Goal: Task Accomplishment & Management: Manage account settings

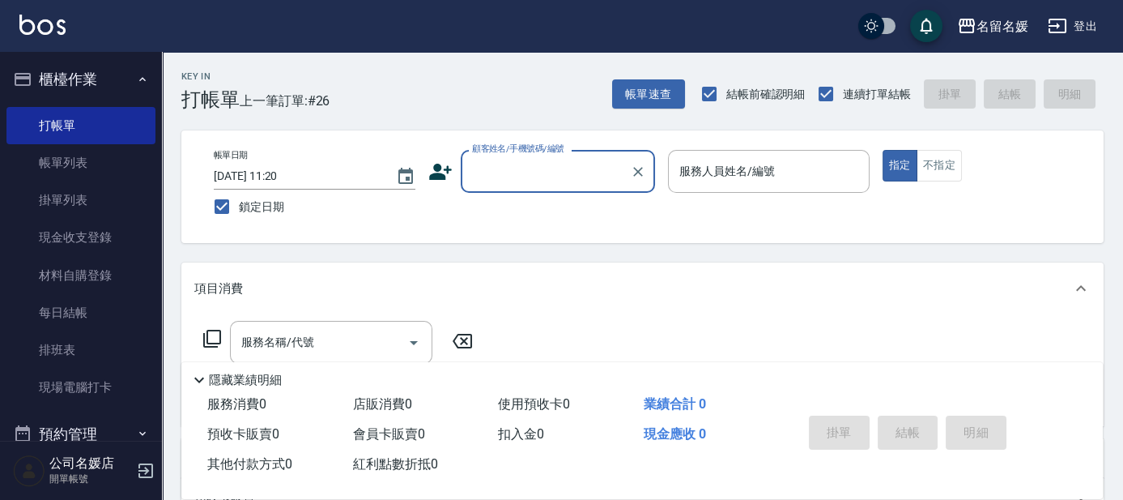
click at [559, 172] on input "顧客姓名/手機號碼/編號" at bounding box center [546, 171] width 156 height 28
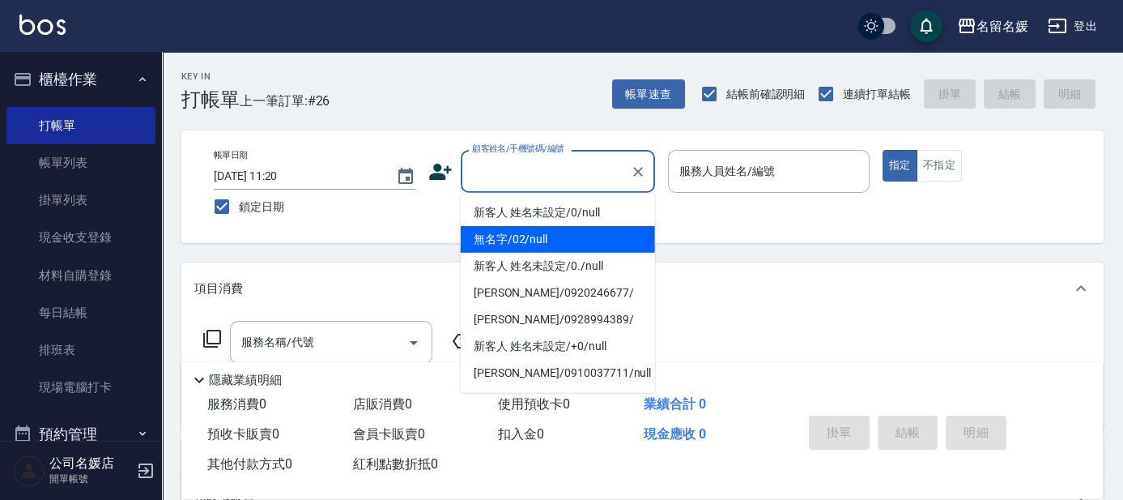
click at [558, 236] on li "無名字/02/null" at bounding box center [558, 239] width 194 height 27
type input "無名字/02/null"
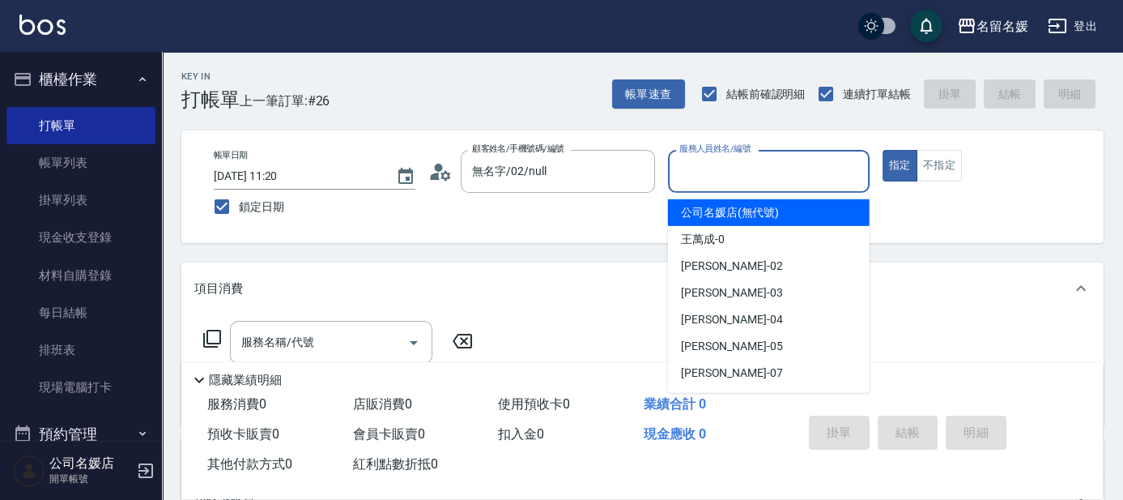
click at [738, 168] on input "服務人員姓名/編號" at bounding box center [769, 171] width 187 height 28
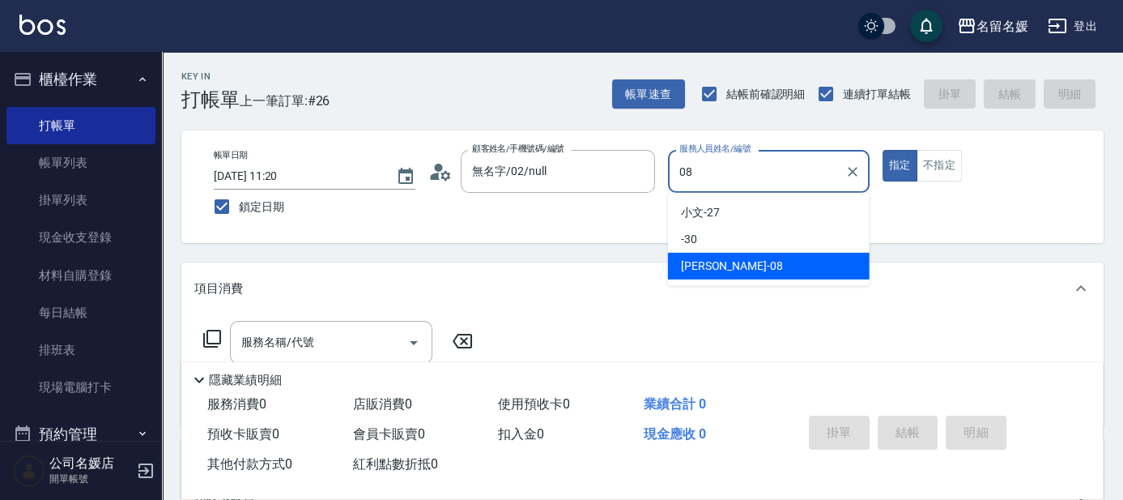
type input "08"
type button "true"
type input "許明雅-08"
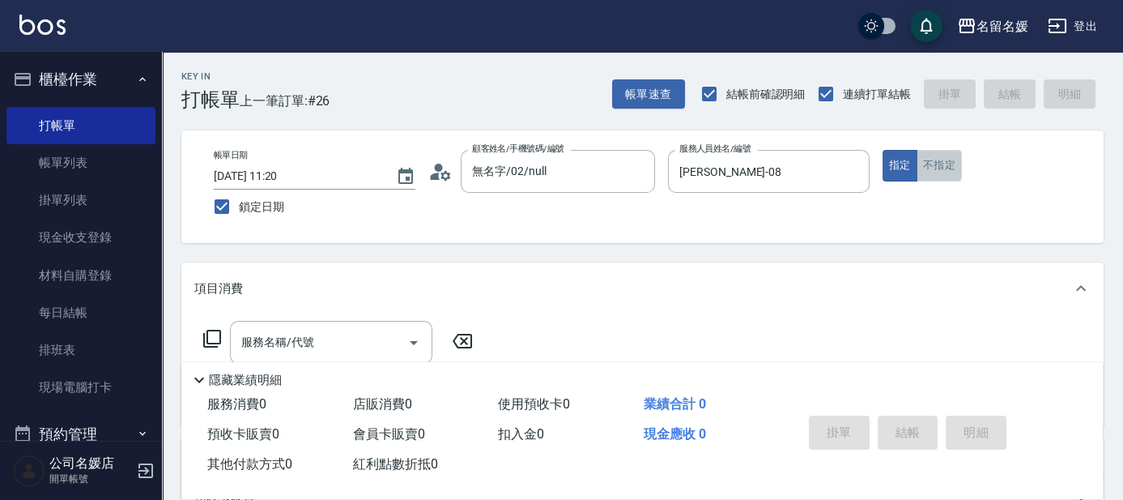
drag, startPoint x: 928, startPoint y: 162, endPoint x: 913, endPoint y: 178, distance: 22.3
click at [928, 164] on button "不指定" at bounding box center [939, 166] width 45 height 32
click at [364, 340] on input "服務名稱/代號" at bounding box center [319, 342] width 164 height 28
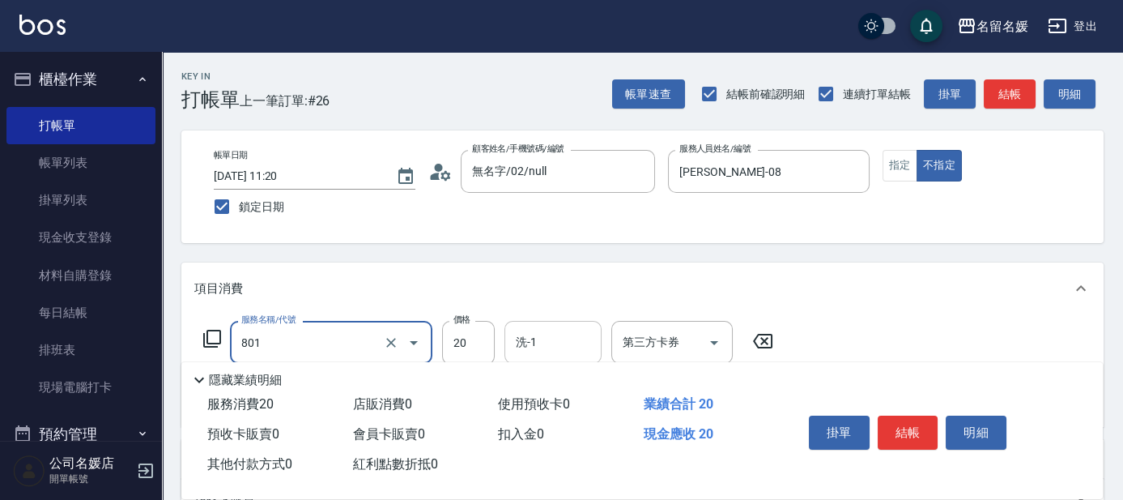
click at [568, 339] on input "洗-1" at bounding box center [553, 342] width 83 height 28
type input "潤絲(801)"
type input "蔡愛陵-26"
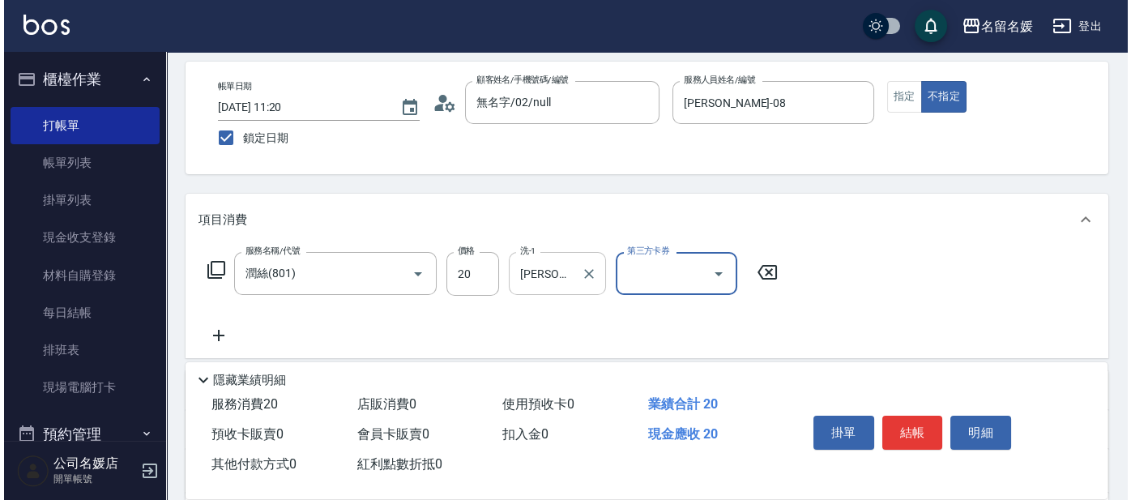
scroll to position [73, 0]
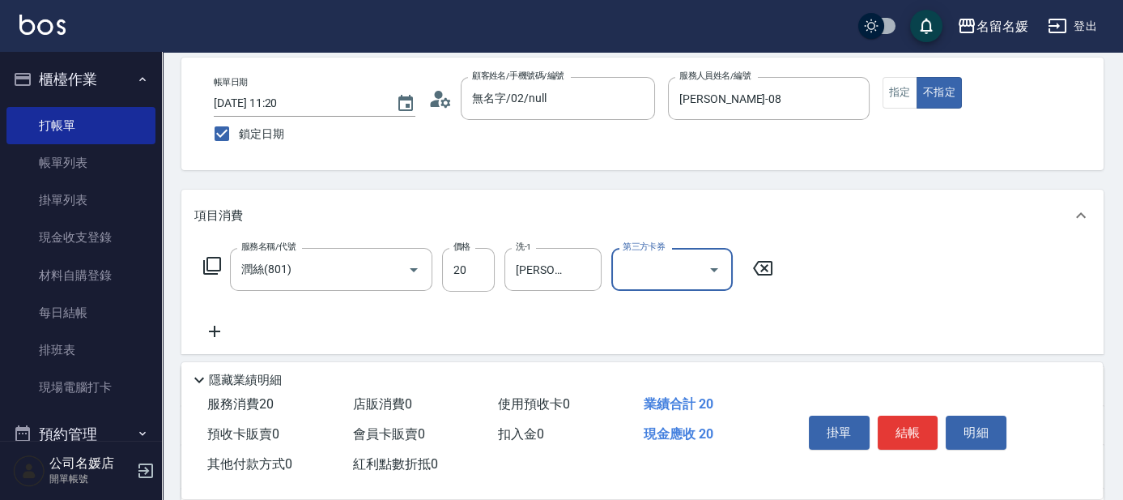
click at [215, 322] on icon at bounding box center [214, 331] width 40 height 19
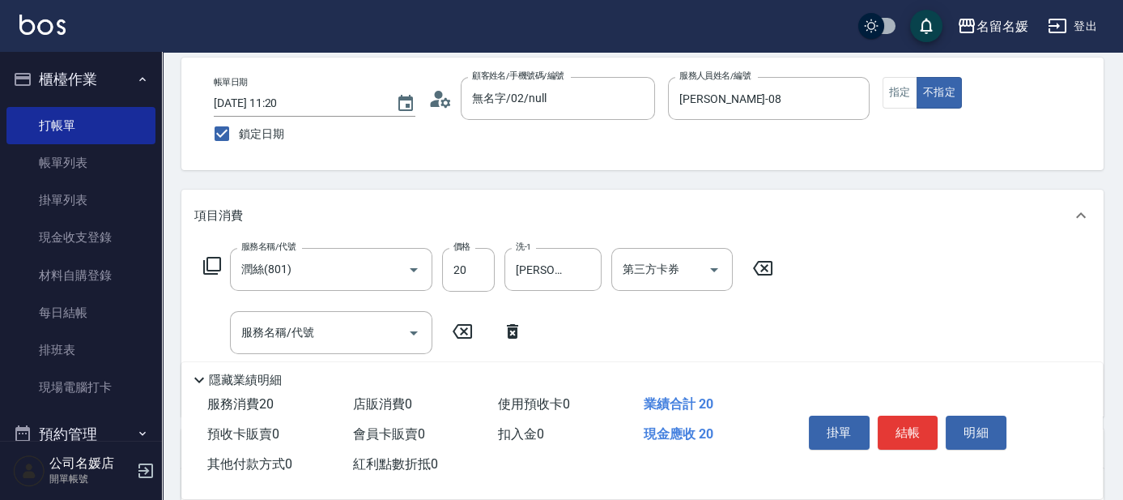
click at [211, 262] on icon at bounding box center [211, 265] width 19 height 19
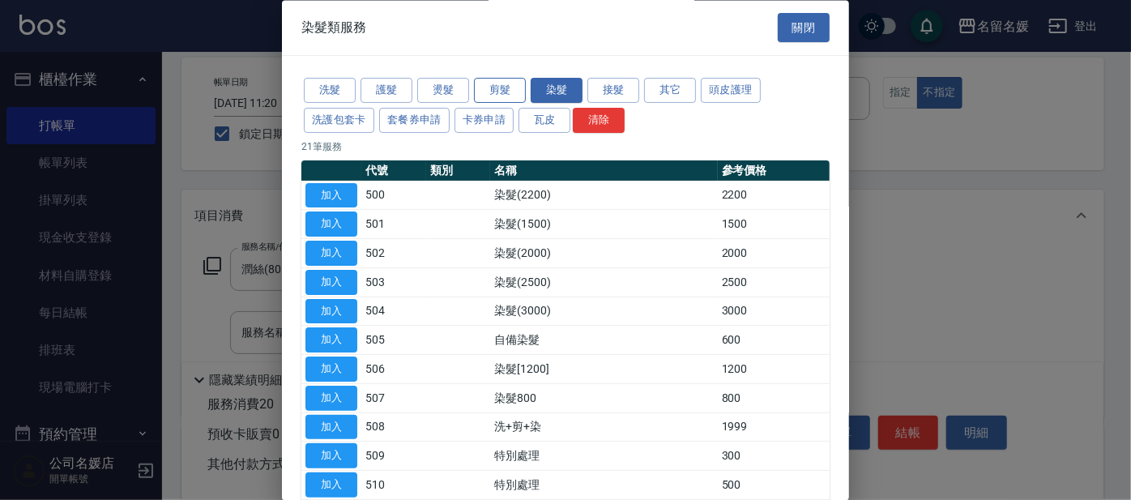
click at [500, 88] on button "剪髮" at bounding box center [500, 91] width 52 height 25
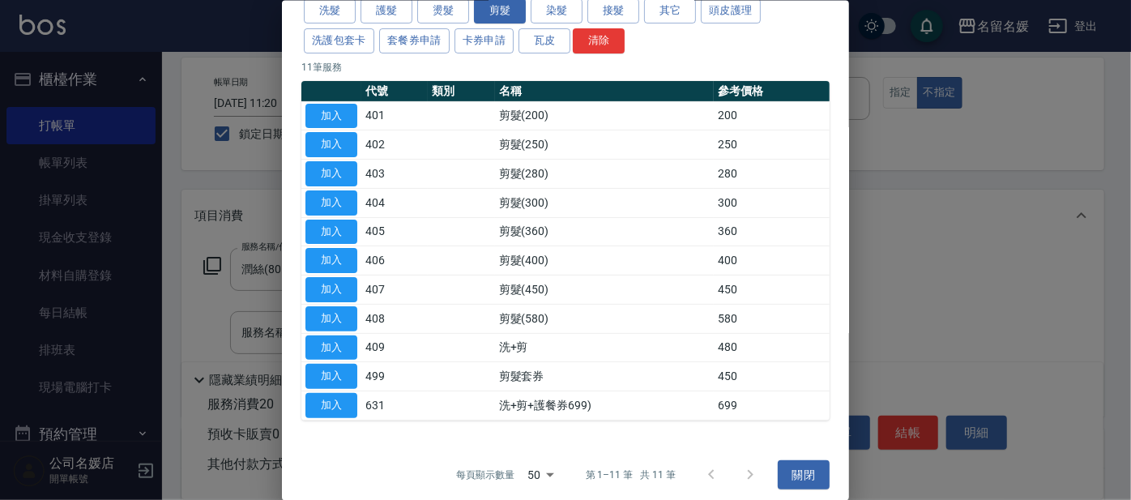
scroll to position [86, 0]
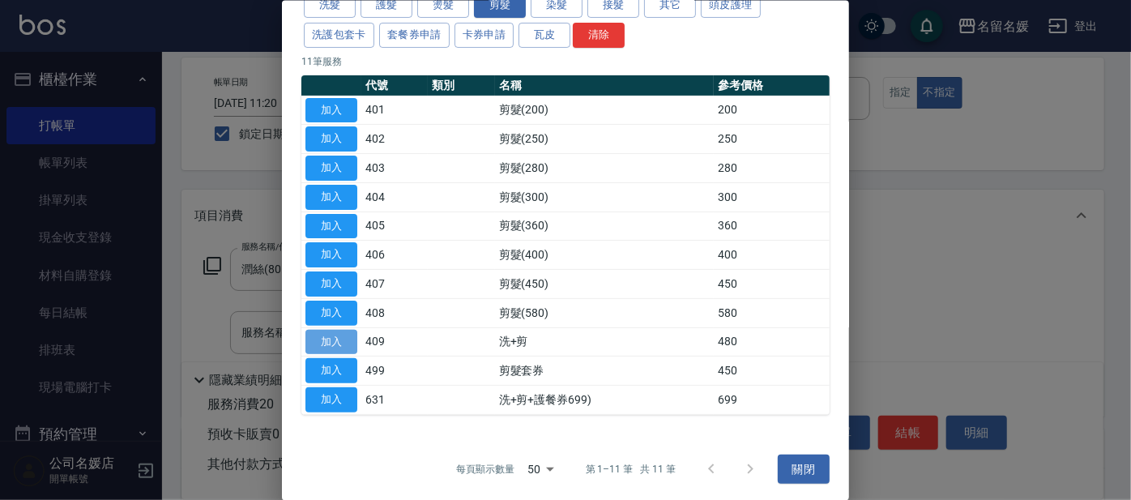
click at [337, 339] on button "加入" at bounding box center [331, 341] width 52 height 25
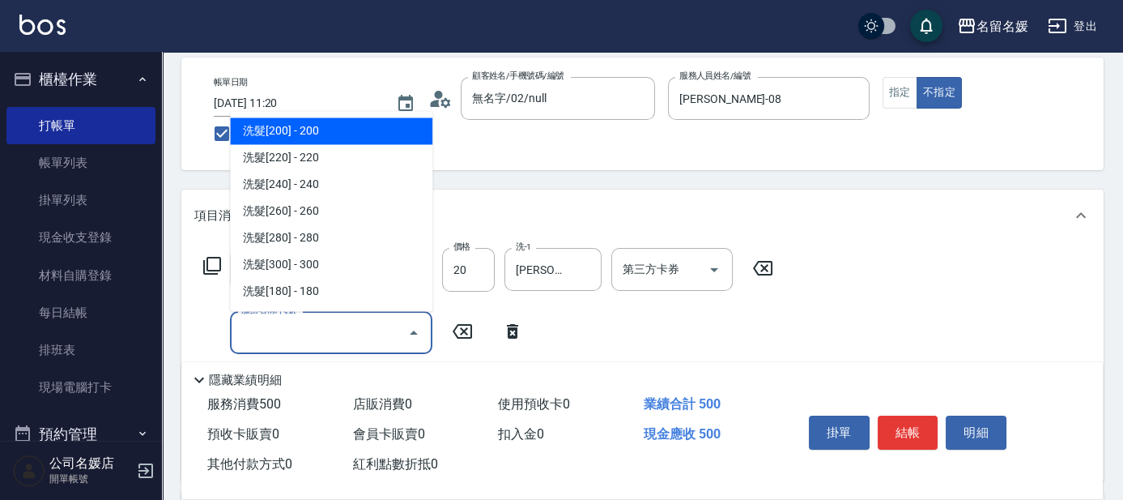
click at [386, 335] on input "服務名稱/代號" at bounding box center [319, 332] width 164 height 28
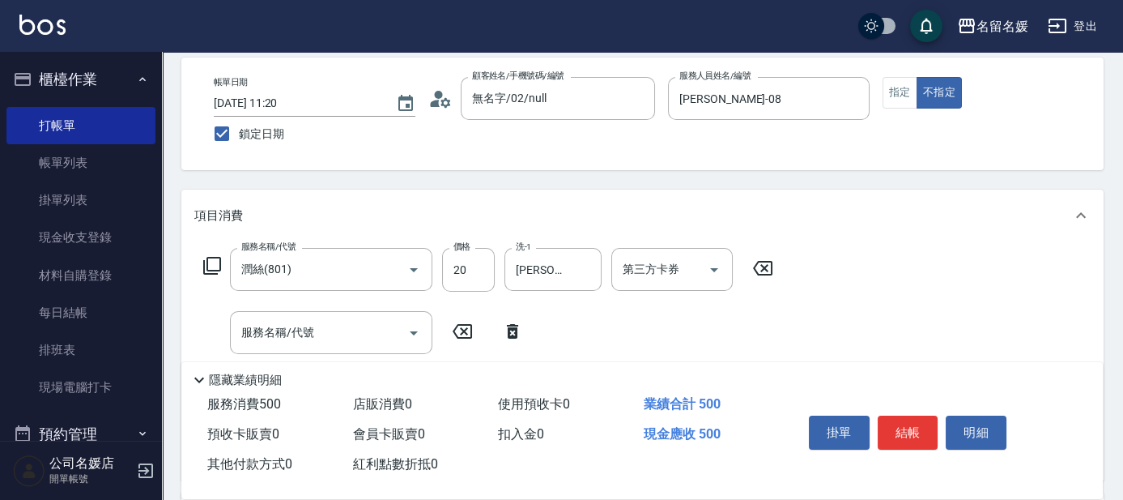
click at [507, 329] on icon at bounding box center [512, 331] width 40 height 19
type input "洗+剪(409)"
click at [479, 335] on input "480" at bounding box center [468, 333] width 53 height 44
type input "580"
click at [564, 342] on input "洗-1" at bounding box center [553, 332] width 83 height 28
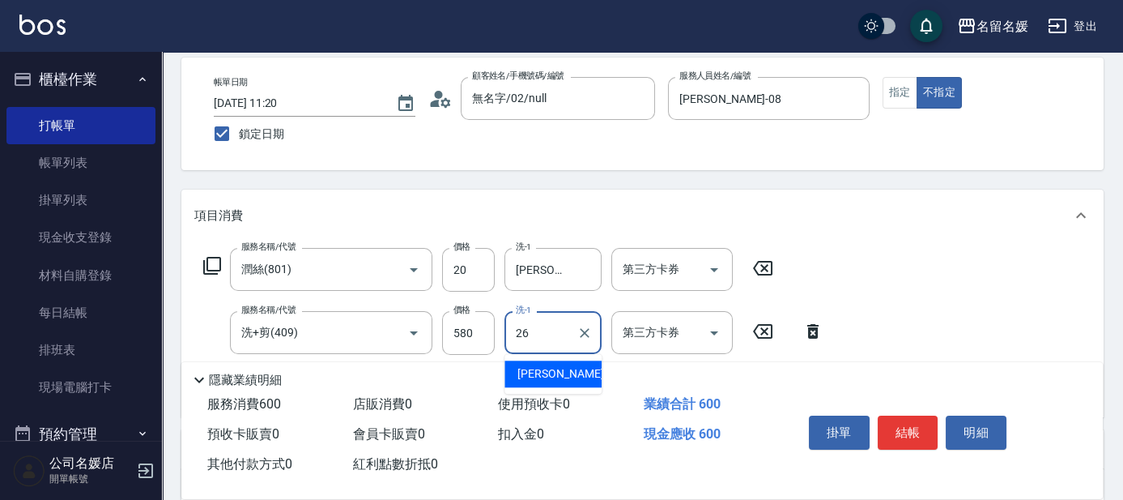
type input "蔡愛陵-26"
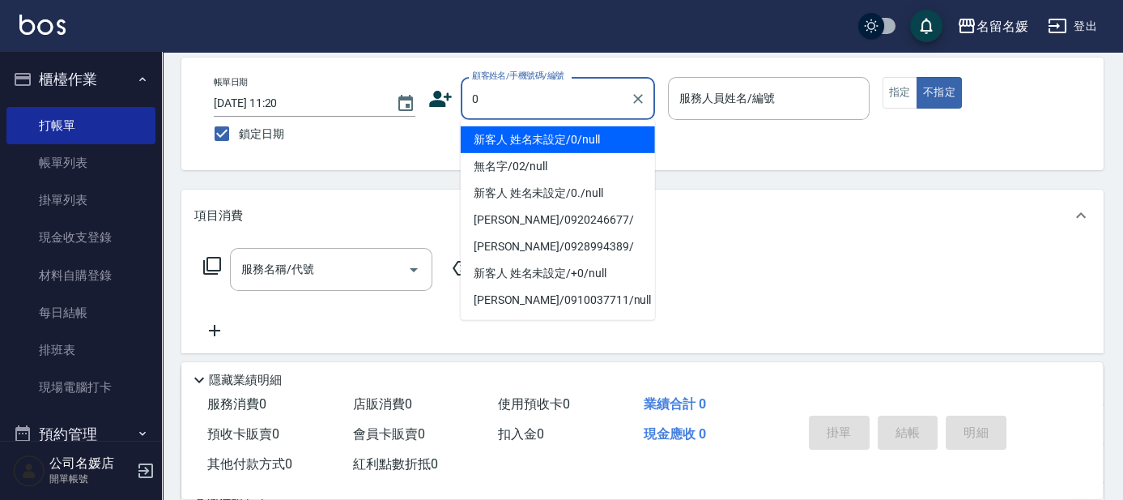
type input "新客人 姓名未設定/0/null"
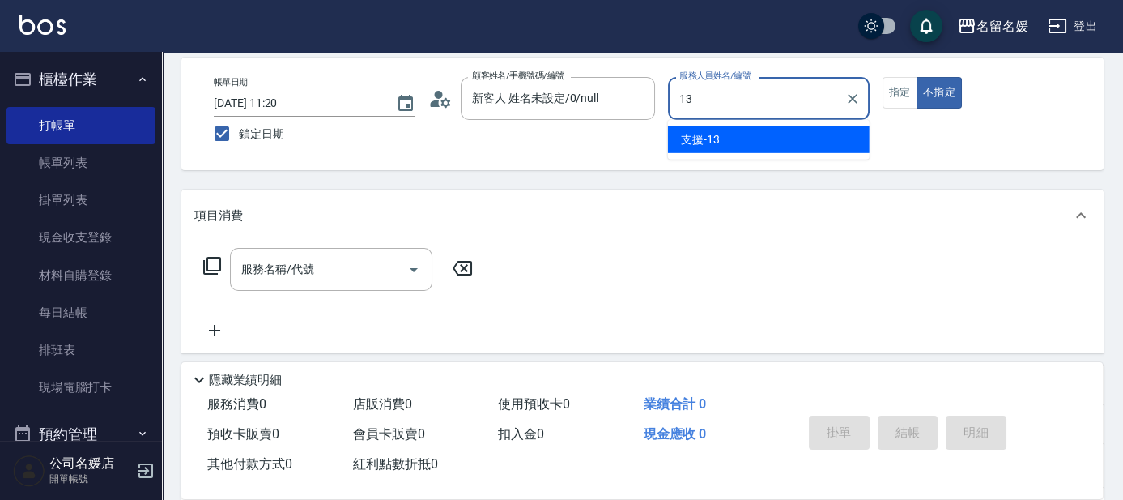
type input "13"
type button "false"
type input "支援-13"
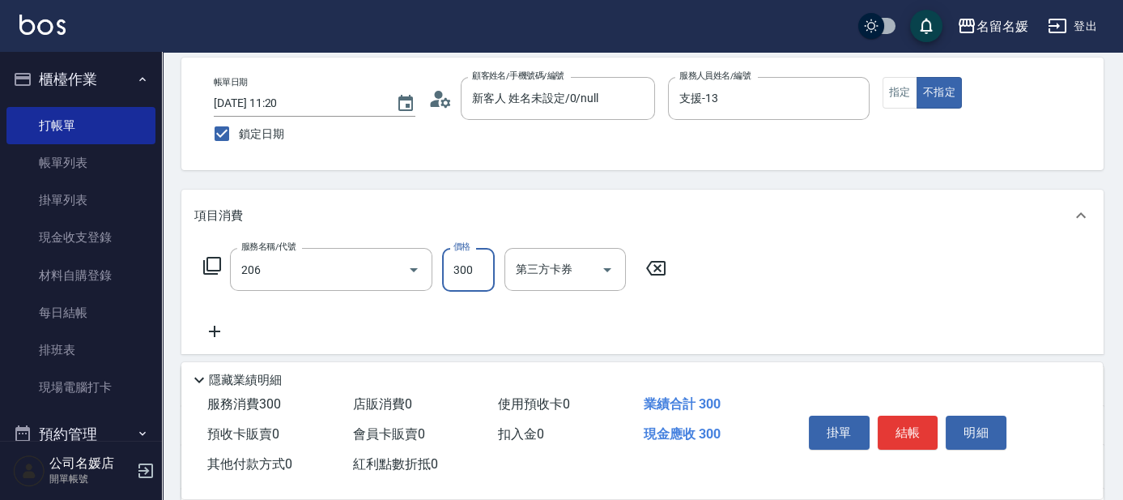
type input "洗髮[300](206)"
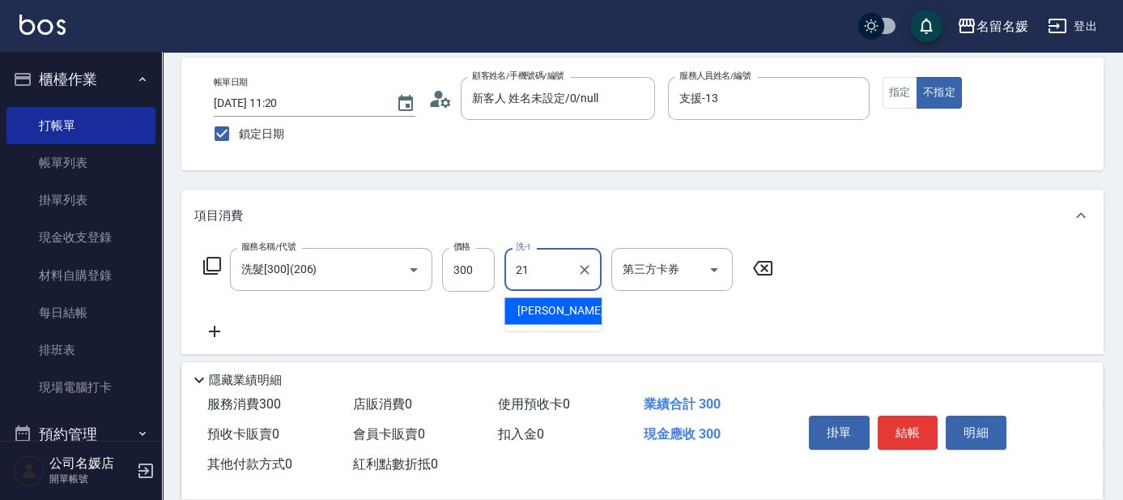
type input "許庭瑀-21"
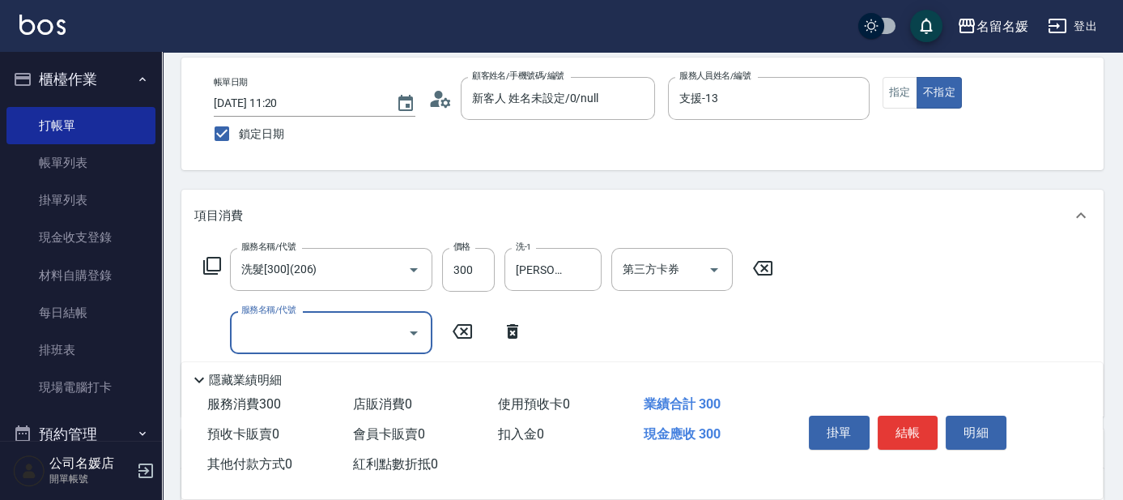
click at [522, 335] on icon at bounding box center [512, 331] width 40 height 19
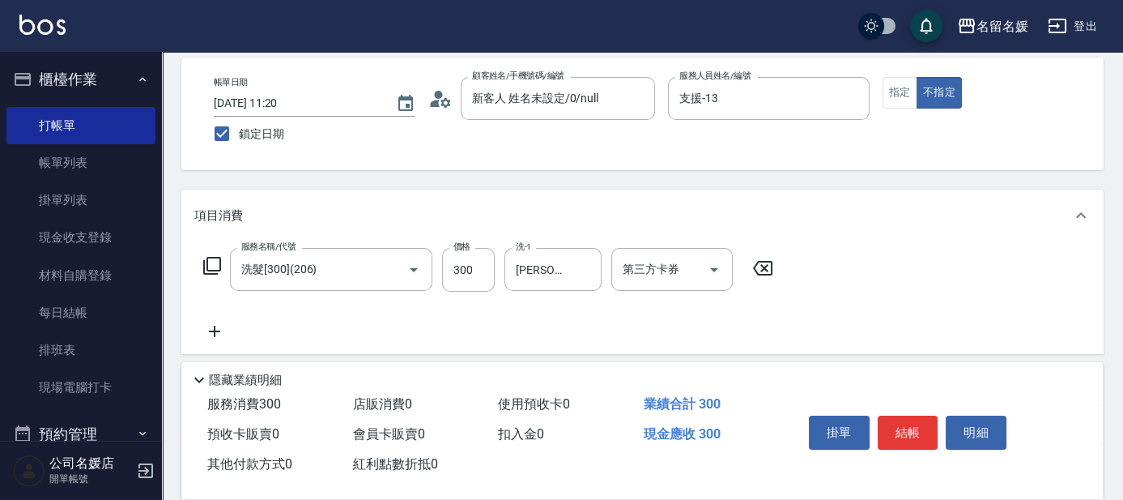
click at [214, 266] on icon at bounding box center [211, 265] width 19 height 19
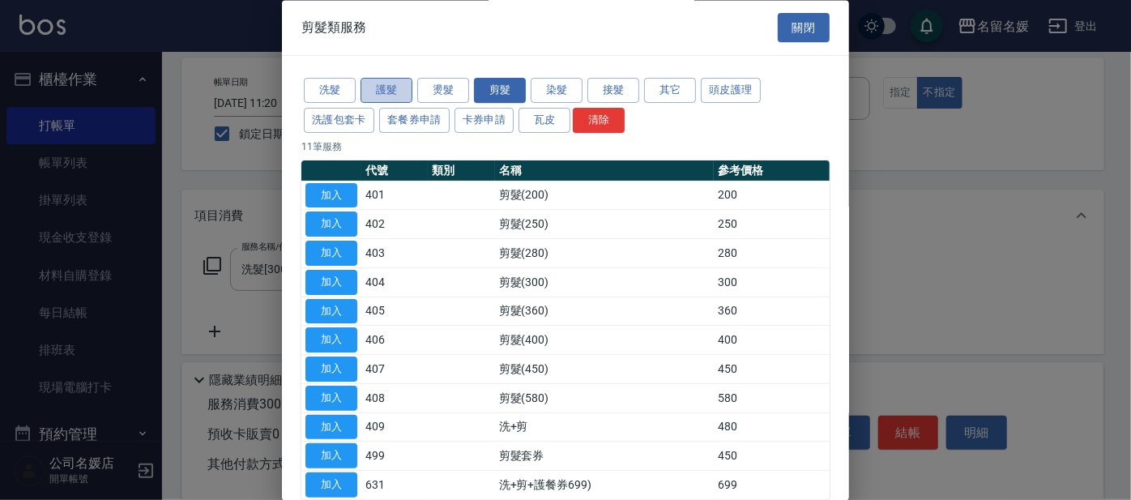
click at [390, 84] on button "護髮" at bounding box center [386, 91] width 52 height 25
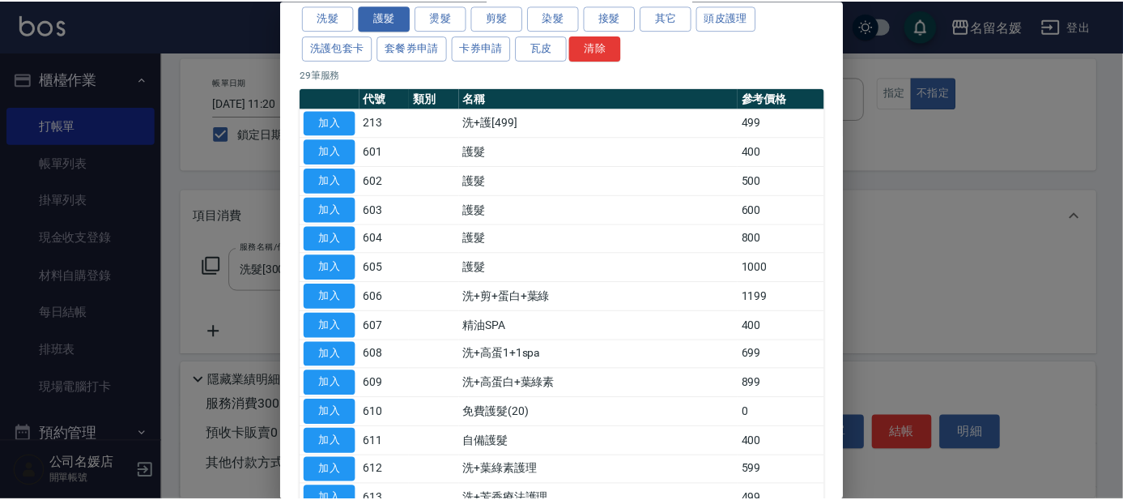
scroll to position [147, 0]
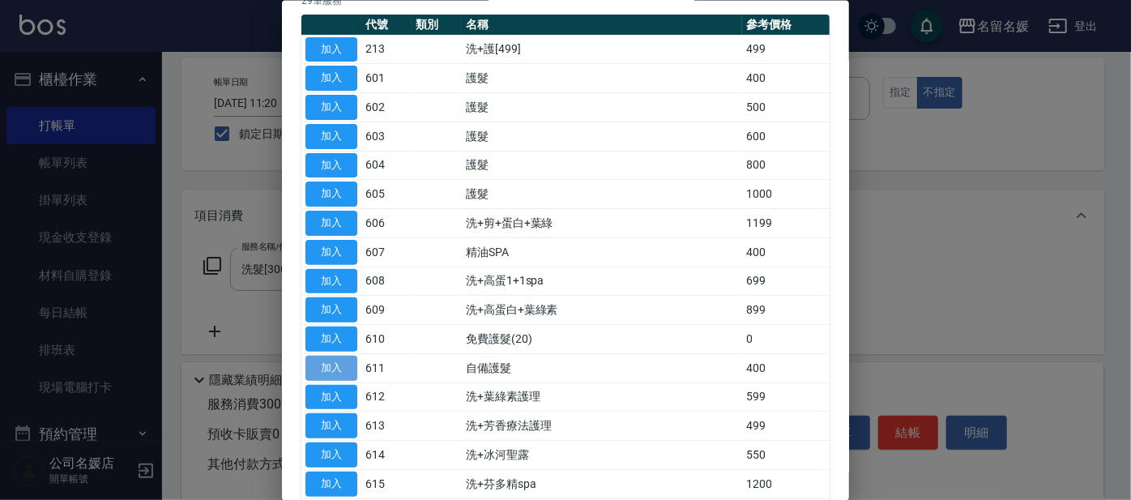
click at [339, 369] on button "加入" at bounding box center [331, 367] width 52 height 25
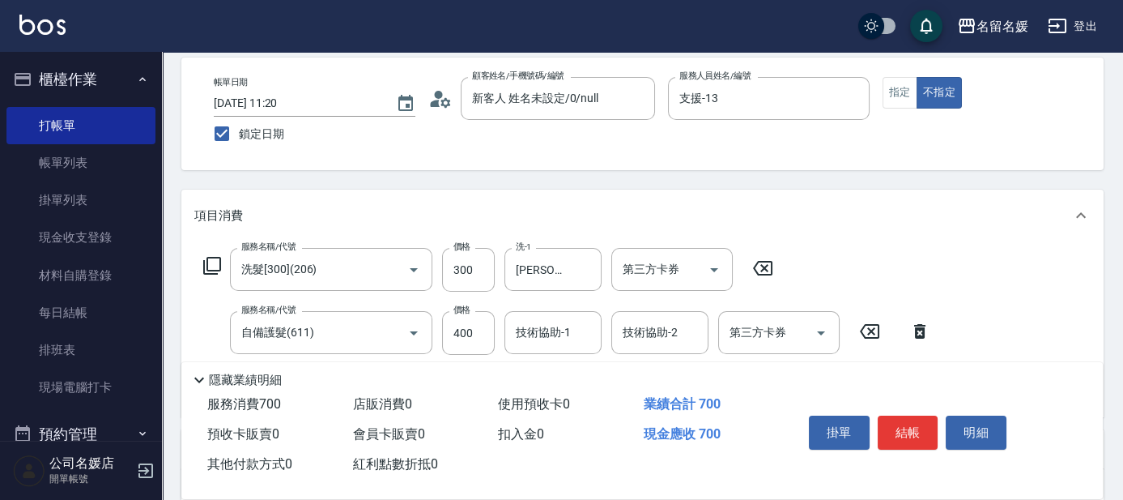
click at [569, 336] on div "技術協助-1 技術協助-1" at bounding box center [553, 332] width 97 height 43
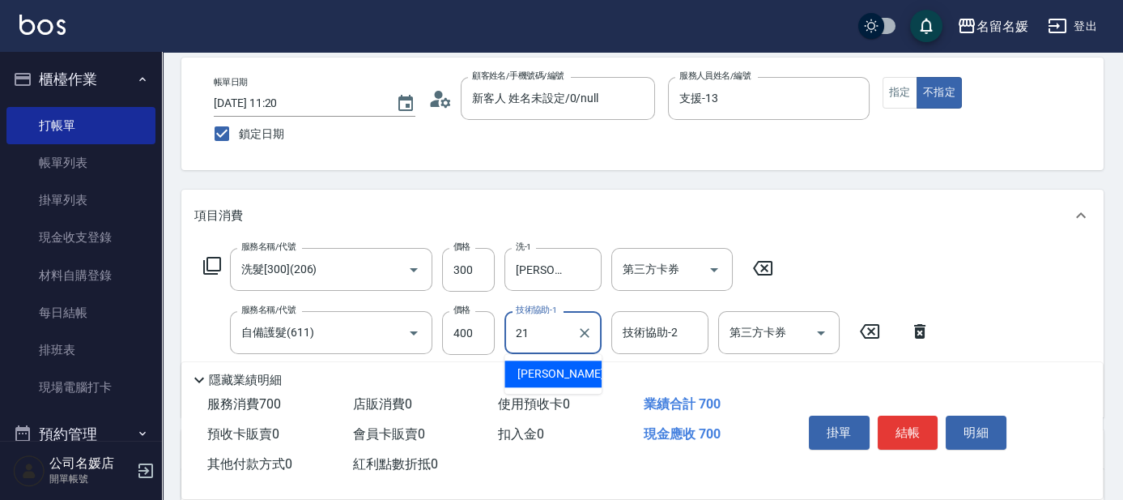
type input "許庭瑀-21"
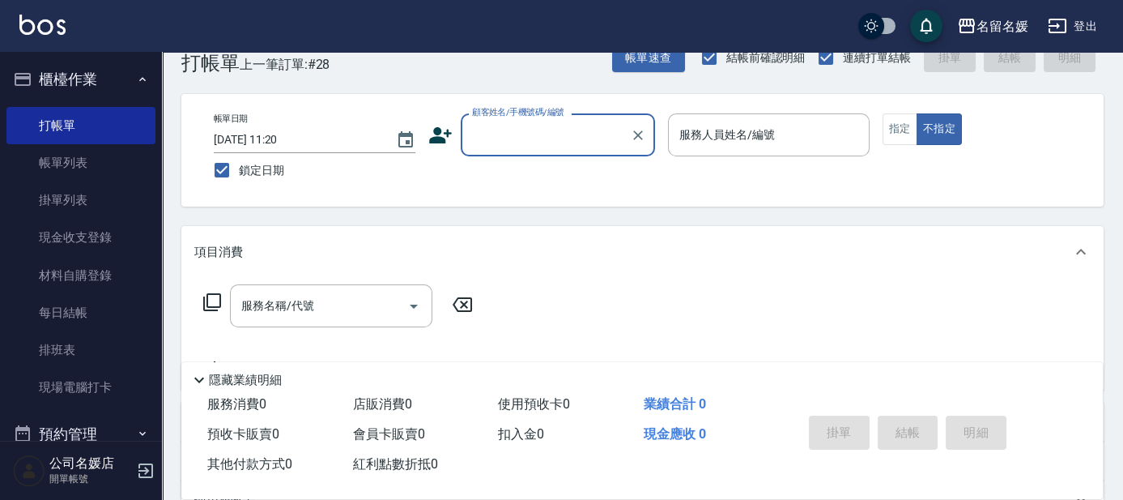
scroll to position [0, 0]
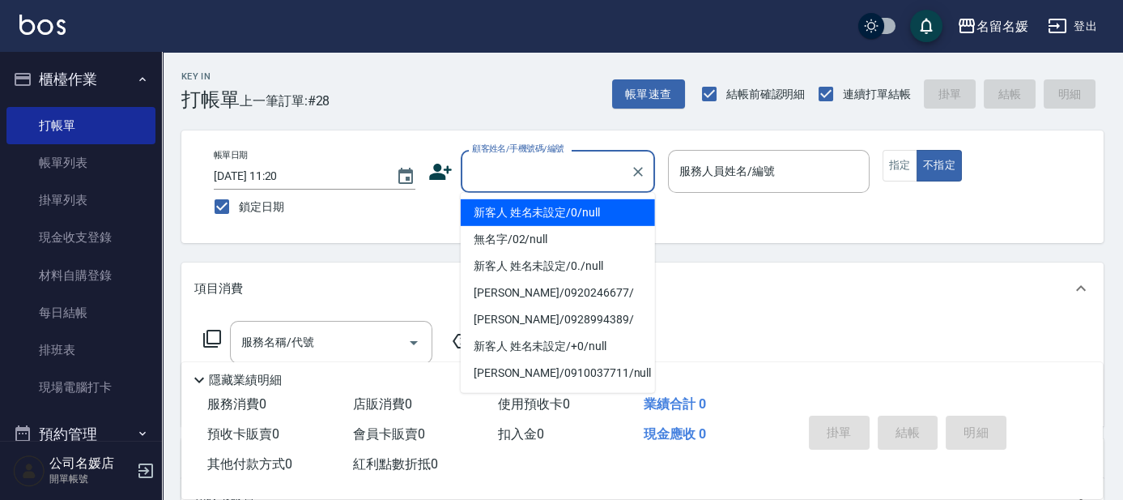
click at [568, 173] on input "顧客姓名/手機號碼/編號" at bounding box center [546, 171] width 156 height 28
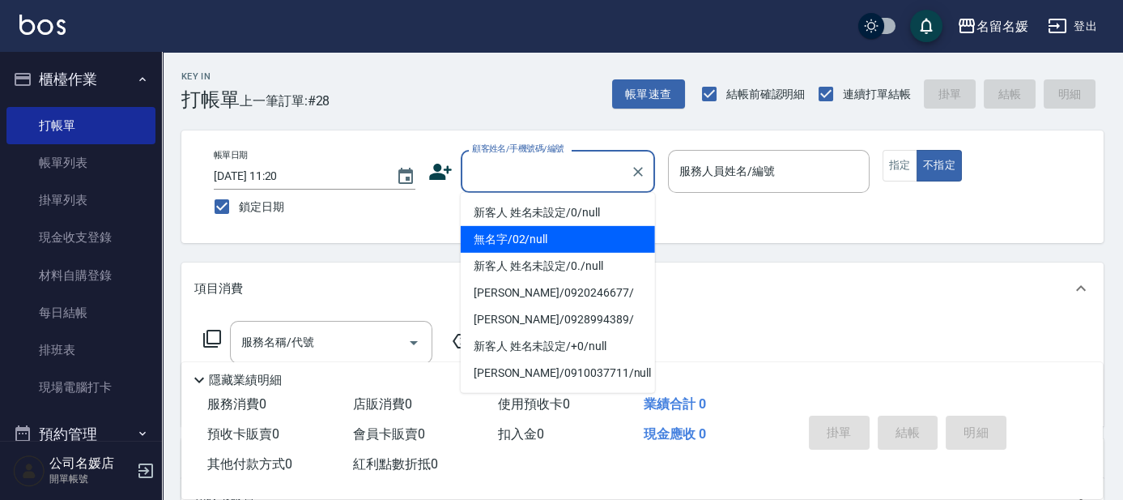
click at [558, 232] on li "無名字/02/null" at bounding box center [558, 239] width 194 height 27
click at [713, 166] on label "服務人員姓名/編號" at bounding box center [728, 171] width 96 height 16
click at [713, 166] on input "服務人員姓名/編號" at bounding box center [769, 171] width 187 height 28
type input "無名字/02/null"
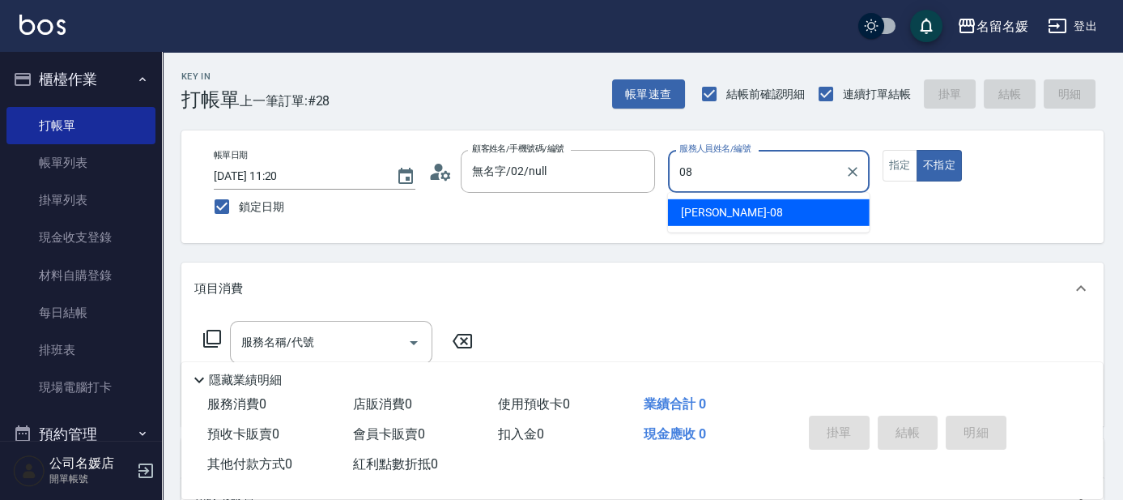
type input "許明雅-08"
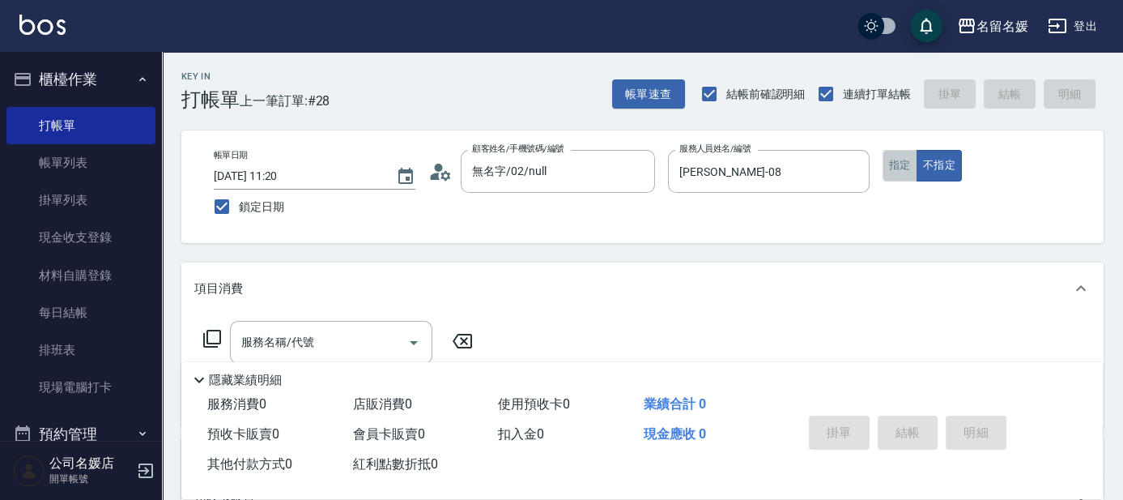
click at [907, 174] on button "指定" at bounding box center [900, 166] width 35 height 32
click at [345, 343] on input "服務名稱/代號" at bounding box center [319, 342] width 164 height 28
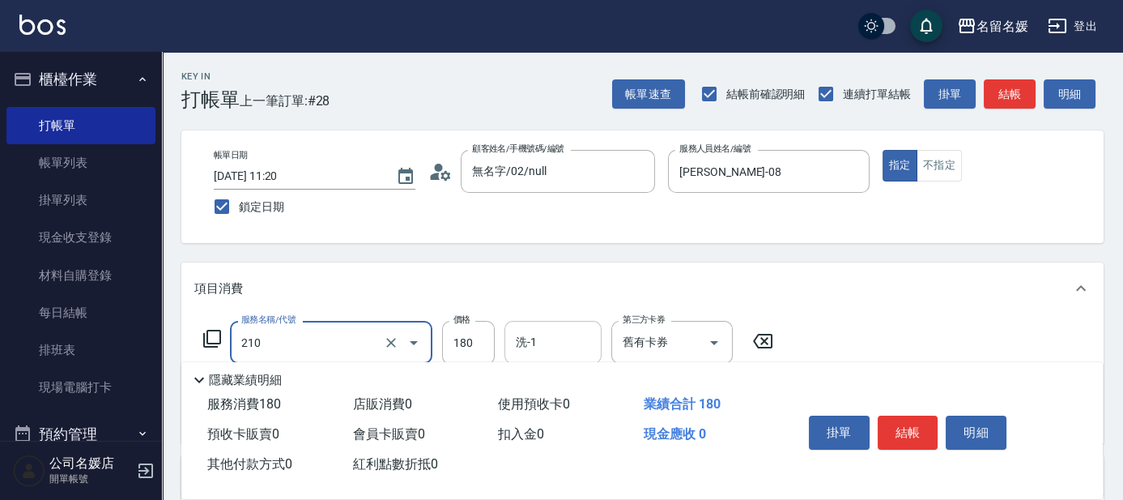
type input "洗券-(卡)180(210)"
click at [576, 337] on input "洗-1" at bounding box center [553, 342] width 83 height 28
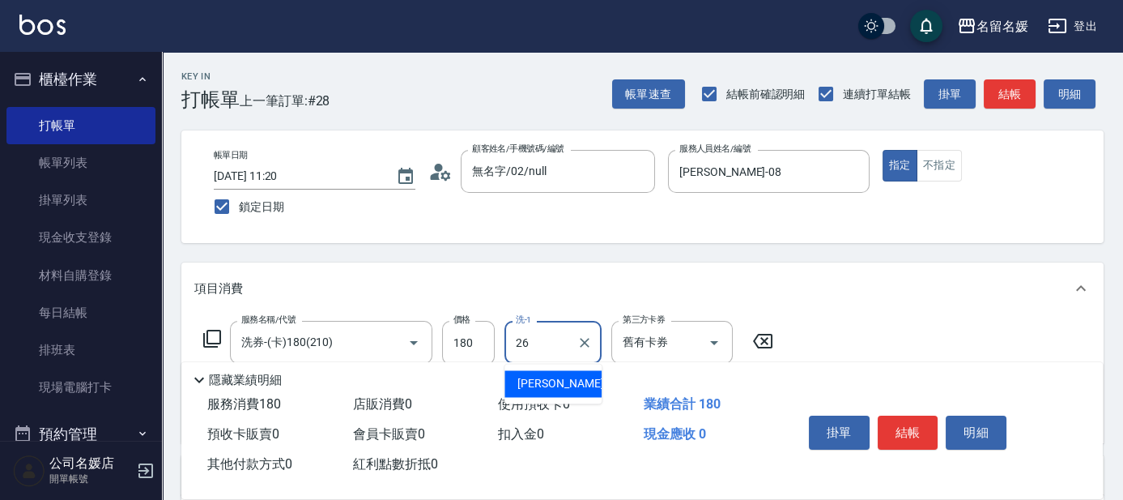
type input "蔡愛陵-26"
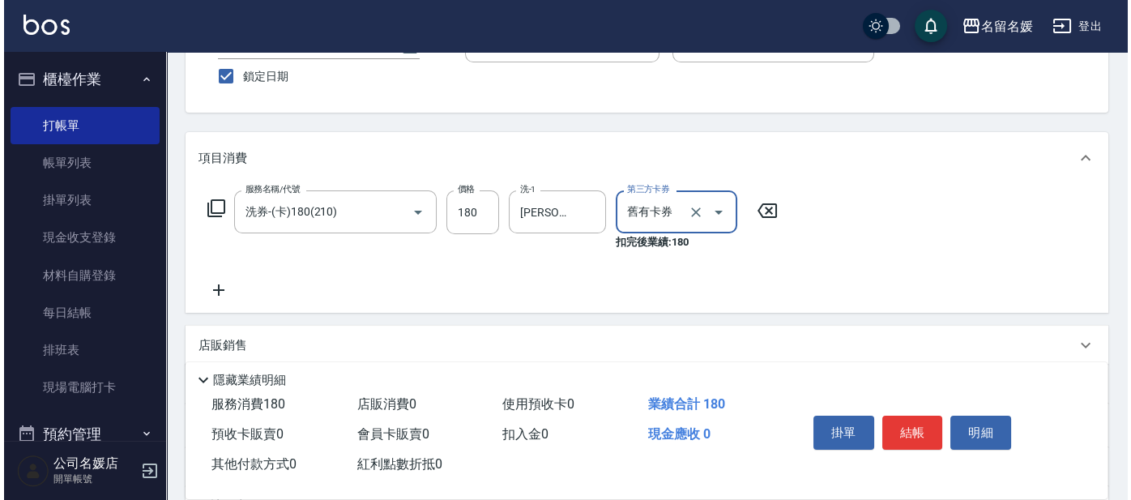
scroll to position [147, 0]
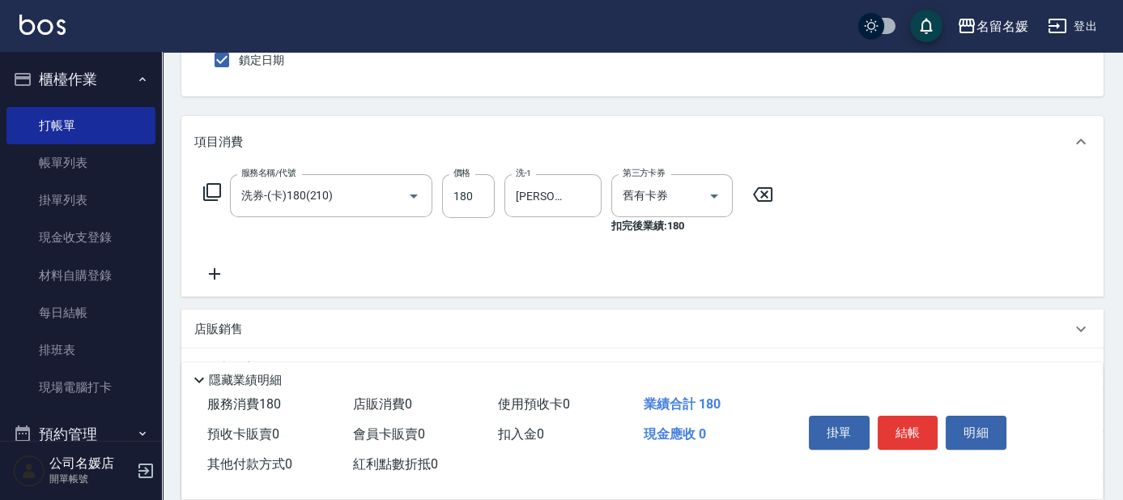
click at [216, 273] on icon at bounding box center [214, 273] width 11 height 11
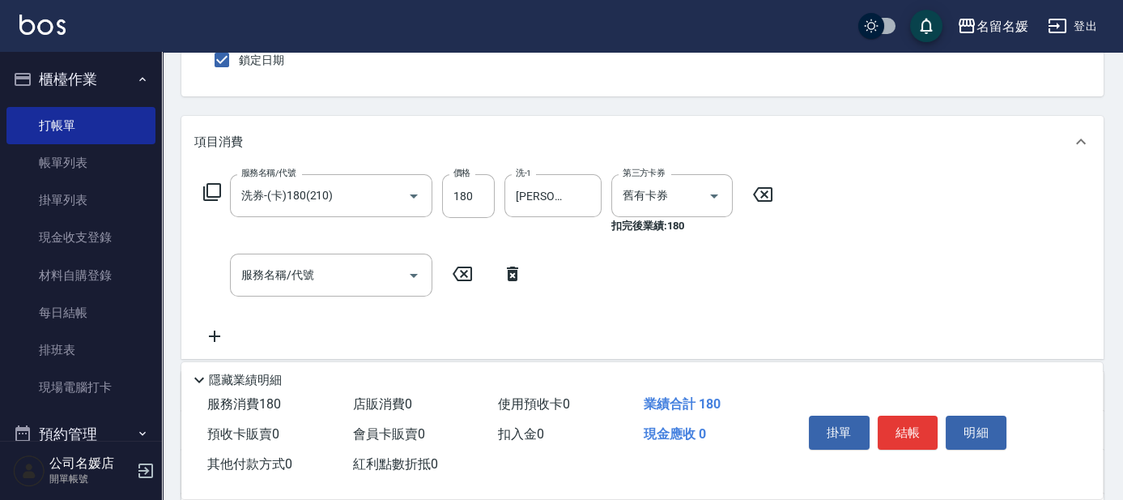
click at [210, 200] on icon at bounding box center [211, 191] width 19 height 19
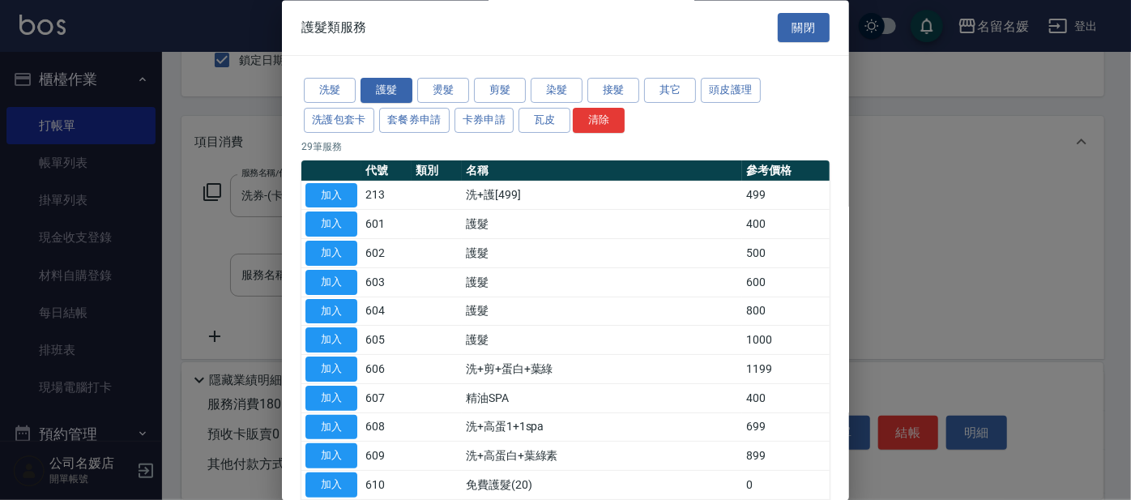
click at [211, 188] on div at bounding box center [565, 250] width 1131 height 500
click at [551, 88] on button "染髮" at bounding box center [557, 91] width 52 height 25
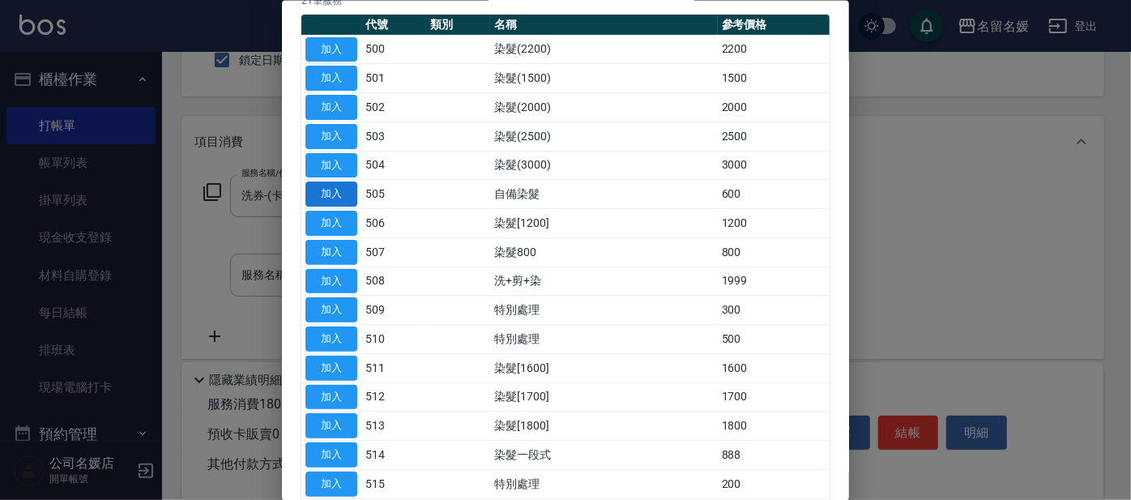
click at [330, 186] on button "加入" at bounding box center [331, 193] width 52 height 25
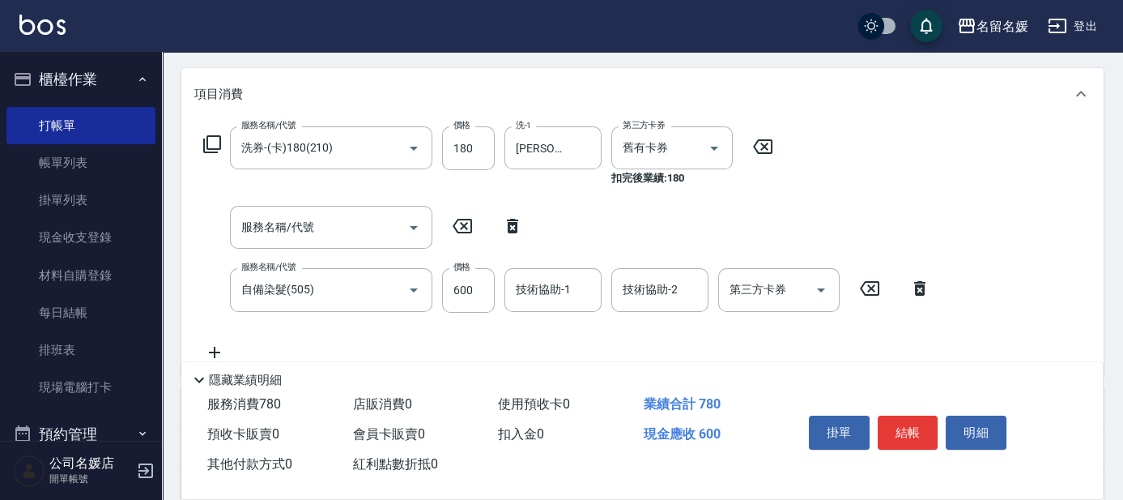
scroll to position [220, 0]
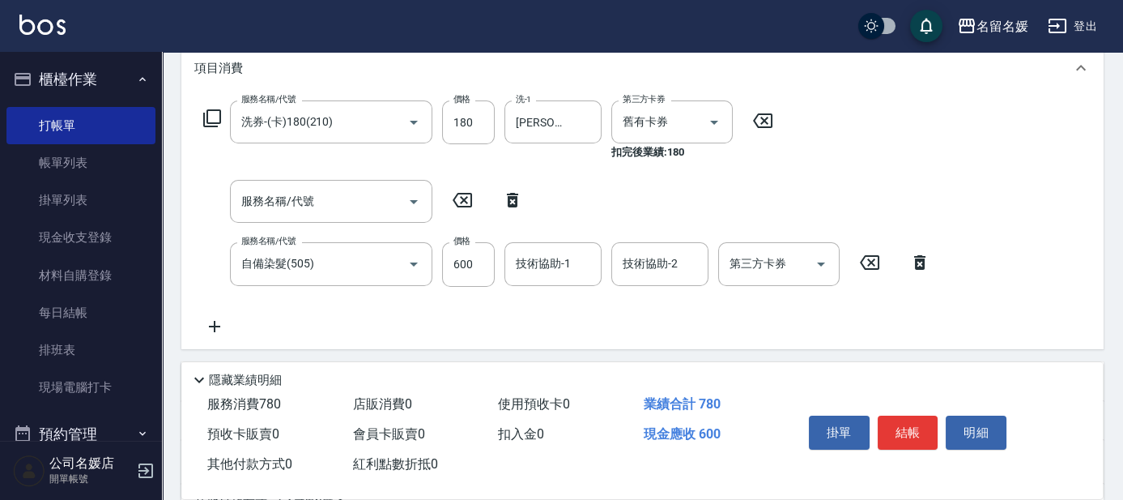
drag, startPoint x: 222, startPoint y: 324, endPoint x: 232, endPoint y: 322, distance: 10.0
click at [232, 322] on icon at bounding box center [214, 326] width 40 height 19
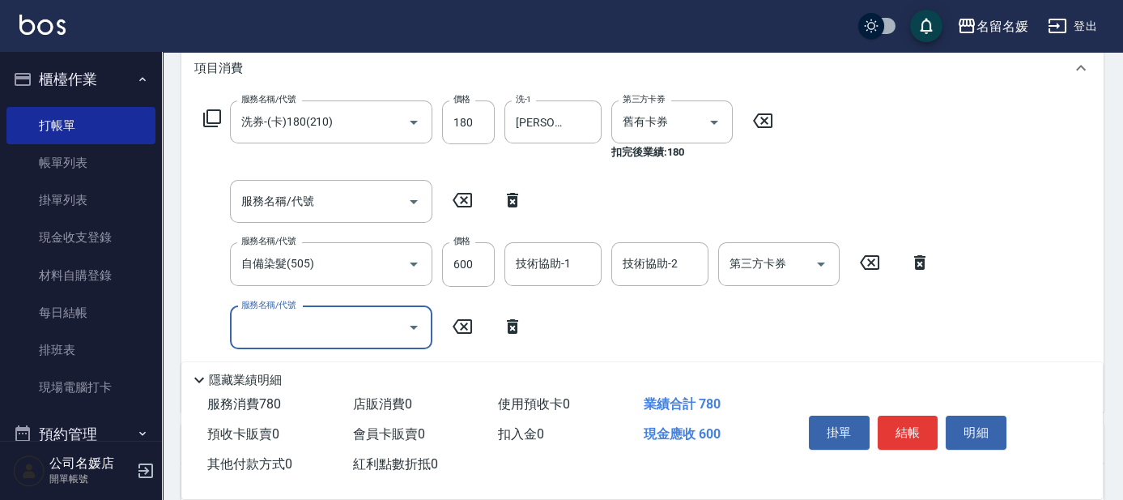
click at [302, 320] on input "服務名稱/代號" at bounding box center [319, 327] width 164 height 28
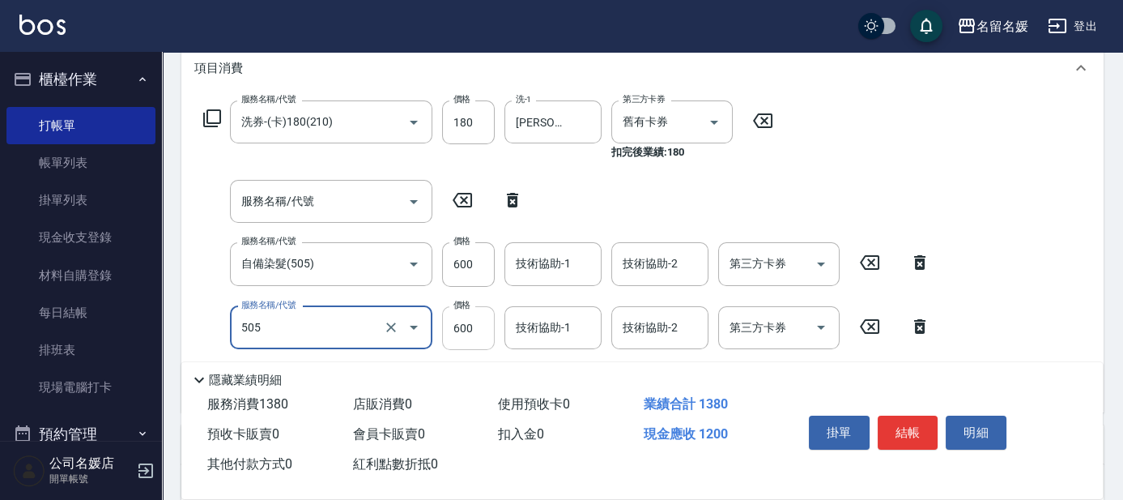
type input "自備染髮(505)"
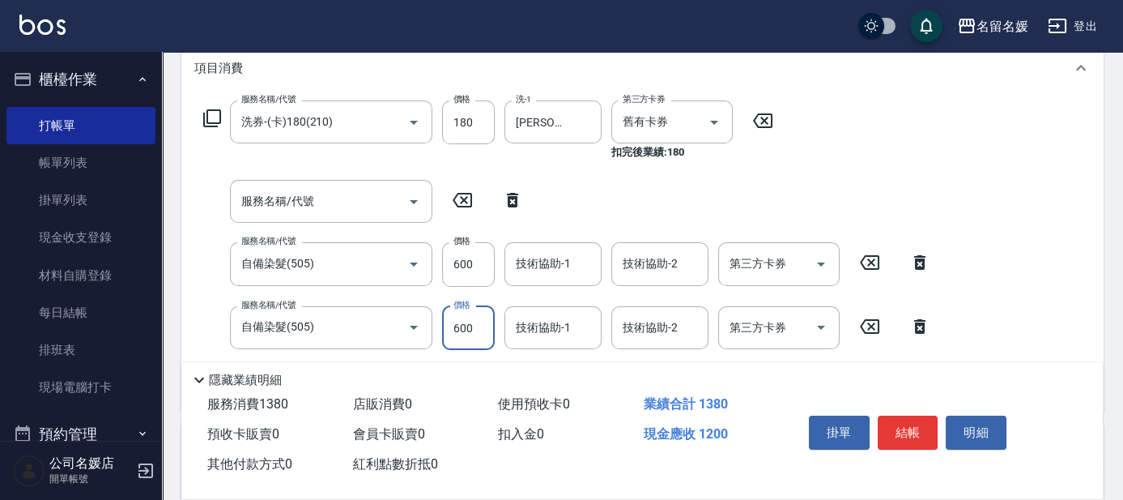
click at [485, 320] on input "600" at bounding box center [468, 328] width 53 height 44
type input "700"
click at [572, 330] on input "技術協助-1" at bounding box center [553, 327] width 83 height 28
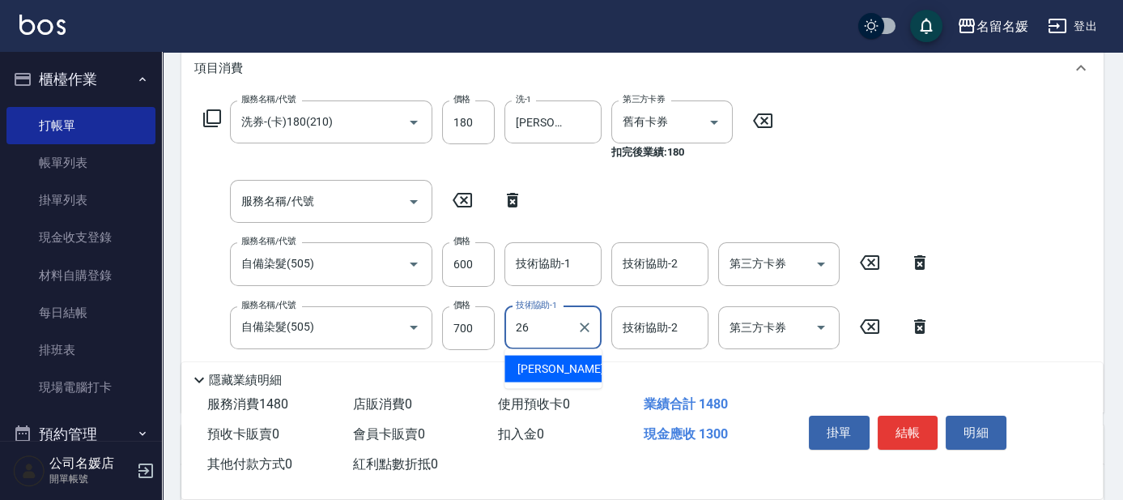
type input "蔡愛陵-26"
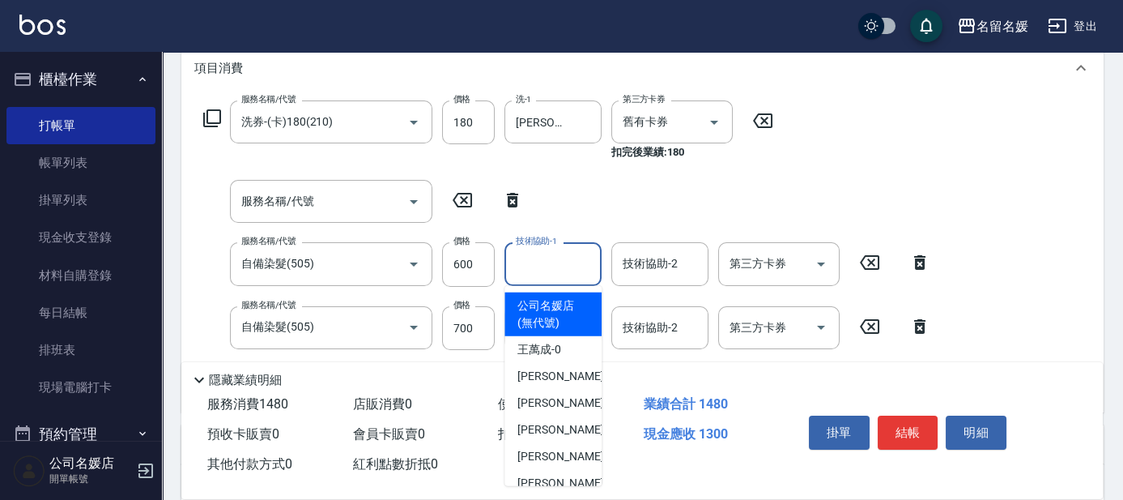
click at [565, 268] on input "技術協助-1" at bounding box center [553, 263] width 83 height 28
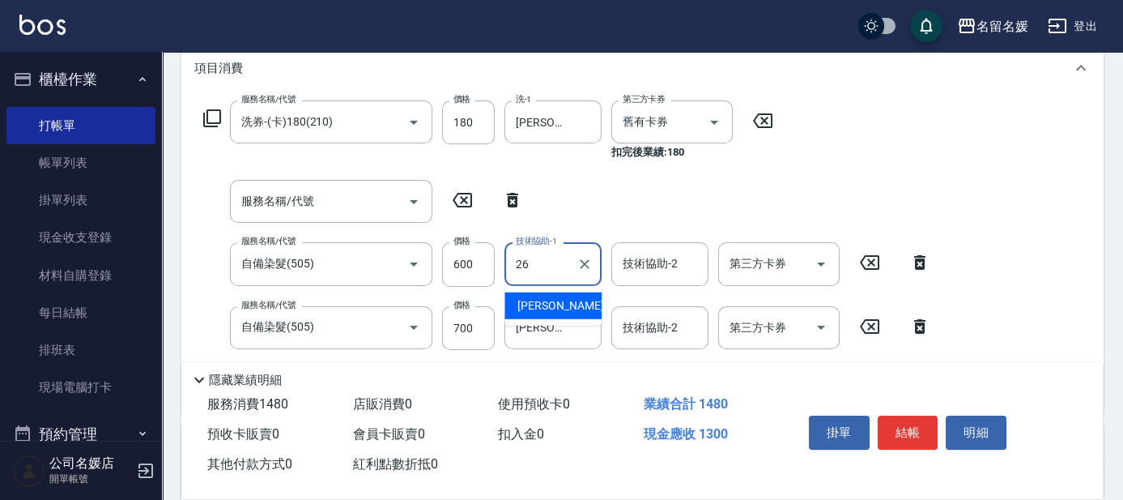
type input "蔡愛陵-26"
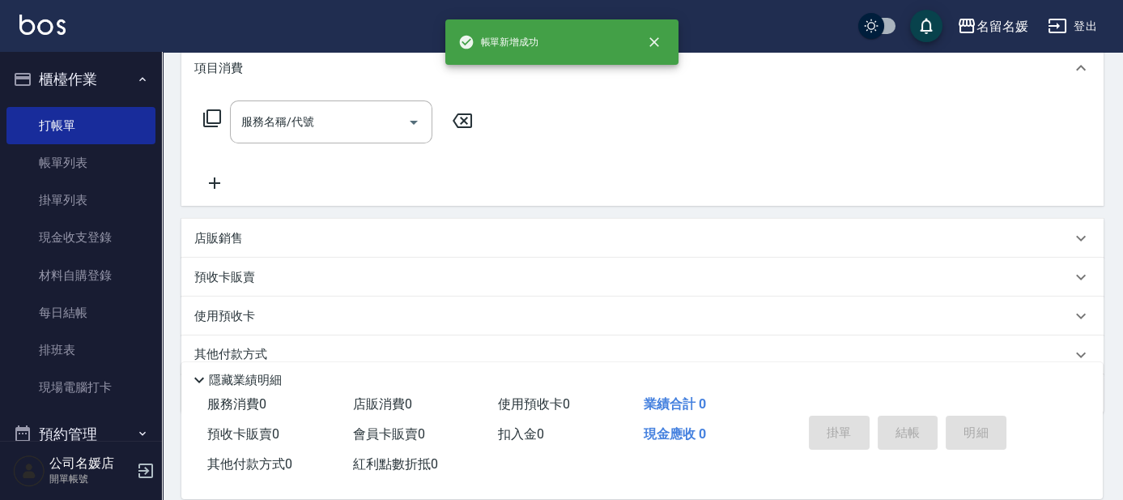
scroll to position [0, 0]
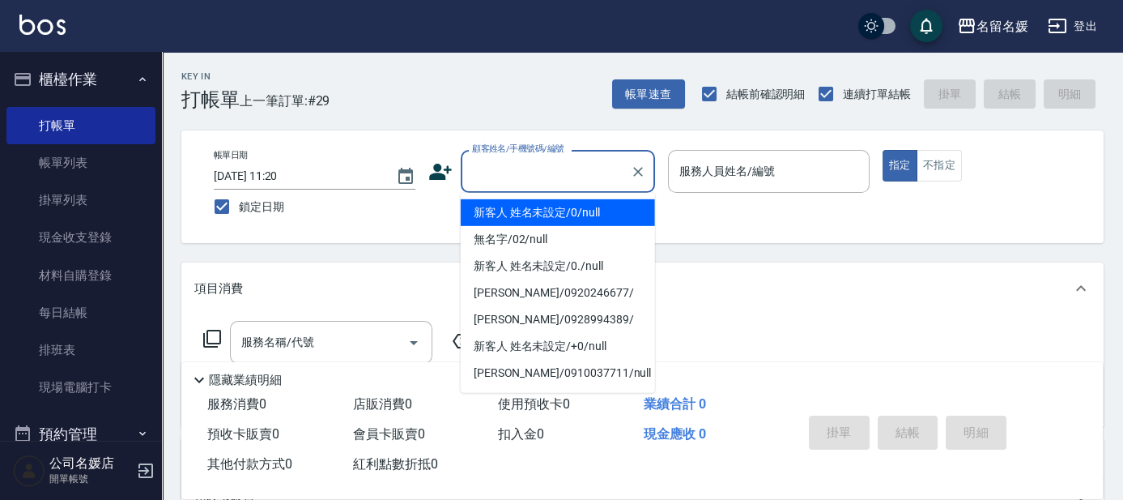
type input "新客人 姓名未設定/0/null"
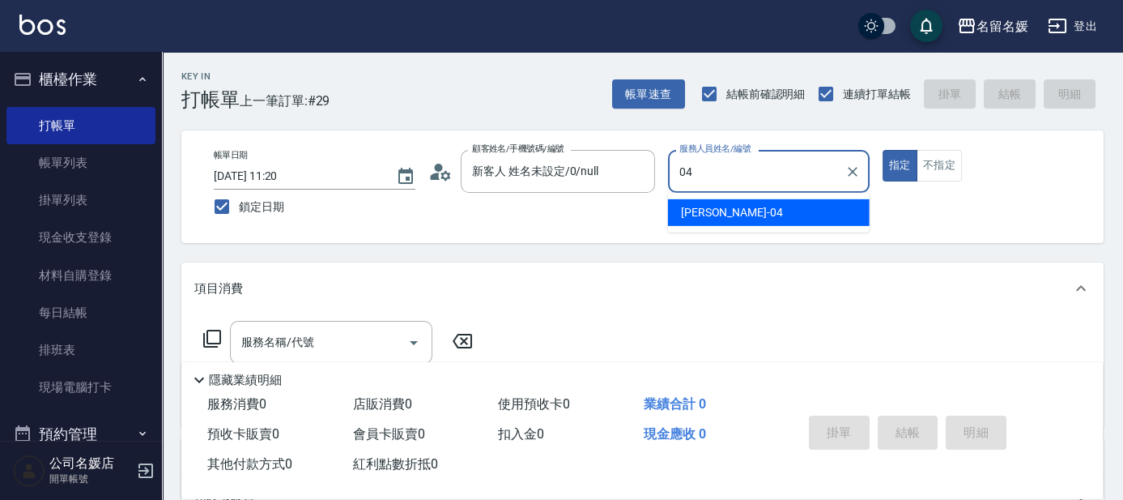
type input "葉沛琪-04"
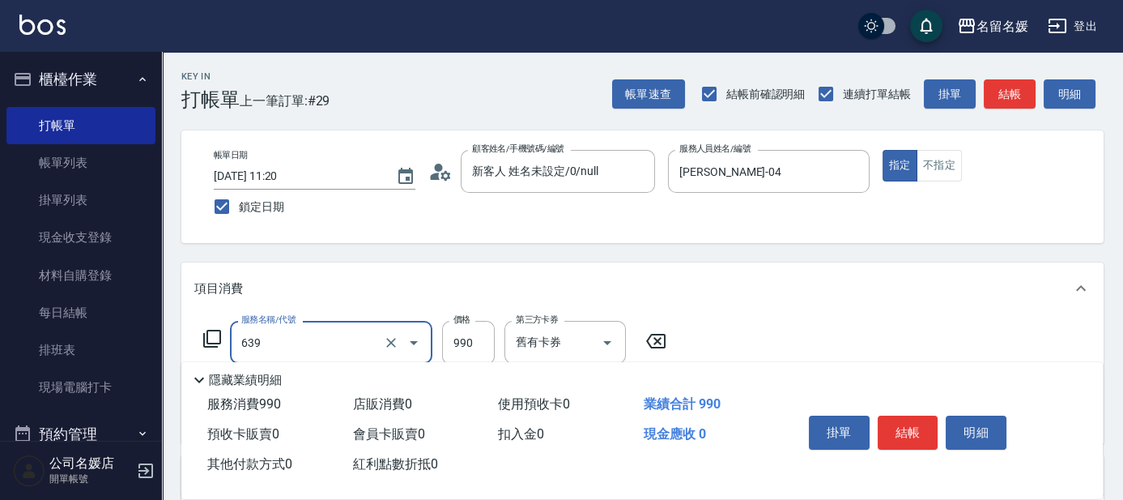
type input "(芙)蘆薈髮膜套卡(自材)(639)"
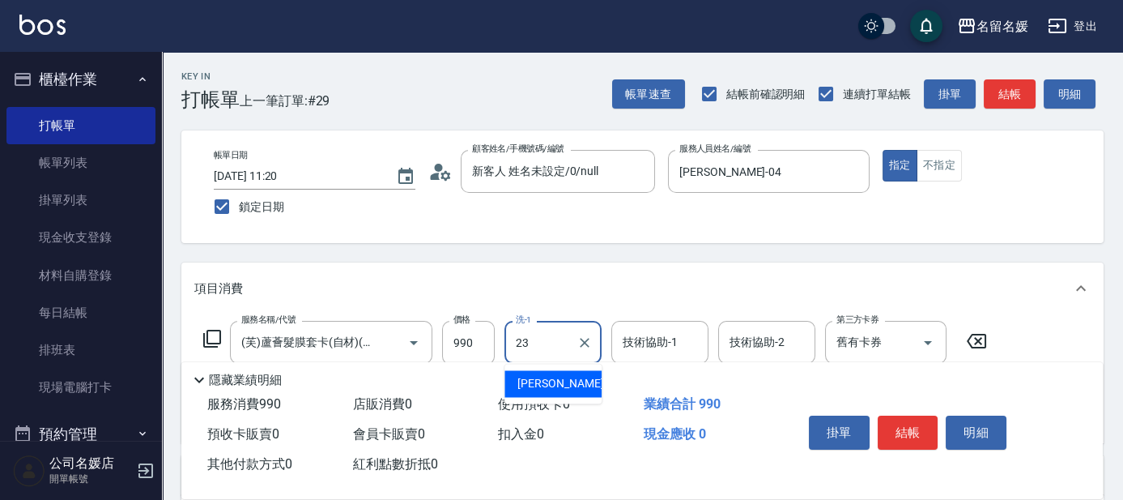
type input "俞靜嫺-23"
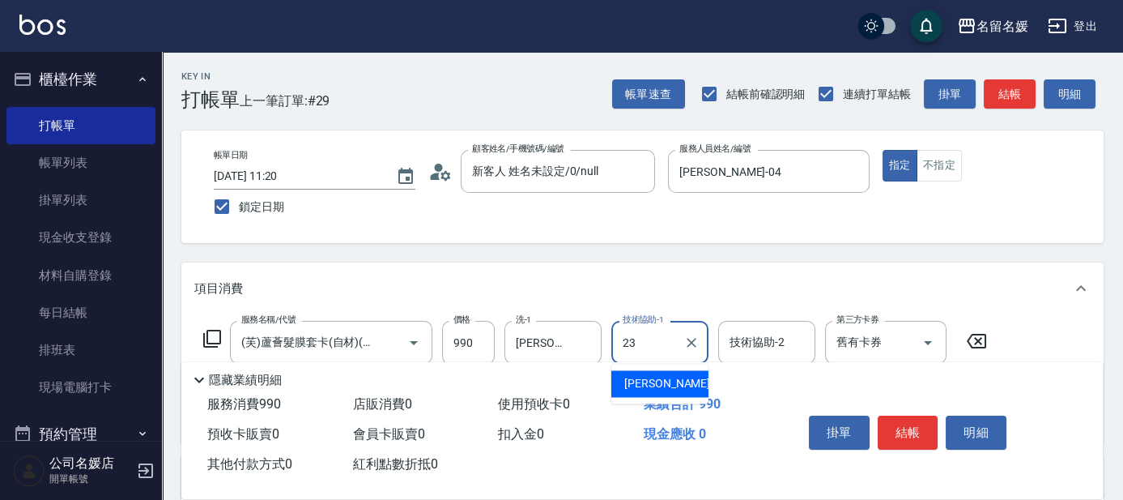
type input "俞靜嫺-23"
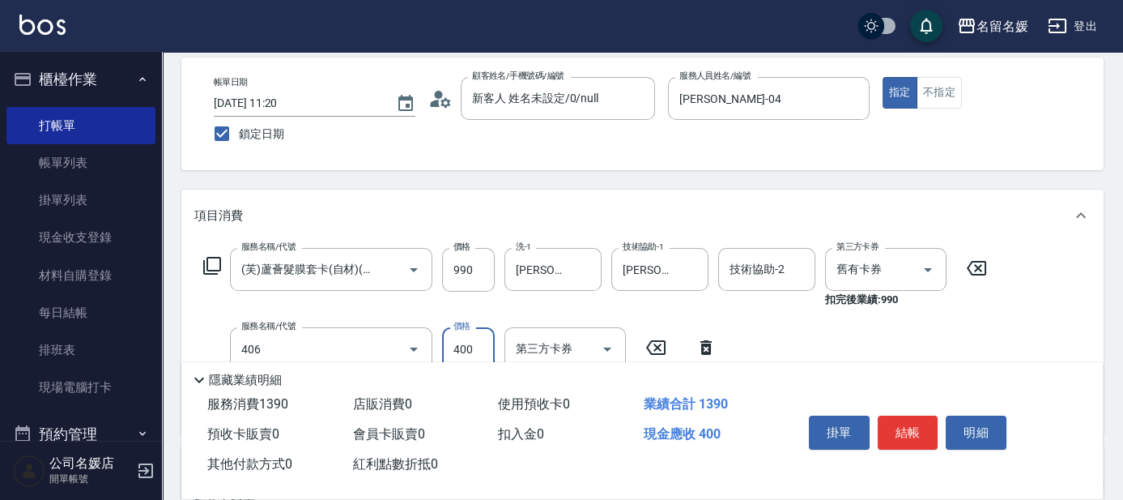
type input "剪髮(400)(406)"
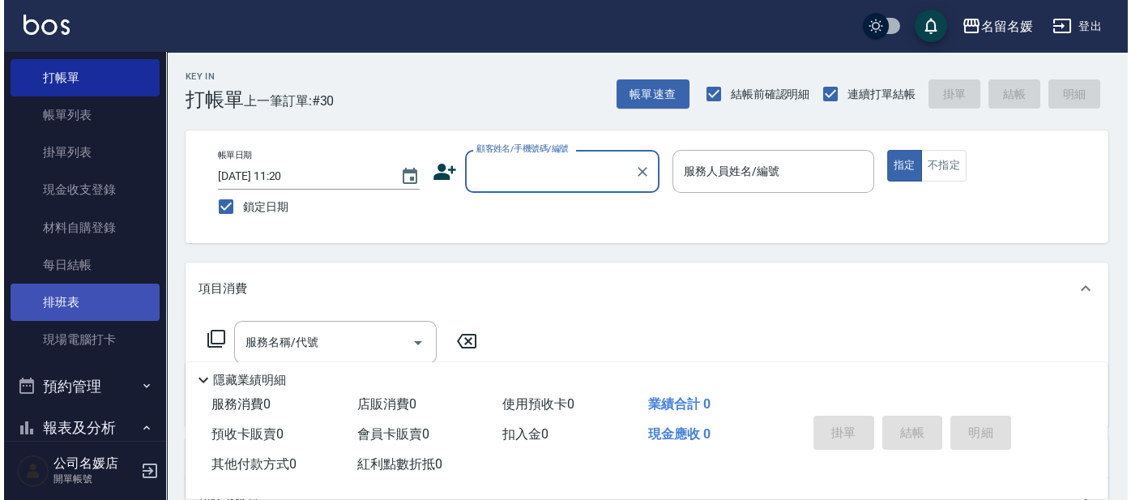
scroll to position [73, 0]
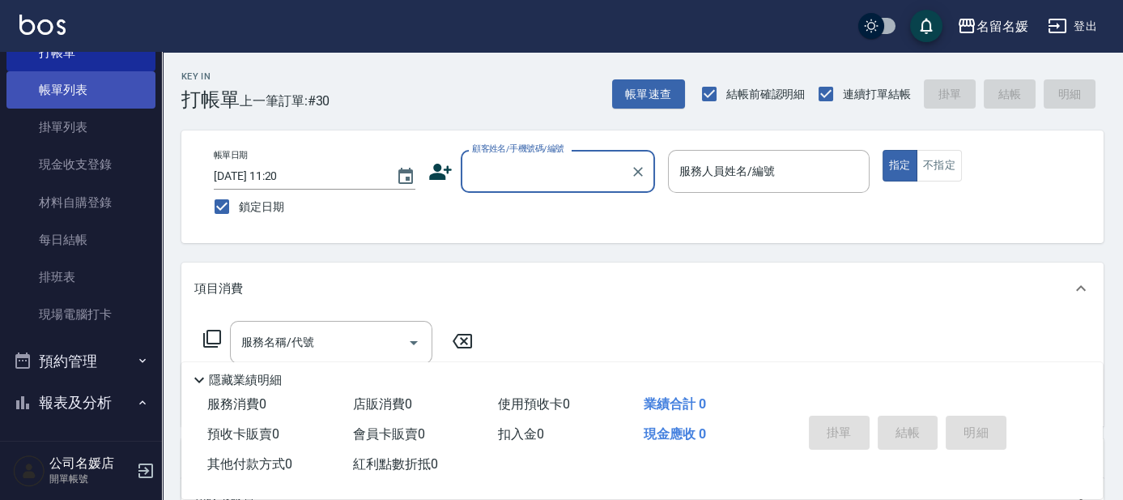
click at [109, 92] on link "帳單列表" at bounding box center [80, 89] width 149 height 37
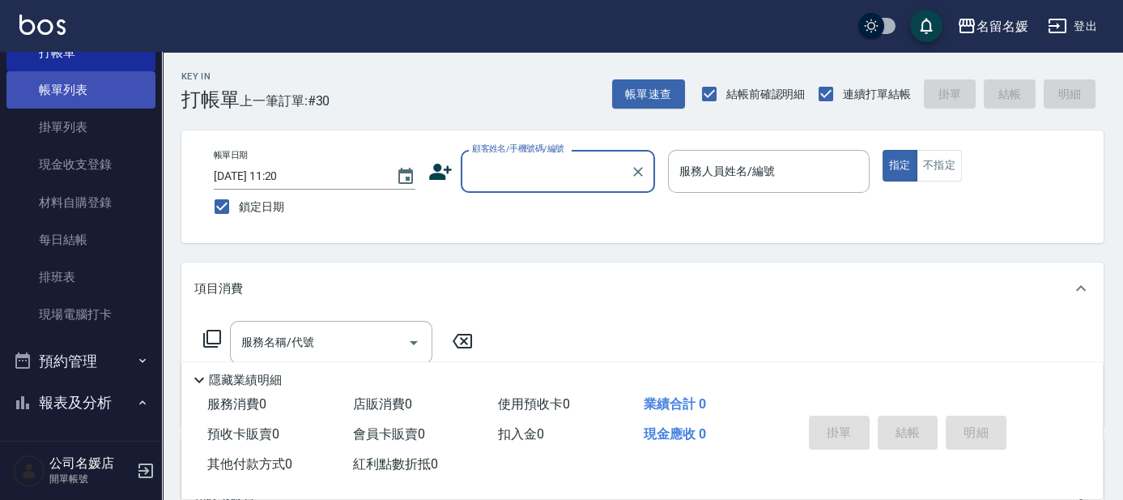
click at [109, 92] on link "帳單列表" at bounding box center [80, 89] width 149 height 37
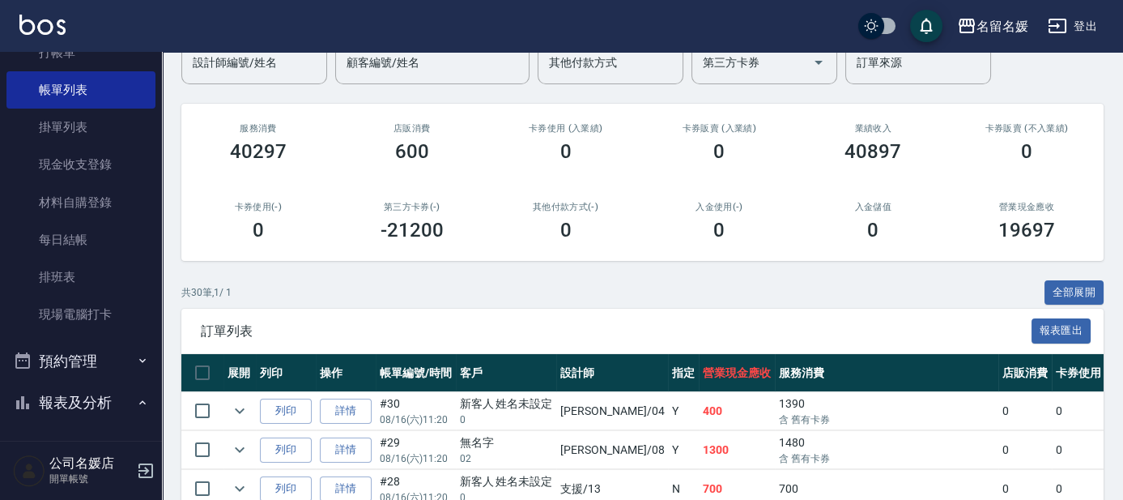
scroll to position [220, 0]
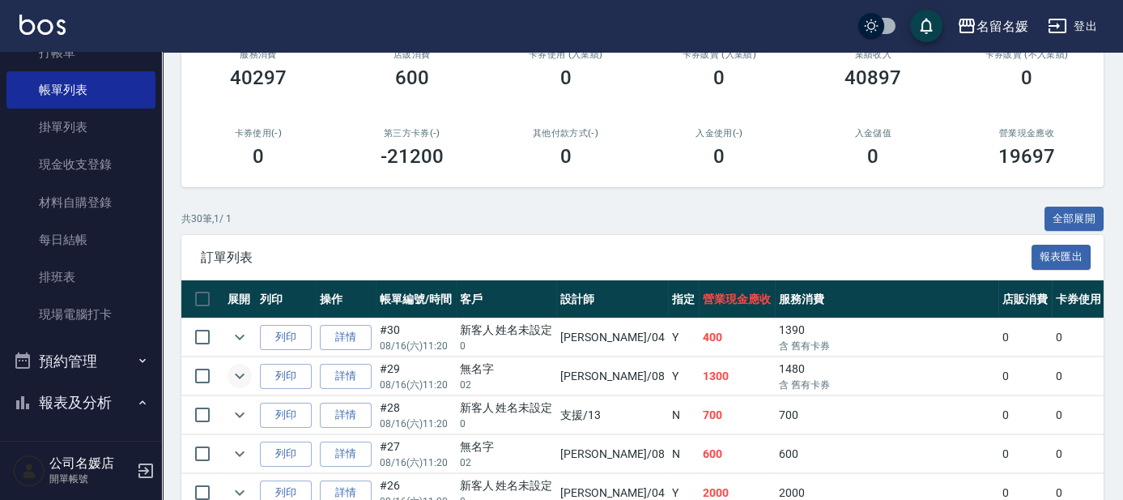
click at [242, 376] on icon "expand row" at bounding box center [239, 375] width 19 height 19
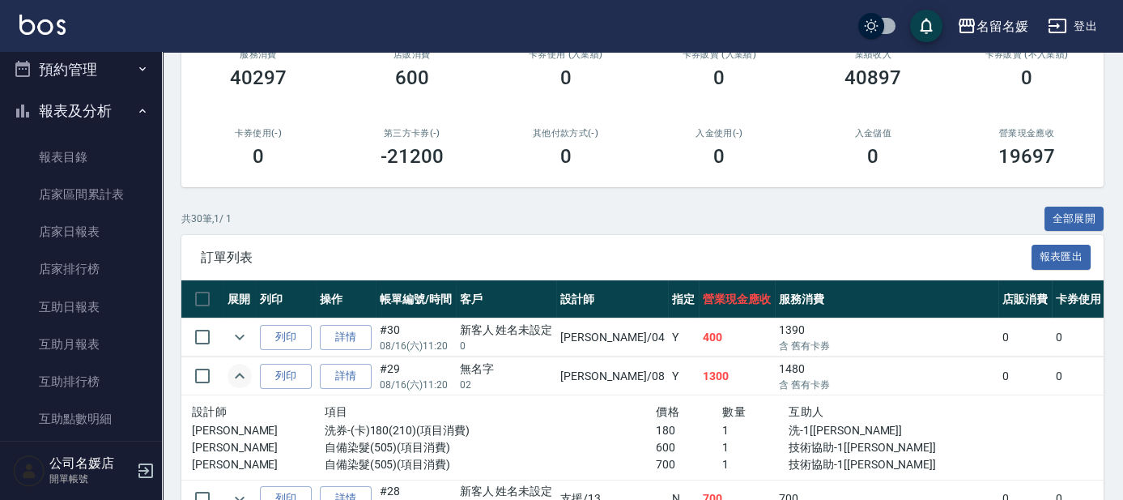
scroll to position [368, 0]
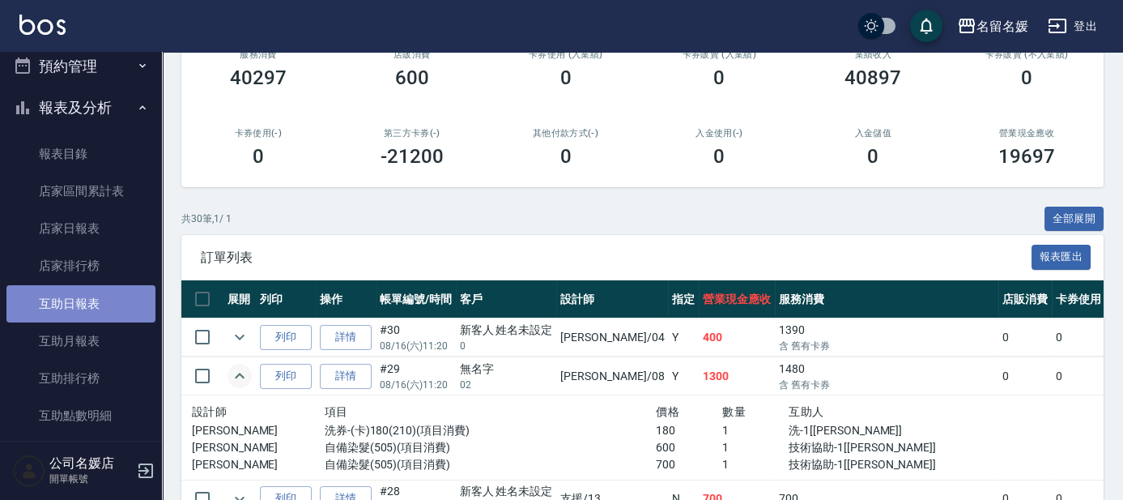
click at [128, 303] on link "互助日報表" at bounding box center [80, 303] width 149 height 37
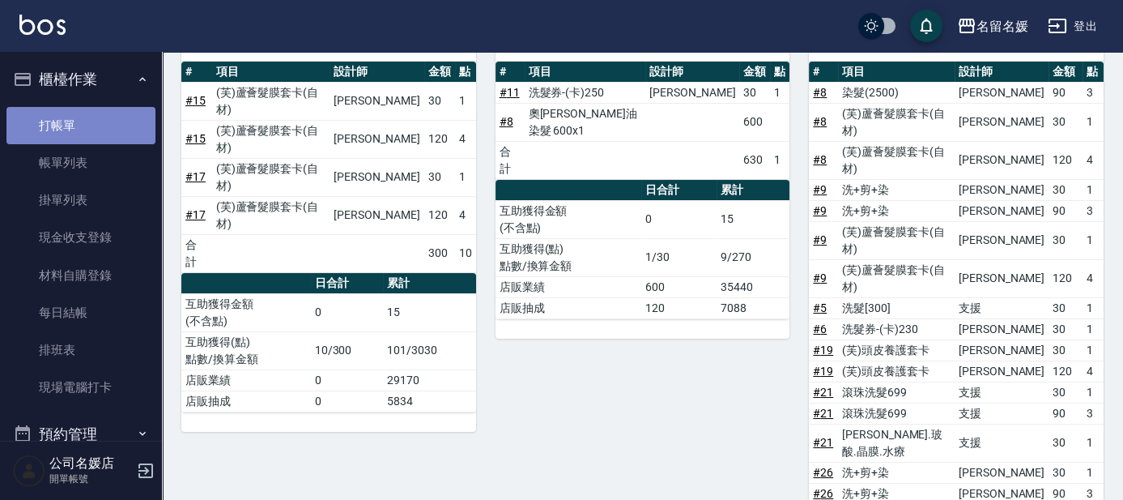
click at [110, 126] on link "打帳單" at bounding box center [80, 125] width 149 height 37
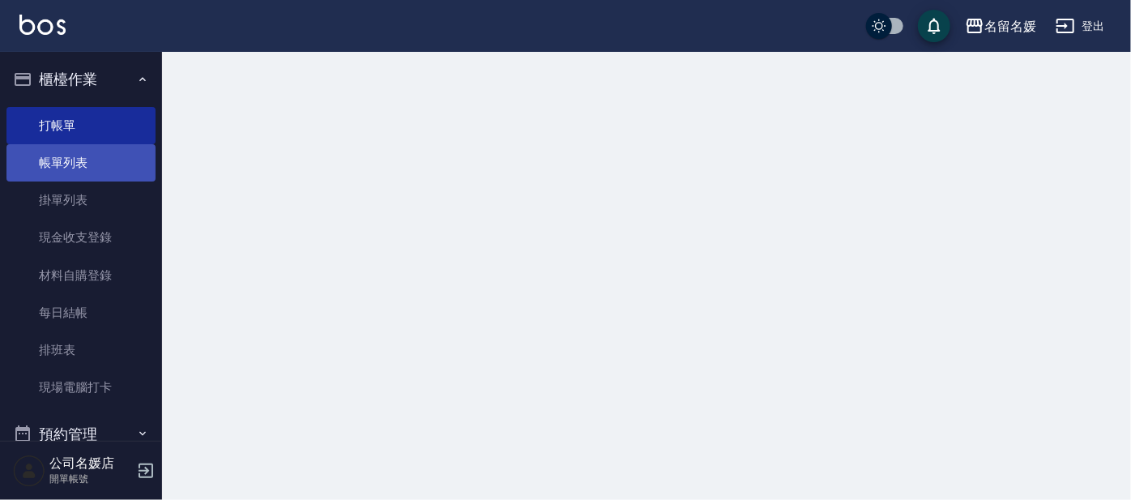
click at [110, 159] on link "帳單列表" at bounding box center [80, 162] width 149 height 37
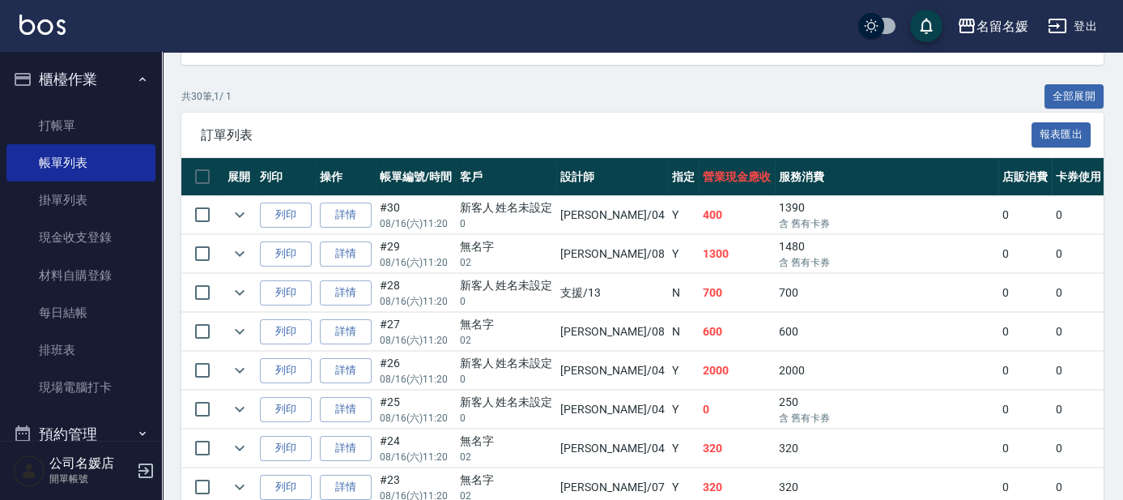
scroll to position [368, 0]
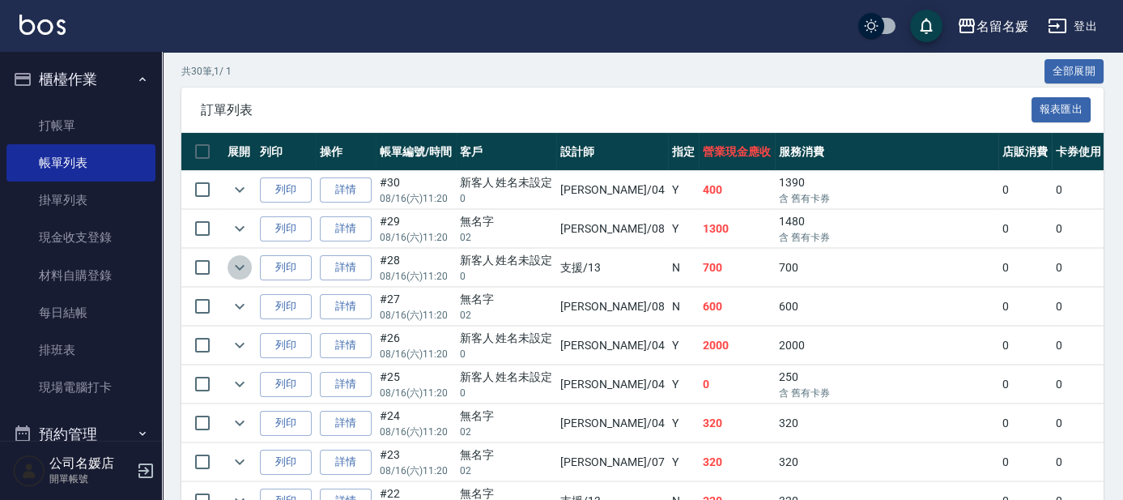
click at [233, 266] on icon "expand row" at bounding box center [239, 267] width 19 height 19
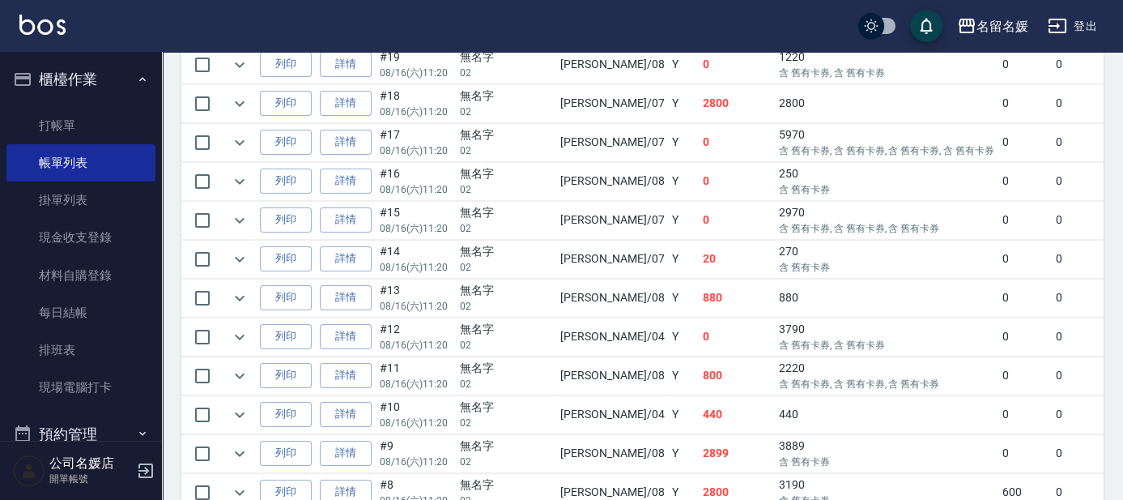
scroll to position [1030, 0]
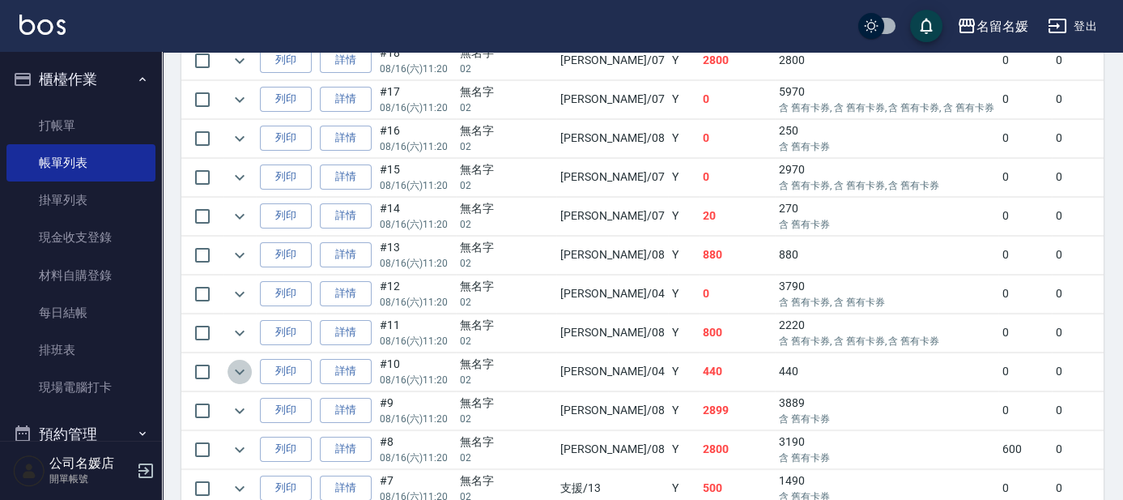
click at [241, 362] on icon "expand row" at bounding box center [239, 371] width 19 height 19
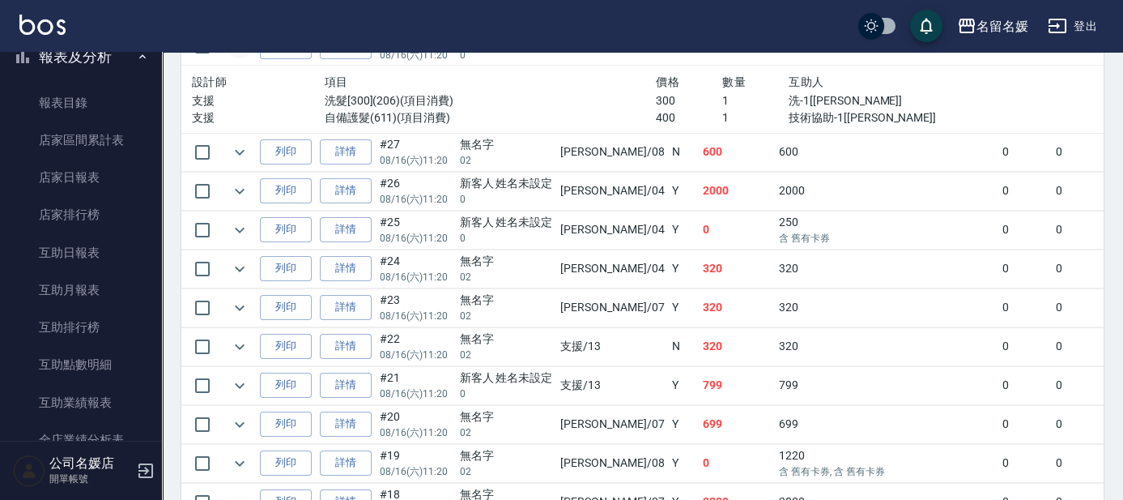
scroll to position [515, 0]
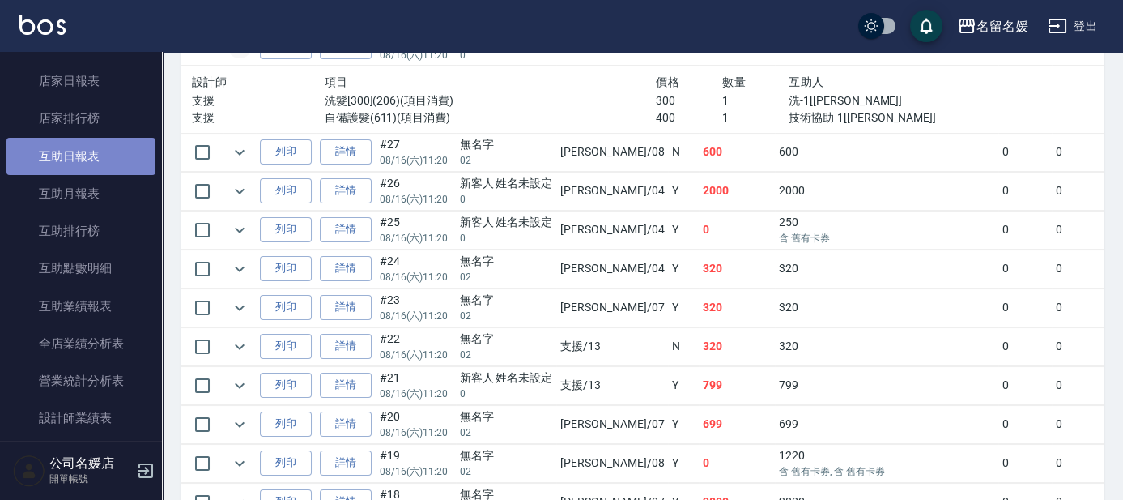
click at [111, 160] on link "互助日報表" at bounding box center [80, 156] width 149 height 37
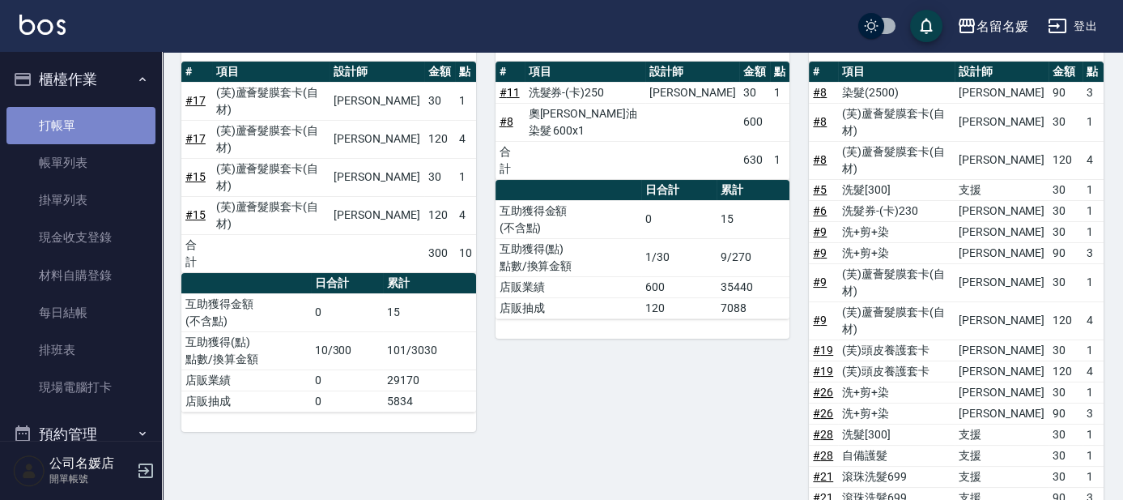
click at [94, 119] on link "打帳單" at bounding box center [80, 125] width 149 height 37
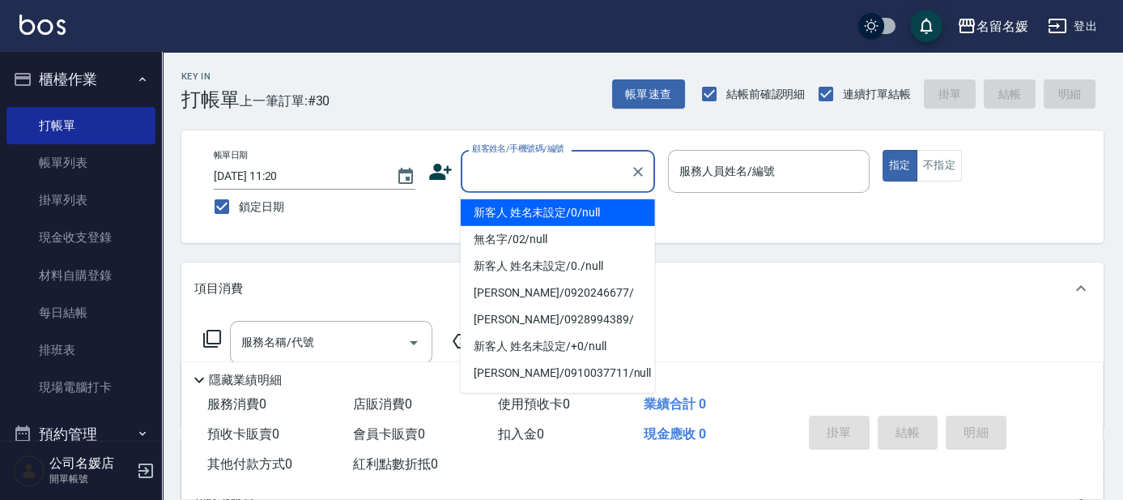
click at [556, 171] on input "顧客姓名/手機號碼/編號" at bounding box center [546, 171] width 156 height 28
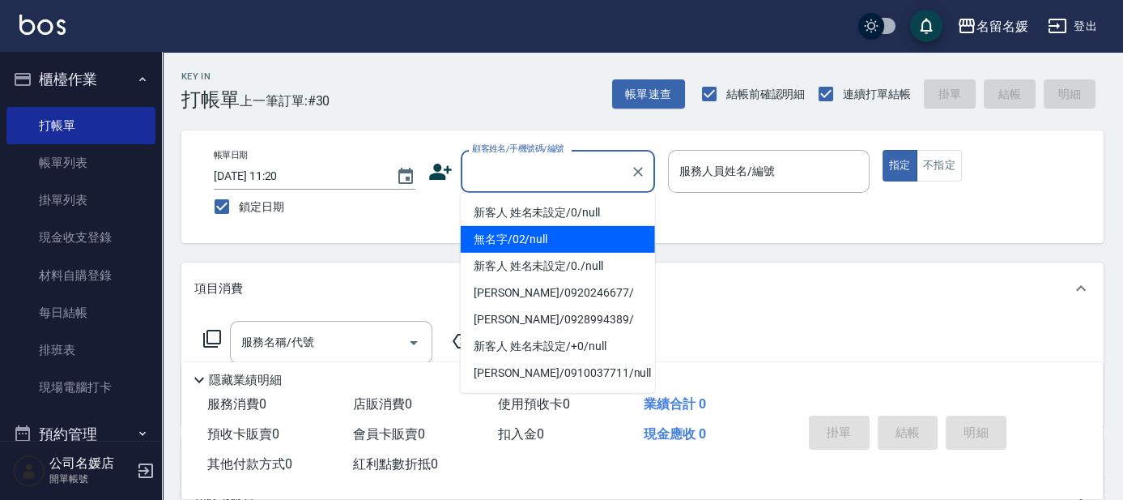
click at [576, 236] on li "無名字/02/null" at bounding box center [558, 239] width 194 height 27
type input "無名字/02/null"
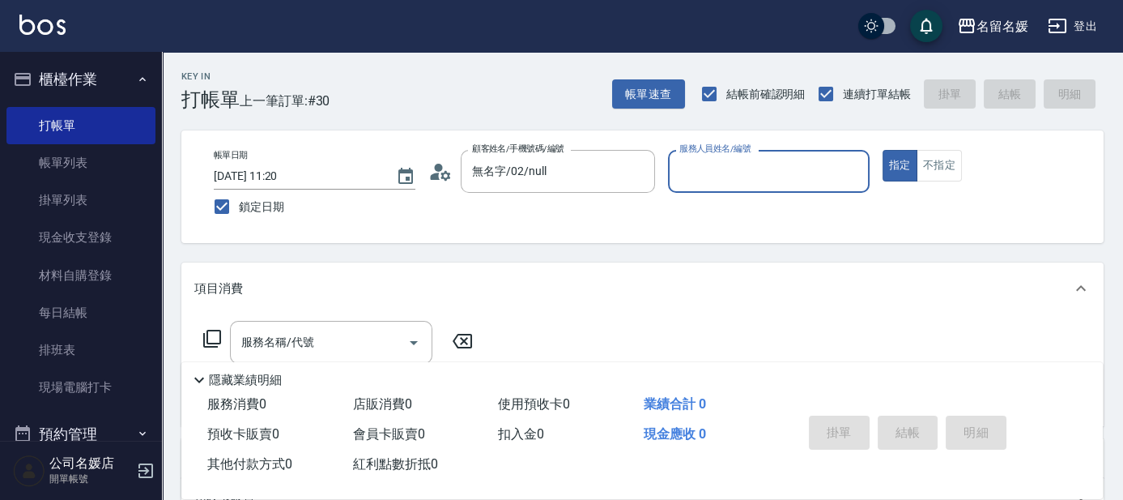
click at [729, 173] on input "服務人員姓名/編號" at bounding box center [769, 171] width 187 height 28
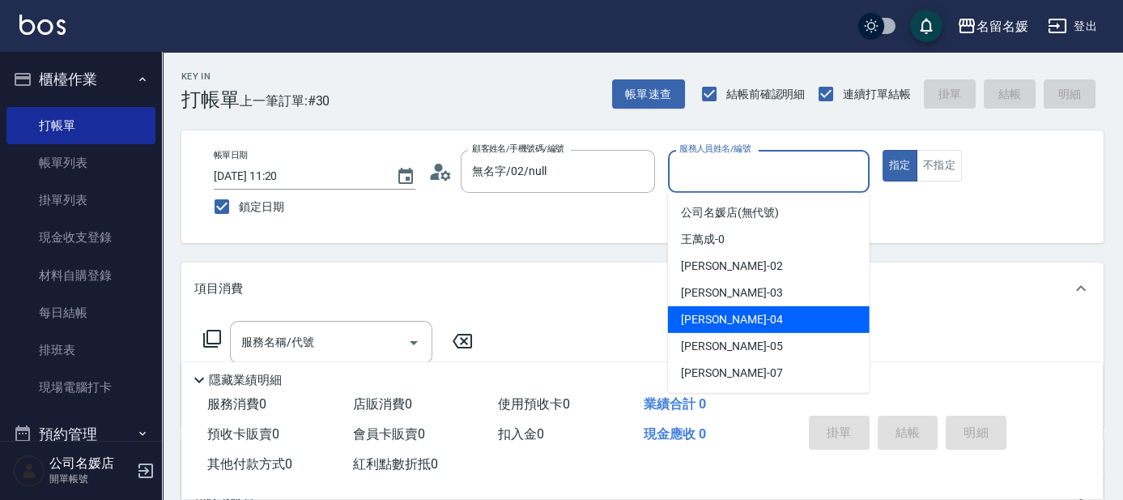
click at [743, 326] on div "葉沛琪 -04" at bounding box center [769, 319] width 202 height 27
type input "葉沛琪-04"
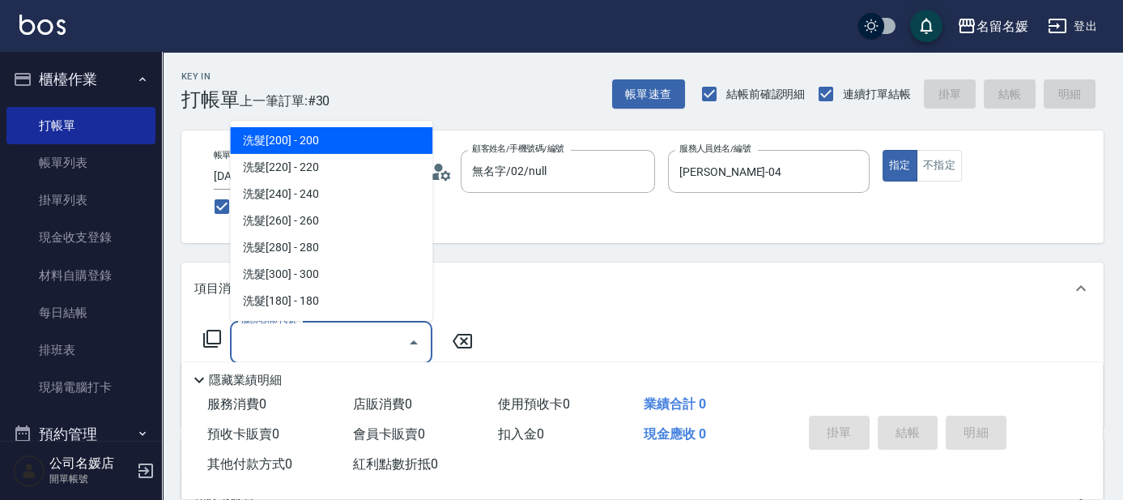
click at [334, 344] on input "服務名稱/代號" at bounding box center [319, 342] width 164 height 28
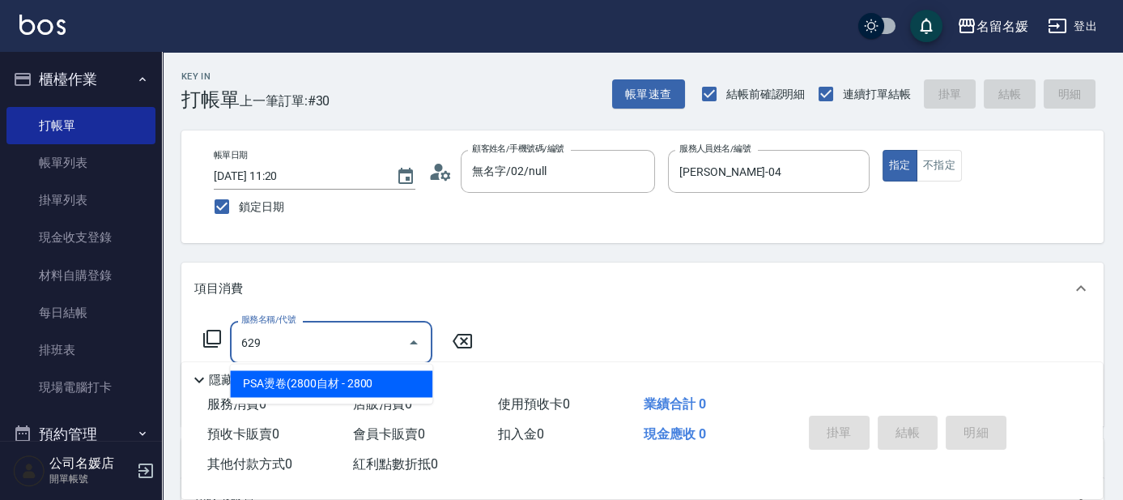
click at [378, 377] on span "PSA燙卷(2800自材 - 2800" at bounding box center [331, 383] width 202 height 27
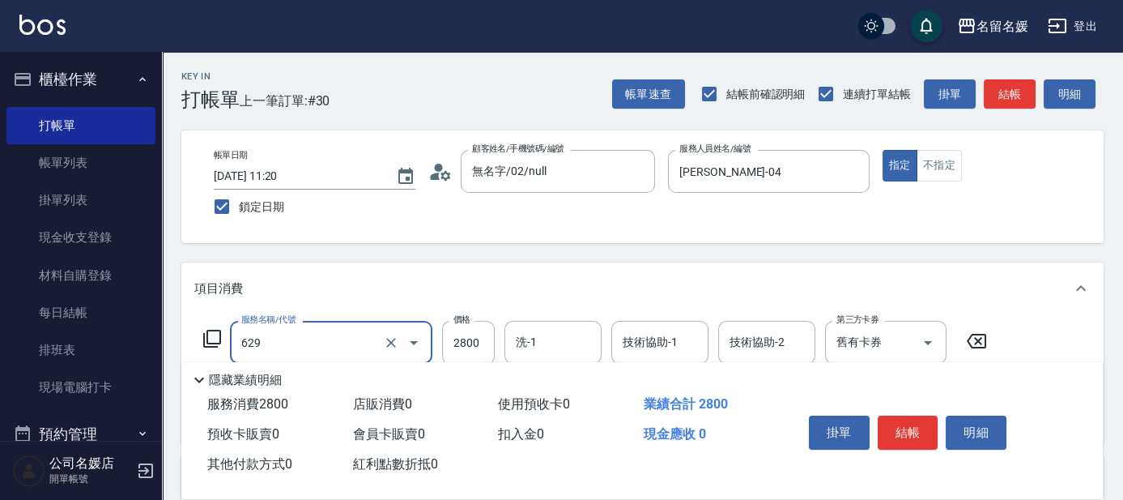
click at [350, 351] on input "629" at bounding box center [308, 342] width 143 height 28
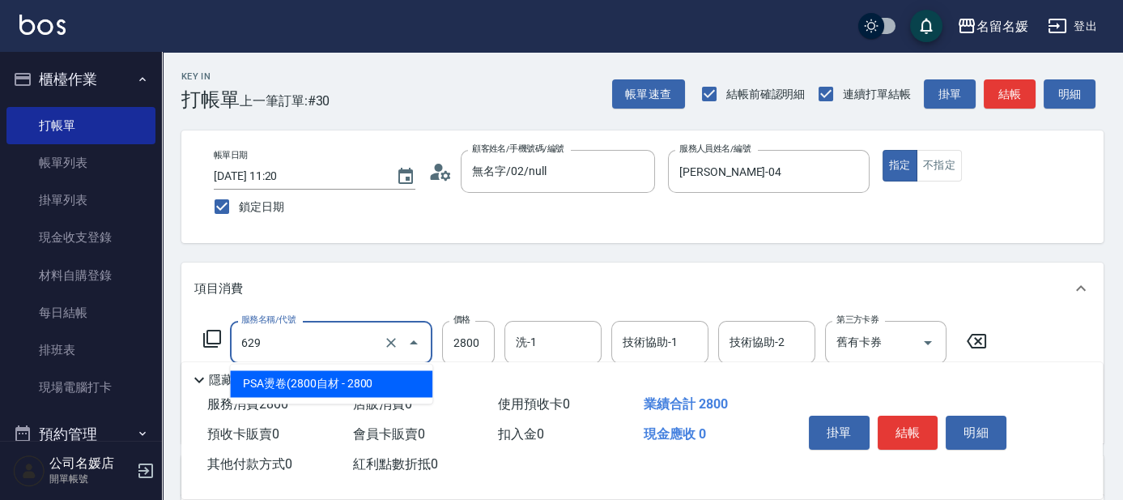
click at [361, 381] on span "PSA燙卷(2800自材 - 2800" at bounding box center [331, 383] width 202 height 27
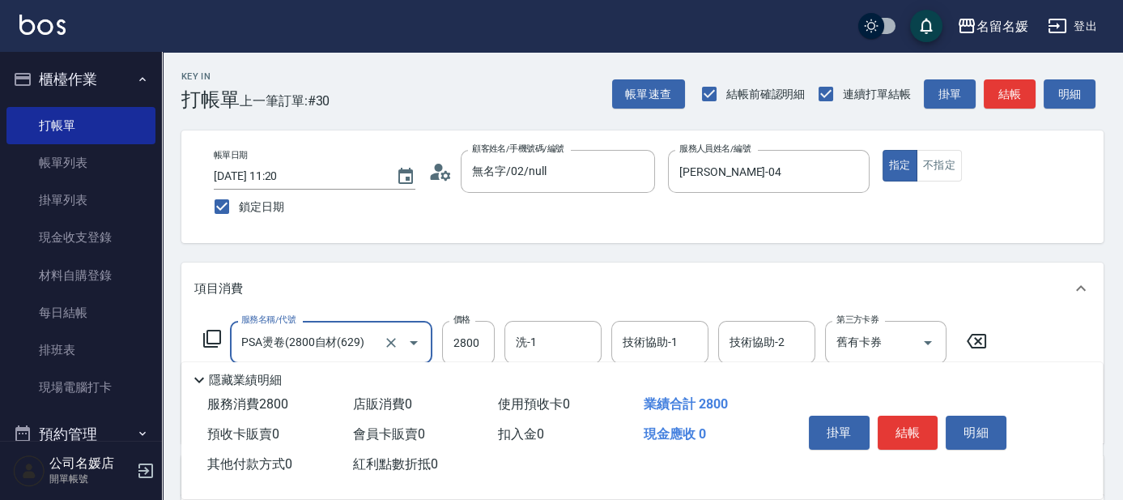
scroll to position [73, 0]
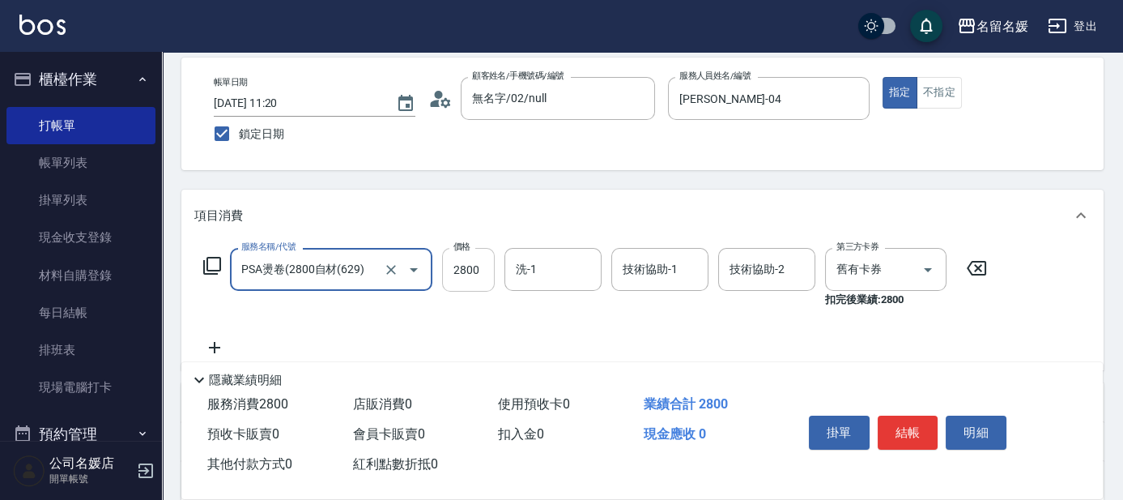
type input "PSA燙卷(2800自材(629)"
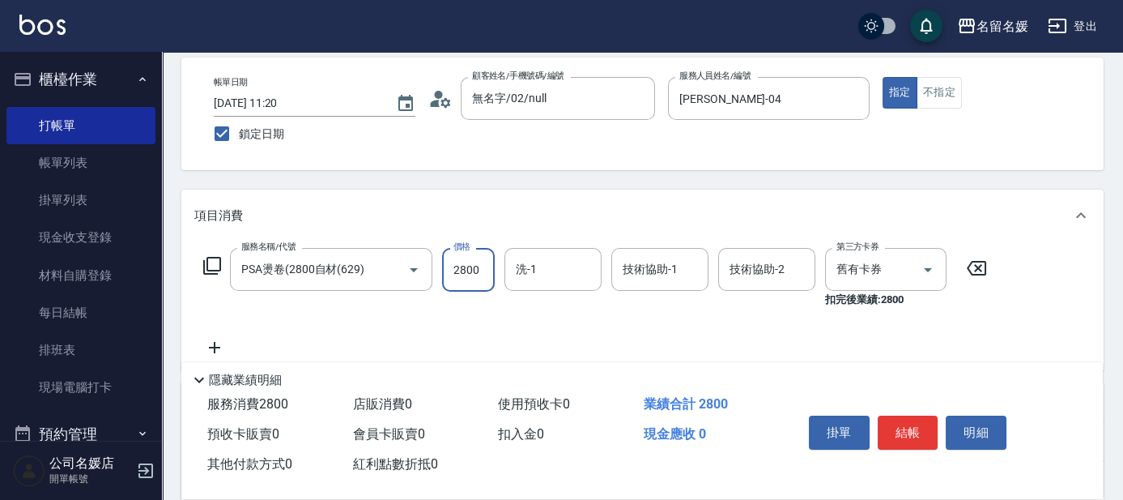
click at [454, 269] on input "2800" at bounding box center [468, 270] width 53 height 44
click at [549, 285] on div "洗-1" at bounding box center [553, 269] width 97 height 43
type input "2000"
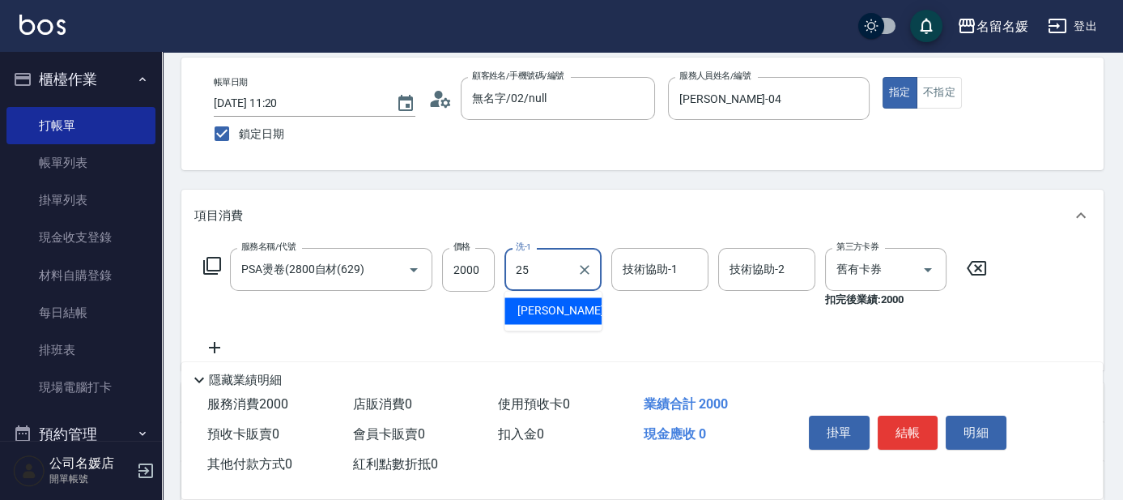
click at [550, 309] on span "楊瑋萱 -25" at bounding box center [569, 310] width 102 height 17
type input "楊瑋萱-25"
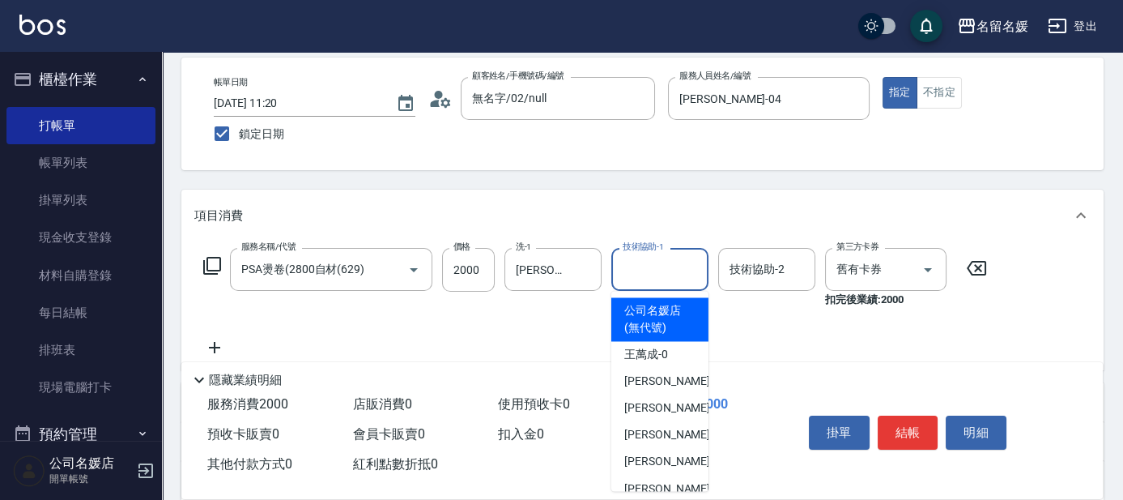
click at [652, 275] on input "技術協助-1" at bounding box center [660, 269] width 83 height 28
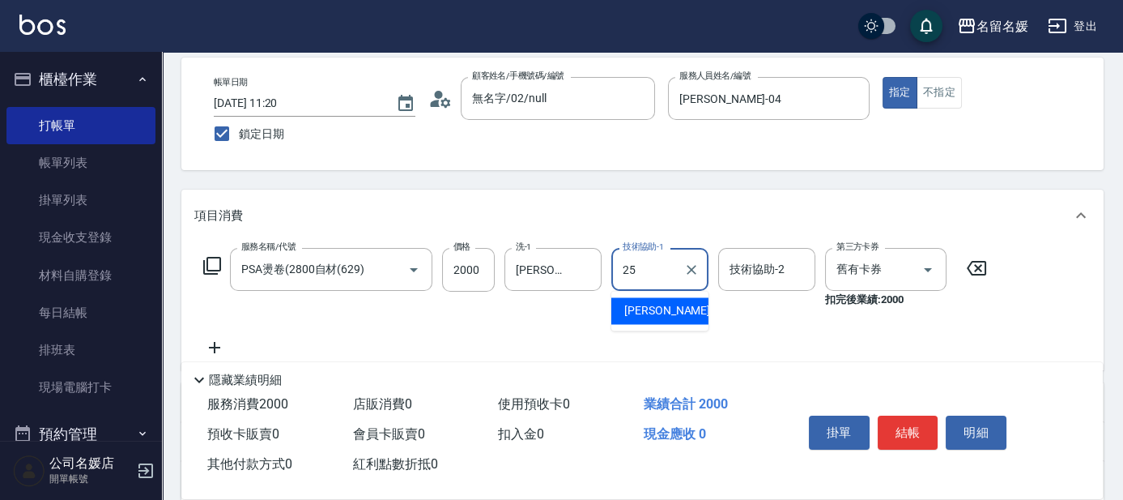
click at [631, 309] on span "楊瑋萱 -25" at bounding box center [676, 310] width 102 height 17
type input "楊瑋萱-25"
click at [902, 426] on button "結帳" at bounding box center [908, 433] width 61 height 34
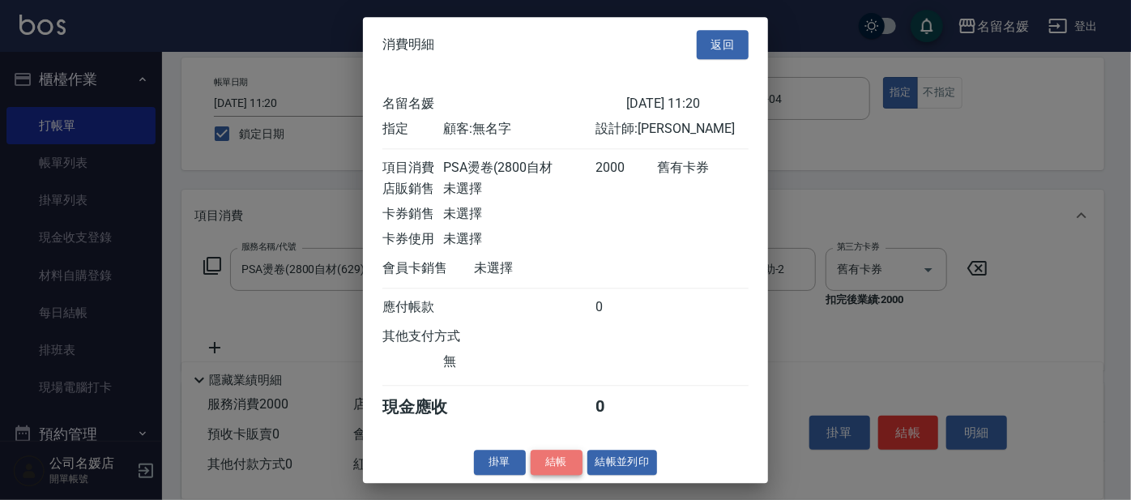
click at [564, 466] on button "結帳" at bounding box center [557, 462] width 52 height 25
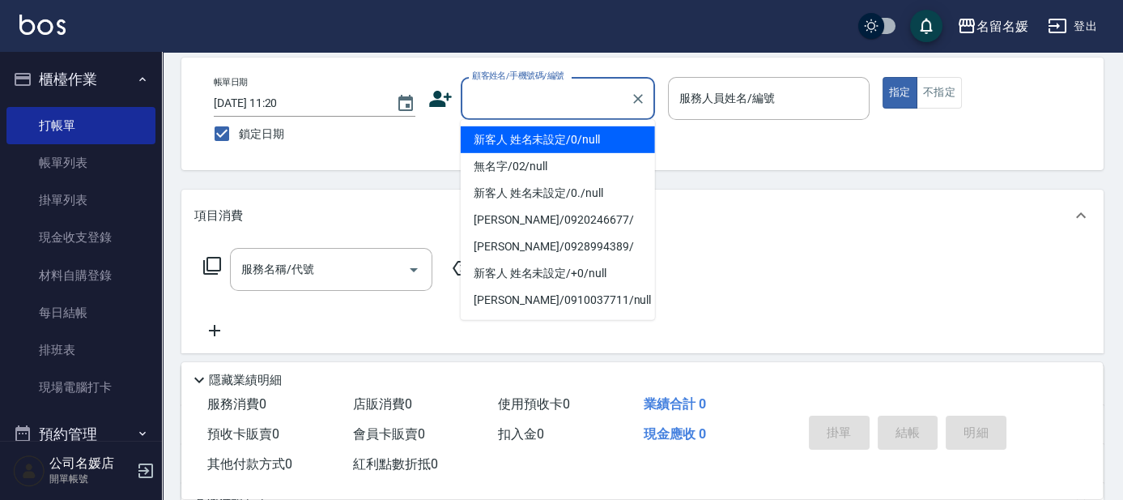
click at [531, 99] on input "顧客姓名/手機號碼/編號" at bounding box center [546, 98] width 156 height 28
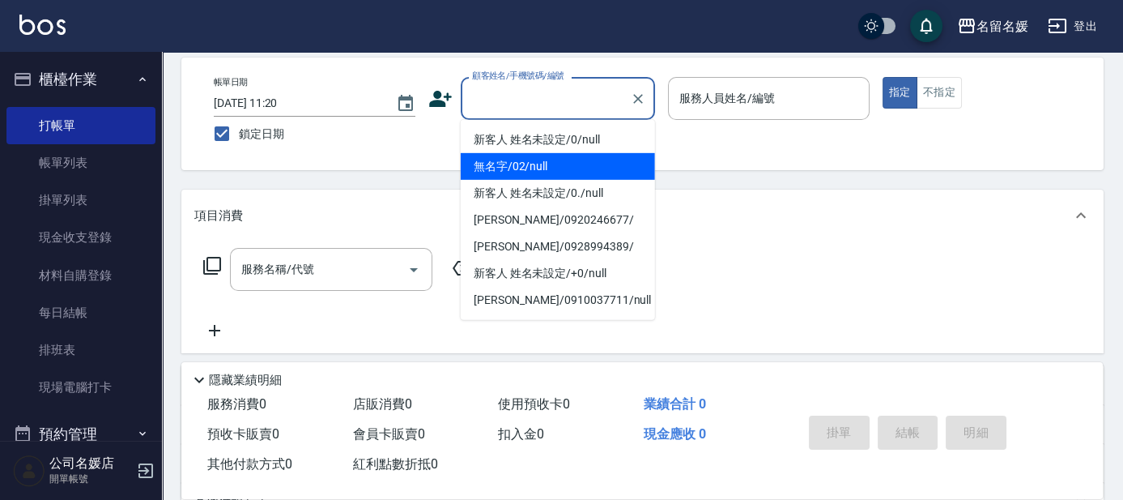
click at [545, 167] on li "無名字/02/null" at bounding box center [558, 166] width 194 height 27
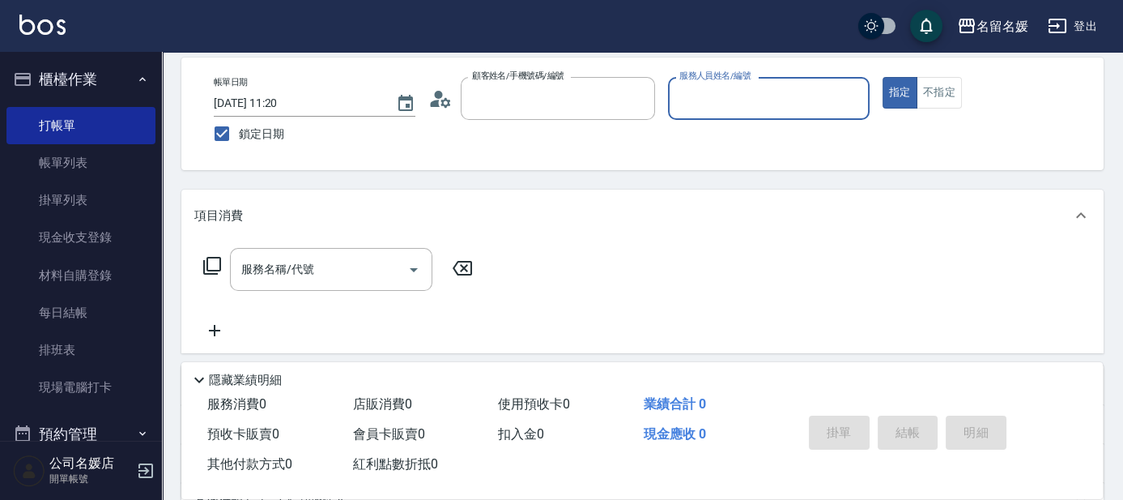
type input "無名字/02/null"
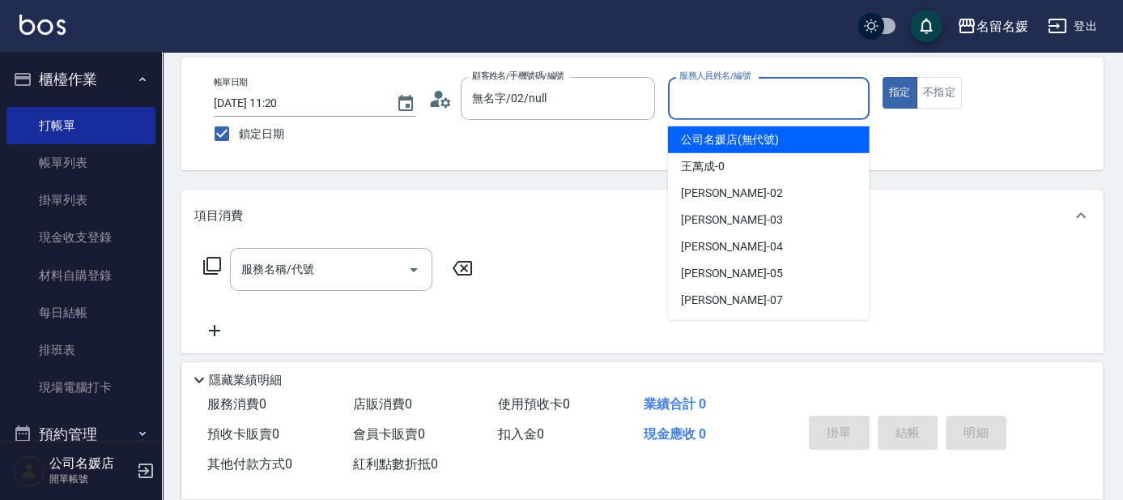
click at [715, 99] on input "服務人員姓名/編號" at bounding box center [769, 98] width 187 height 28
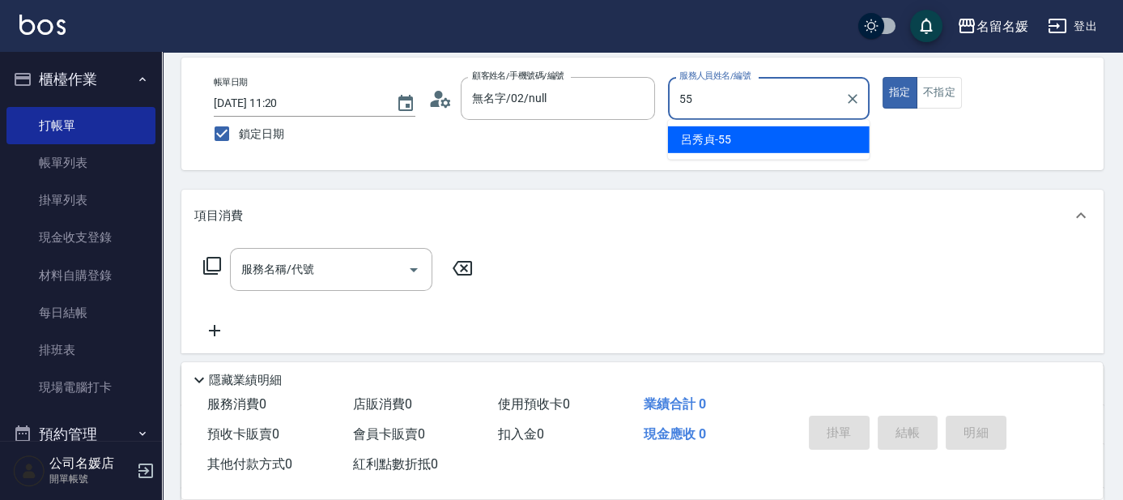
type input "55"
type button "true"
type input "呂秀貞-55"
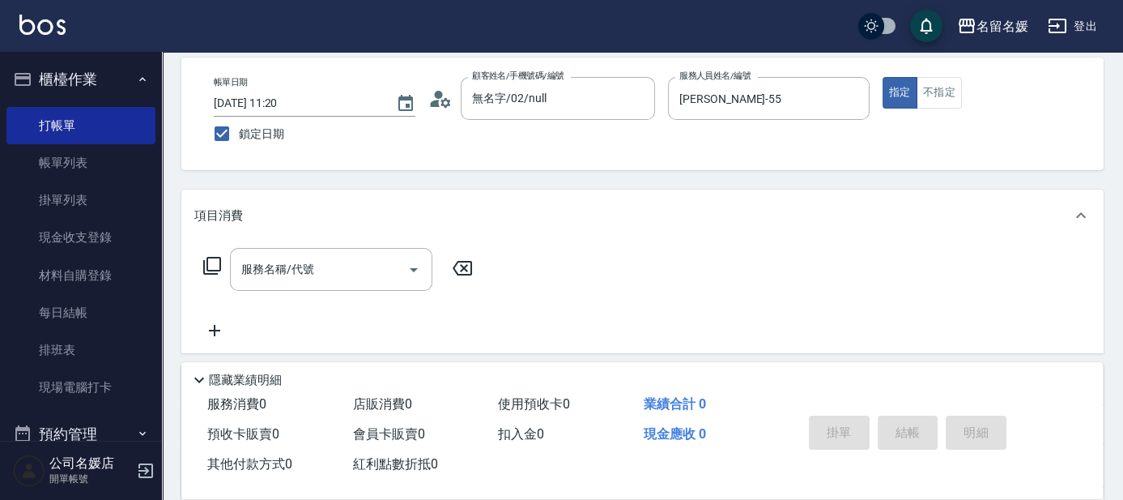
click at [207, 262] on icon at bounding box center [212, 266] width 18 height 18
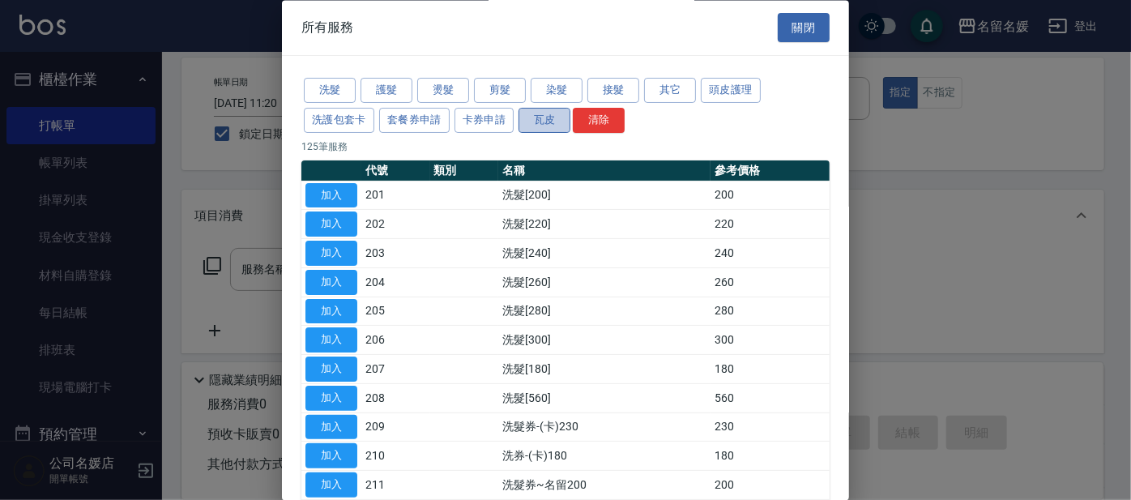
click at [548, 120] on button "瓦皮" at bounding box center [544, 120] width 52 height 25
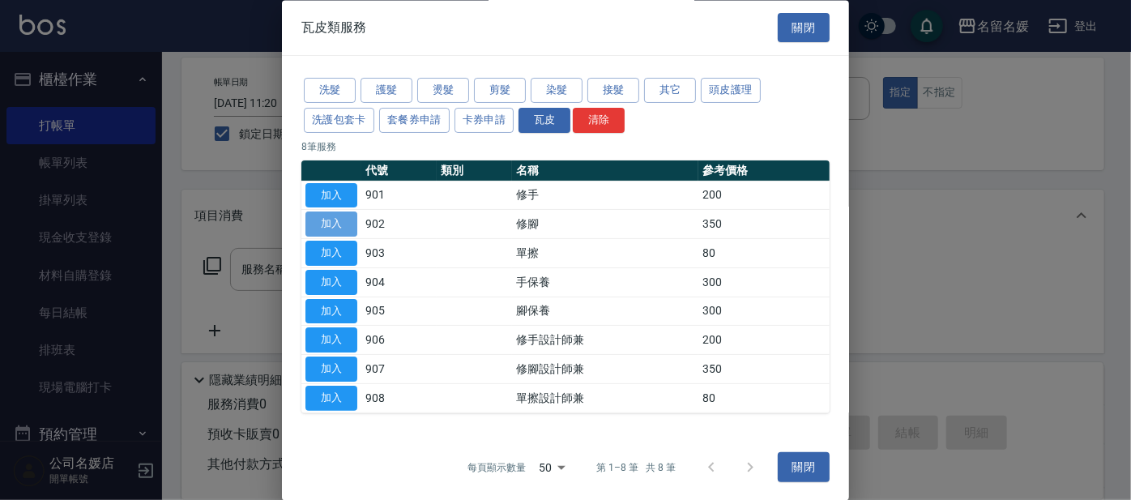
click at [327, 223] on button "加入" at bounding box center [331, 224] width 52 height 25
type input "修腳(902)"
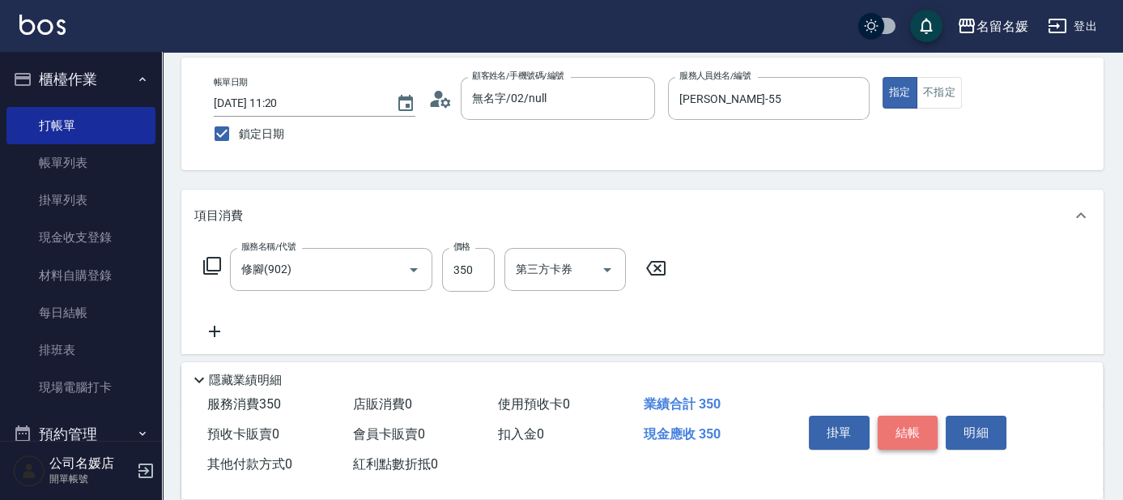
click at [912, 428] on button "結帳" at bounding box center [908, 433] width 61 height 34
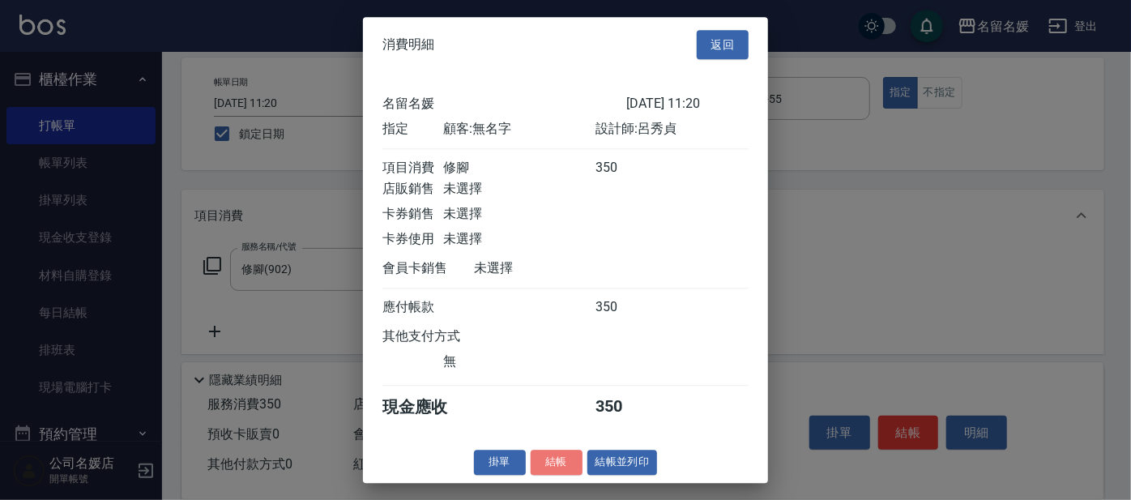
click at [543, 465] on button "結帳" at bounding box center [557, 462] width 52 height 25
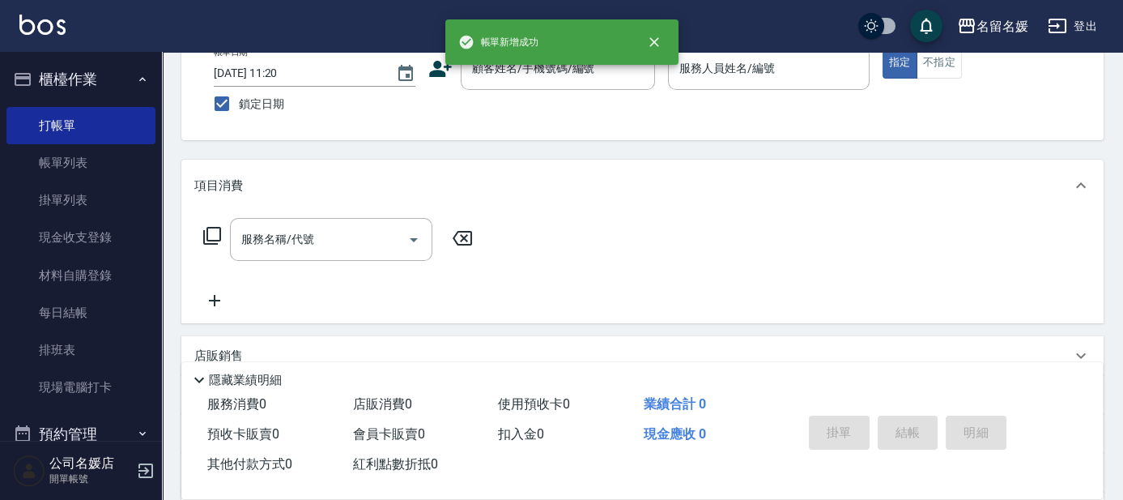
scroll to position [0, 0]
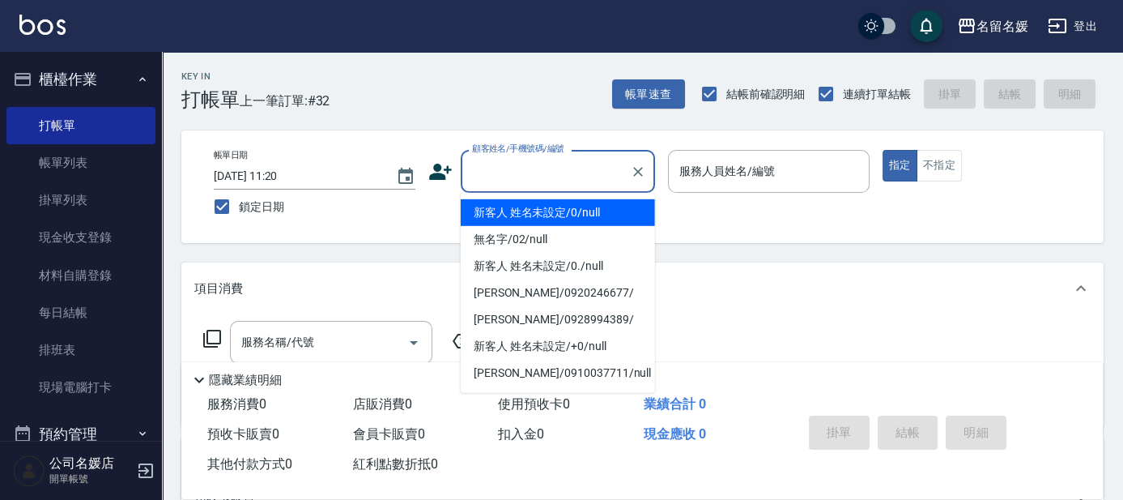
drag, startPoint x: 606, startPoint y: 177, endPoint x: 585, endPoint y: 177, distance: 21.1
click at [603, 177] on input "顧客姓名/手機號碼/編號" at bounding box center [546, 171] width 156 height 28
type input "新客人 姓名未設定/0/null"
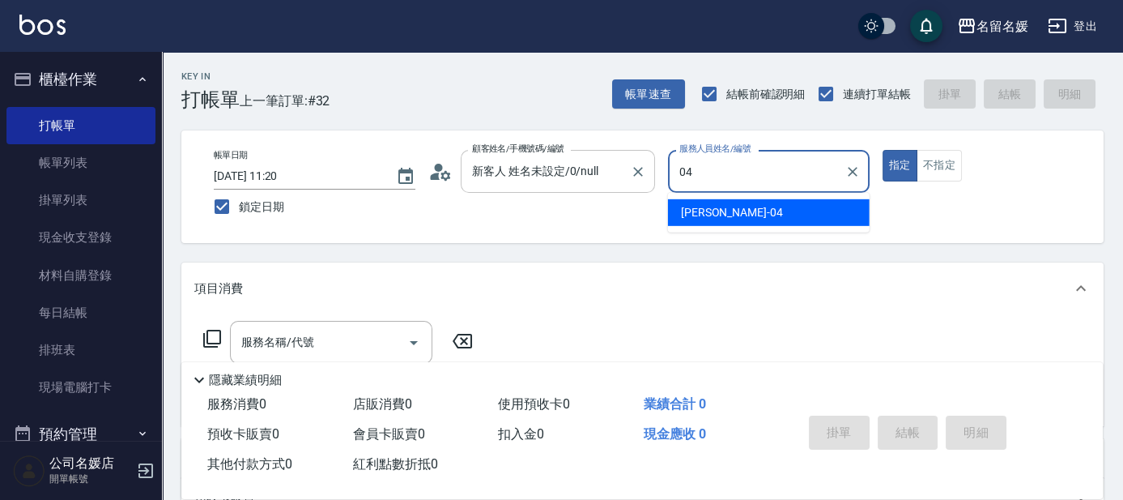
type input "葉沛琪-04"
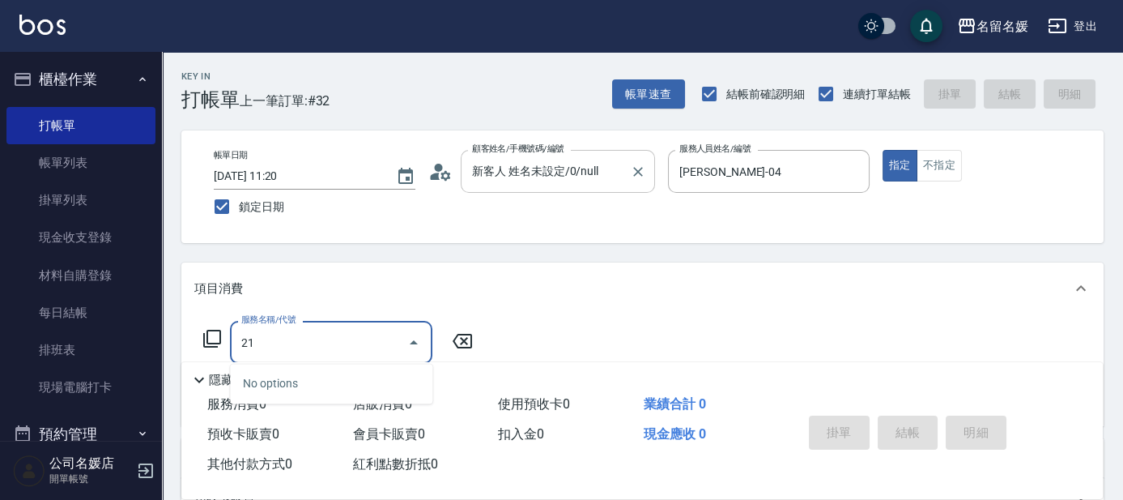
type input "2"
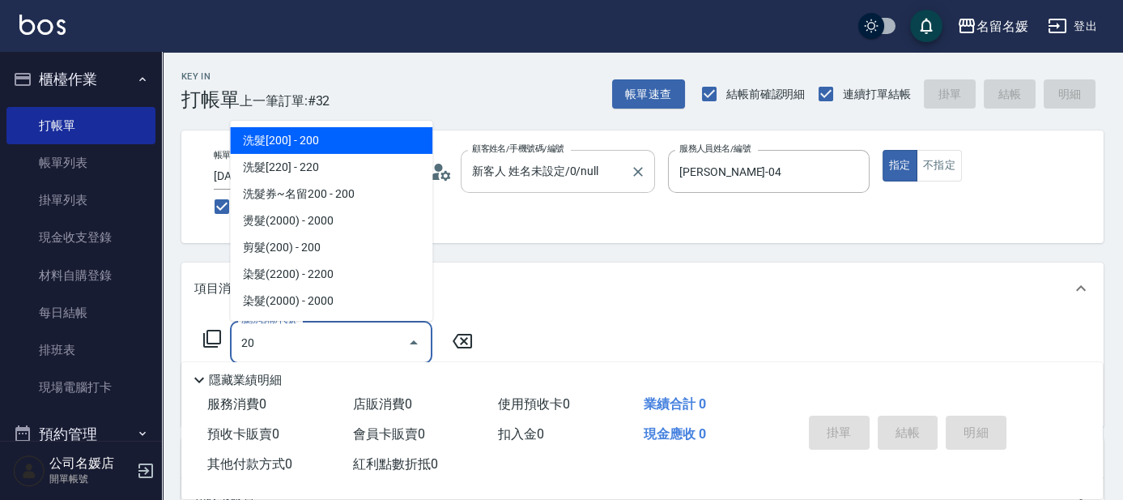
type input "206"
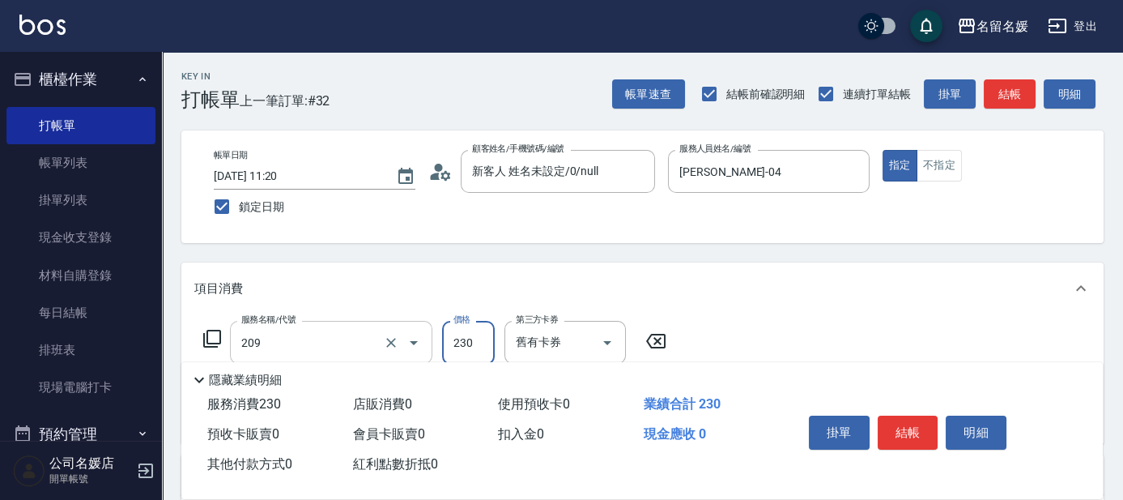
type input "洗髮券-(卡)230(209)"
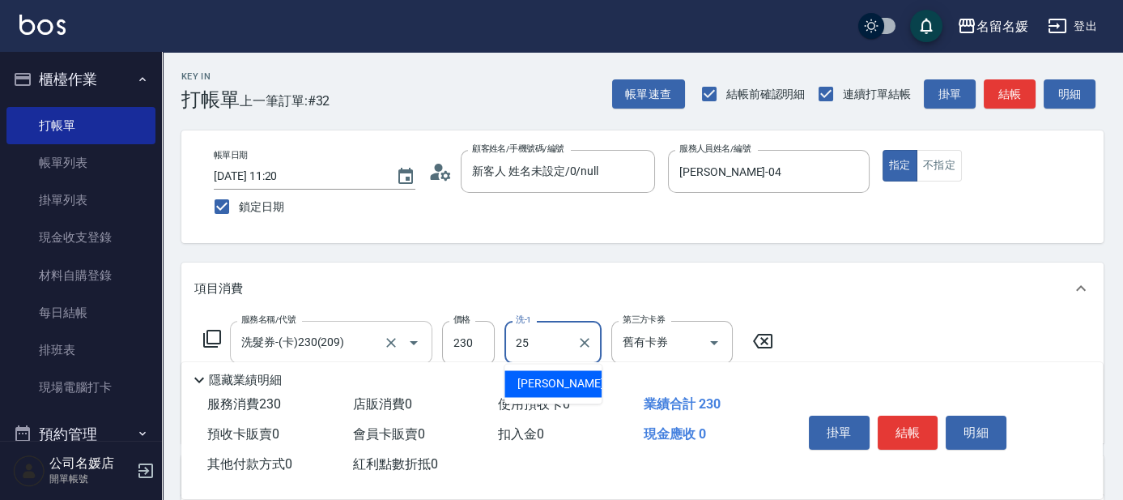
type input "楊瑋萱-25"
type input "潤絲(801)"
type input "20"
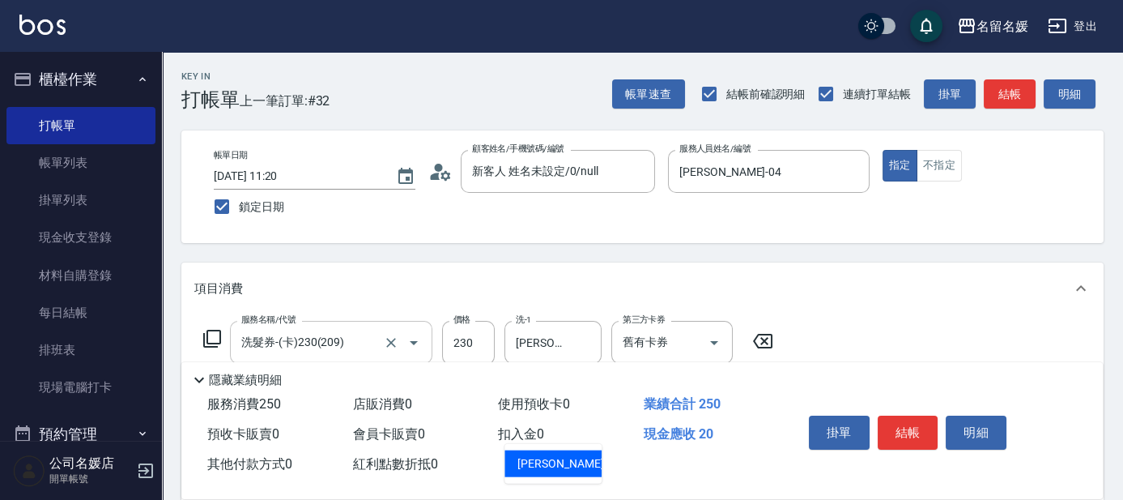
type input "楊瑋萱-25"
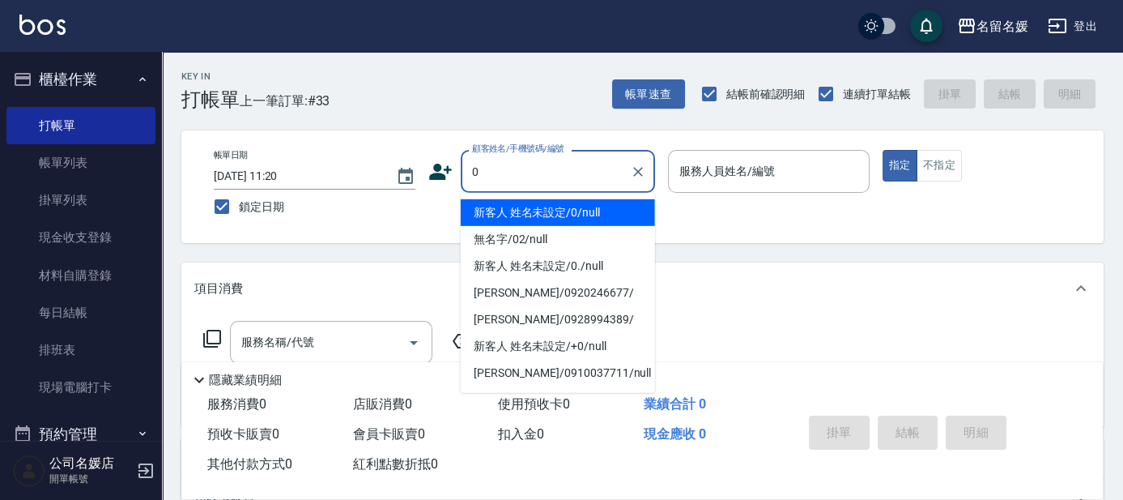
type input "0"
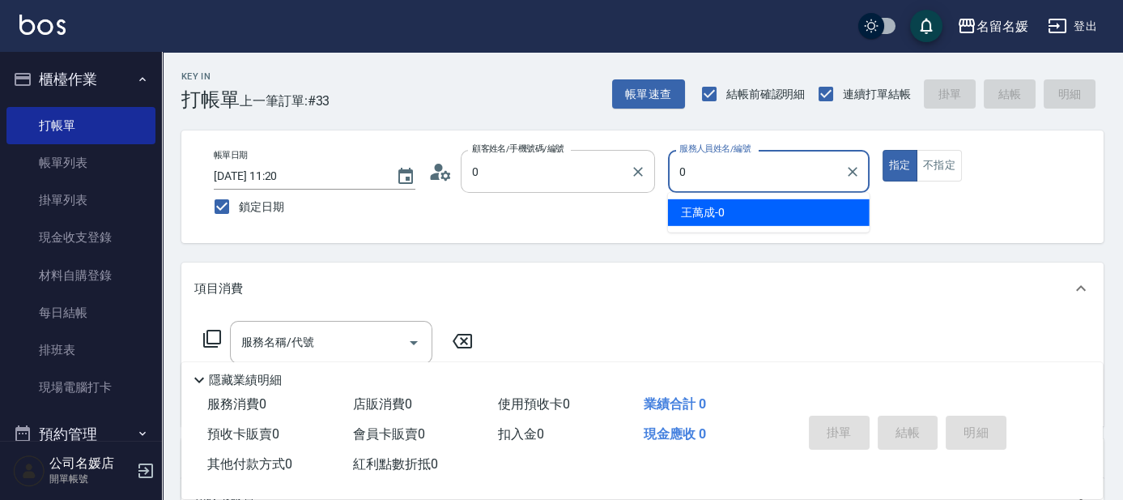
type input "新客人 姓名未設定/0/null"
type input "許明雅-08"
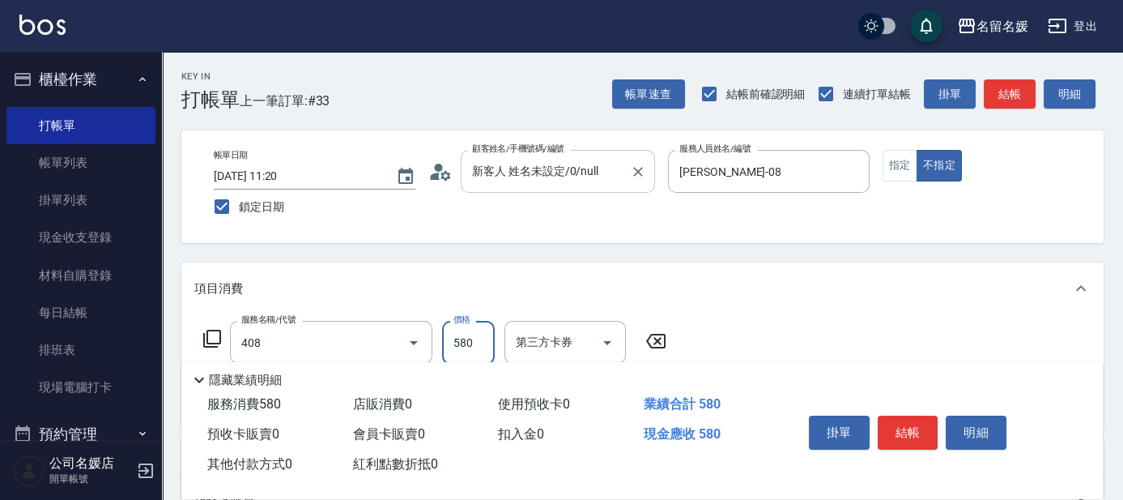
type input "剪髮(580)(408)"
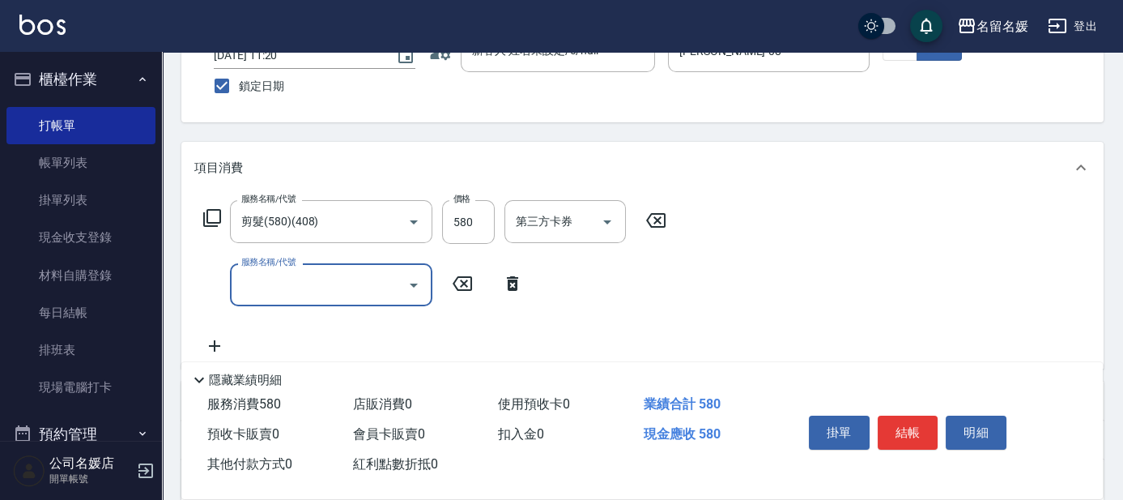
scroll to position [147, 0]
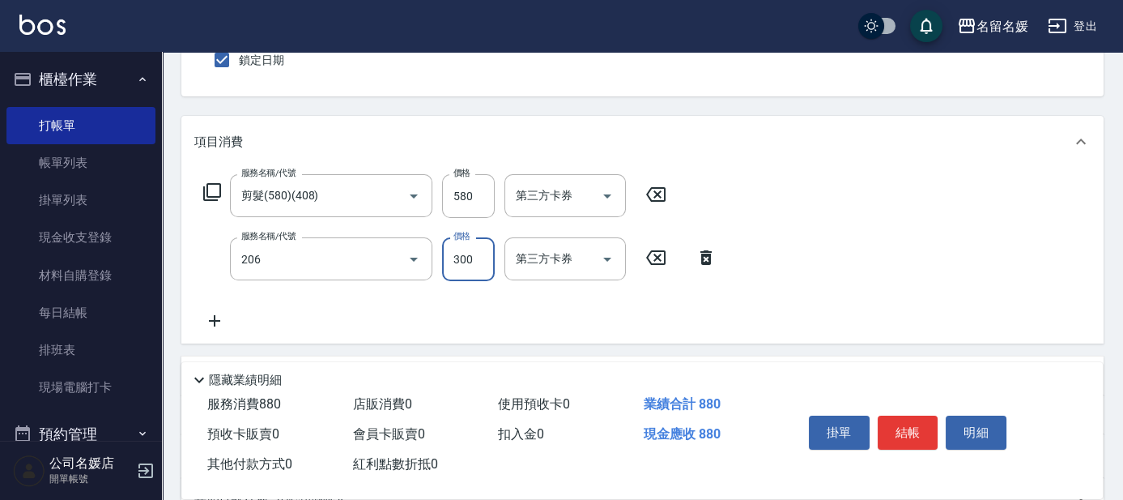
type input "洗髮[300](206)"
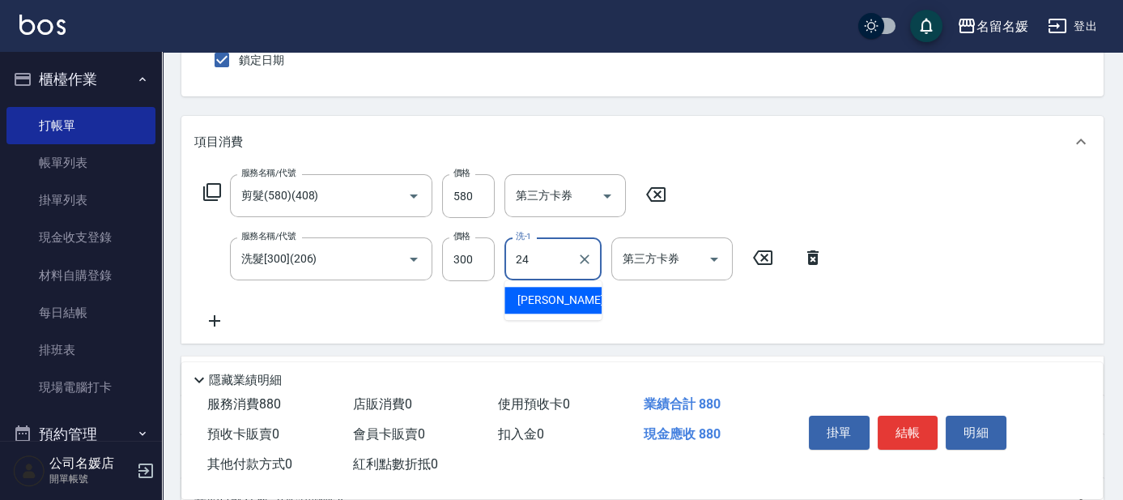
type input "張家惠-24"
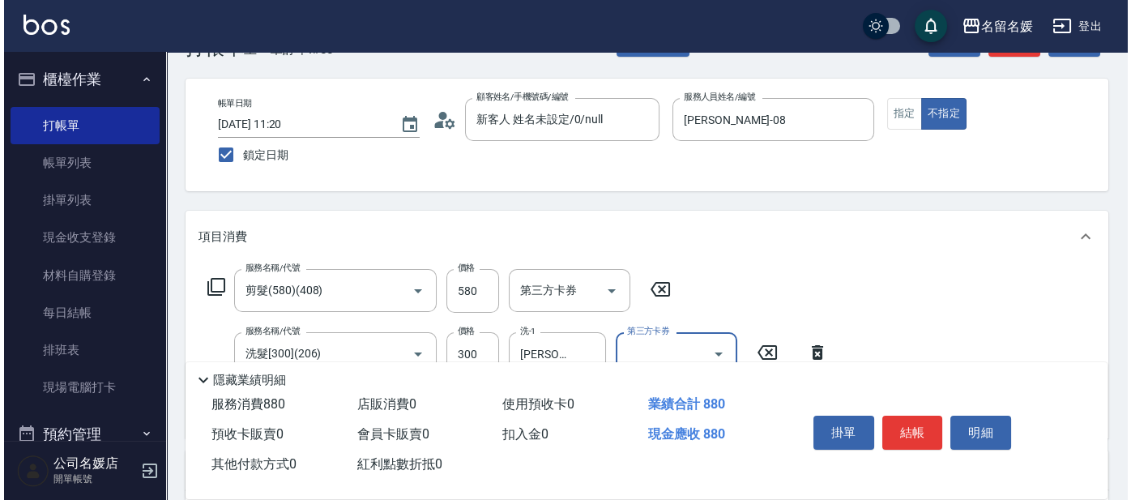
scroll to position [0, 0]
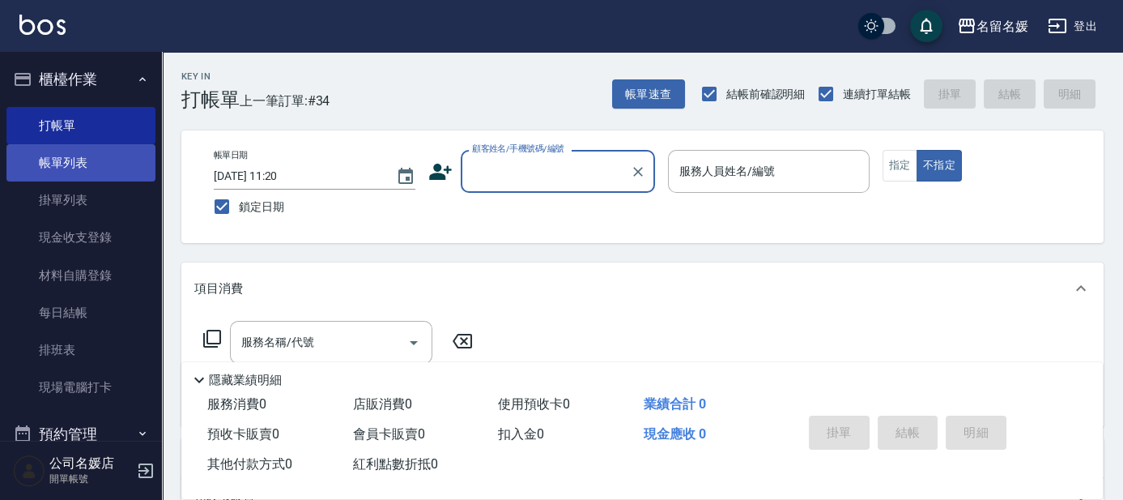
click at [66, 160] on link "帳單列表" at bounding box center [80, 162] width 149 height 37
click at [77, 163] on link "帳單列表" at bounding box center [80, 162] width 149 height 37
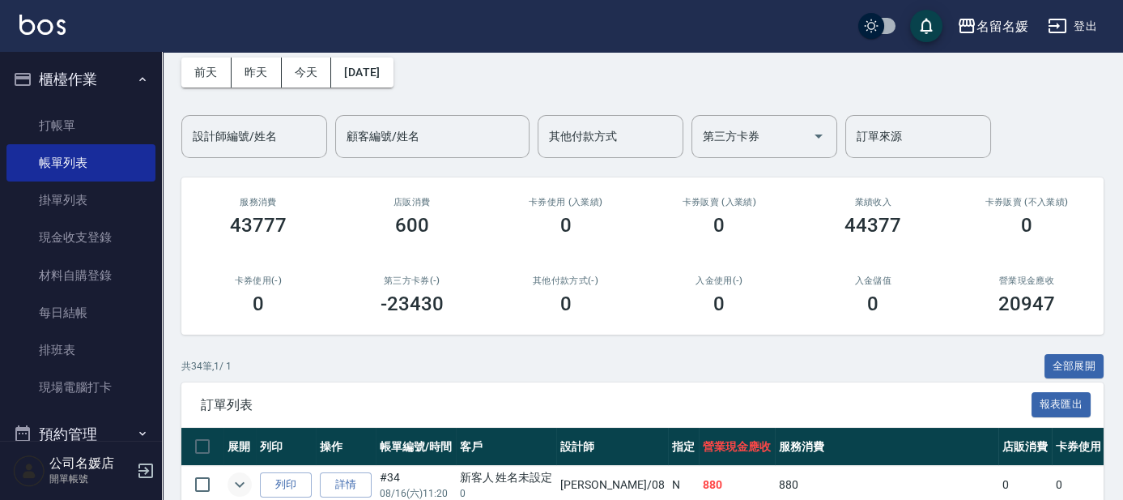
scroll to position [368, 0]
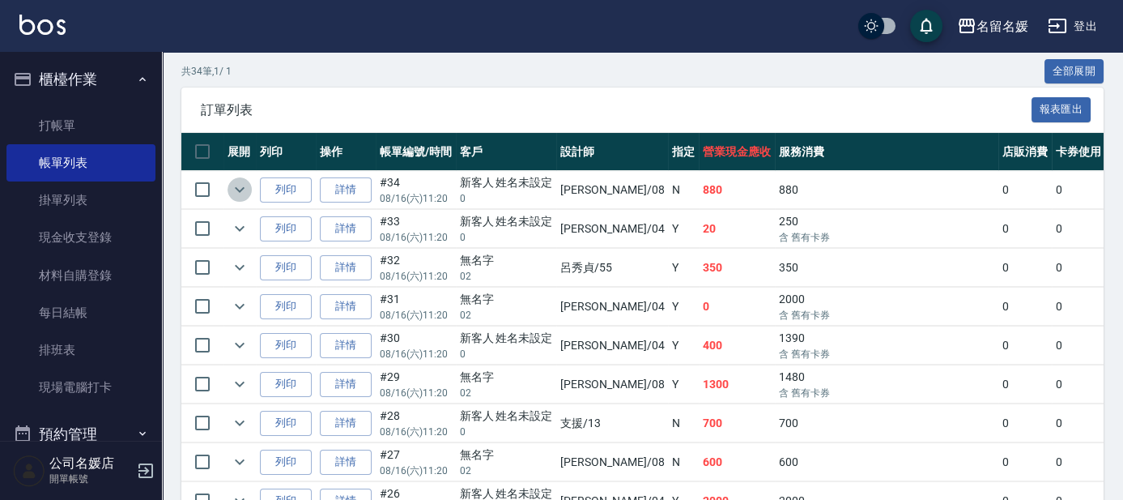
click at [236, 180] on icon "expand row" at bounding box center [239, 189] width 19 height 19
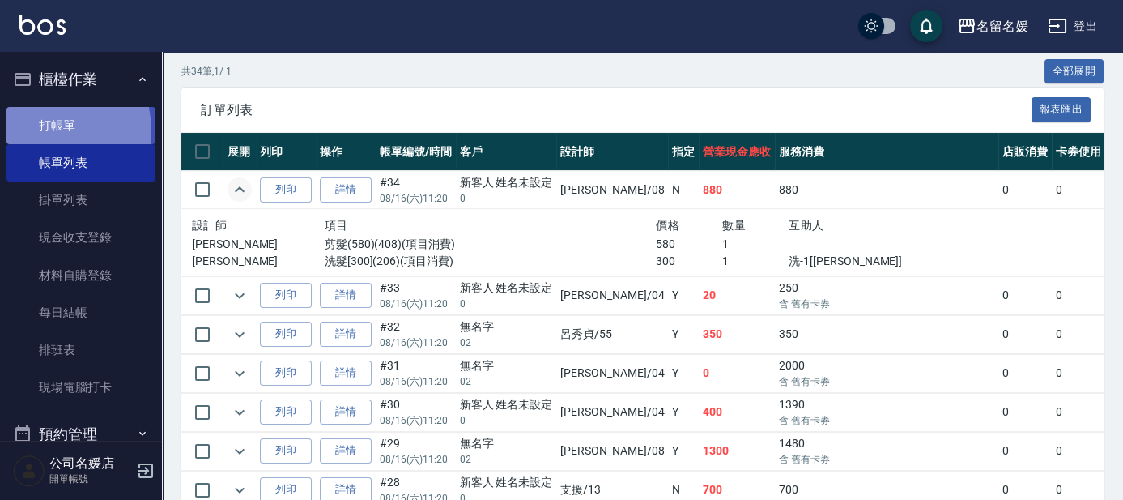
click at [22, 132] on link "打帳單" at bounding box center [80, 125] width 149 height 37
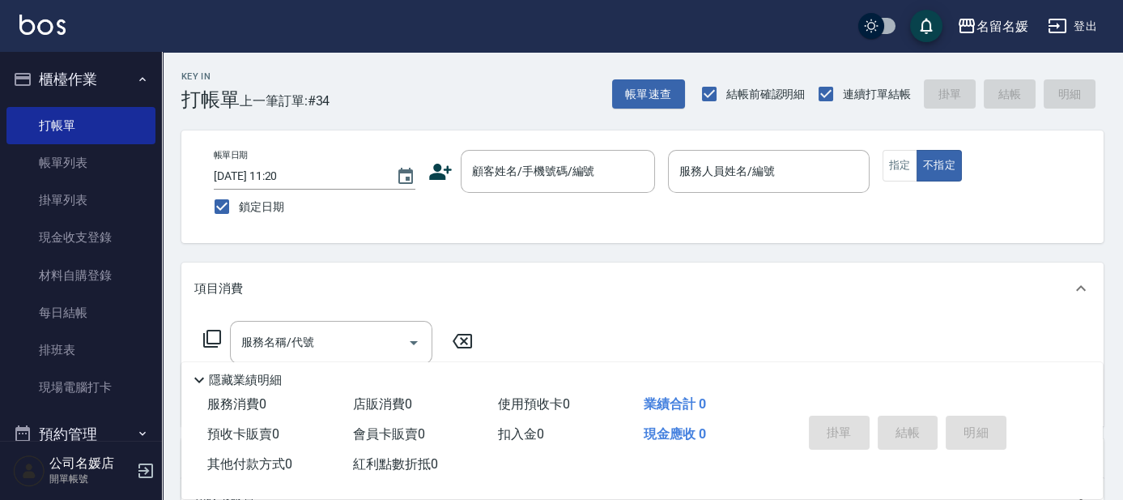
drag, startPoint x: 791, startPoint y: 347, endPoint x: 877, endPoint y: 414, distance: 109.7
click at [793, 346] on div "服務名稱/代號 服務名稱/代號" at bounding box center [642, 370] width 923 height 112
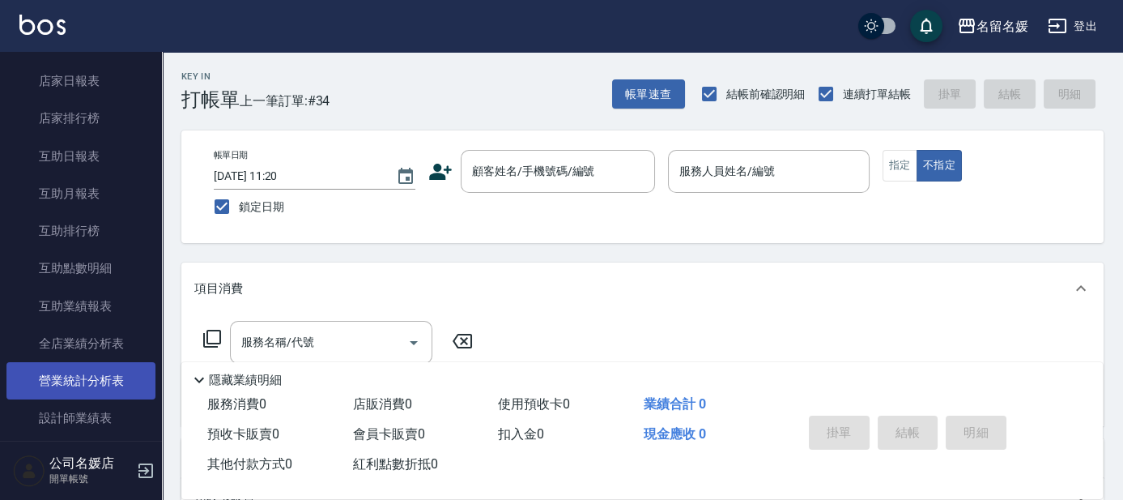
scroll to position [589, 0]
click at [88, 387] on link "設計師日報表" at bounding box center [80, 382] width 149 height 37
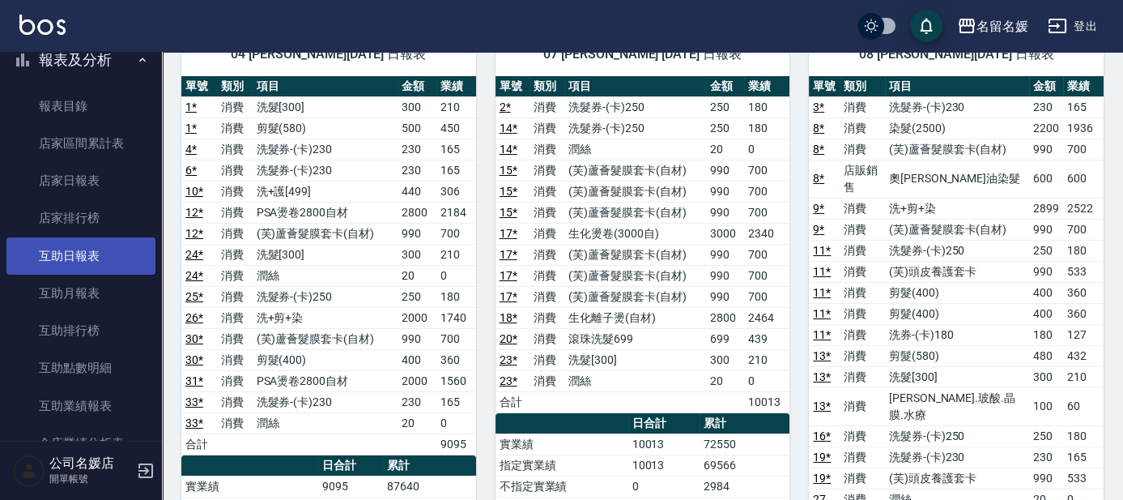
scroll to position [441, 0]
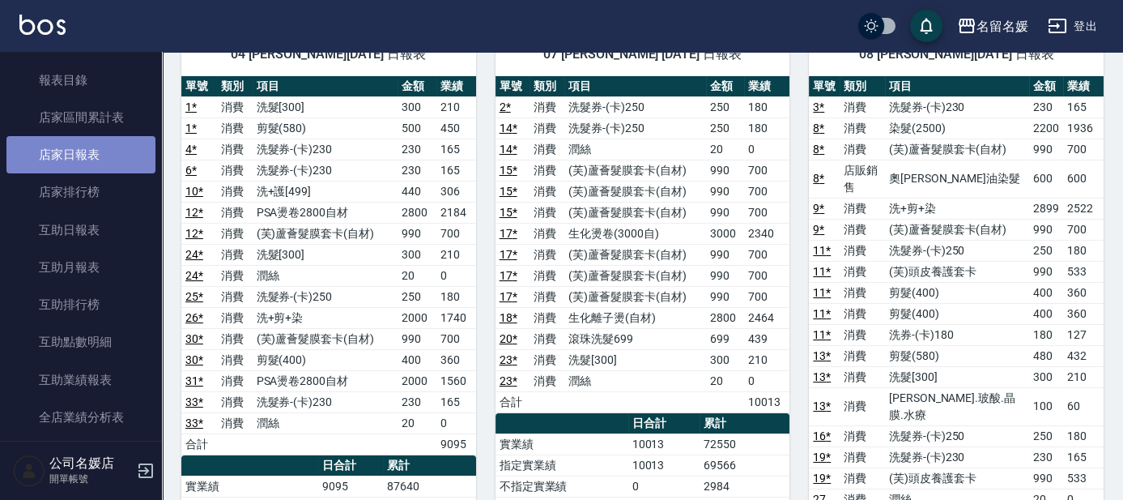
click at [122, 154] on link "店家日報表" at bounding box center [80, 154] width 149 height 37
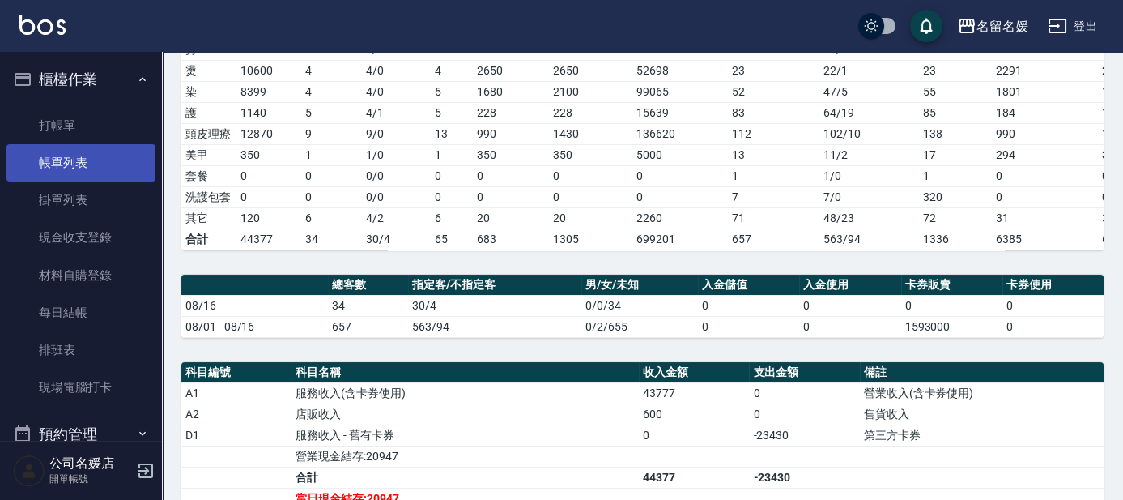
scroll to position [147, 0]
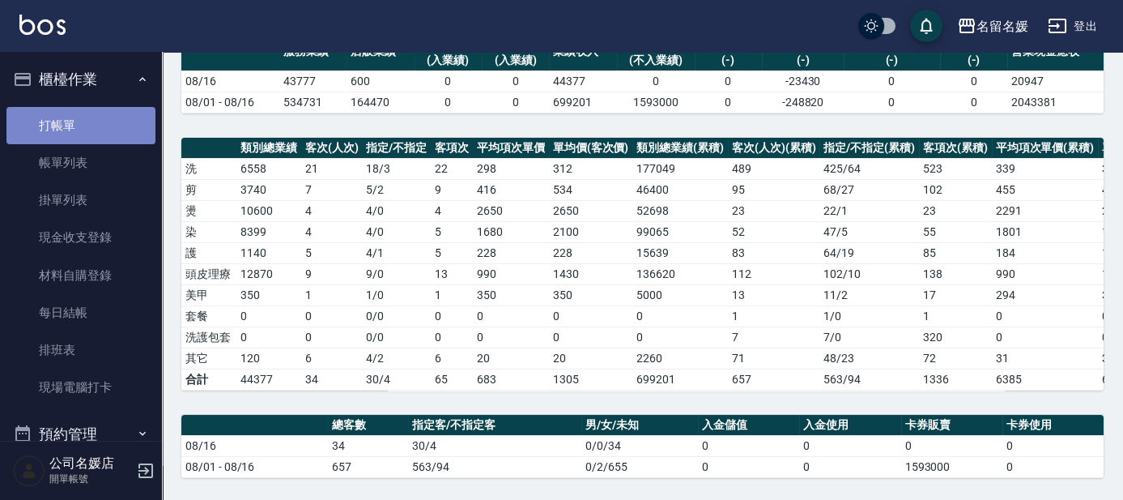
click at [105, 120] on link "打帳單" at bounding box center [80, 125] width 149 height 37
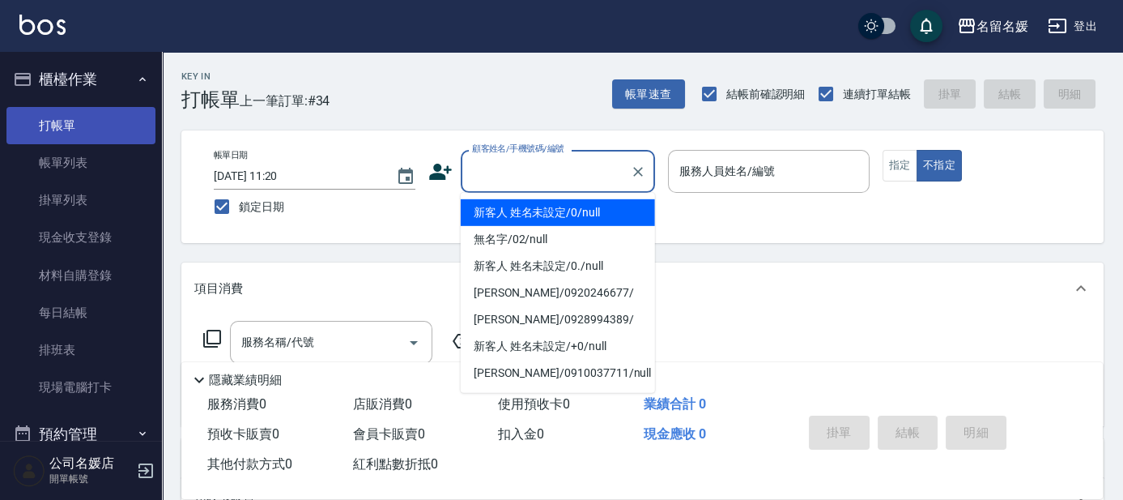
type input "新客人 姓名未設定/0/null"
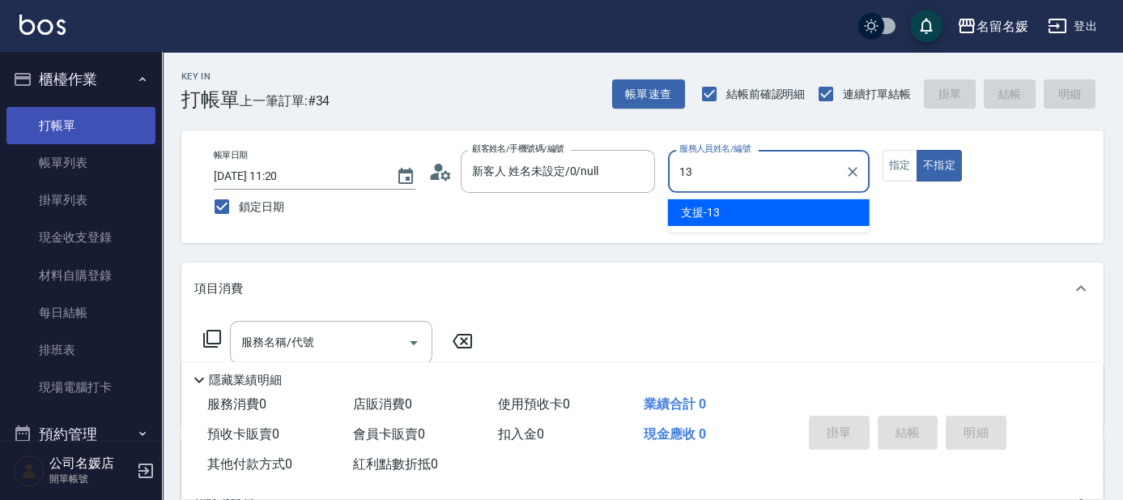
type input "133"
click at [917, 150] on button "不指定" at bounding box center [939, 166] width 45 height 32
type button "false"
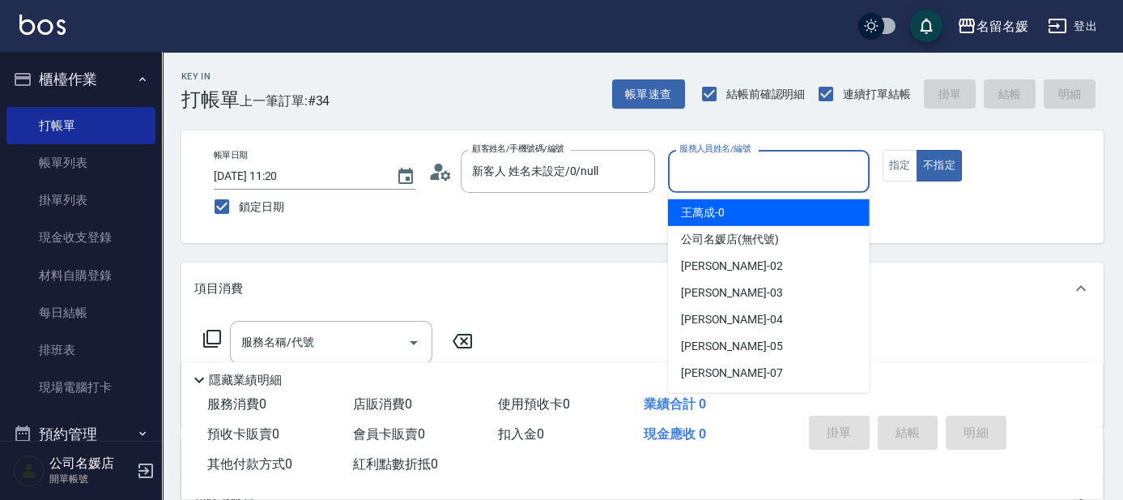
click at [812, 176] on input "服務人員姓名/編號" at bounding box center [769, 171] width 187 height 28
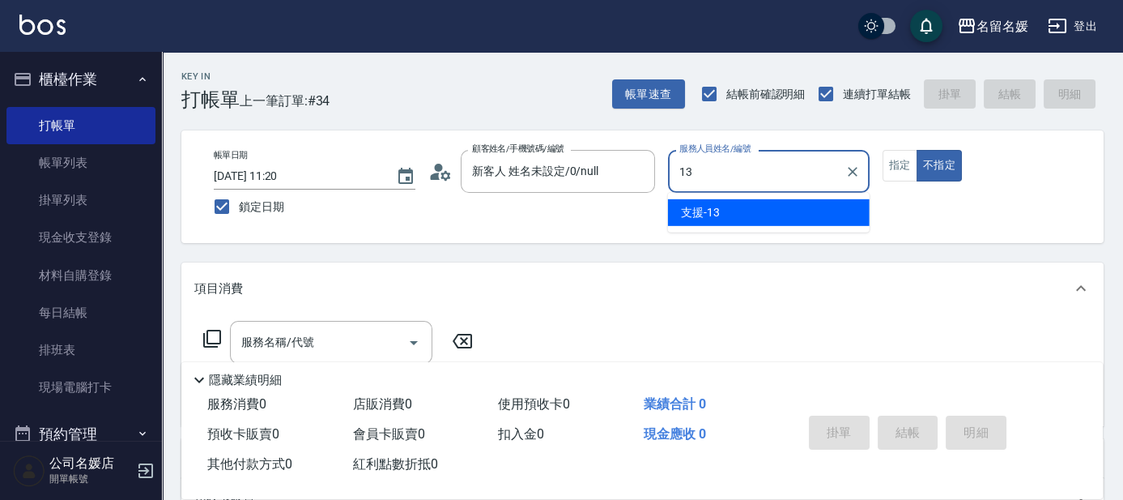
type input "支援-13"
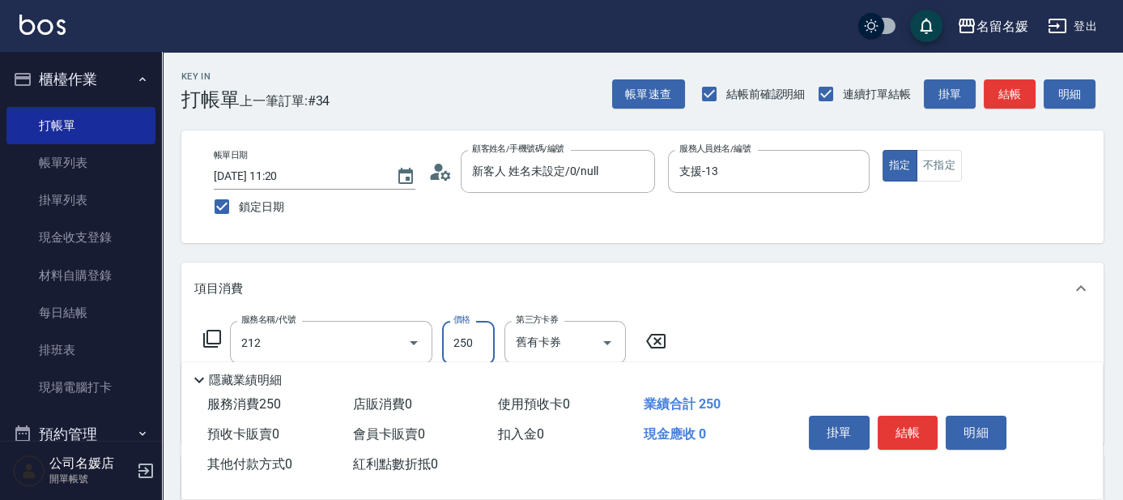
type input "洗髮券-(卡)250(212)"
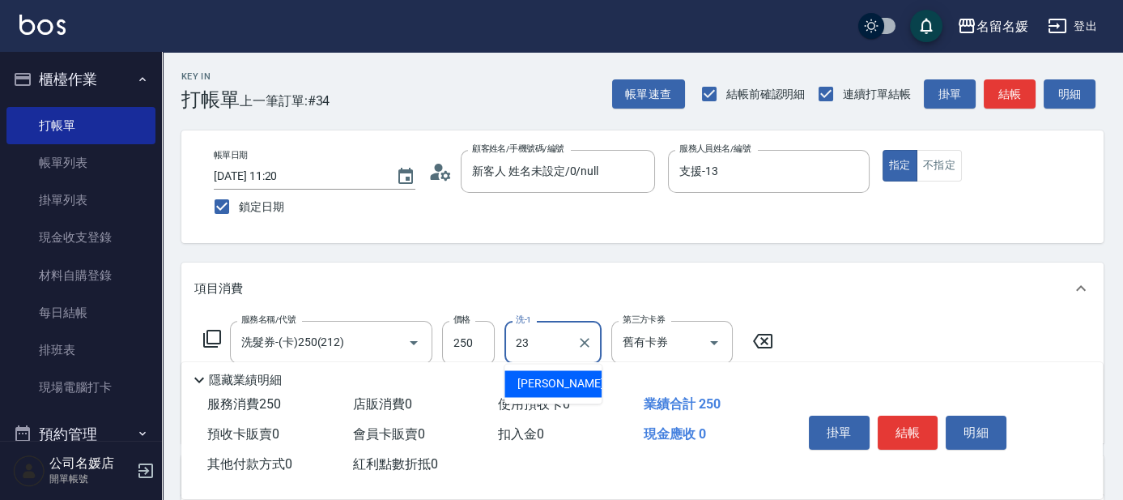
type input "俞靜嫺-23"
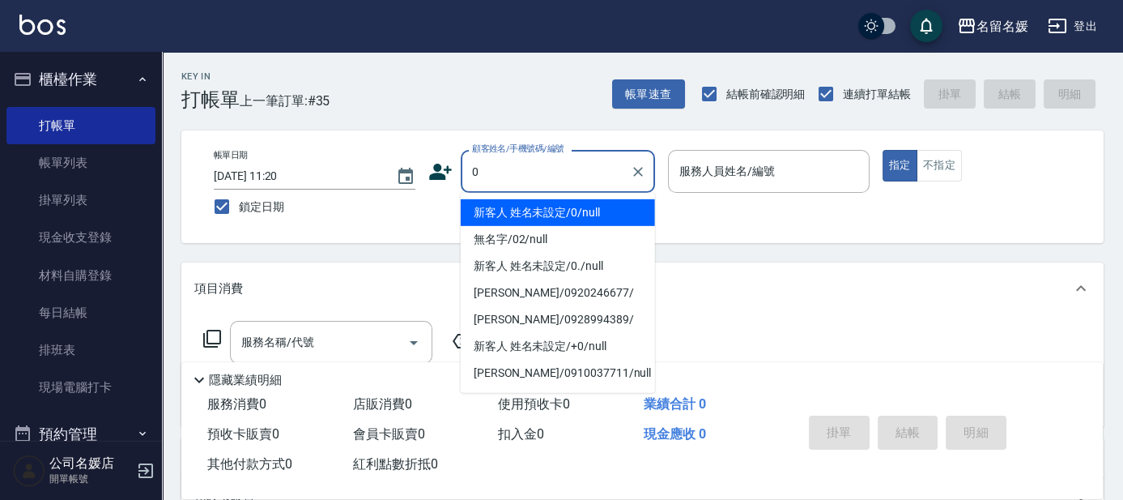
type input "新客人 姓名未設定/0/null"
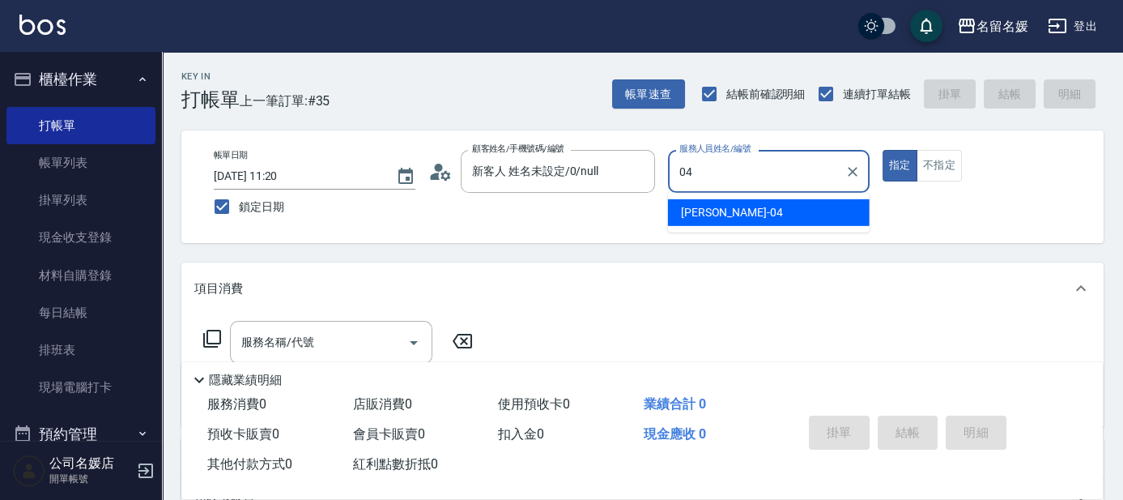
type input "04"
type button "true"
type input "葉沛琪-04"
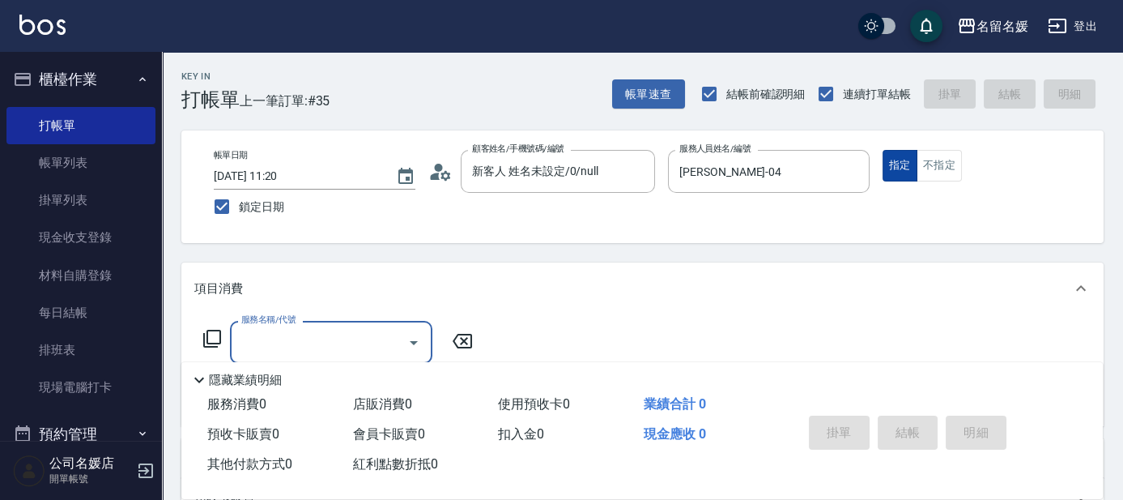
click at [915, 180] on button "指定" at bounding box center [900, 166] width 35 height 32
click at [920, 175] on button "不指定" at bounding box center [939, 166] width 45 height 32
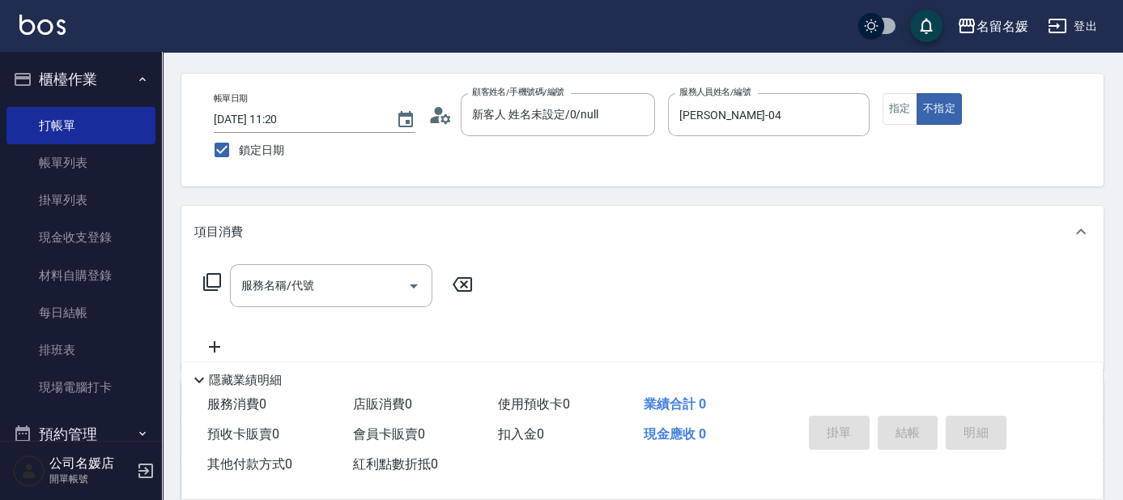
scroll to position [73, 0]
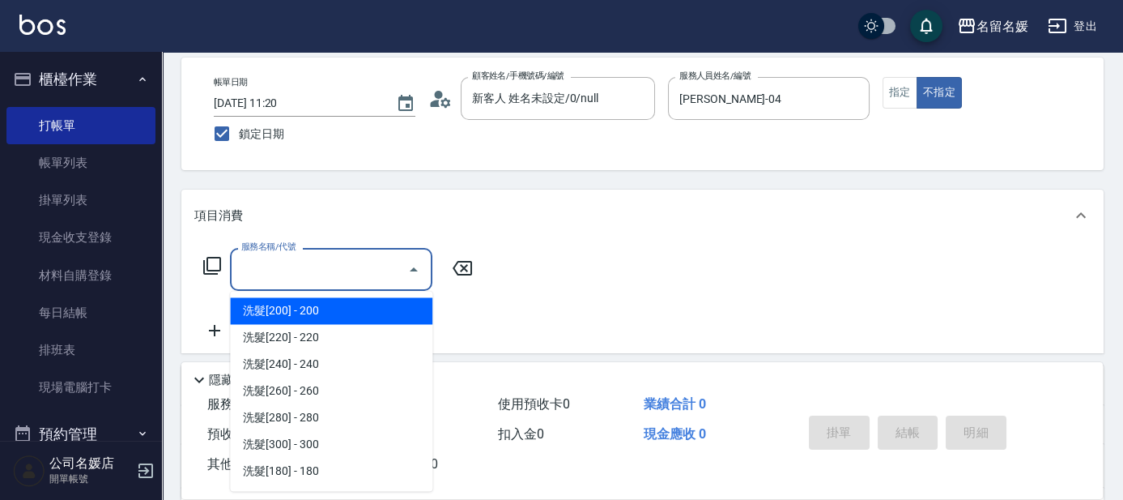
click at [343, 271] on input "服務名稱/代號" at bounding box center [319, 269] width 164 height 28
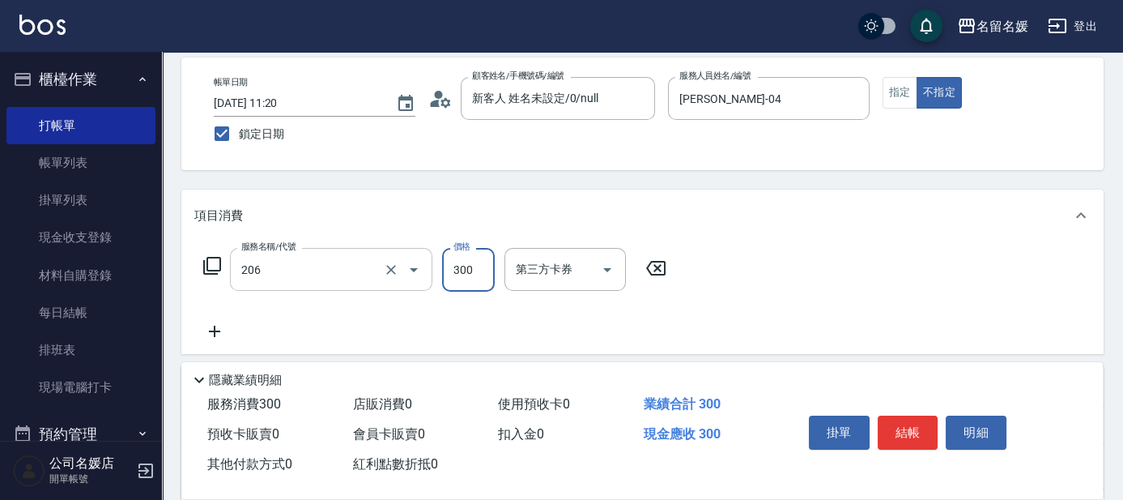
type input "洗髮[300](206)"
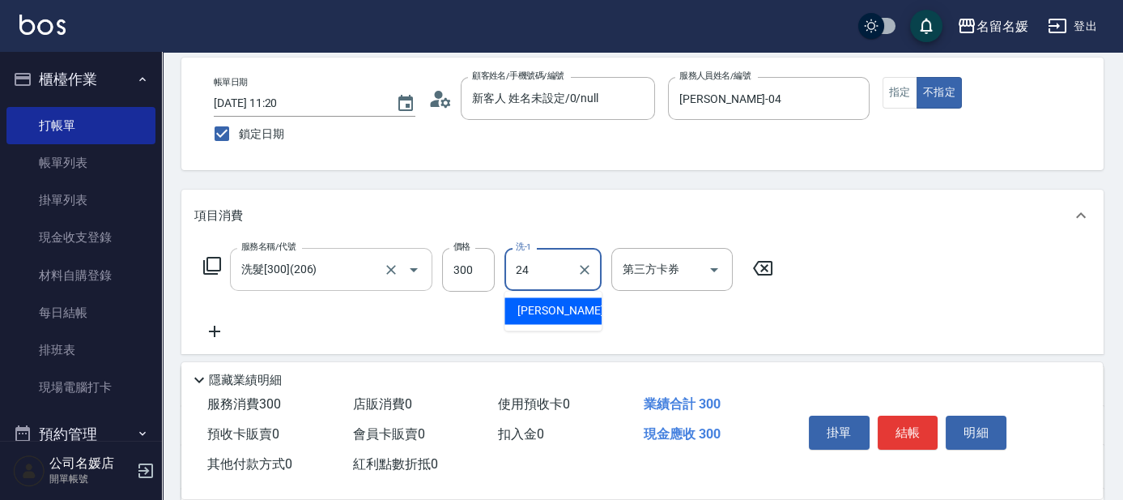
type input "張家惠-24"
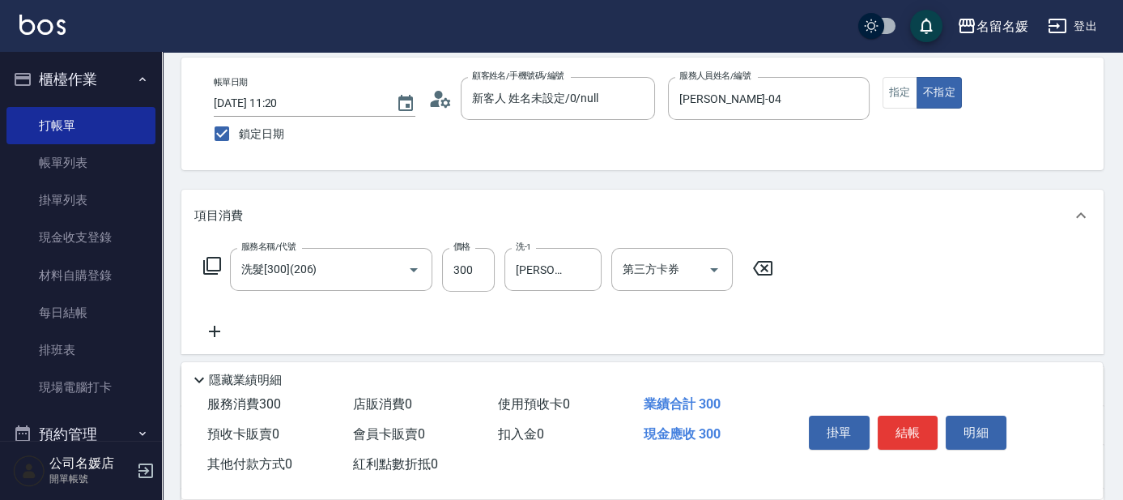
click at [535, 176] on div "Key In 打帳單 上一筆訂單:#35 帳單速查 結帳前確認明細 連續打單結帳 掛單 結帳 明細 帳單日期 2025/08/16 11:20 鎖定日期 顧客…" at bounding box center [642, 349] width 961 height 741
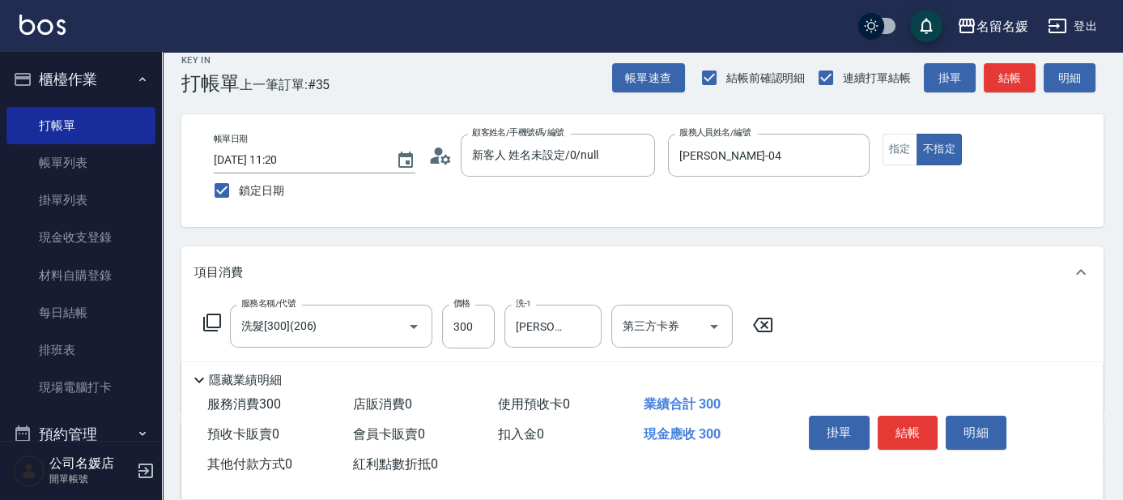
scroll to position [0, 0]
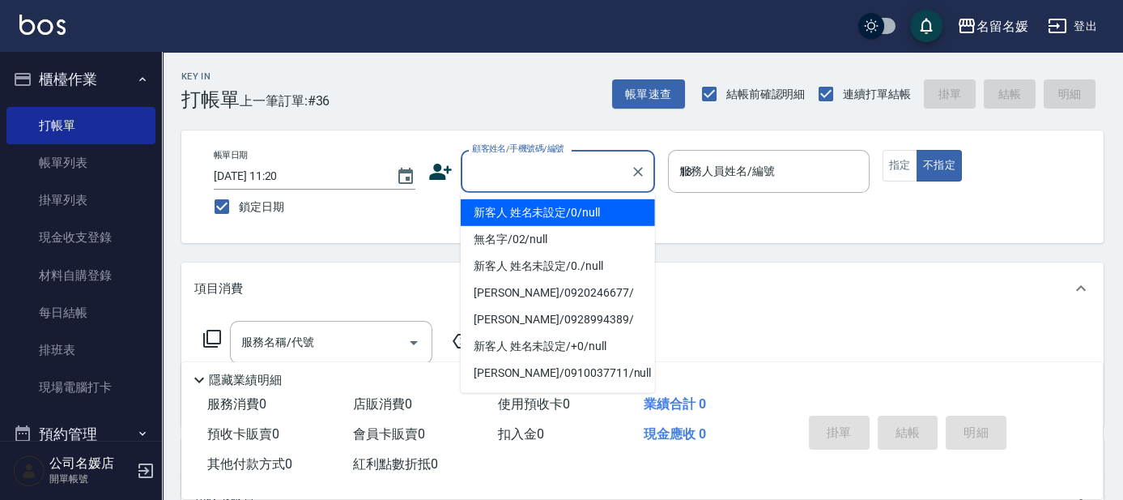
type input "13"
type input "新客人 姓名未設定/0/null"
type input "支援-13"
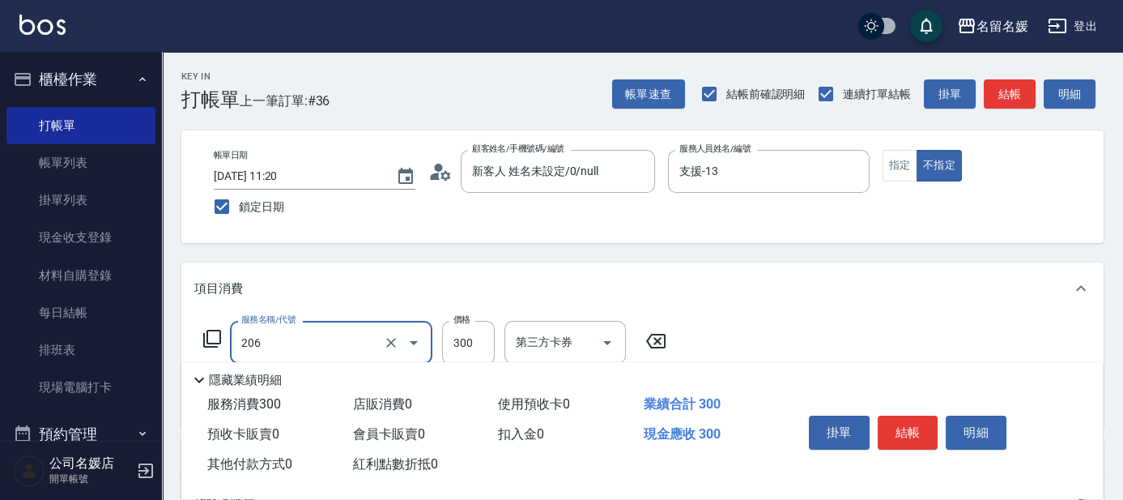
type input "洗髮[300](206)"
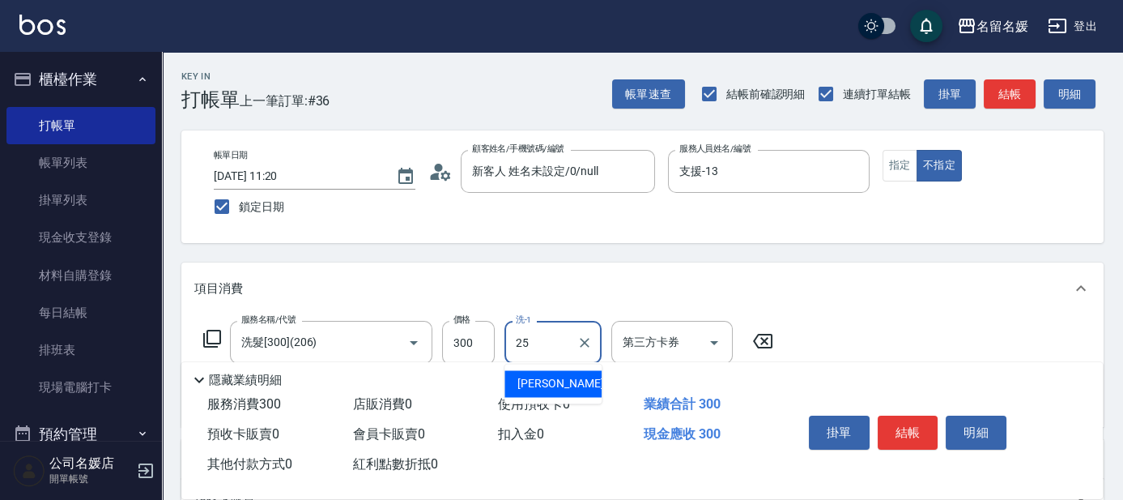
type input "楊瑋萱-25"
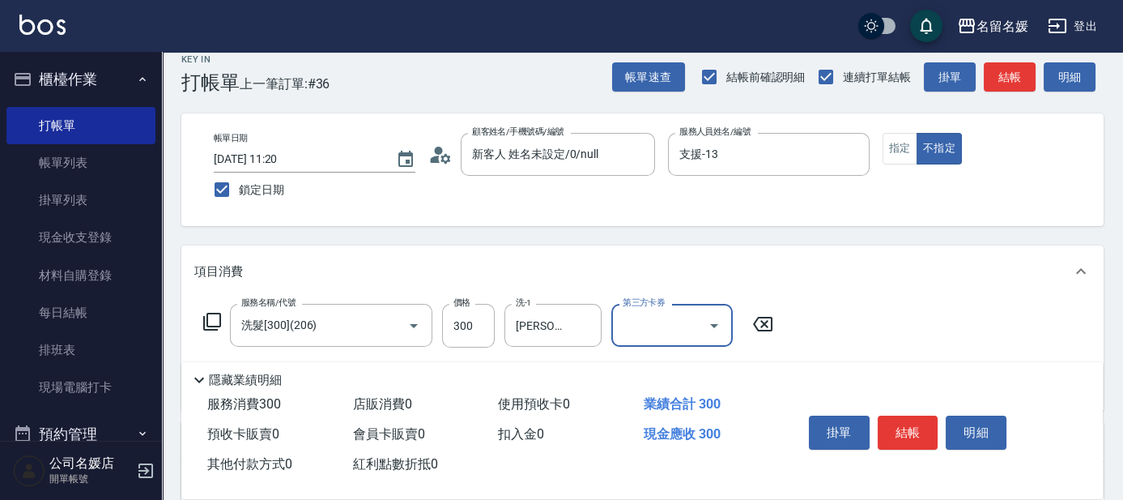
scroll to position [73, 0]
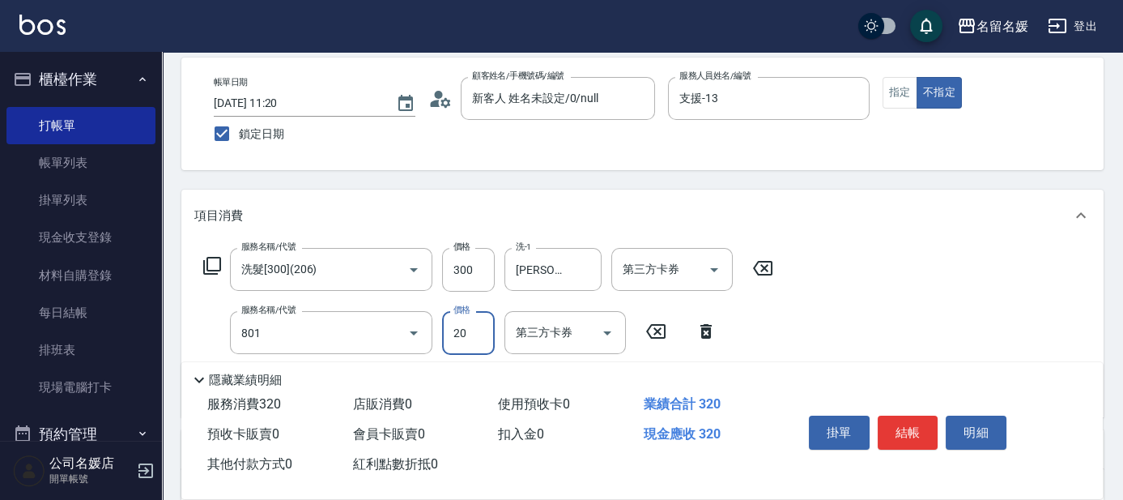
type input "潤絲(801)"
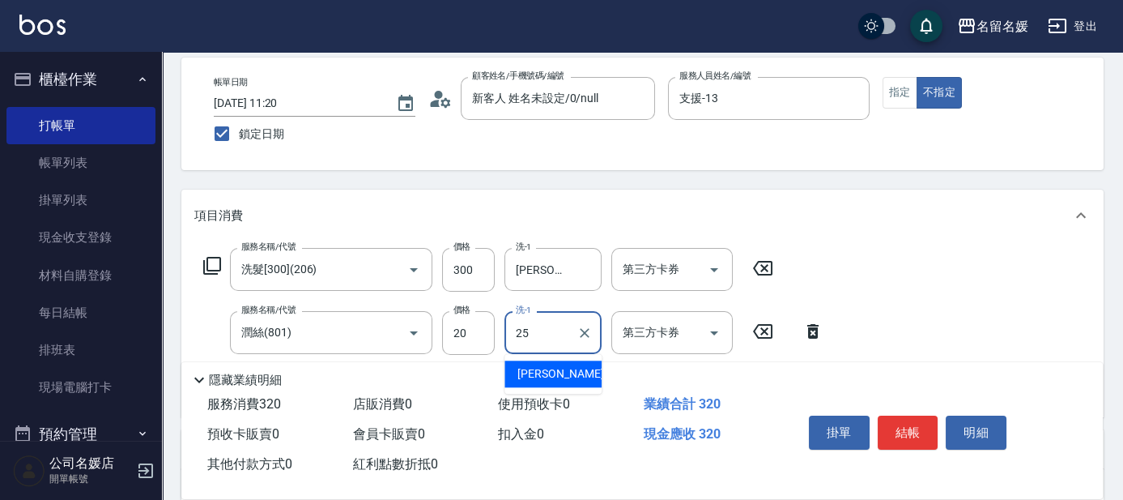
type input "楊瑋萱-25"
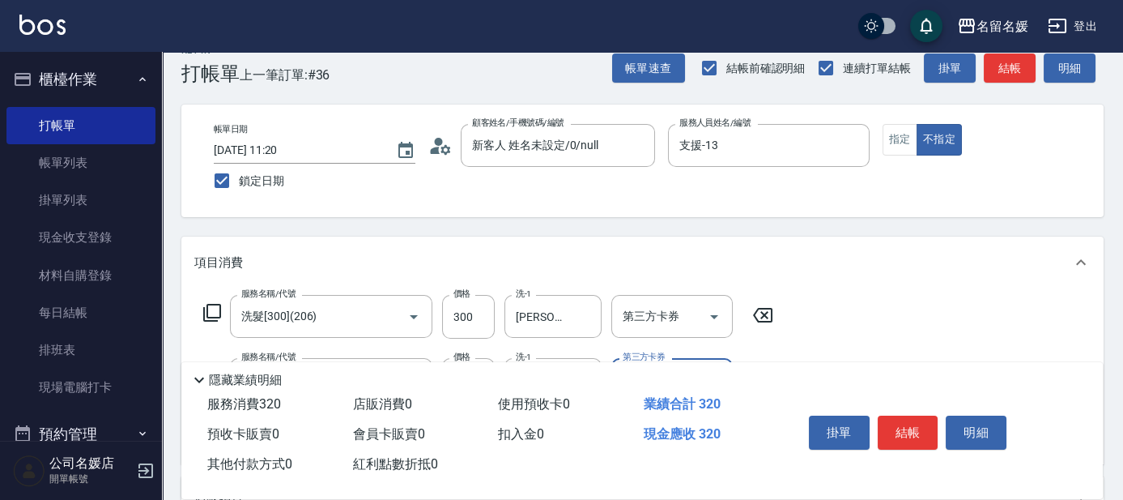
scroll to position [0, 0]
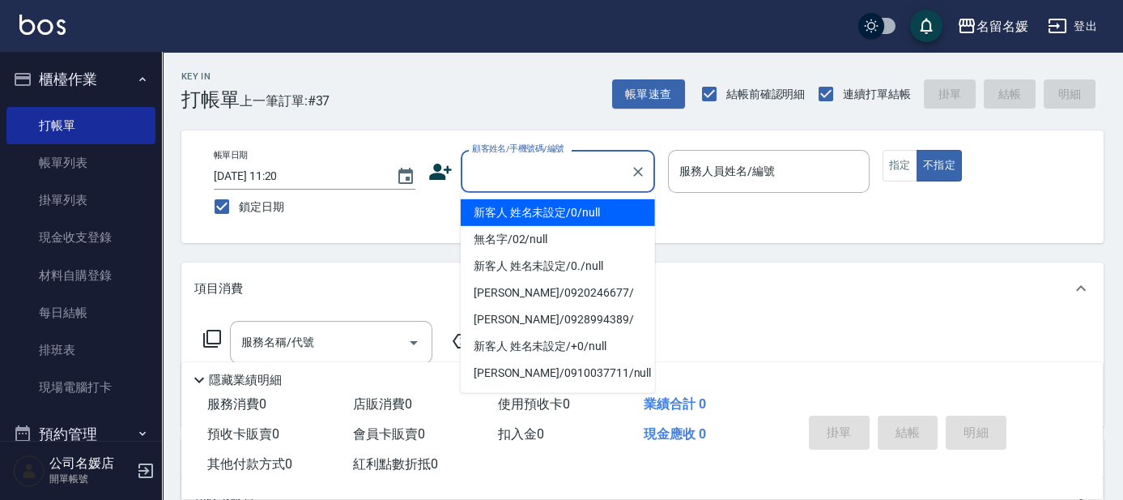
type input "0"
type input "新客人 姓名未設定/0/null"
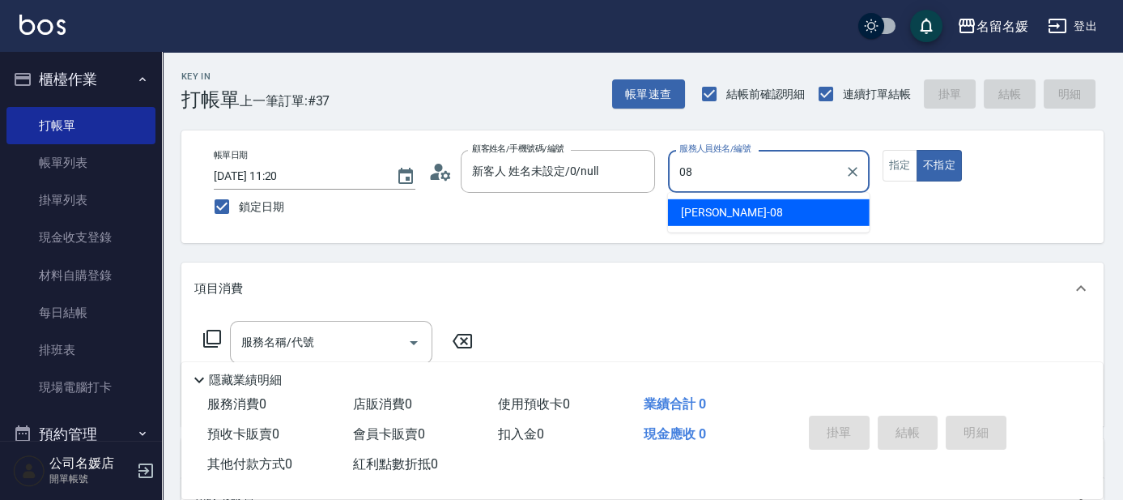
type input "許明雅-08"
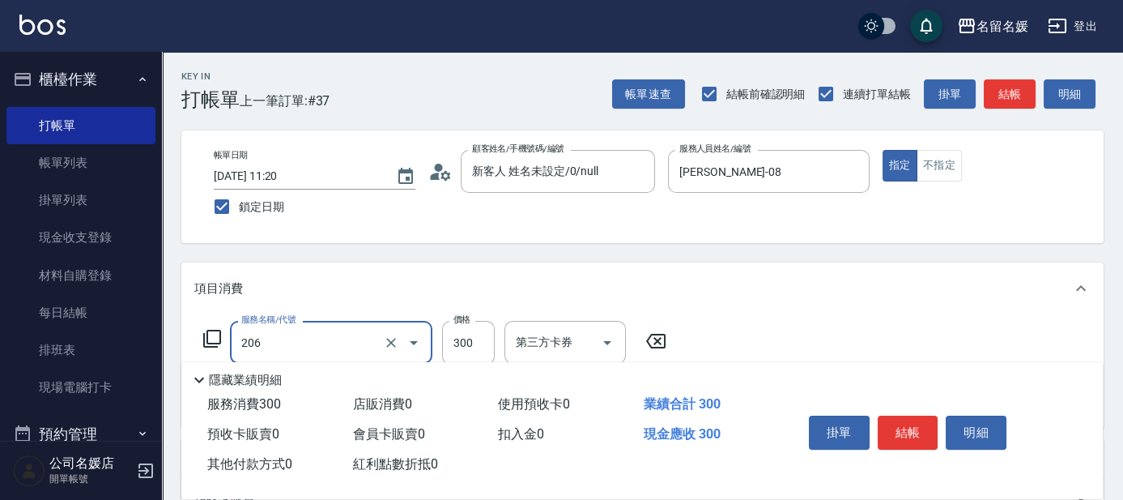
type input "洗髮[300](206)"
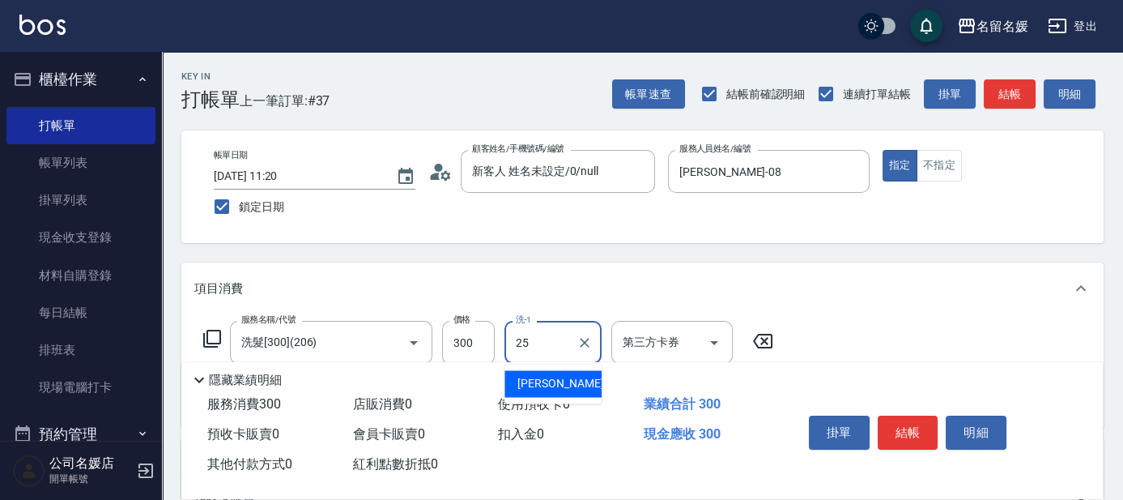
type input "楊瑋萱-25"
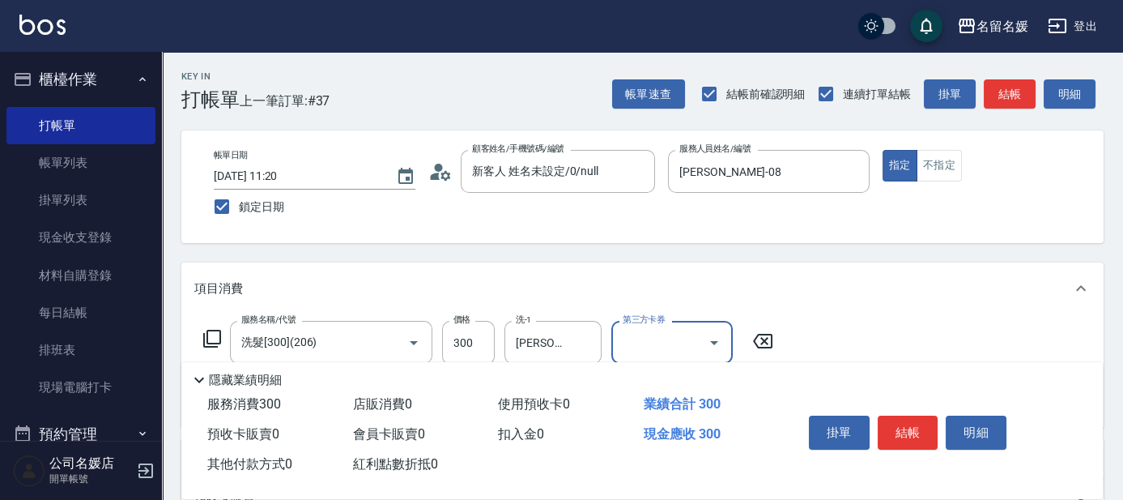
scroll to position [73, 0]
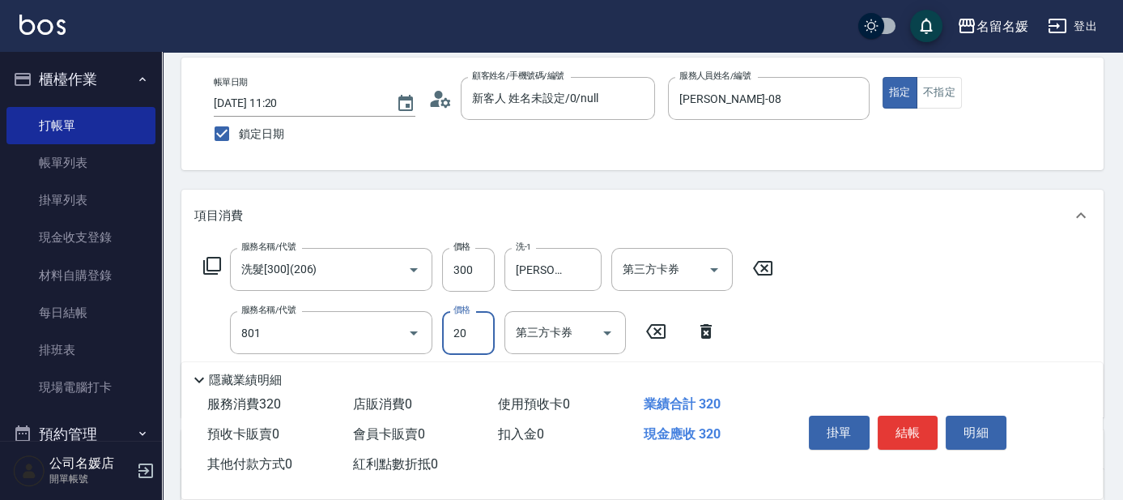
type input "潤絲(801)"
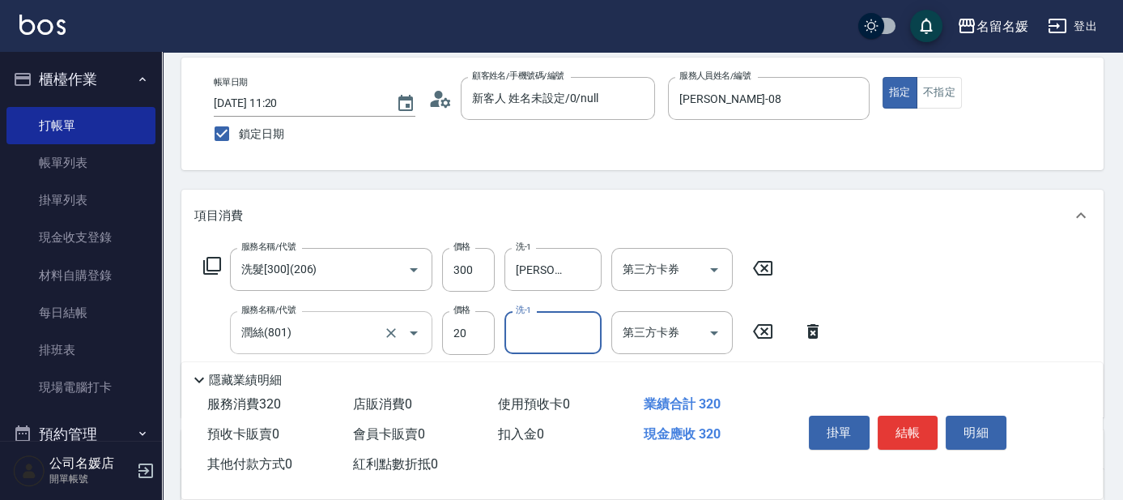
click at [306, 344] on input "潤絲(801)" at bounding box center [308, 332] width 143 height 28
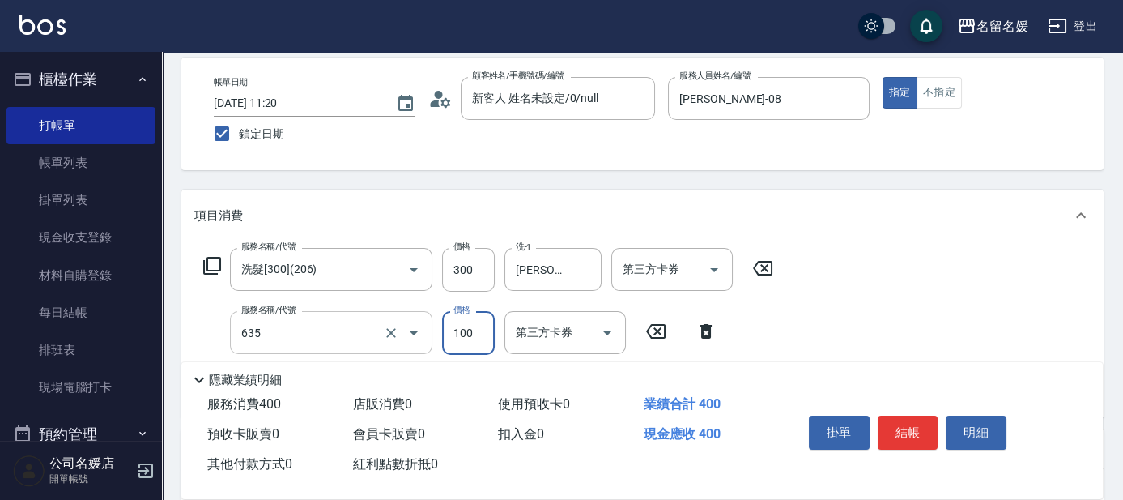
type input "煥彩.玻酸.晶膜.水療(635)"
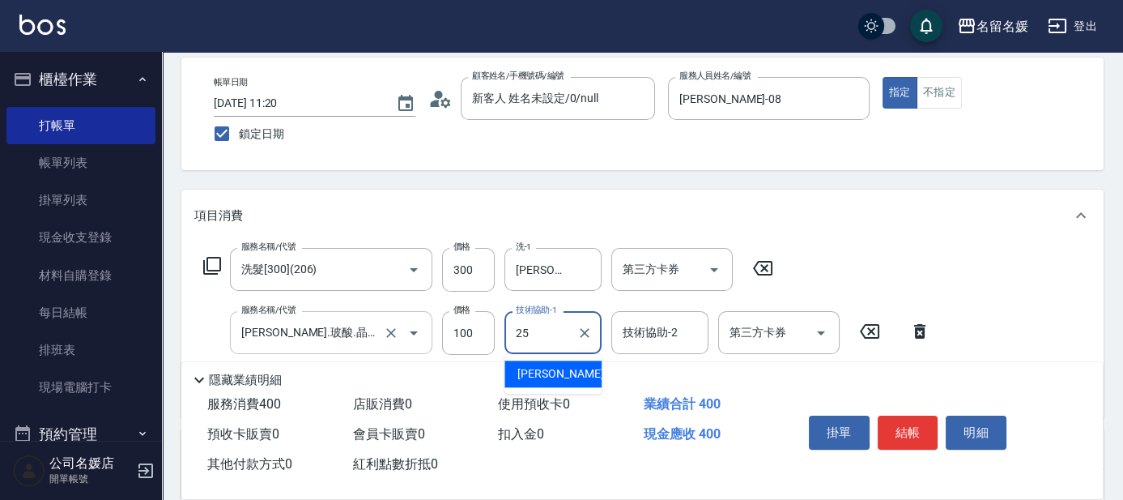
type input "楊瑋萱-25"
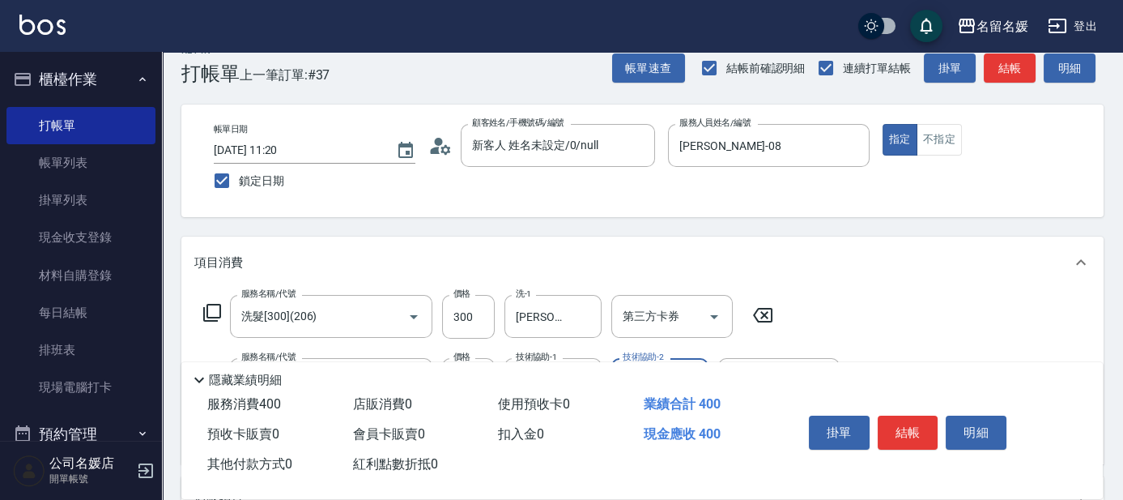
scroll to position [0, 0]
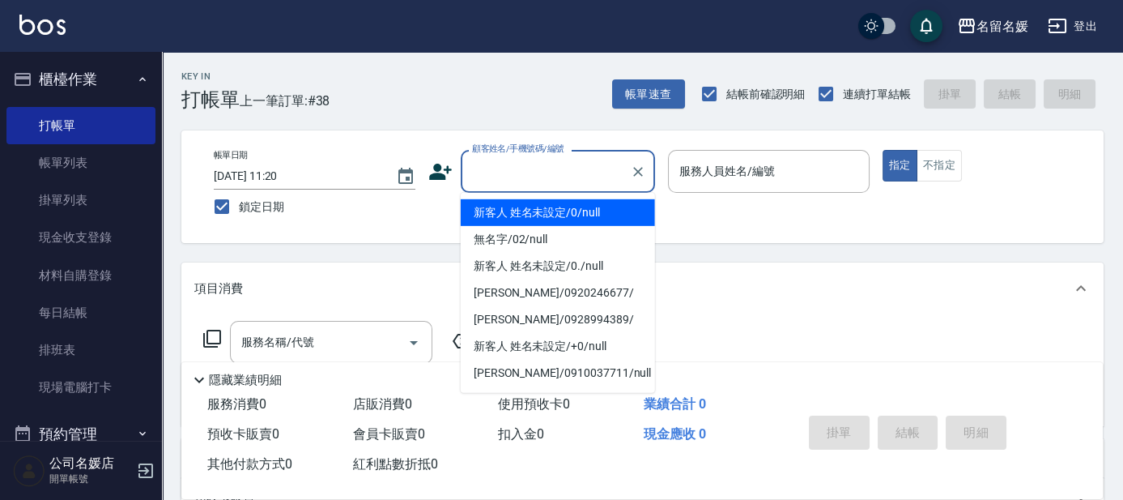
type input "新客人 姓名未設定/0/null"
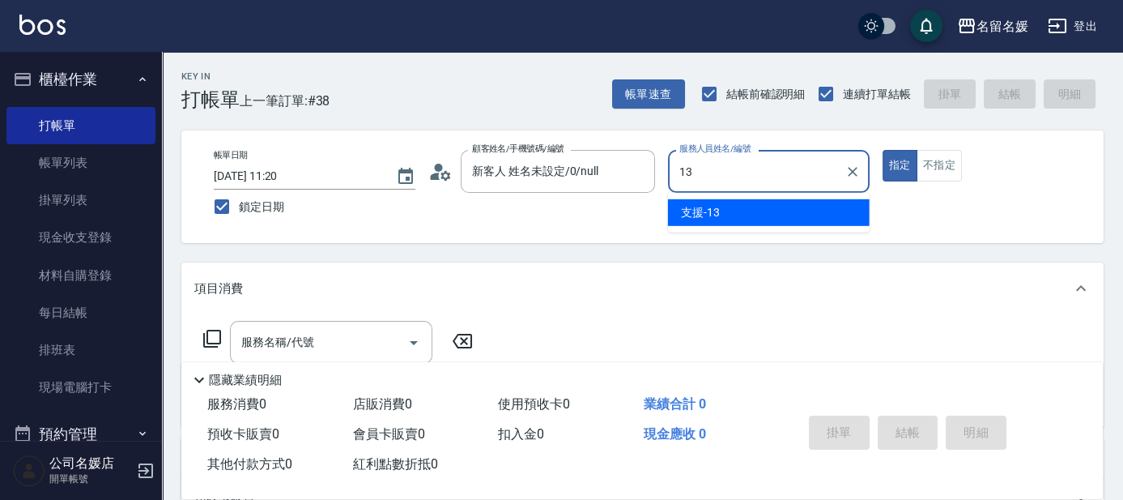
type input "支援-13"
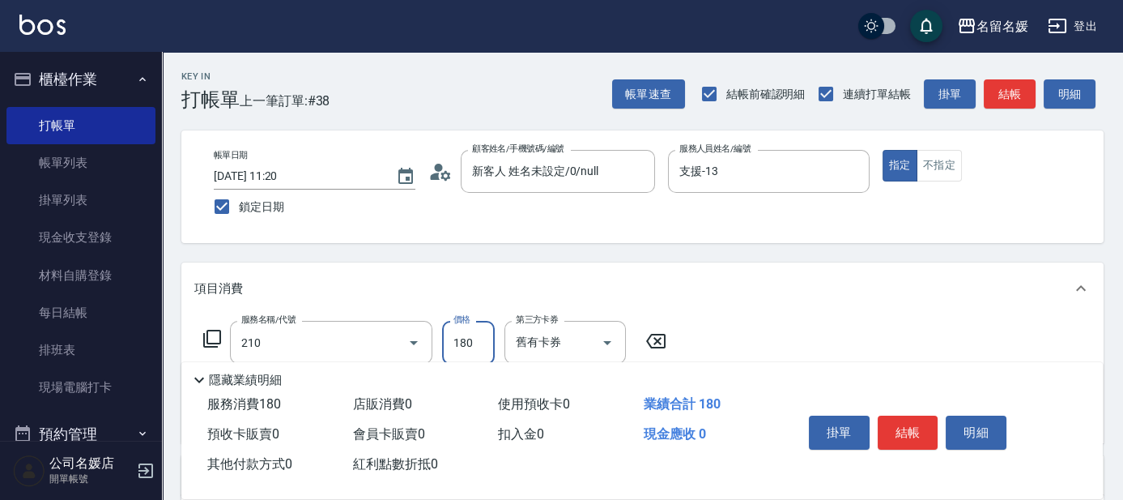
type input "洗券-(卡)180(210)"
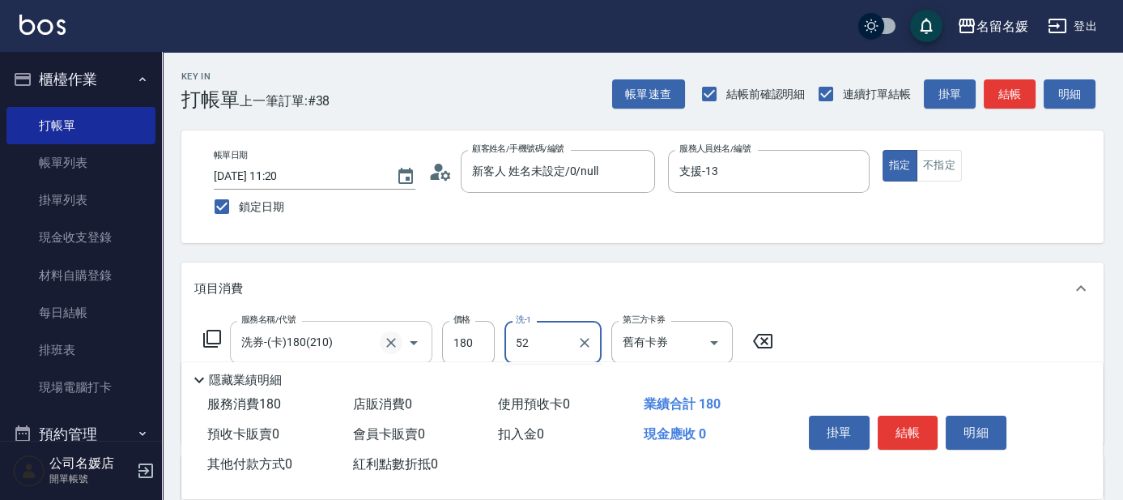
click at [382, 344] on button "Clear" at bounding box center [391, 342] width 23 height 23
type input "52"
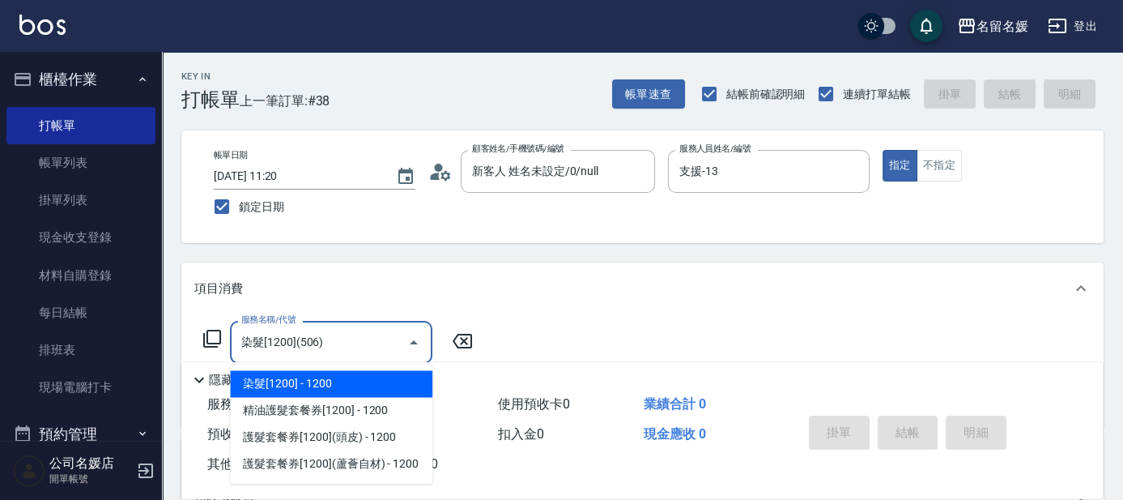
type input "染髮[1200](506)"
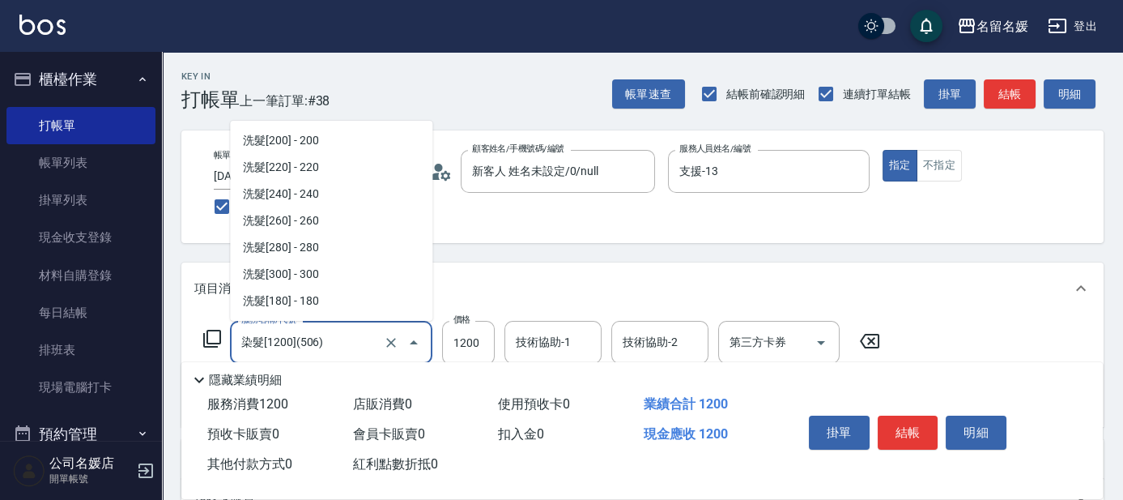
click at [377, 343] on input "染髮[1200](506)" at bounding box center [308, 342] width 143 height 28
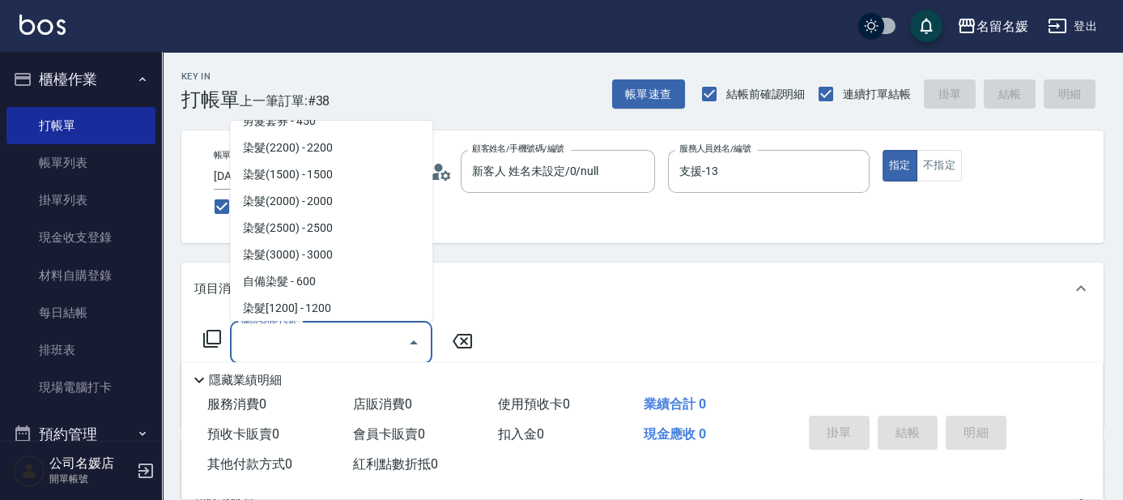
scroll to position [6, 0]
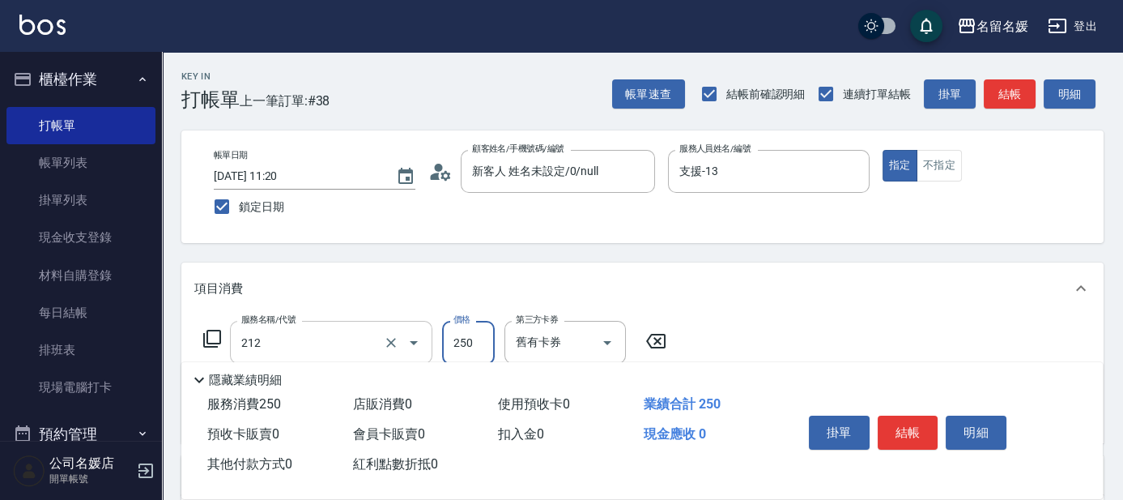
type input "洗髮券-(卡)250(212)"
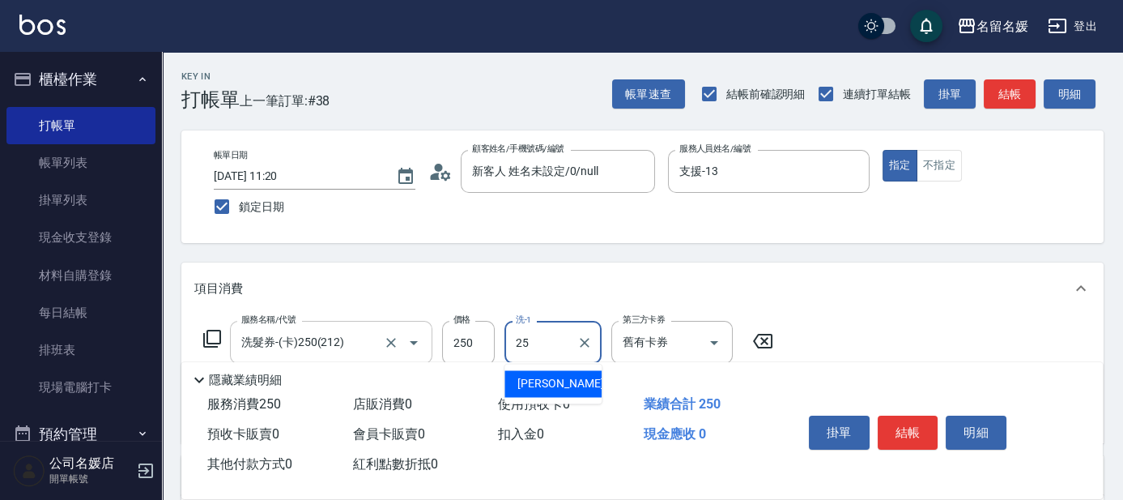
type input "楊瑋萱-25"
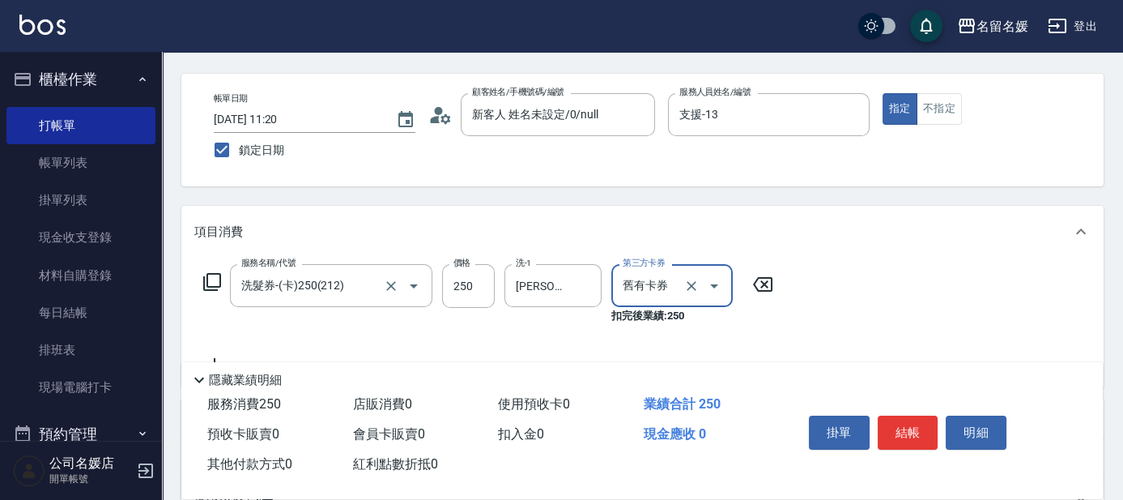
scroll to position [73, 0]
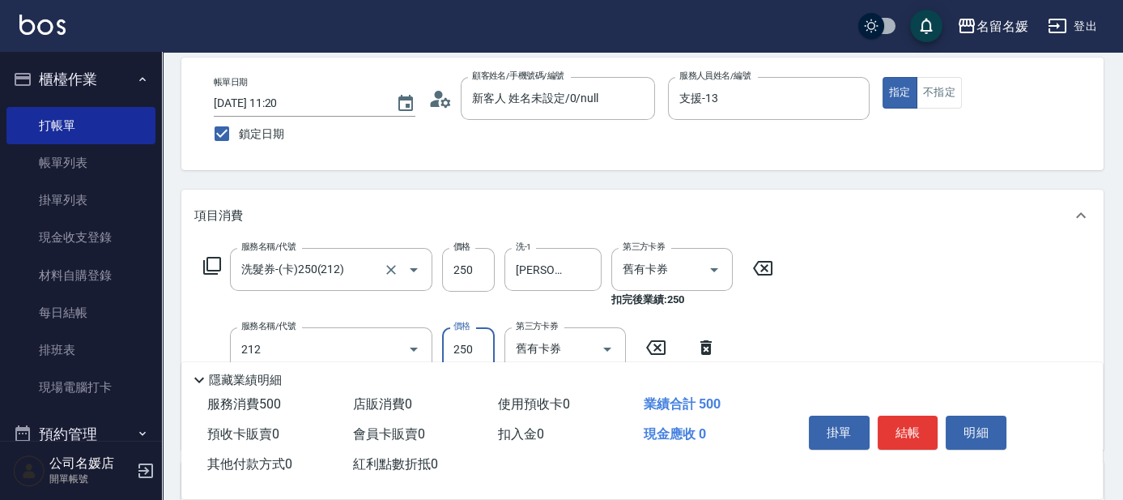
type input "洗髮券-(卡)250(212)"
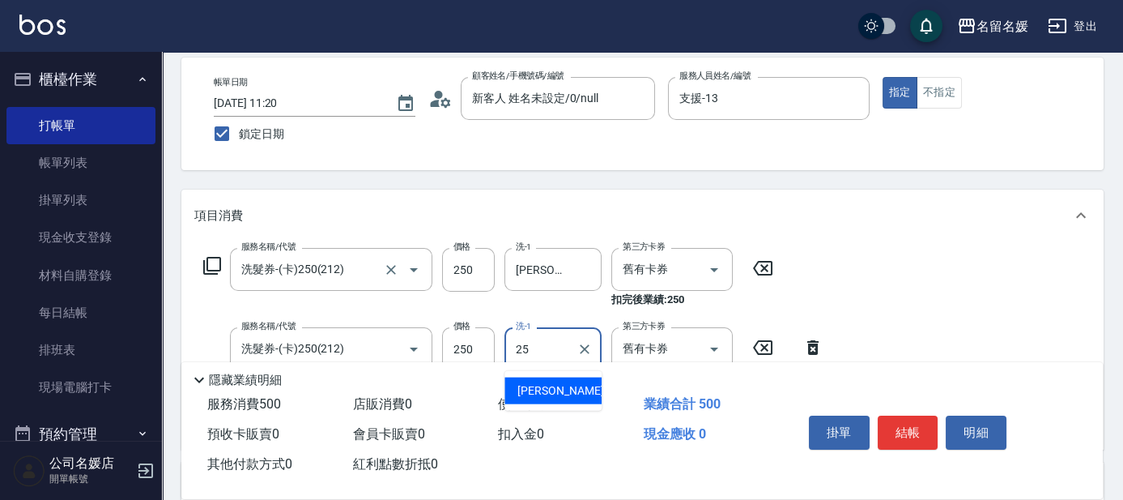
type input "楊瑋萱-25"
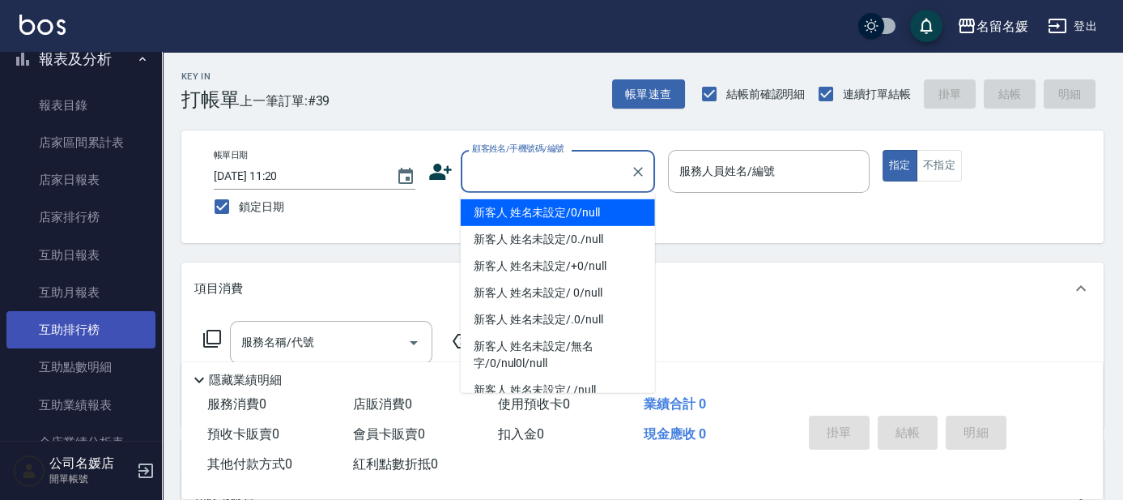
scroll to position [441, 0]
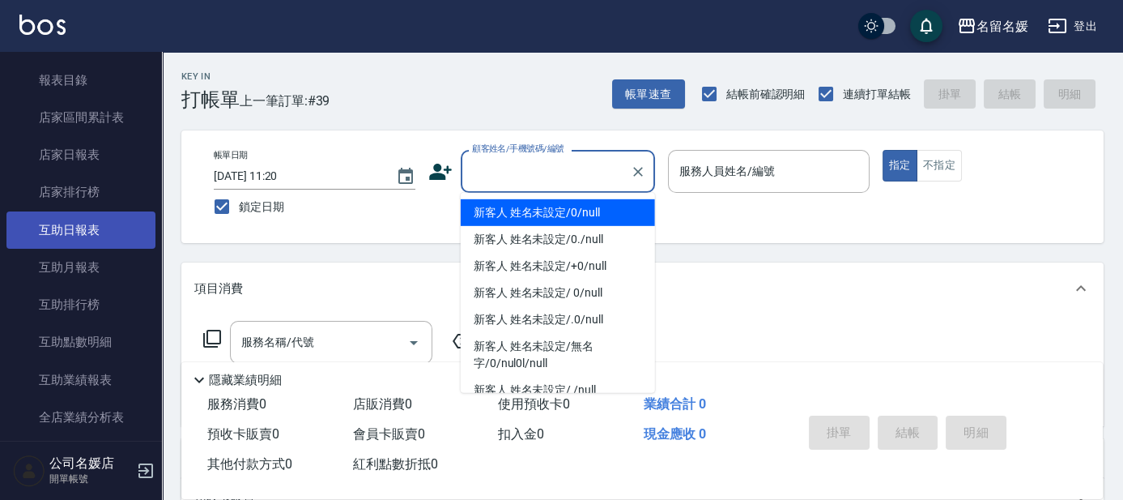
click at [92, 220] on link "互助日報表" at bounding box center [80, 229] width 149 height 37
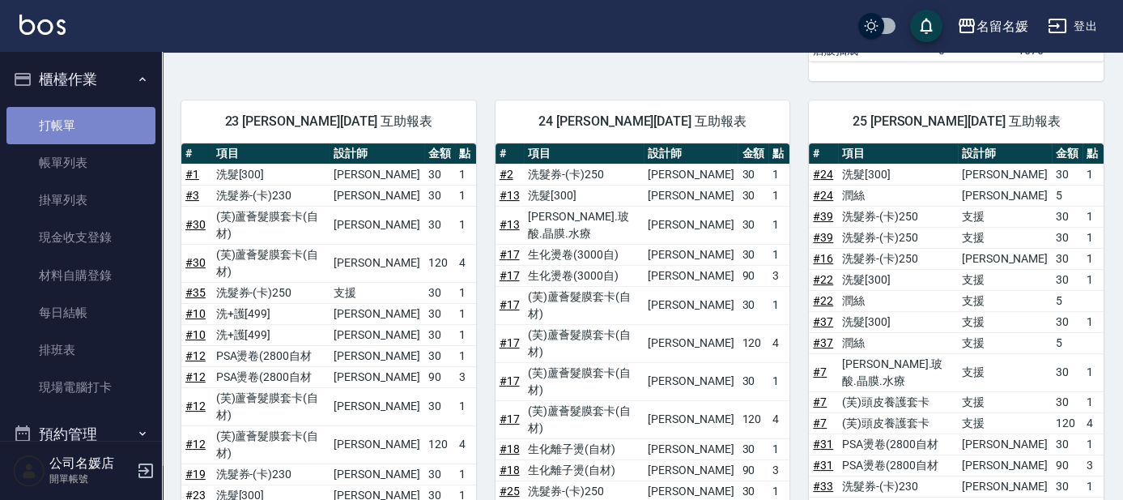
click at [104, 131] on link "打帳單" at bounding box center [80, 125] width 149 height 37
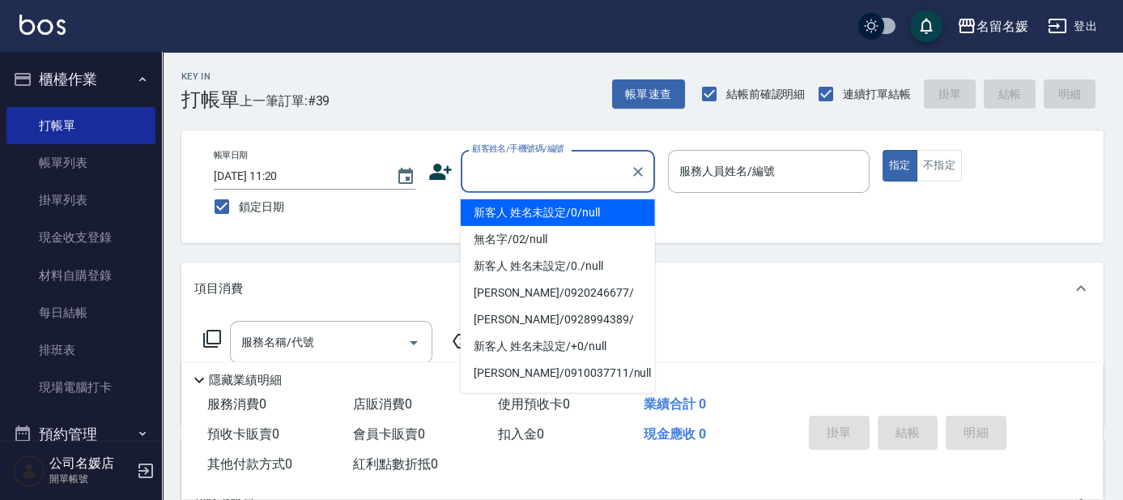
type input "新客人 姓名未設定/0/null"
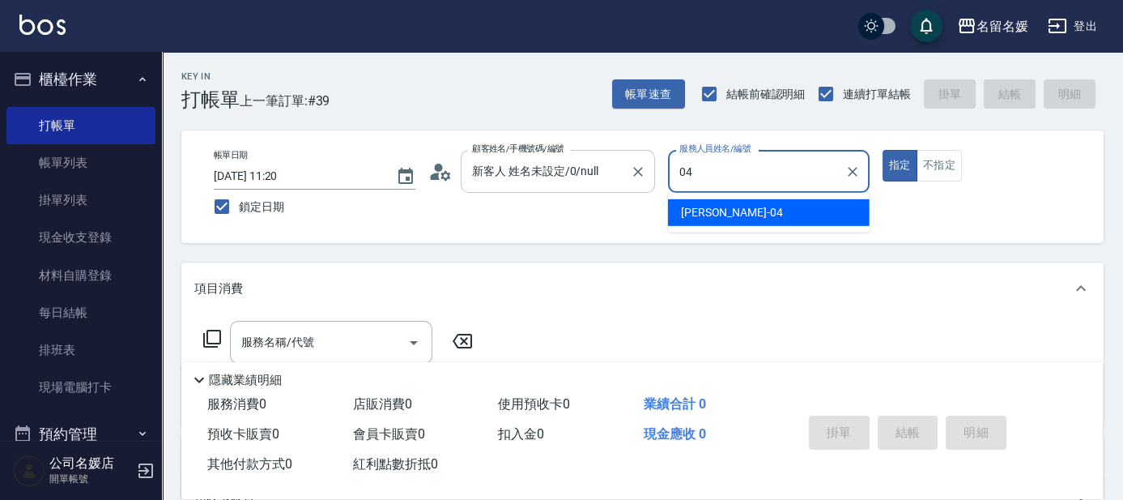
type input "葉沛琪-04"
type button "true"
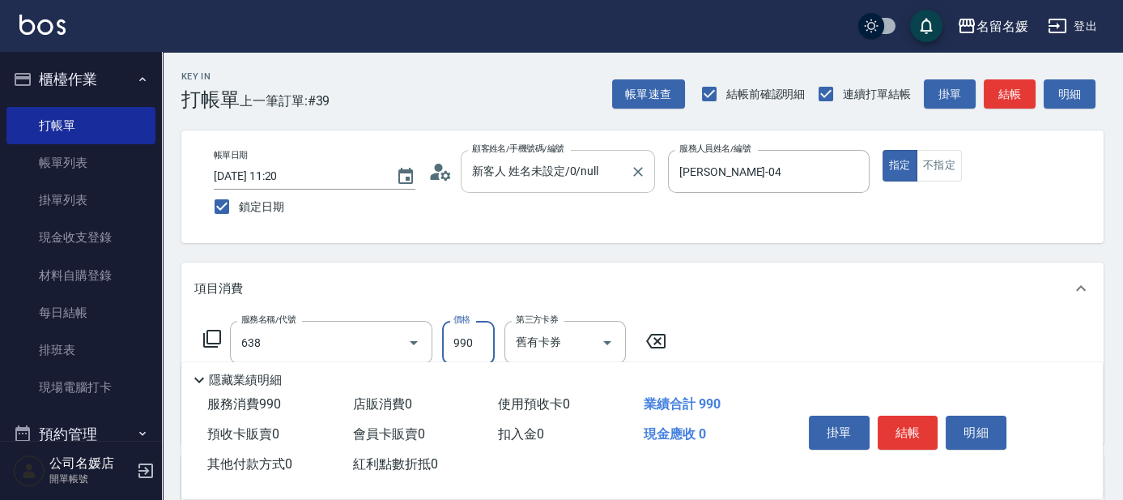
type input "(芙)頭皮養護套卡(638)"
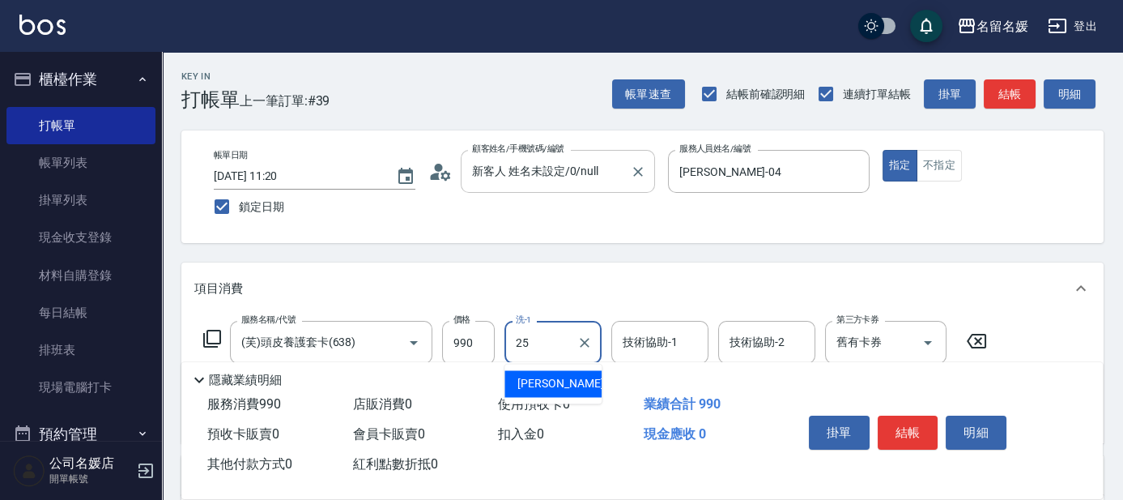
type input "楊瑋萱-25"
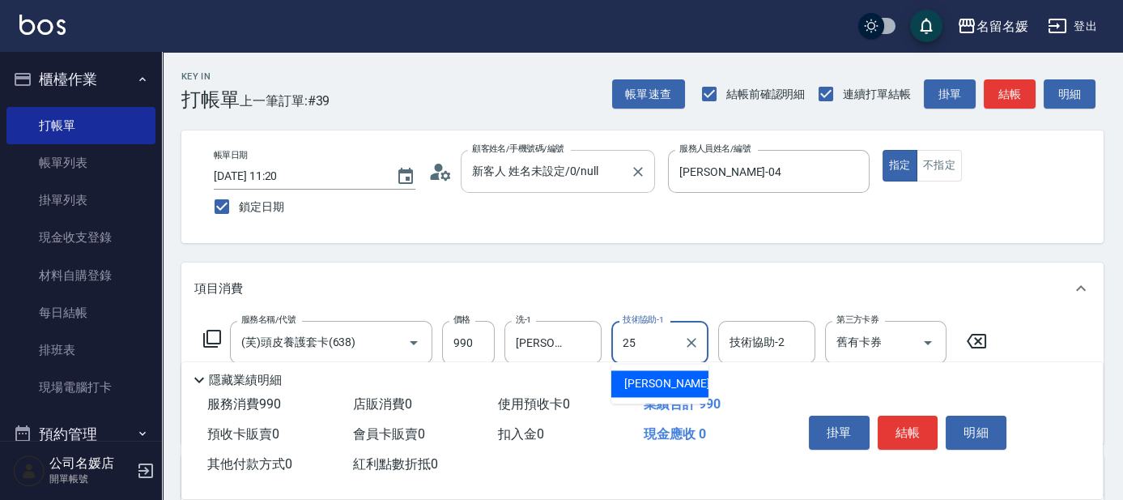
type input "楊瑋萱-25"
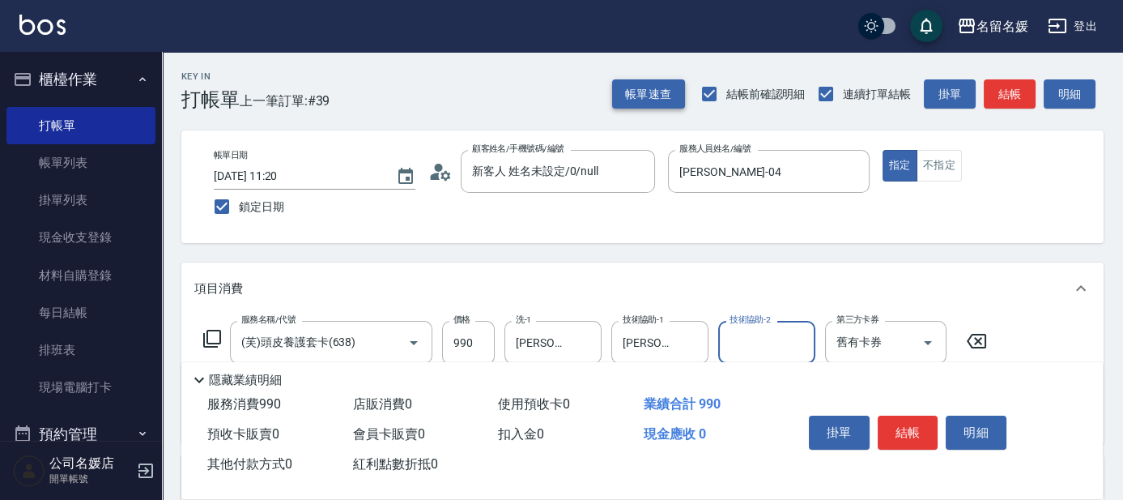
click at [659, 87] on button "帳單速查" at bounding box center [648, 94] width 73 height 30
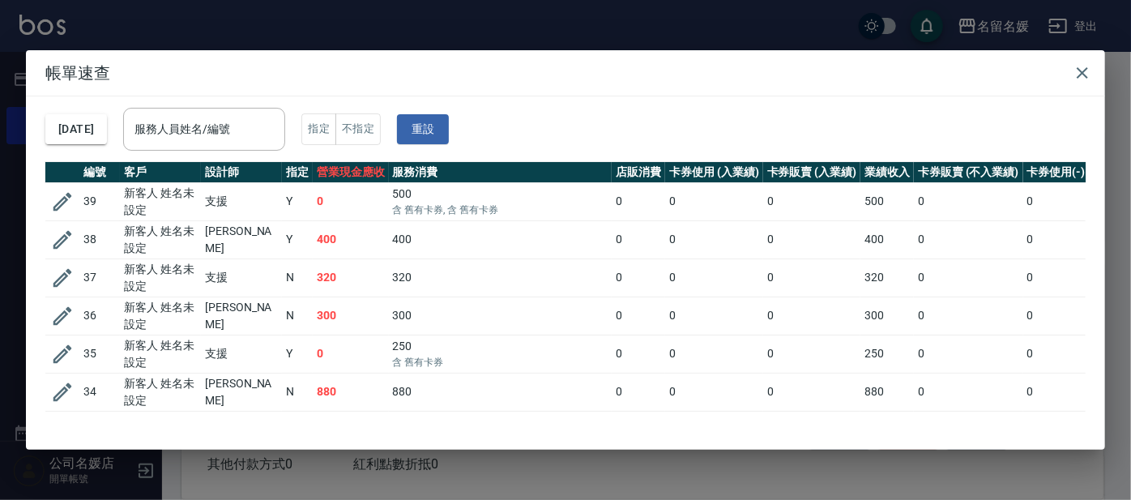
click at [224, 123] on div "服務人員姓名/編號 服務人員姓名/編號" at bounding box center [204, 129] width 162 height 43
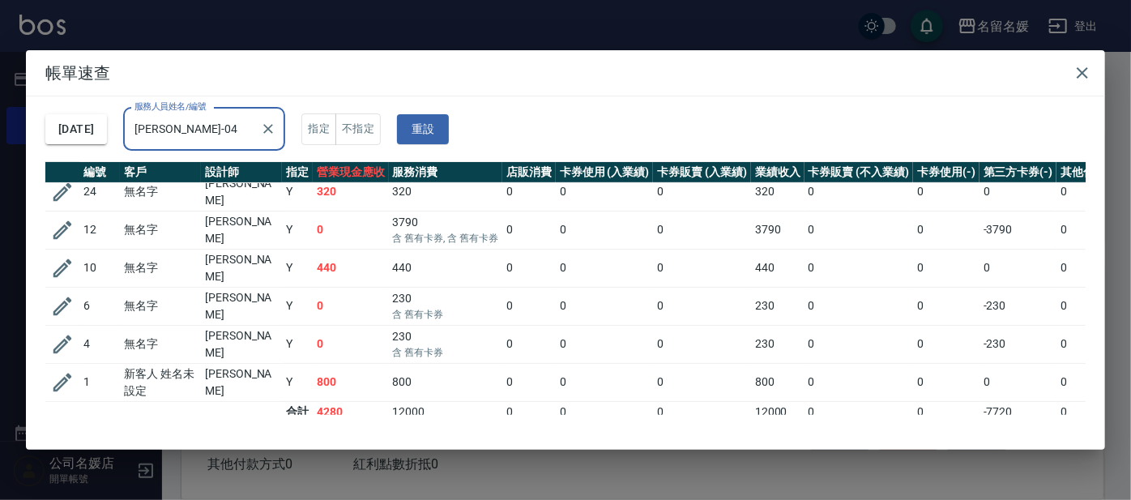
scroll to position [239, 0]
type input "葉沛琪-04"
click at [389, 253] on td "440" at bounding box center [445, 267] width 113 height 38
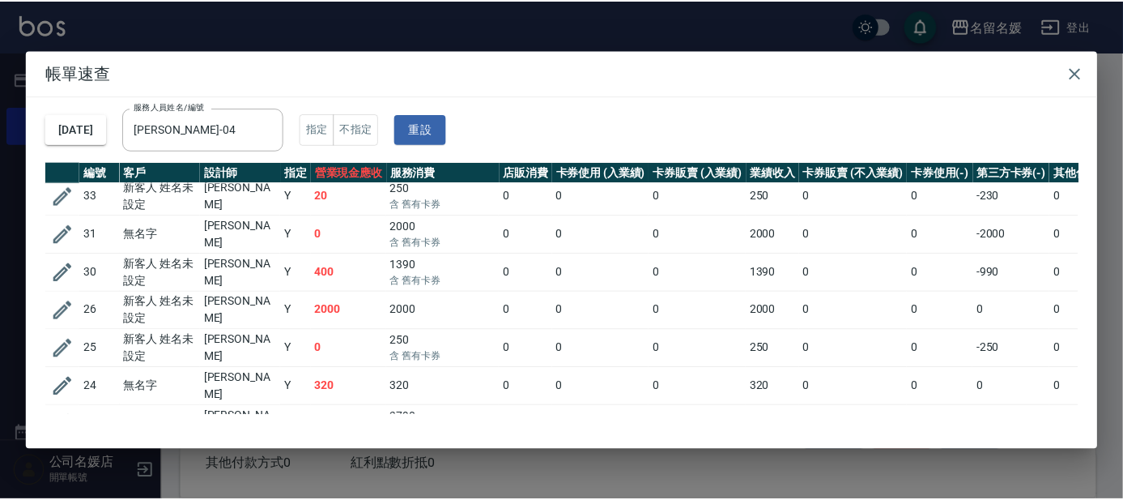
scroll to position [18, 0]
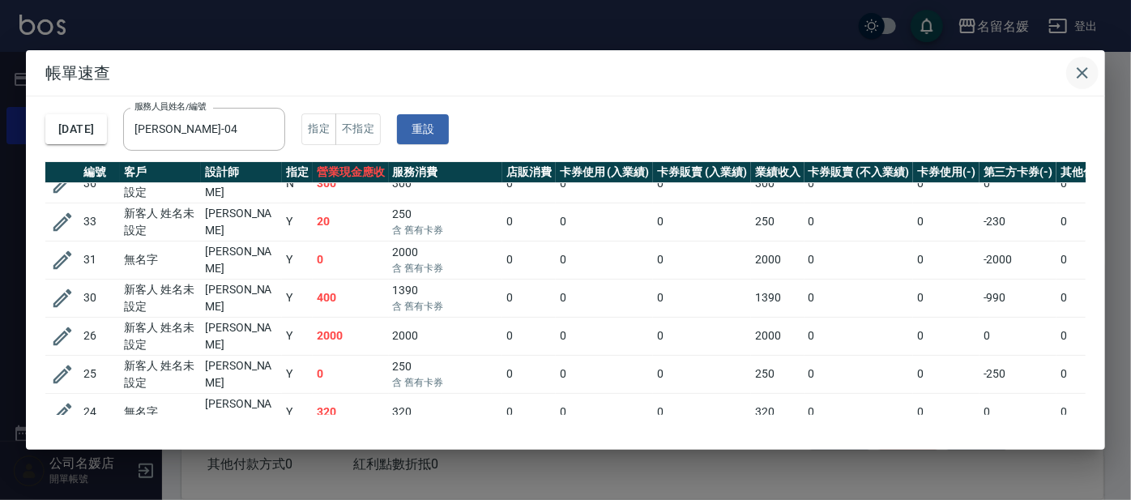
click at [1082, 75] on icon "button" at bounding box center [1081, 72] width 19 height 19
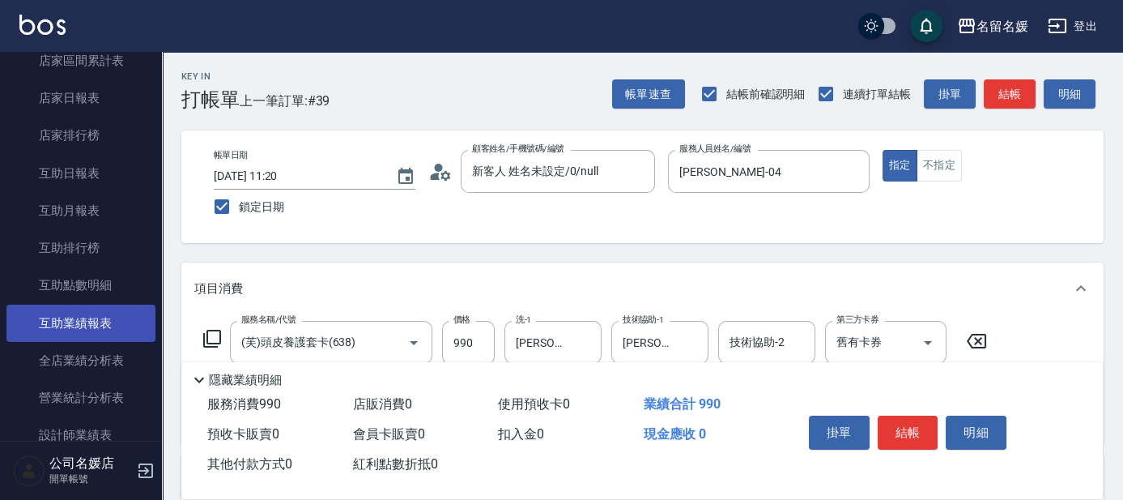
scroll to position [589, 0]
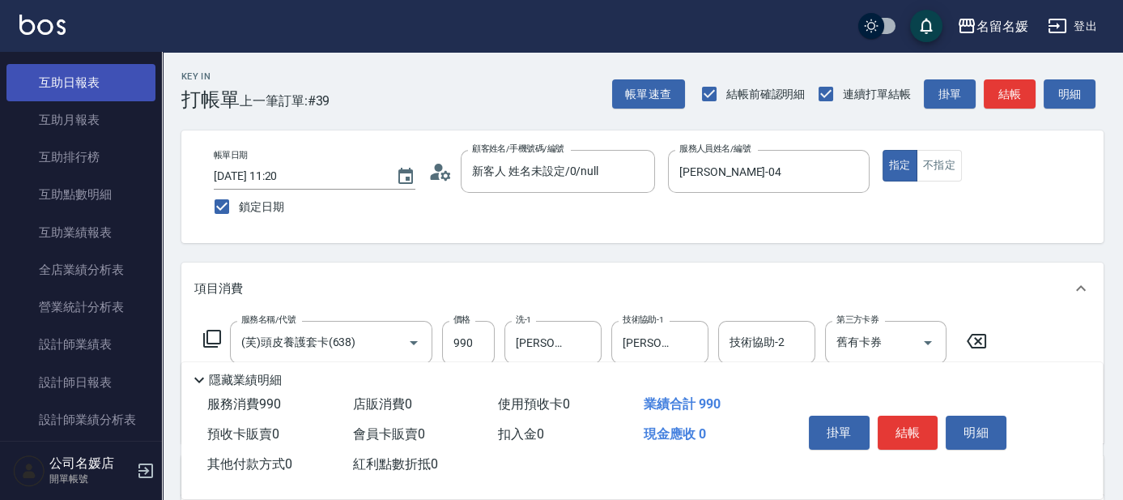
click at [105, 90] on link "互助日報表" at bounding box center [80, 82] width 149 height 37
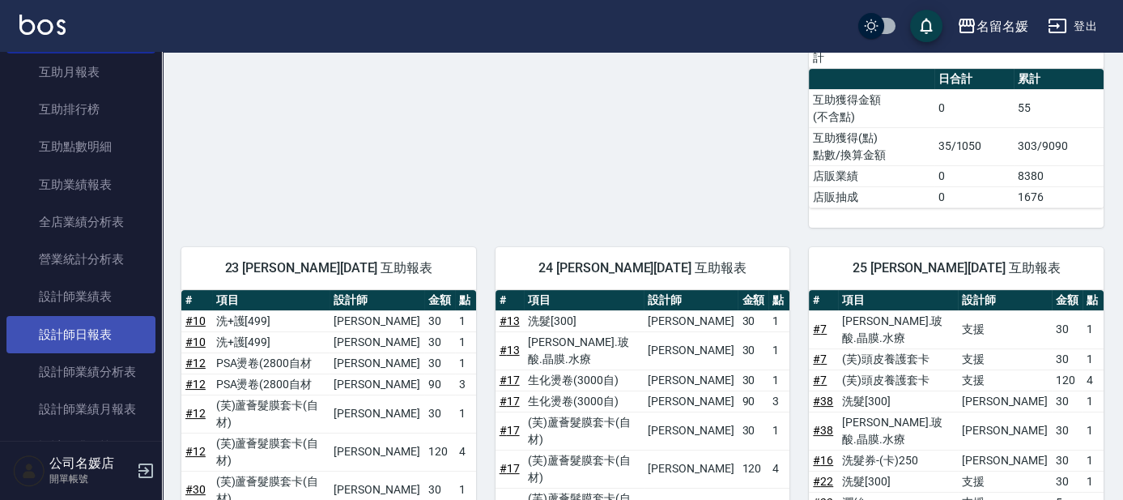
scroll to position [663, 0]
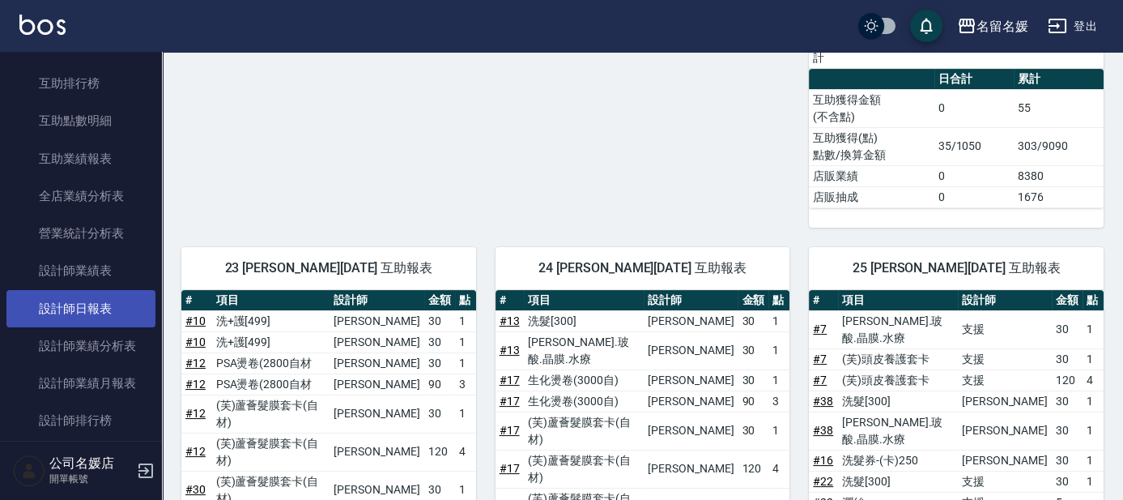
click at [115, 307] on link "設計師日報表" at bounding box center [80, 308] width 149 height 37
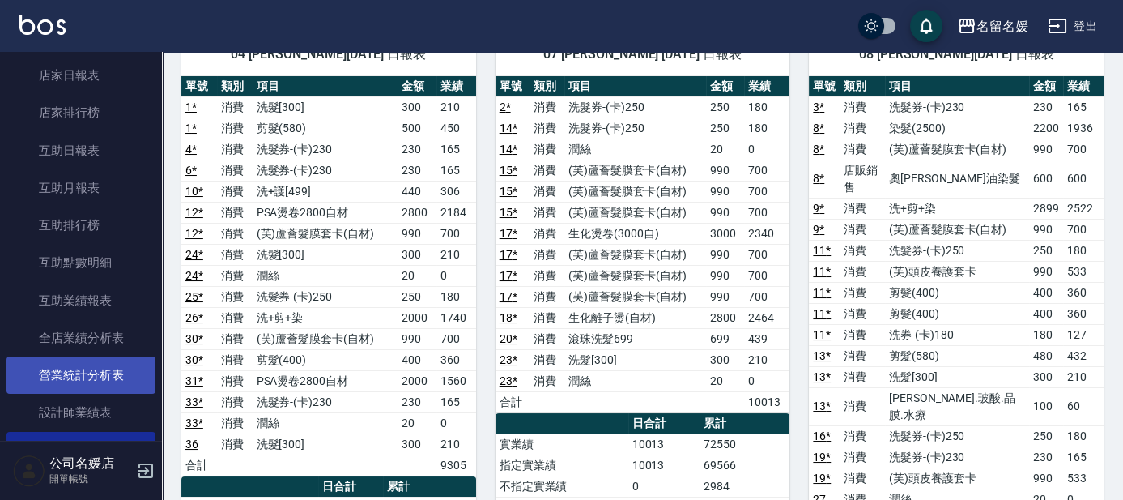
scroll to position [515, 0]
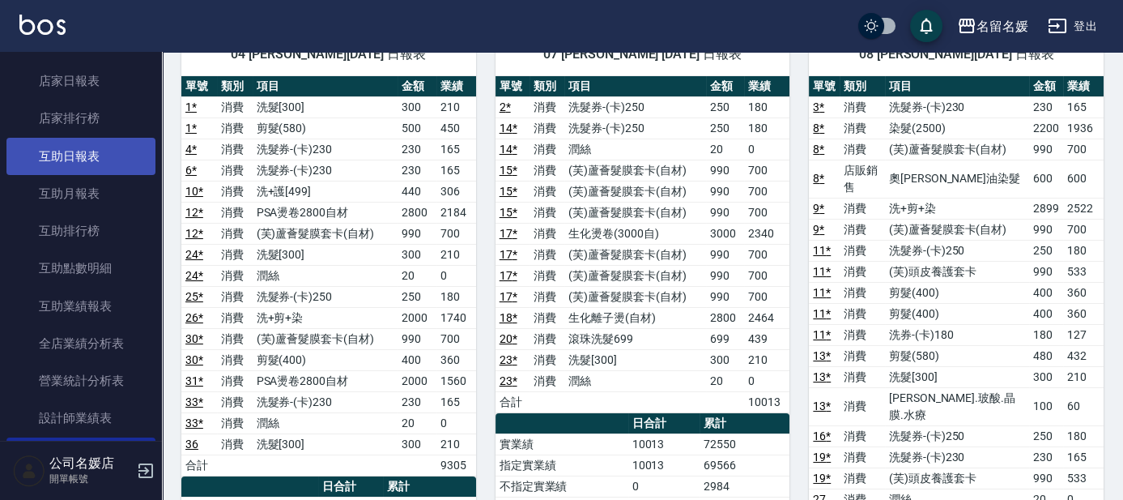
click at [88, 149] on link "互助日報表" at bounding box center [80, 156] width 149 height 37
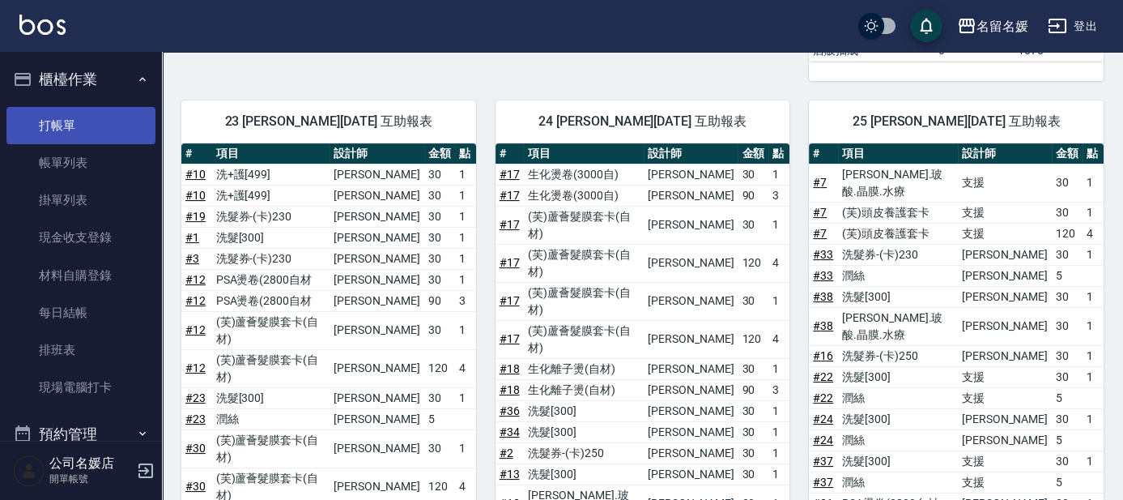
click at [87, 133] on link "打帳單" at bounding box center [80, 125] width 149 height 37
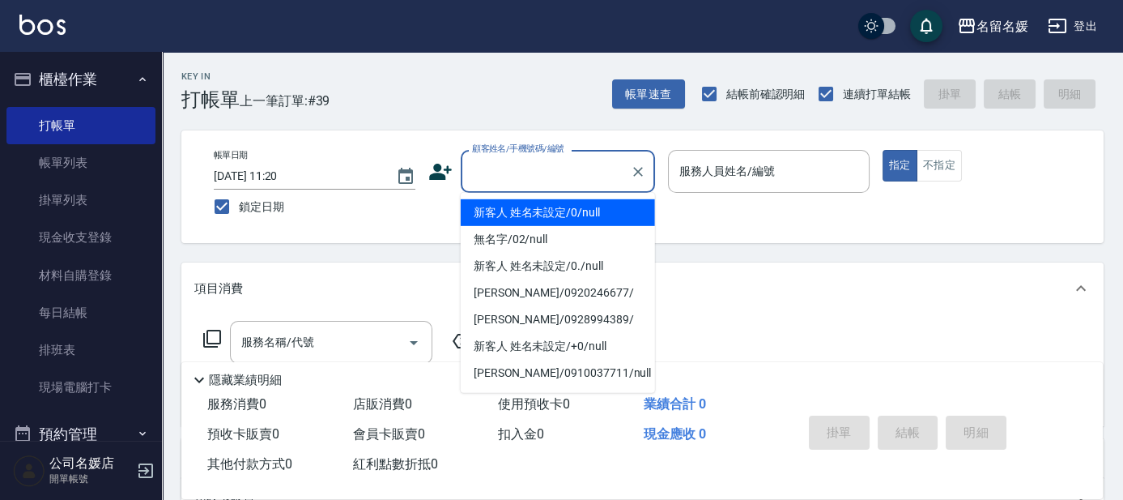
type input "新客人 姓名未設定/0/null"
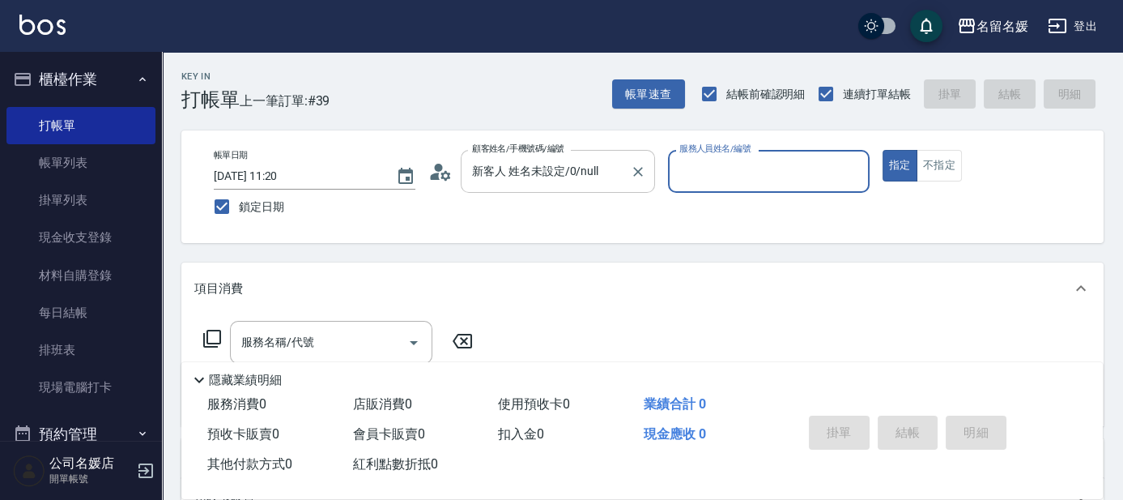
type input "1"
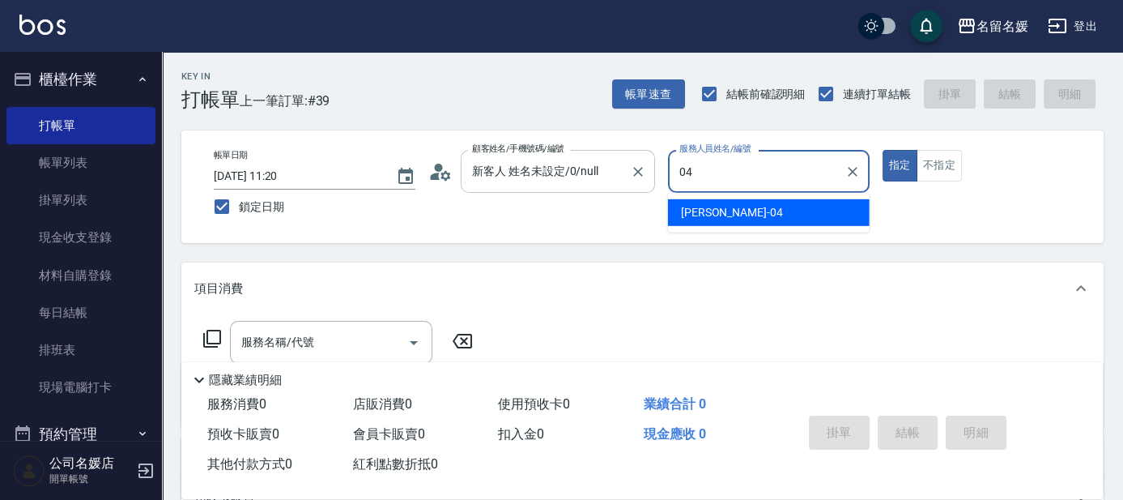
type input "04"
type button "true"
type input "葉沛琪-04"
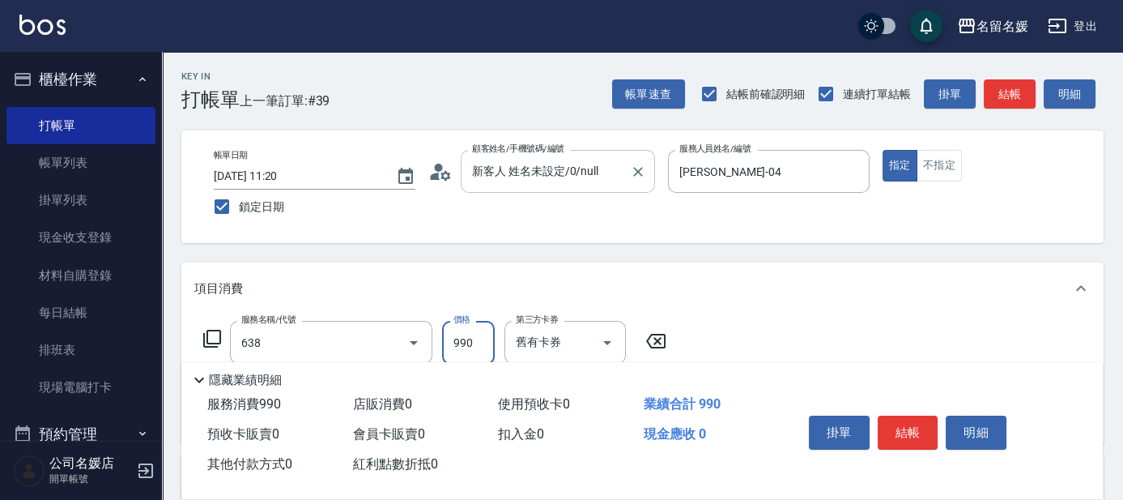
type input "(芙)頭皮養護套卡(638)"
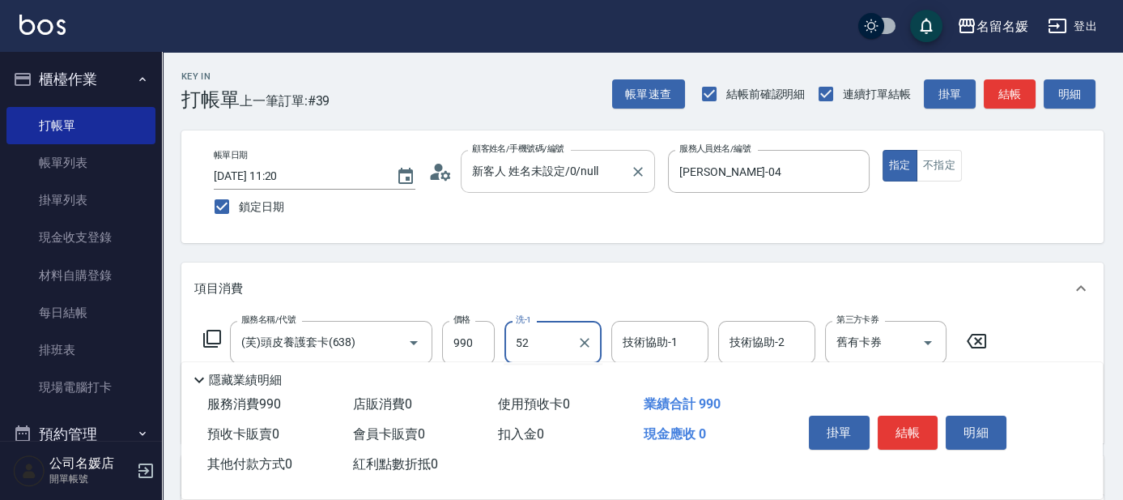
type input "5"
type input "楊瑋萱-25"
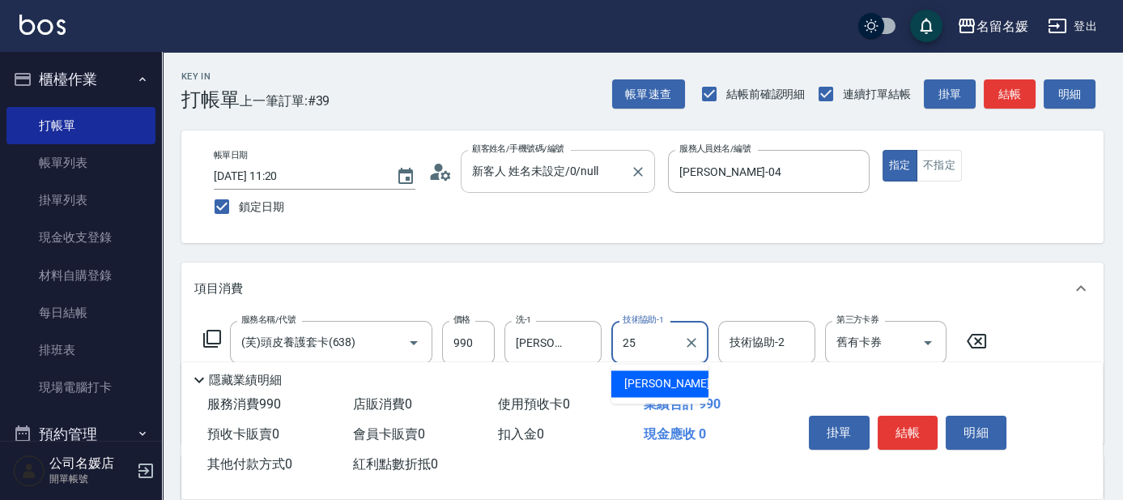
type input "楊瑋萱-25"
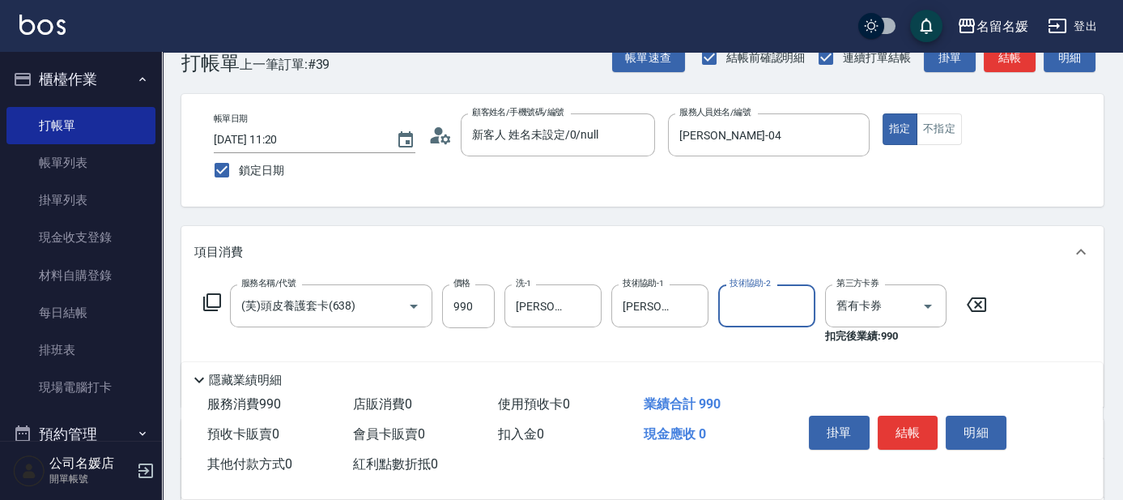
scroll to position [73, 0]
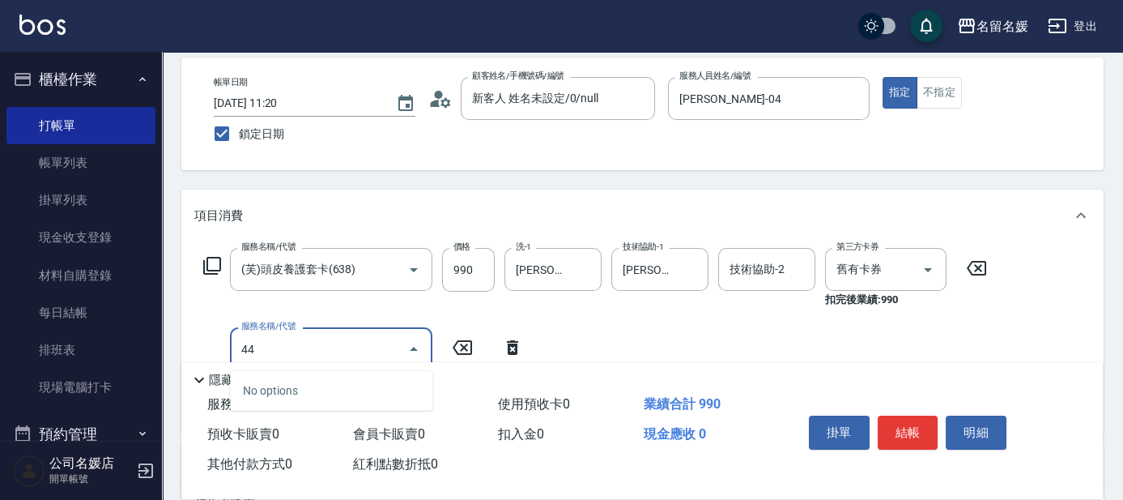
type input "4"
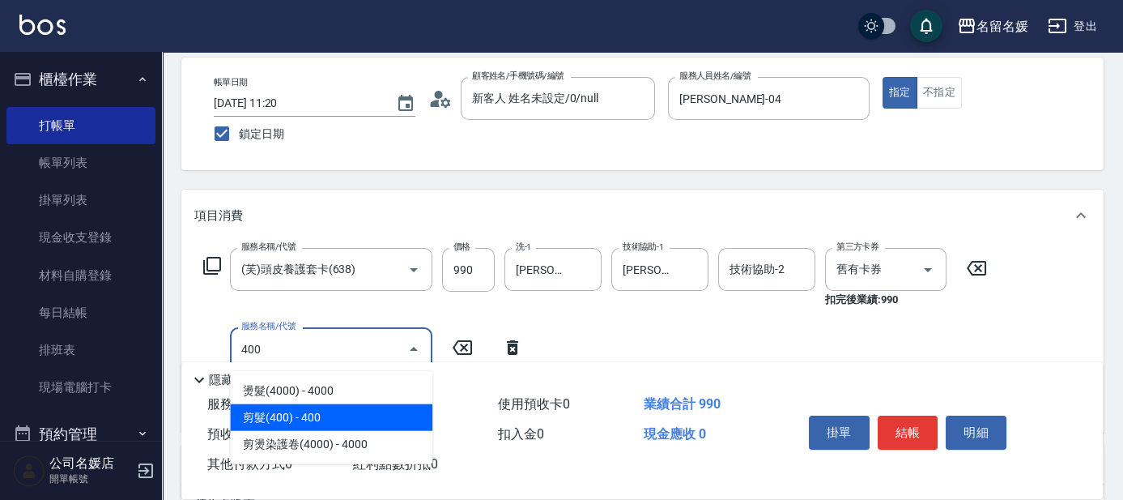
click at [360, 411] on span "剪髮(400) - 400" at bounding box center [331, 417] width 202 height 27
type input "剪髮(400)(406)"
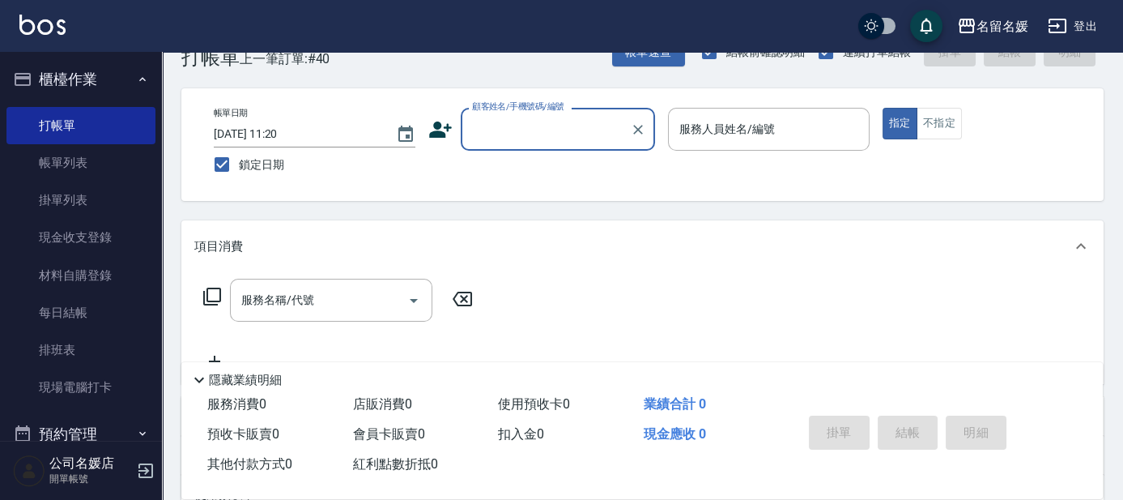
scroll to position [0, 0]
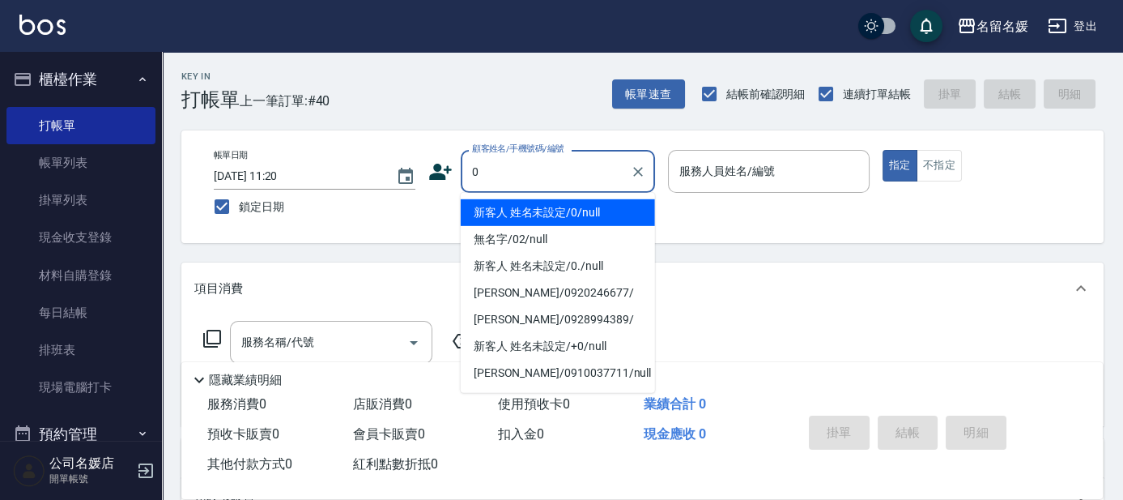
type input "0"
type input "13"
type input "新客人 姓名未設定/0/null"
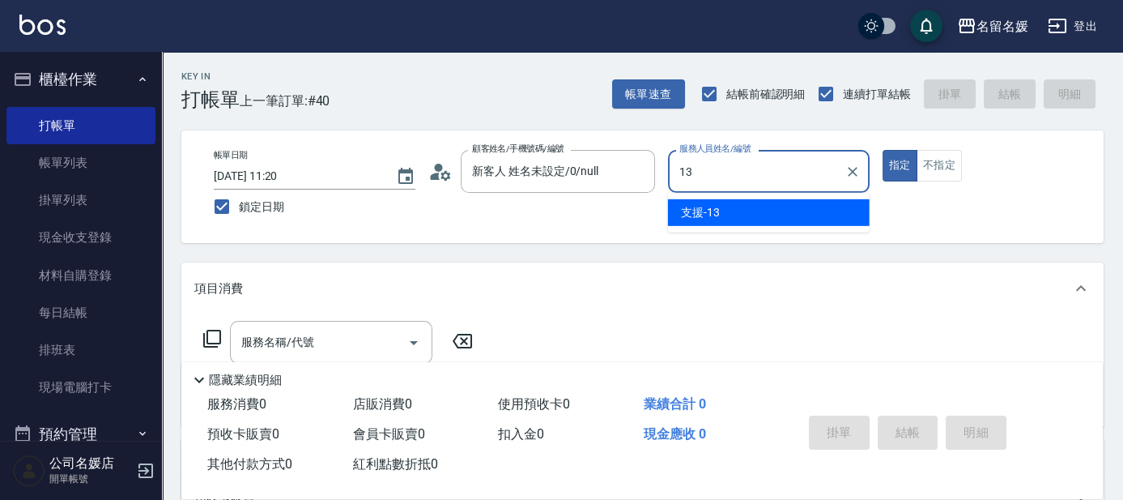
type input "支援-13"
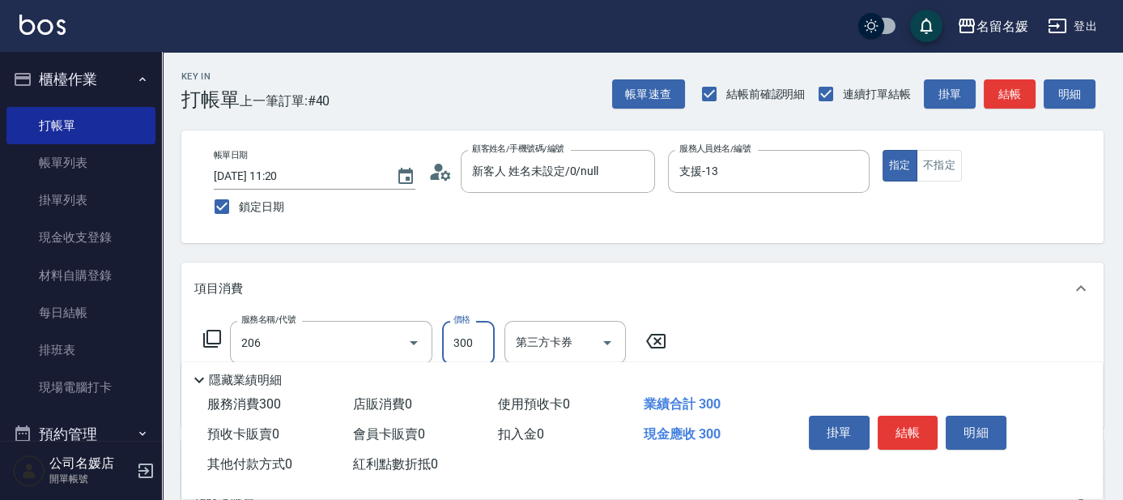
type input "洗髮[300](206)"
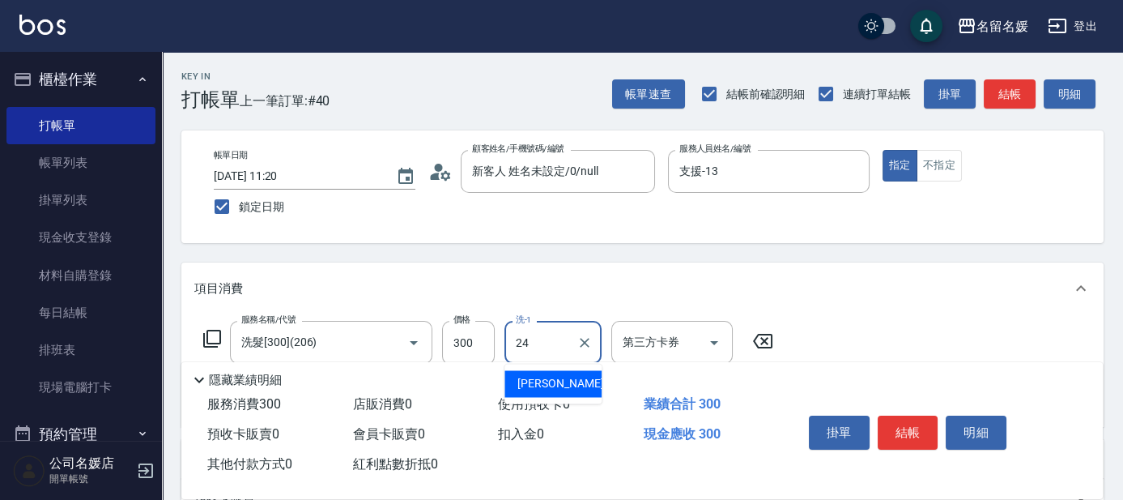
type input "張家惠-24"
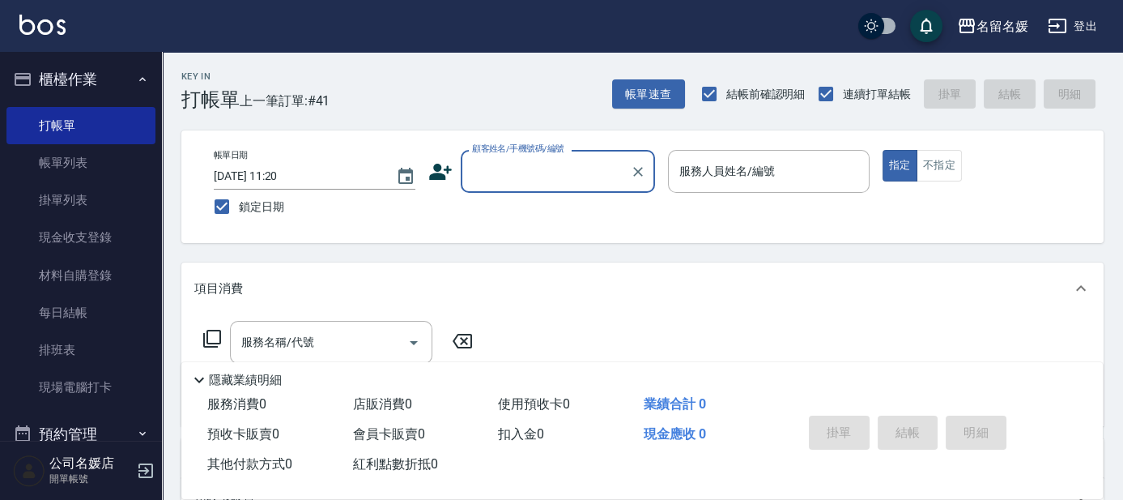
click at [564, 181] on input "顧客姓名/手機號碼/編號" at bounding box center [546, 171] width 156 height 28
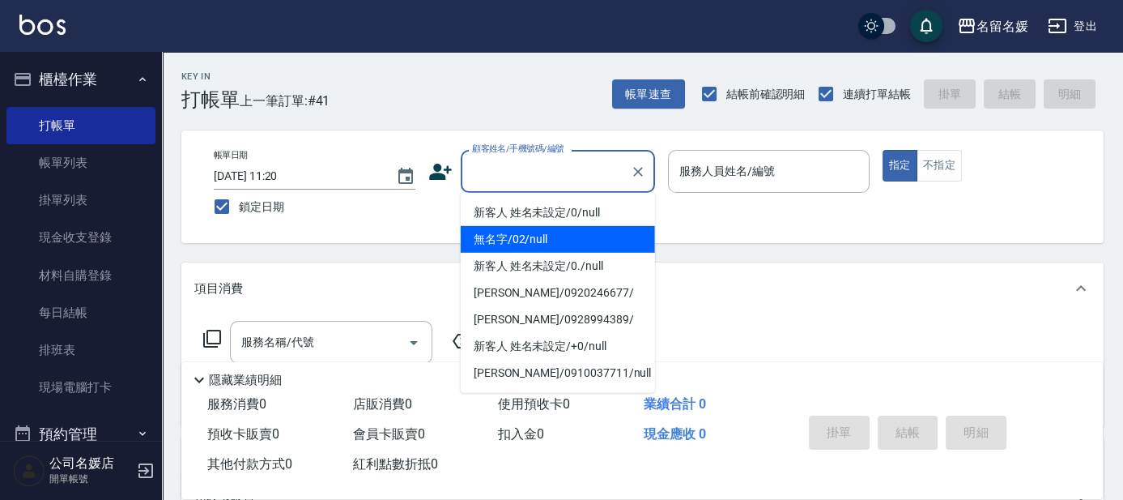
drag, startPoint x: 561, startPoint y: 245, endPoint x: 718, endPoint y: 181, distance: 168.9
click at [561, 245] on li "無名字/02/null" at bounding box center [558, 239] width 194 height 27
type input "無名字/02/null"
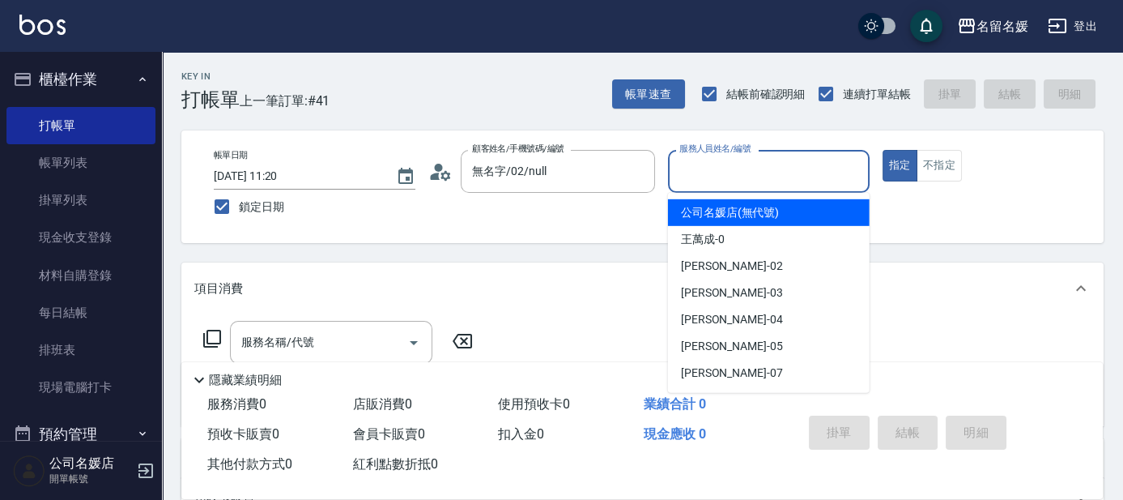
click at [721, 179] on input "服務人員姓名/編號" at bounding box center [769, 171] width 187 height 28
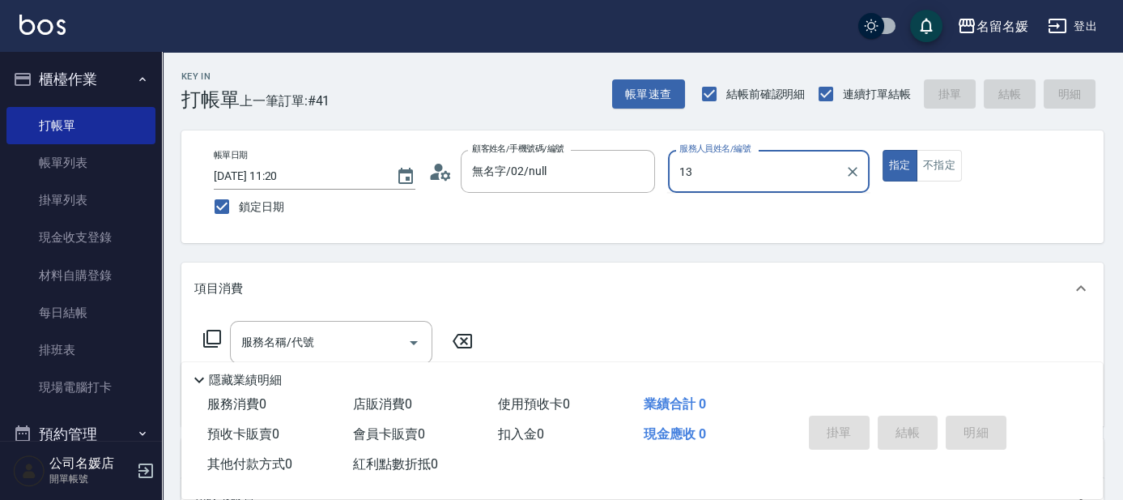
type input "支援-13"
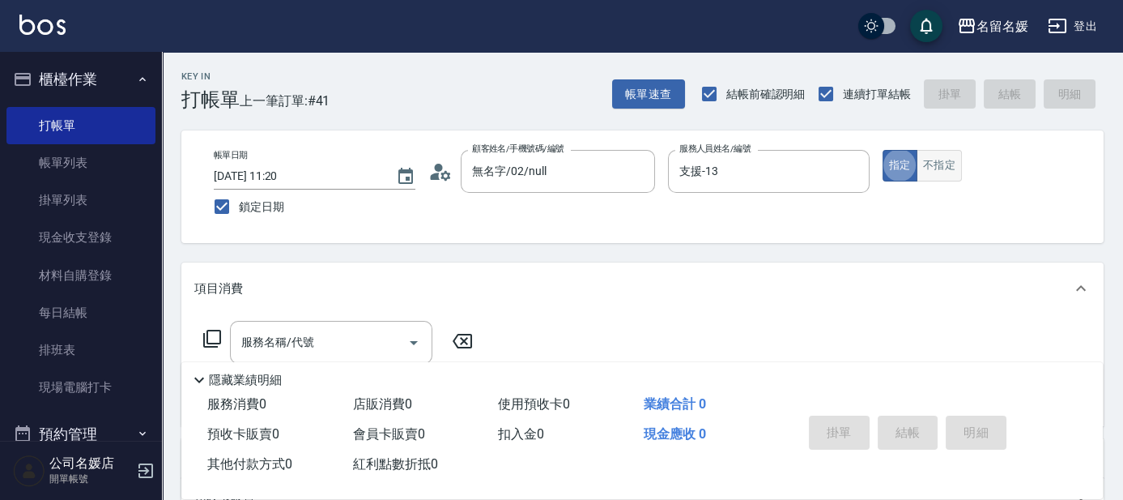
drag, startPoint x: 942, startPoint y: 157, endPoint x: 920, endPoint y: 178, distance: 30.4
click at [942, 158] on button "不指定" at bounding box center [939, 166] width 45 height 32
click at [364, 335] on input "服務名稱/代號" at bounding box center [319, 342] width 164 height 28
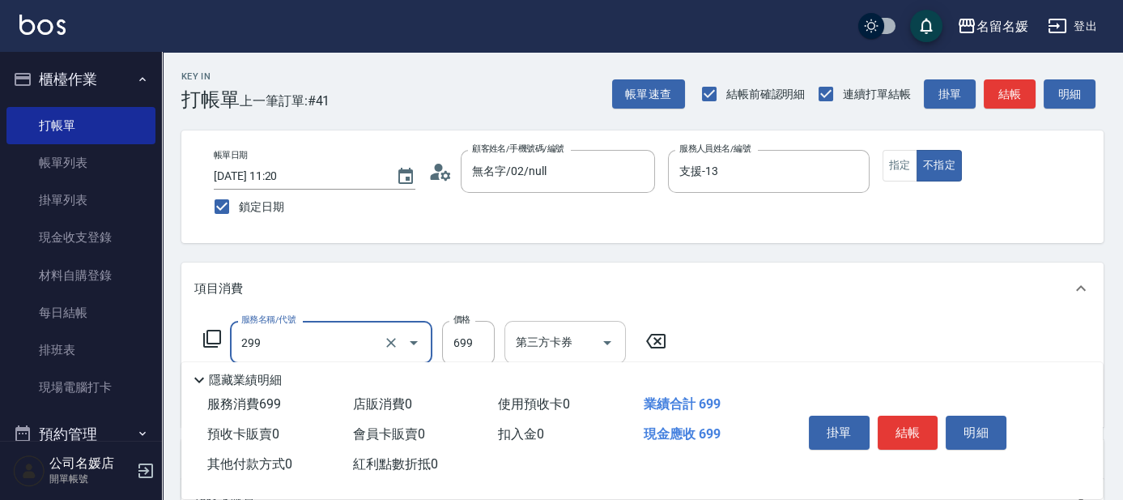
type input "滾珠洗髮699(299)"
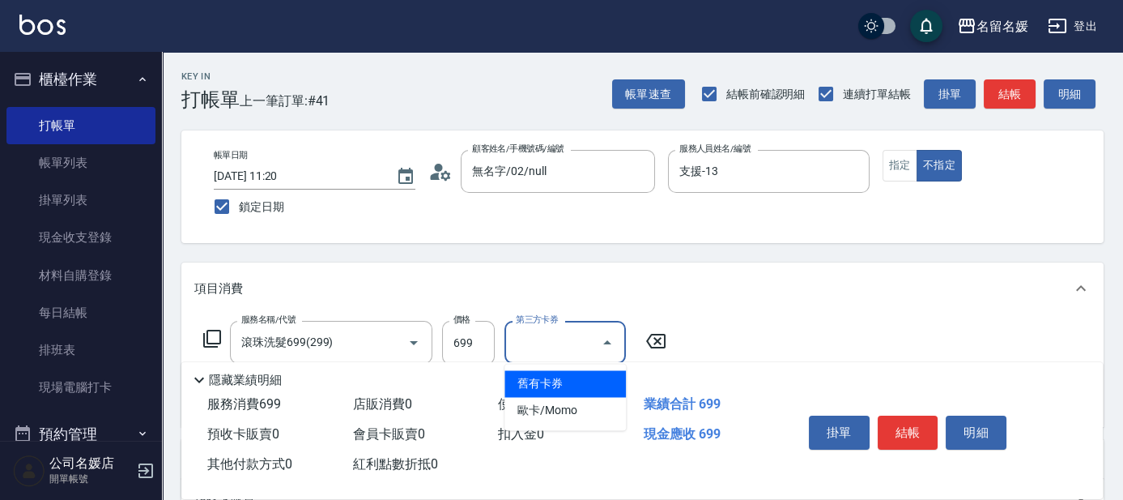
click at [561, 344] on input "第三方卡券" at bounding box center [553, 342] width 83 height 28
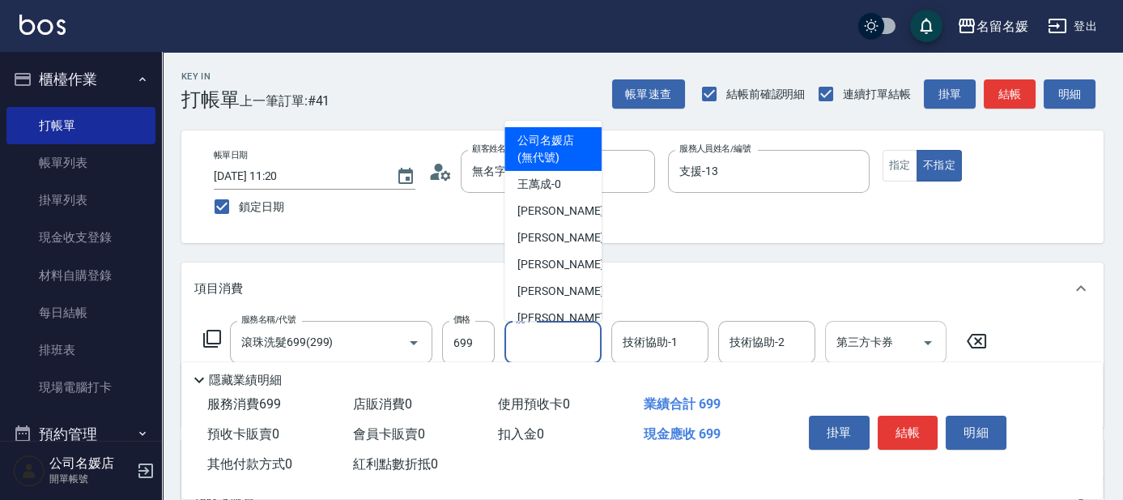
click at [547, 341] on input "洗-1" at bounding box center [553, 342] width 83 height 28
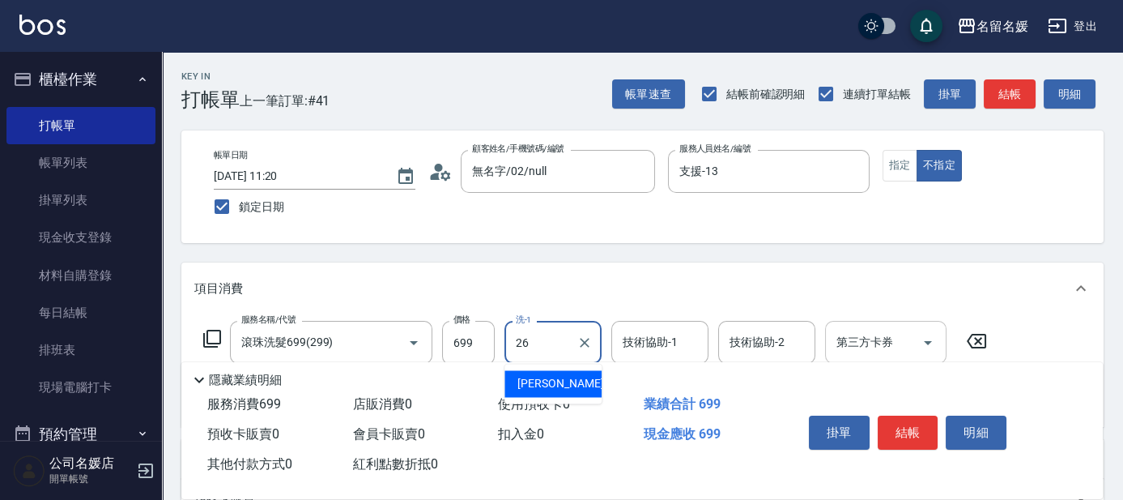
type input "蔡愛陵-26"
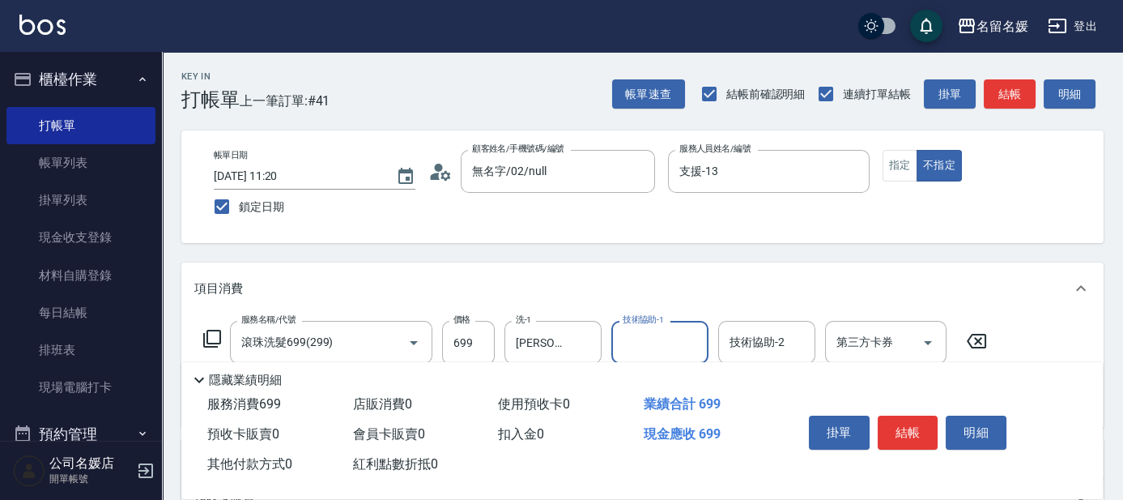
drag, startPoint x: 649, startPoint y: 342, endPoint x: 658, endPoint y: 341, distance: 8.9
click at [658, 341] on input "技術協助-1" at bounding box center [660, 342] width 83 height 28
type input "蔡愛陵-26"
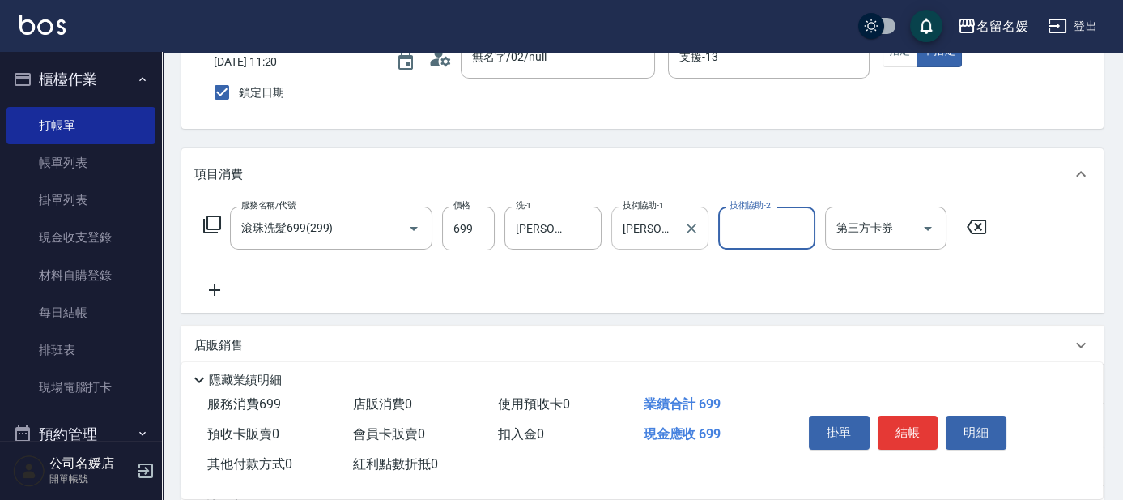
scroll to position [220, 0]
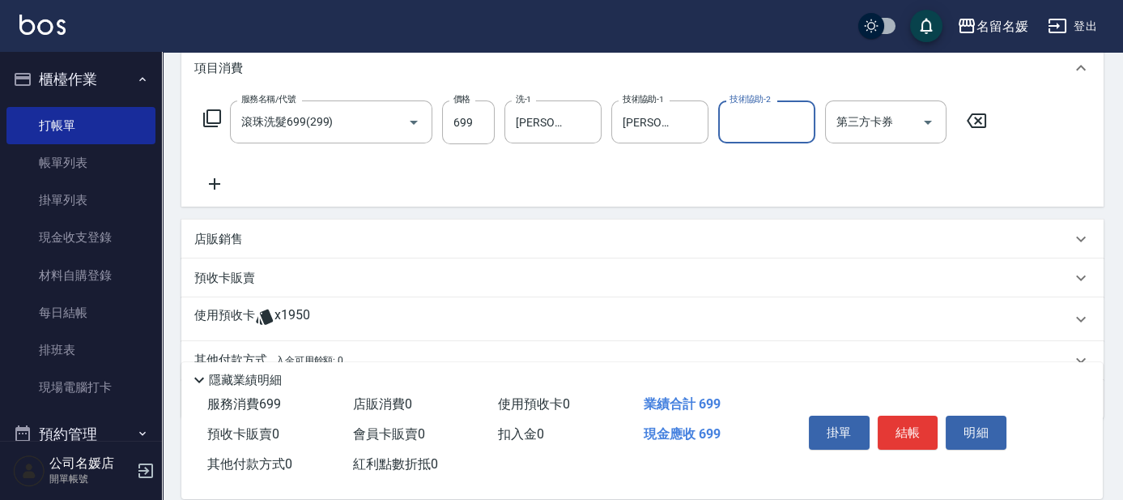
click at [223, 188] on icon at bounding box center [214, 183] width 40 height 19
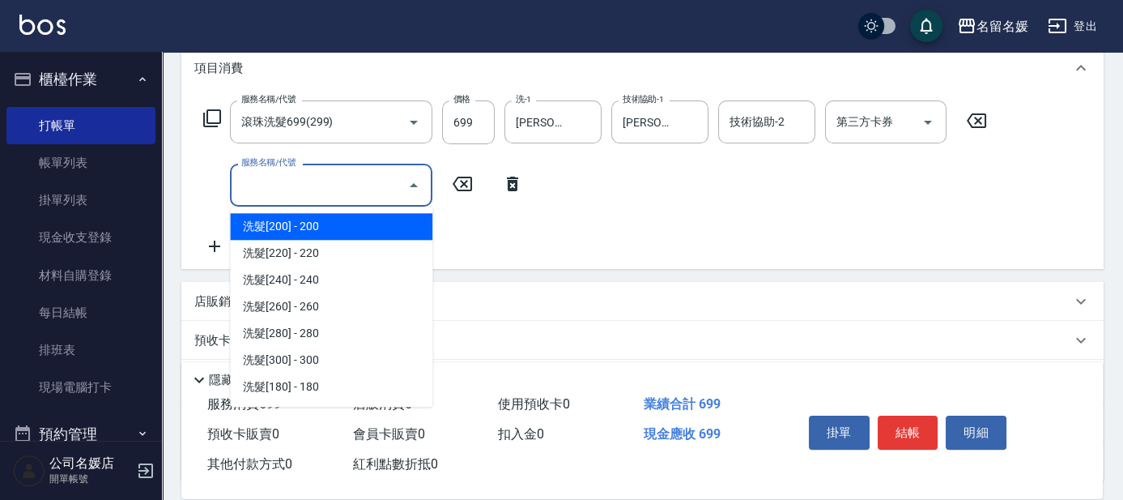
click at [357, 186] on input "服務名稱/代號" at bounding box center [319, 185] width 164 height 28
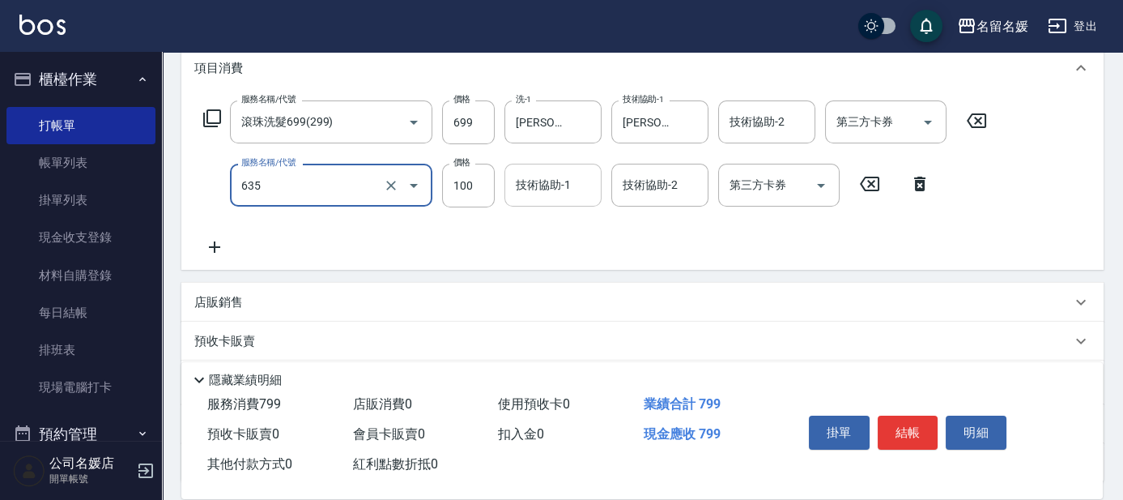
click at [522, 168] on div "技術協助-1" at bounding box center [553, 185] width 97 height 43
type input "煥彩.玻酸.晶膜.水療(635)"
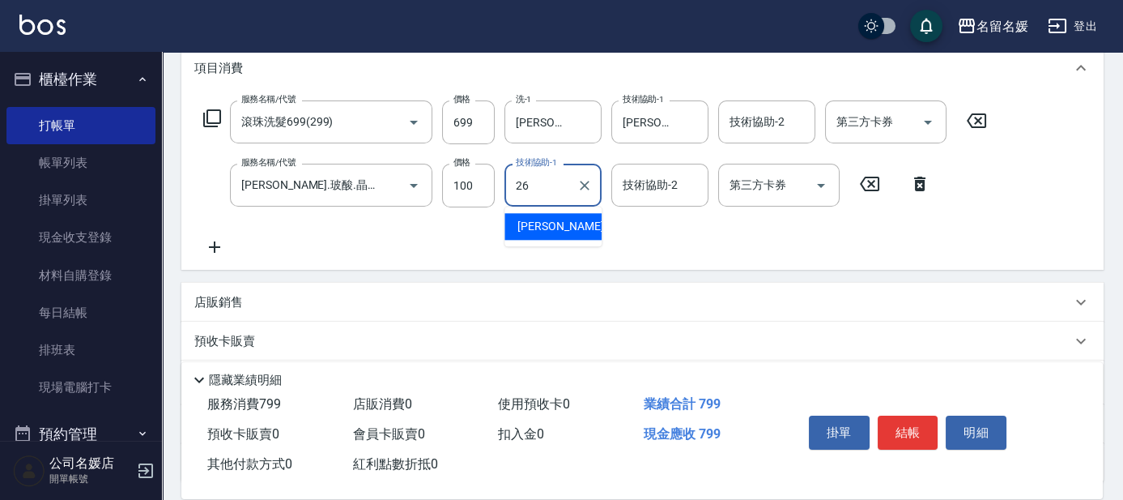
type input "蔡愛陵-26"
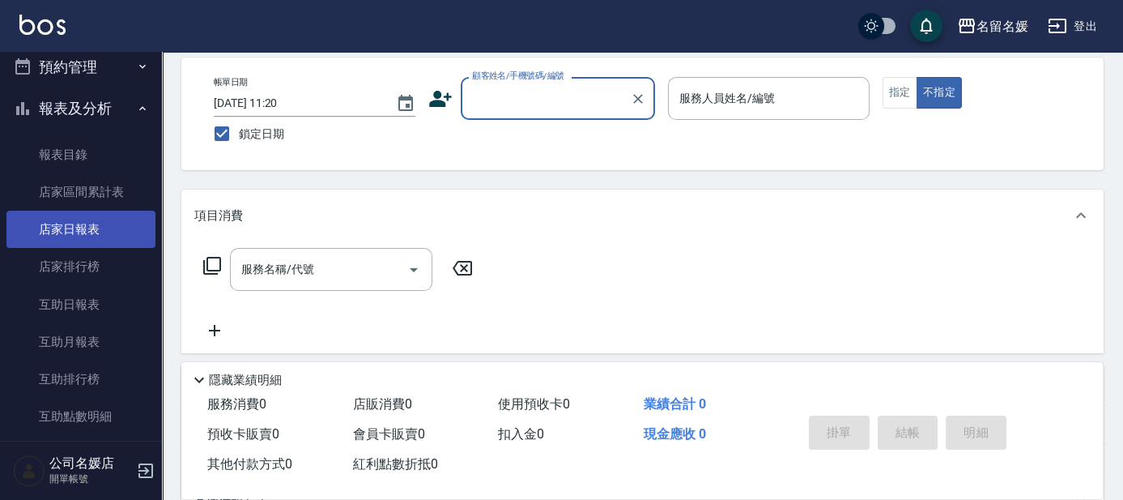
scroll to position [368, 0]
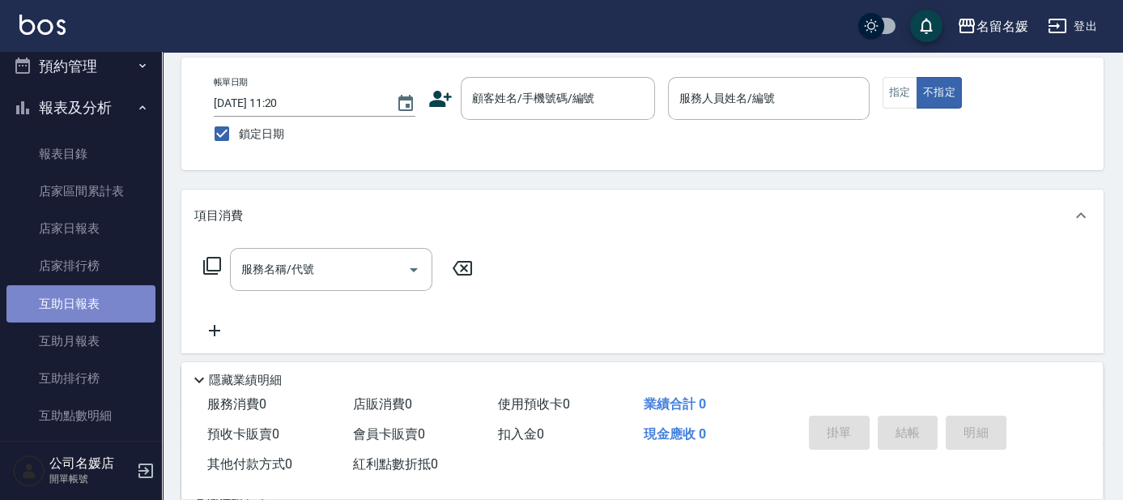
click at [118, 302] on link "互助日報表" at bounding box center [80, 303] width 149 height 37
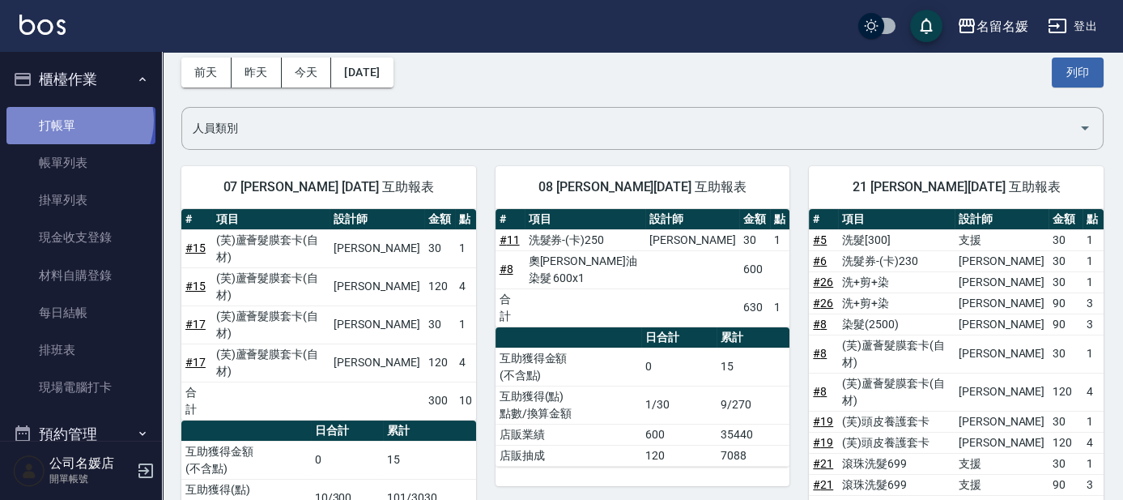
click at [78, 120] on link "打帳單" at bounding box center [80, 125] width 149 height 37
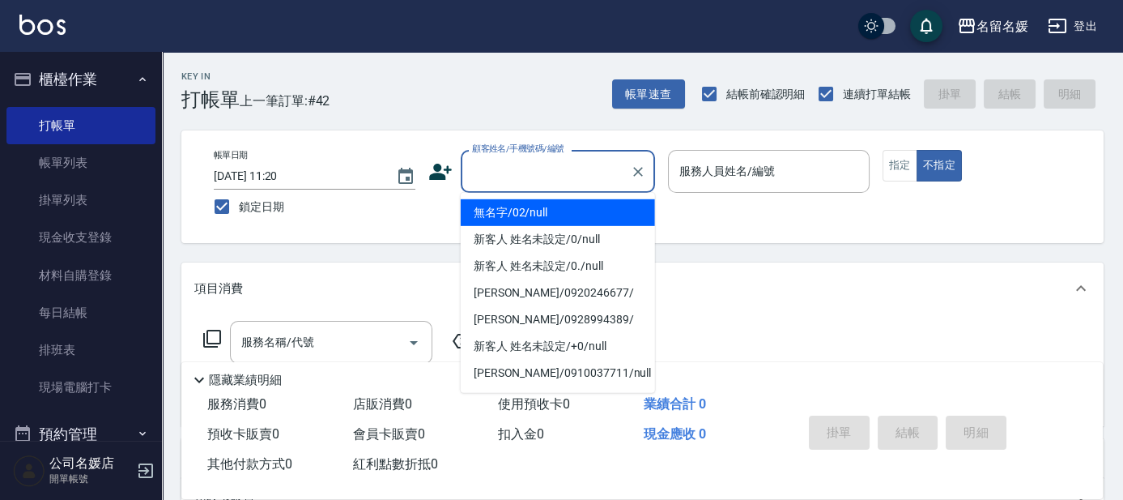
click at [518, 173] on input "顧客姓名/手機號碼/編號" at bounding box center [546, 171] width 156 height 28
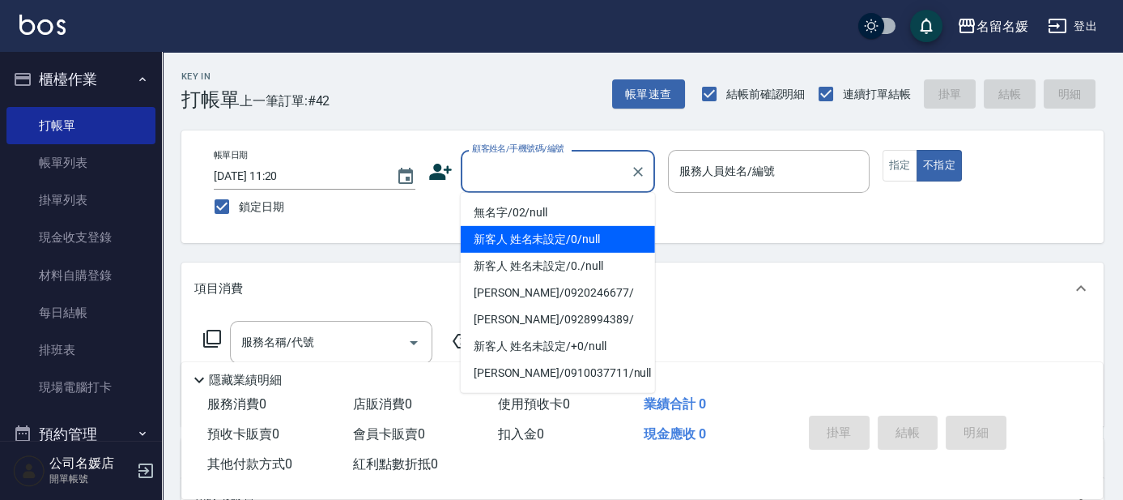
click at [559, 227] on li "新客人 姓名未設定/0/null" at bounding box center [558, 239] width 194 height 27
type input "新客人 姓名未設定/0/null"
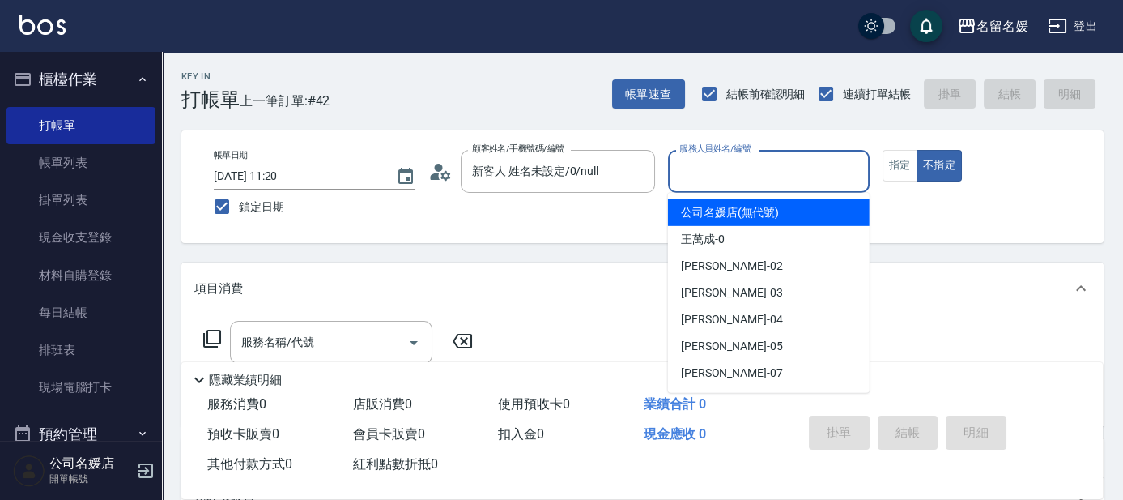
click at [735, 179] on input "服務人員姓名/編號" at bounding box center [769, 171] width 187 height 28
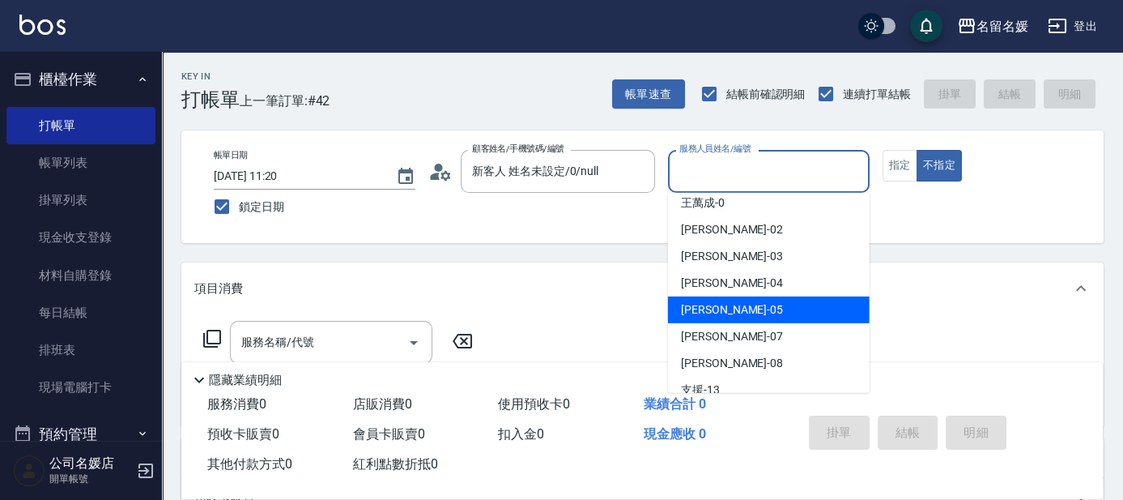
scroll to position [73, 0]
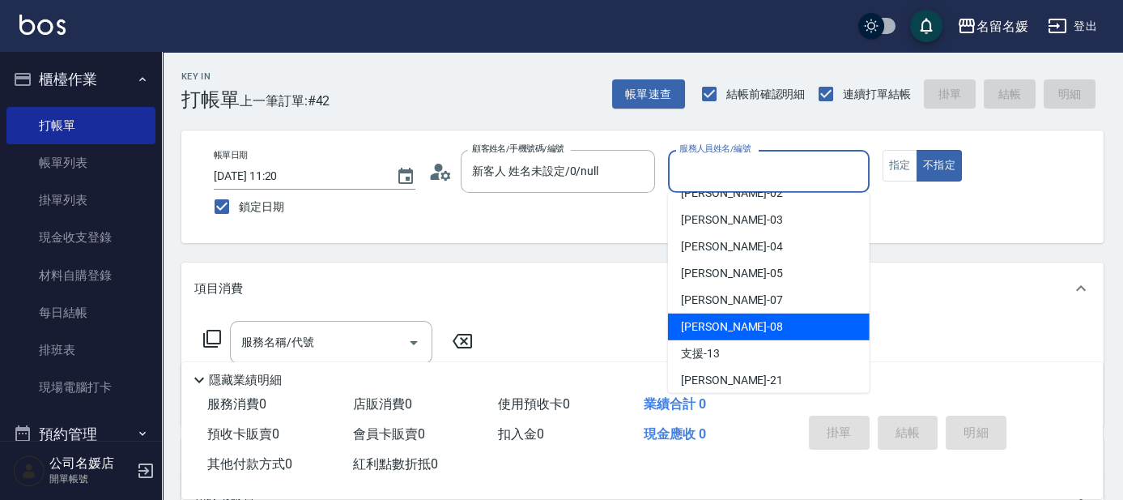
click at [706, 318] on span "許明雅 -08" at bounding box center [732, 326] width 102 height 17
type input "許明雅-08"
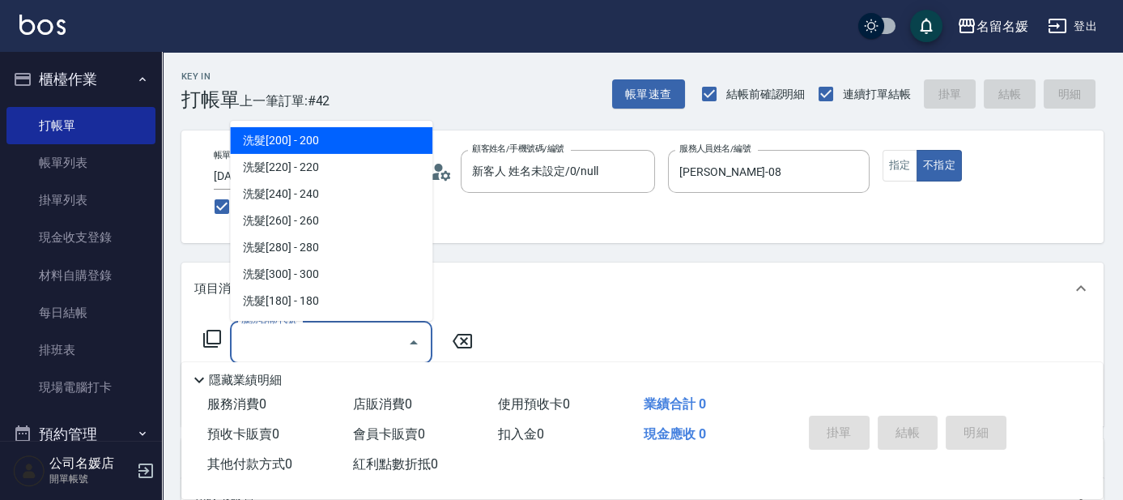
click at [319, 342] on input "服務名稱/代號" at bounding box center [319, 342] width 164 height 28
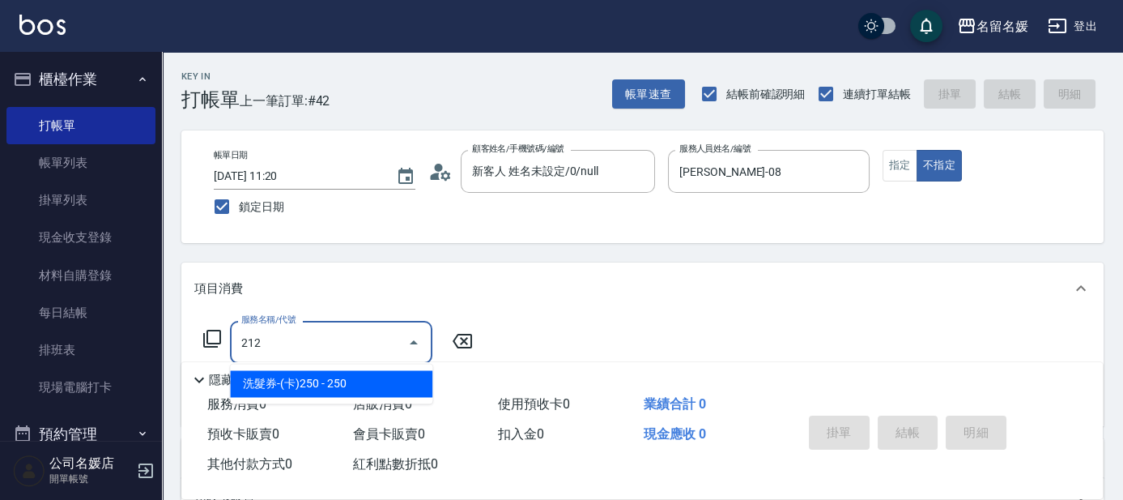
click at [329, 378] on span "洗髮券-(卡)250 - 250" at bounding box center [331, 383] width 202 height 27
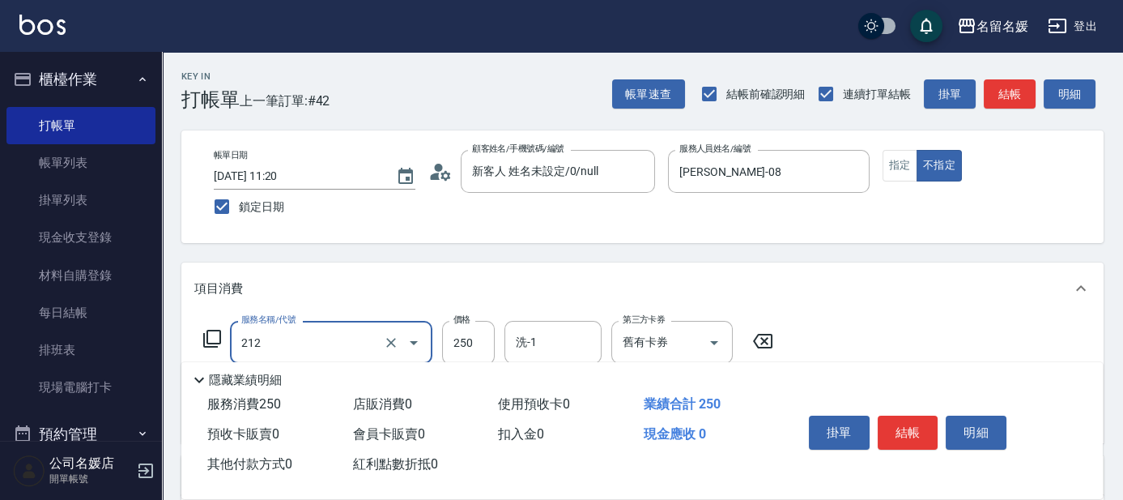
type input "洗髮券-(卡)250(212)"
click at [332, 370] on div "隱藏業績明細" at bounding box center [647, 379] width 914 height 19
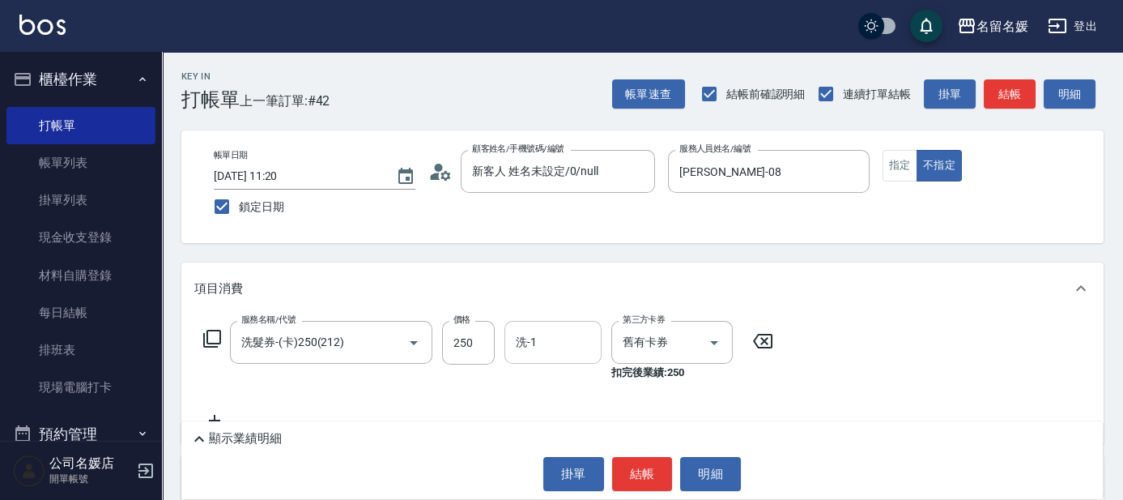
click at [535, 352] on input "洗-1" at bounding box center [553, 342] width 83 height 28
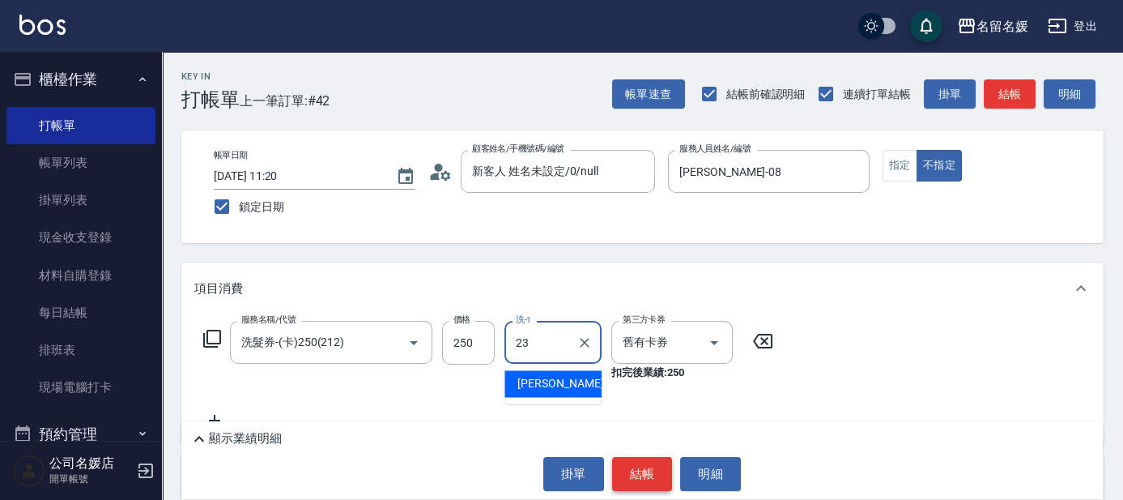
type input "23"
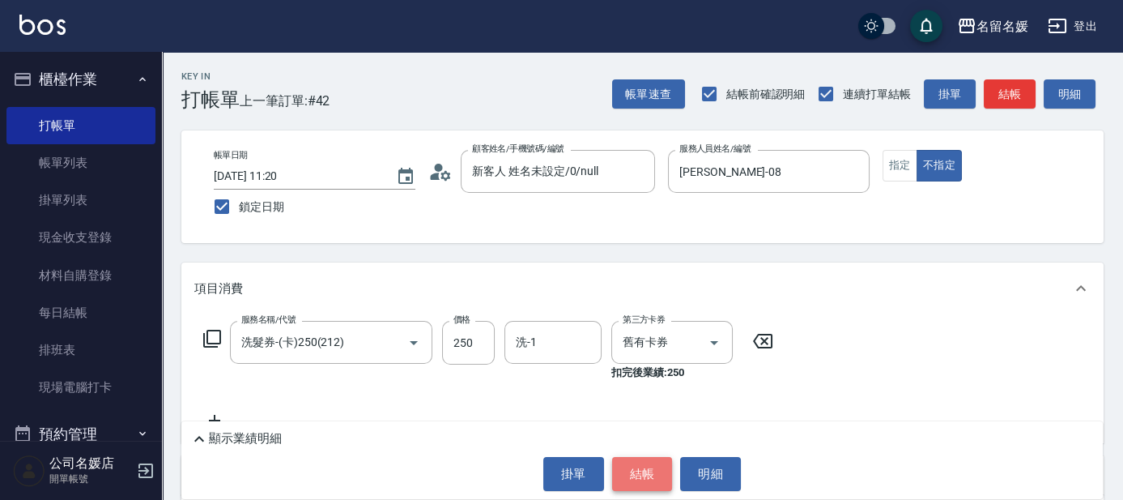
click at [630, 463] on button "結帳" at bounding box center [642, 474] width 61 height 34
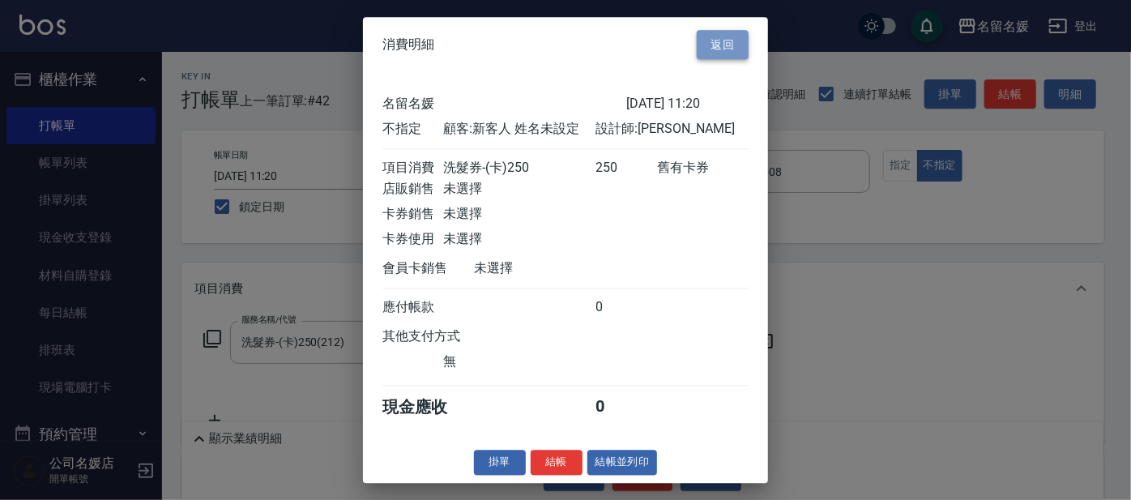
click at [726, 45] on button "返回" at bounding box center [723, 45] width 52 height 30
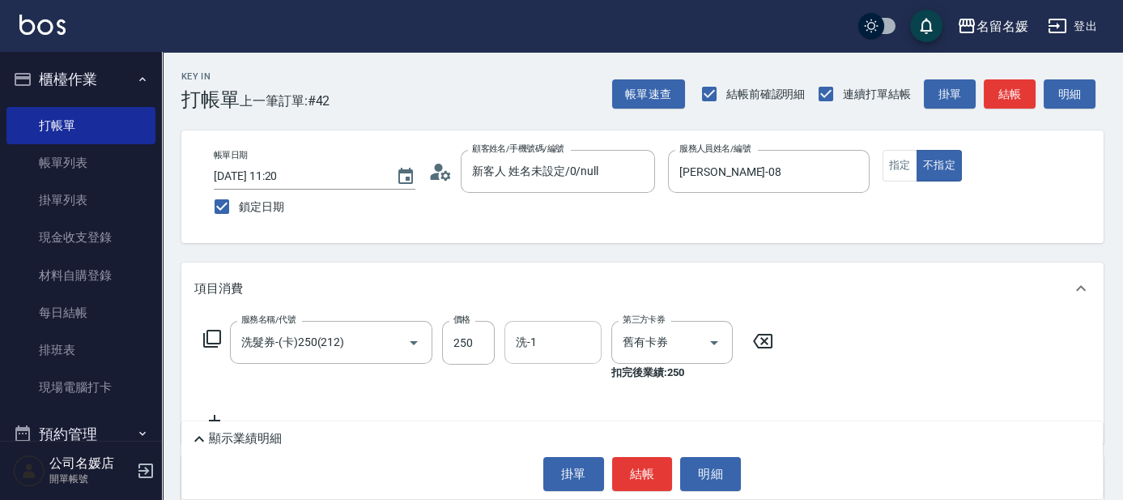
click at [564, 340] on input "洗-1" at bounding box center [553, 342] width 83 height 28
click at [552, 381] on span "俞靜嫺 -23" at bounding box center [569, 383] width 102 height 17
type input "俞靜嫺-23"
click at [649, 473] on button "結帳" at bounding box center [642, 474] width 61 height 34
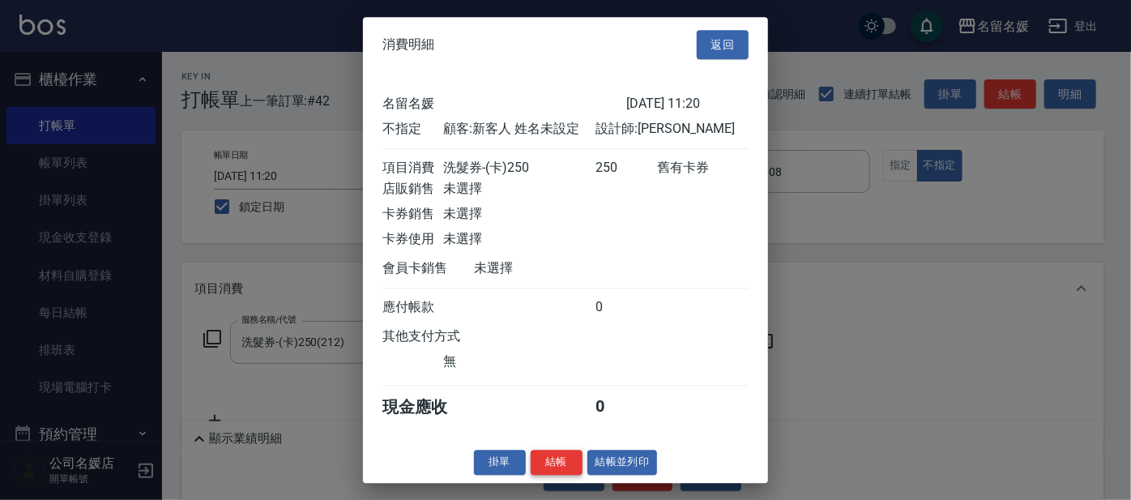
click at [545, 468] on button "結帳" at bounding box center [557, 462] width 52 height 25
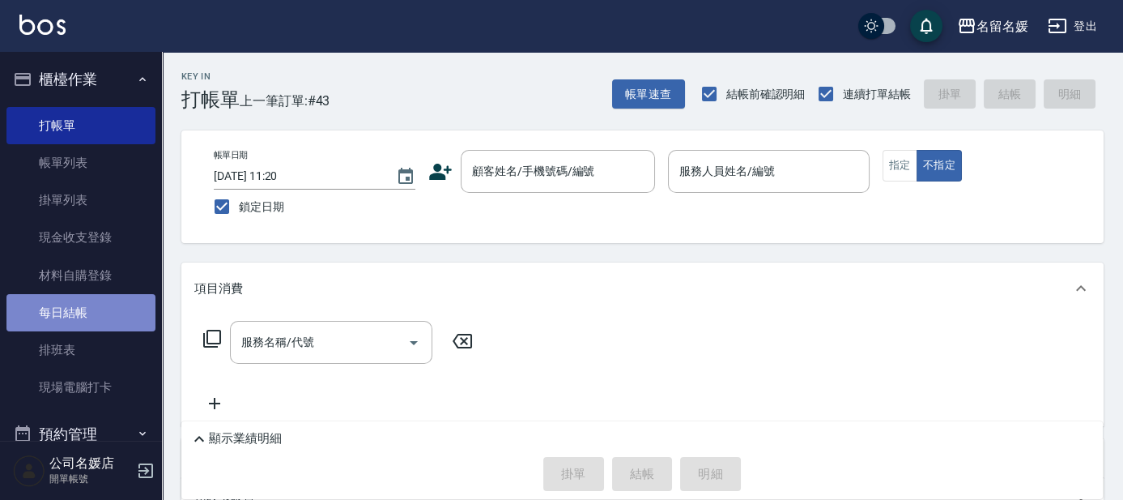
click at [98, 309] on link "每日結帳" at bounding box center [80, 312] width 149 height 37
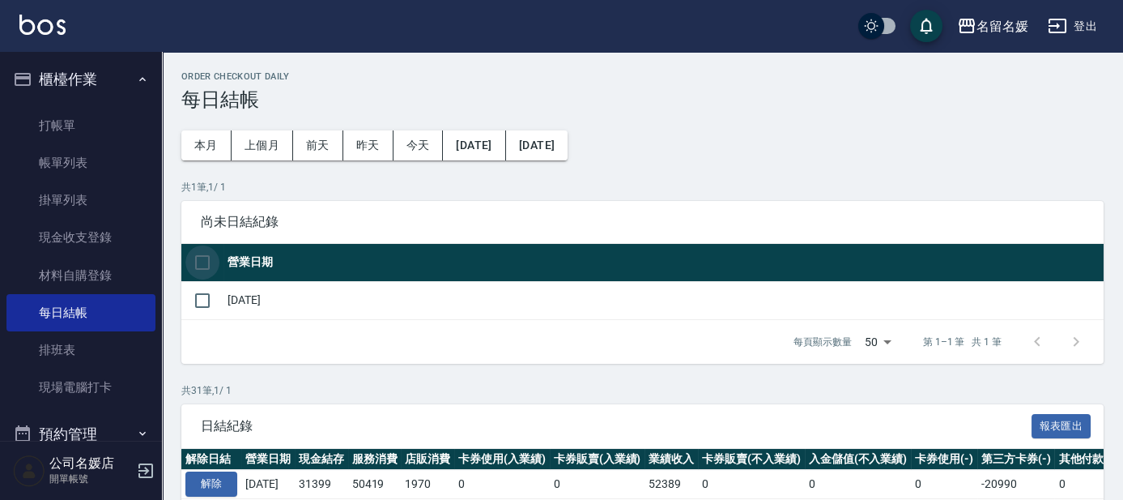
click at [201, 262] on input "checkbox" at bounding box center [202, 262] width 34 height 34
checkbox input "true"
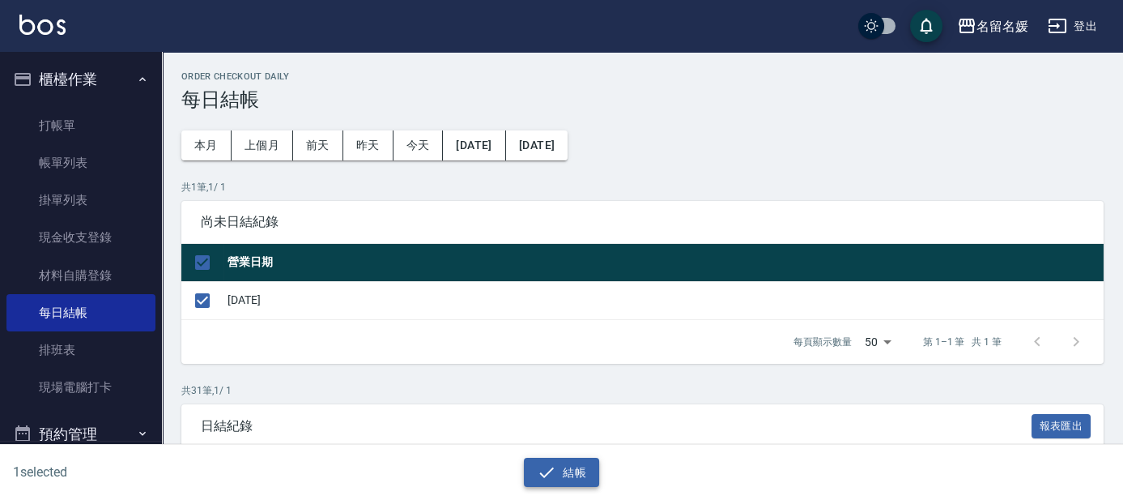
click at [561, 471] on button "結帳" at bounding box center [561, 473] width 75 height 30
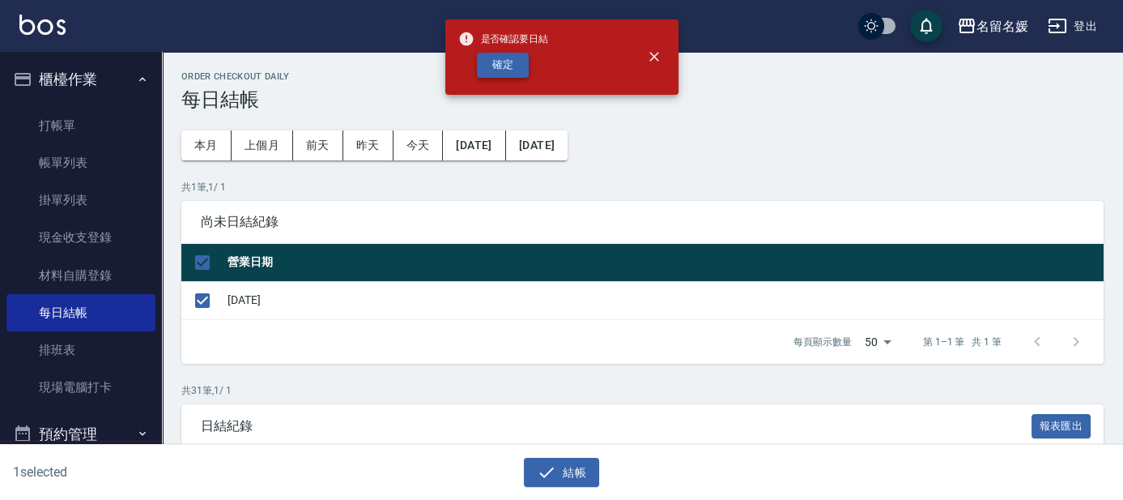
click at [505, 65] on button "確定" at bounding box center [503, 65] width 52 height 25
checkbox input "false"
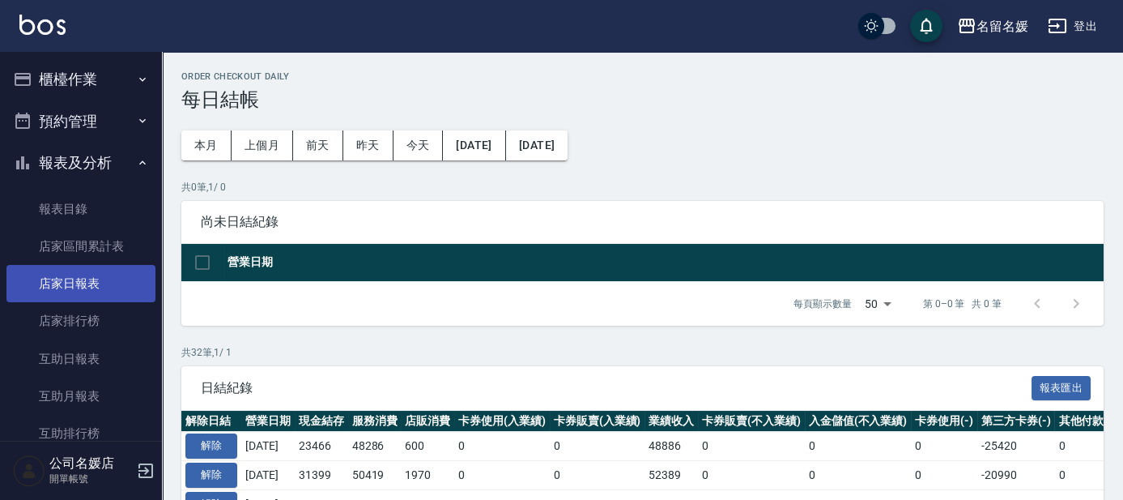
click at [84, 282] on link "店家日報表" at bounding box center [80, 283] width 149 height 37
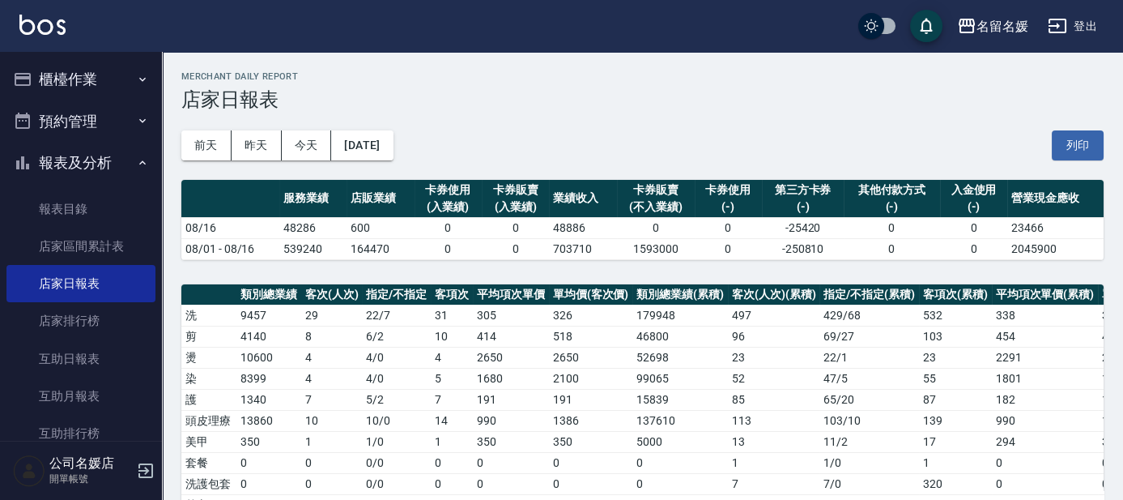
click at [75, 67] on button "櫃檯作業" at bounding box center [80, 79] width 149 height 42
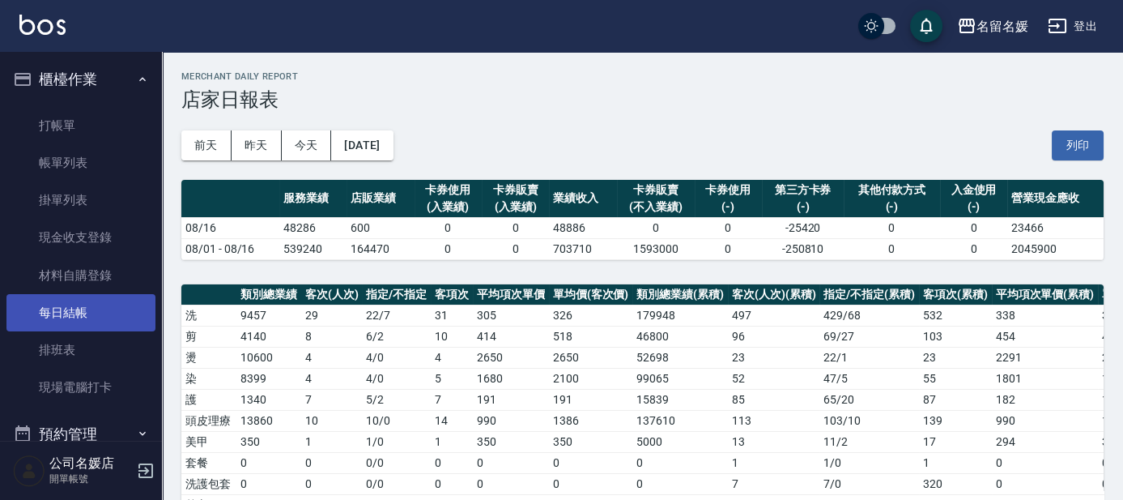
click at [86, 315] on link "每日結帳" at bounding box center [80, 312] width 149 height 37
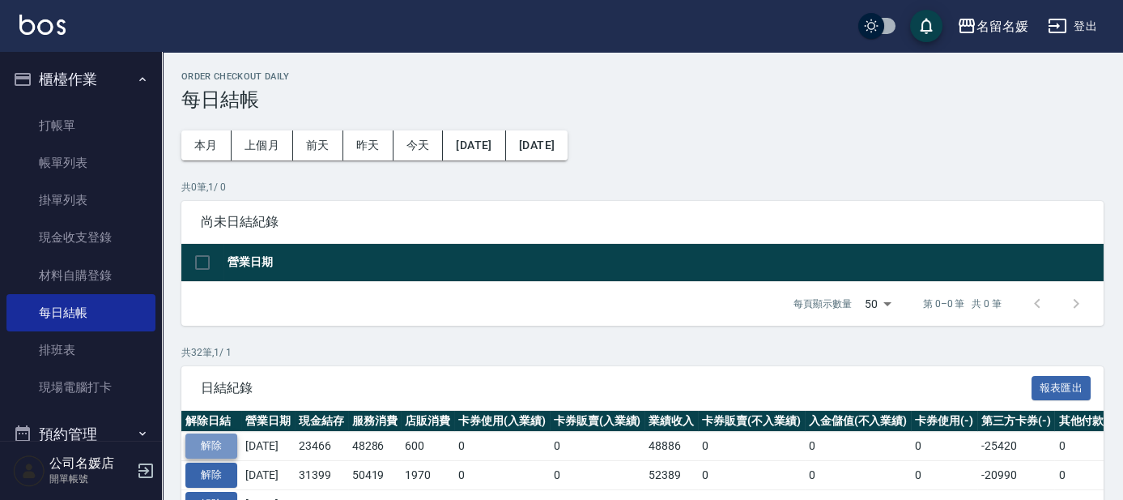
click at [218, 445] on button "解除" at bounding box center [211, 445] width 52 height 25
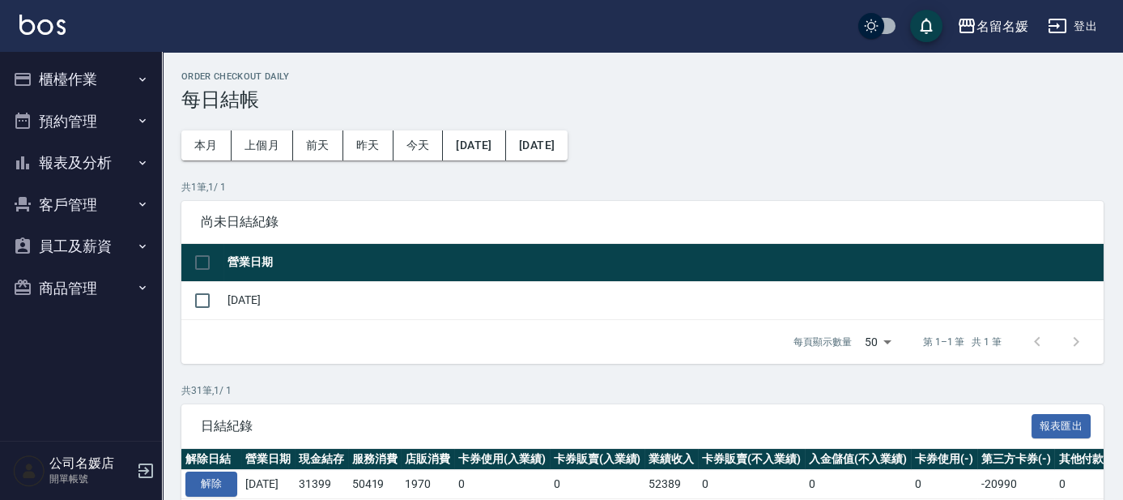
scroll to position [73, 0]
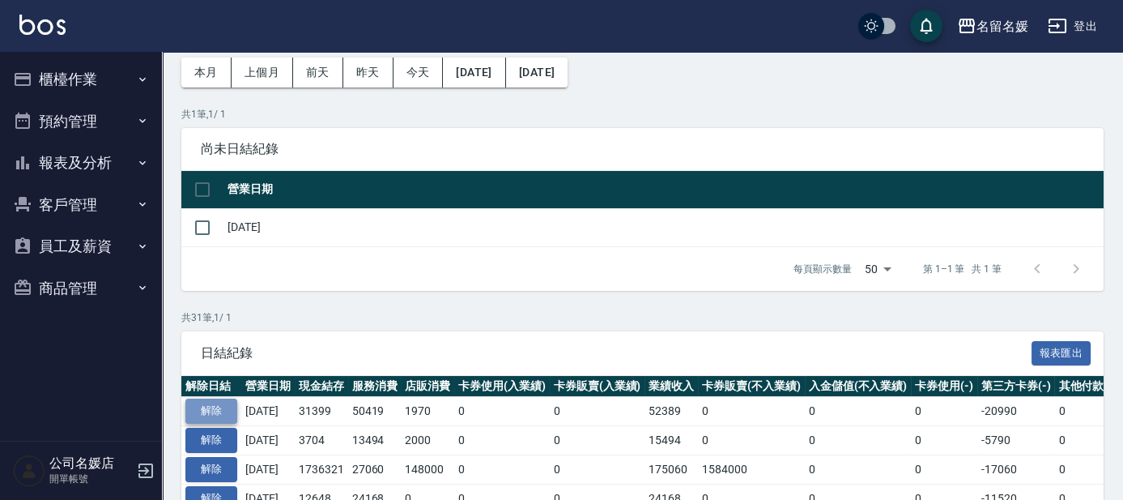
click at [207, 405] on button "解除" at bounding box center [211, 411] width 52 height 25
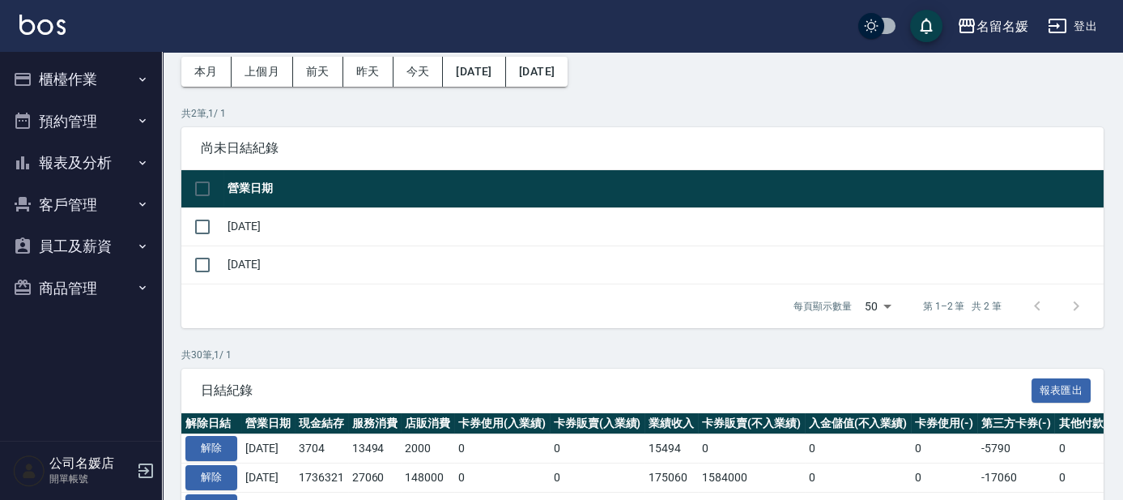
scroll to position [74, 0]
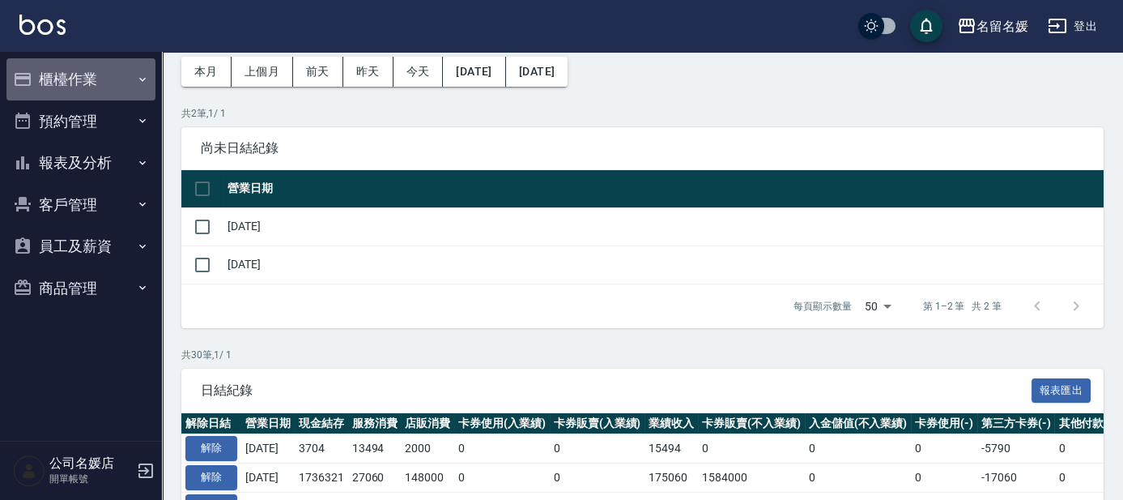
click at [74, 83] on button "櫃檯作業" at bounding box center [80, 79] width 149 height 42
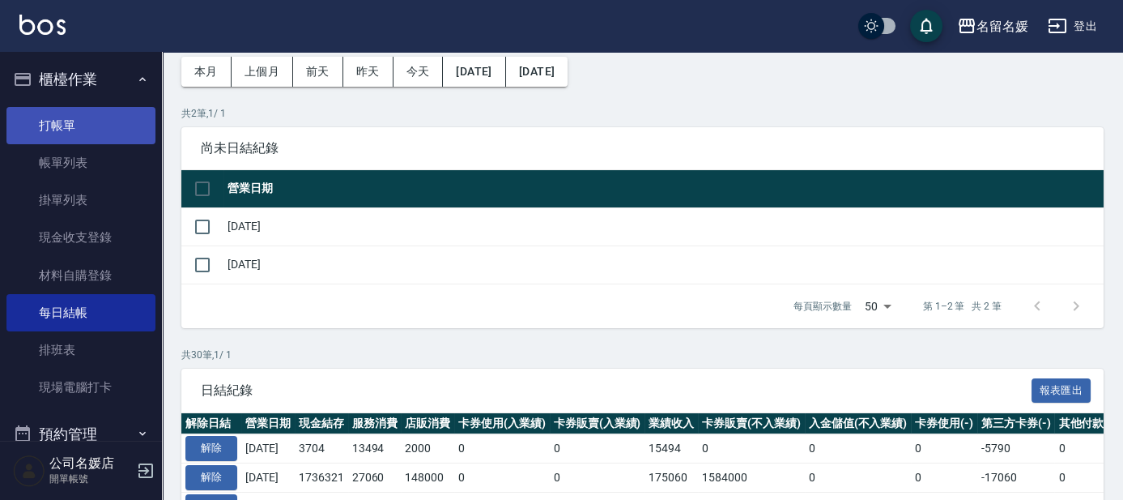
click at [97, 127] on link "打帳單" at bounding box center [80, 125] width 149 height 37
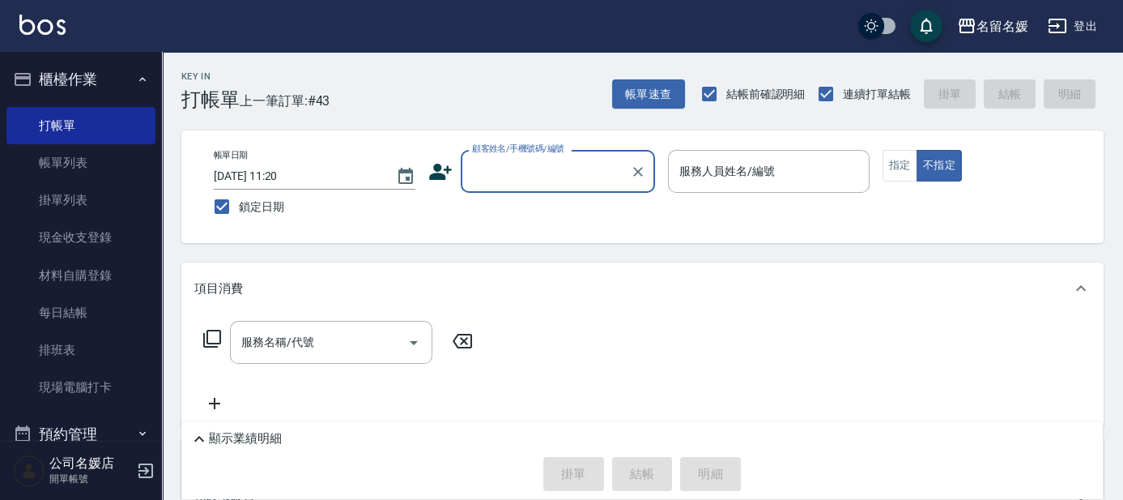
click at [548, 166] on input "顧客姓名/手機號碼/編號" at bounding box center [546, 171] width 156 height 28
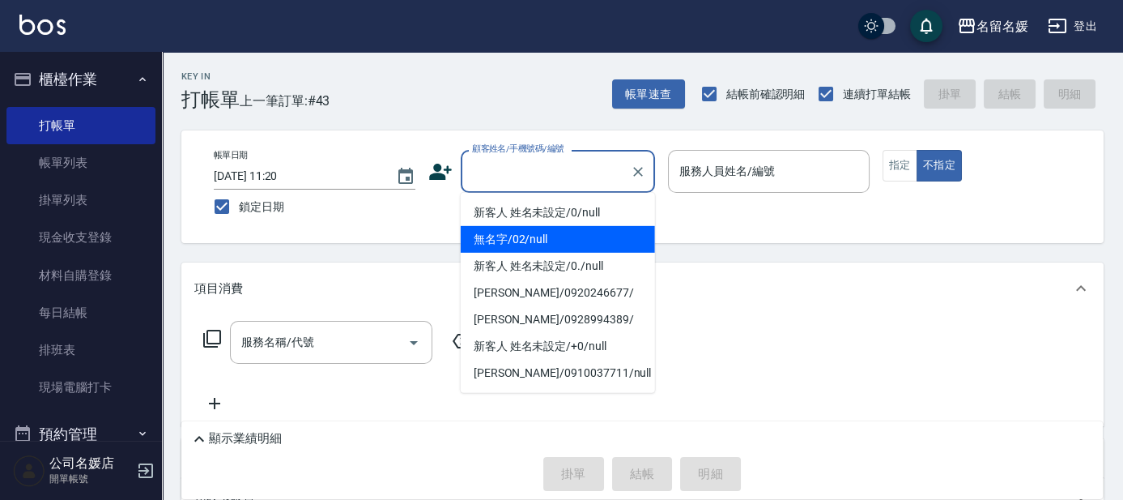
click at [567, 240] on li "無名字/02/null" at bounding box center [558, 239] width 194 height 27
type input "無名字/02/null"
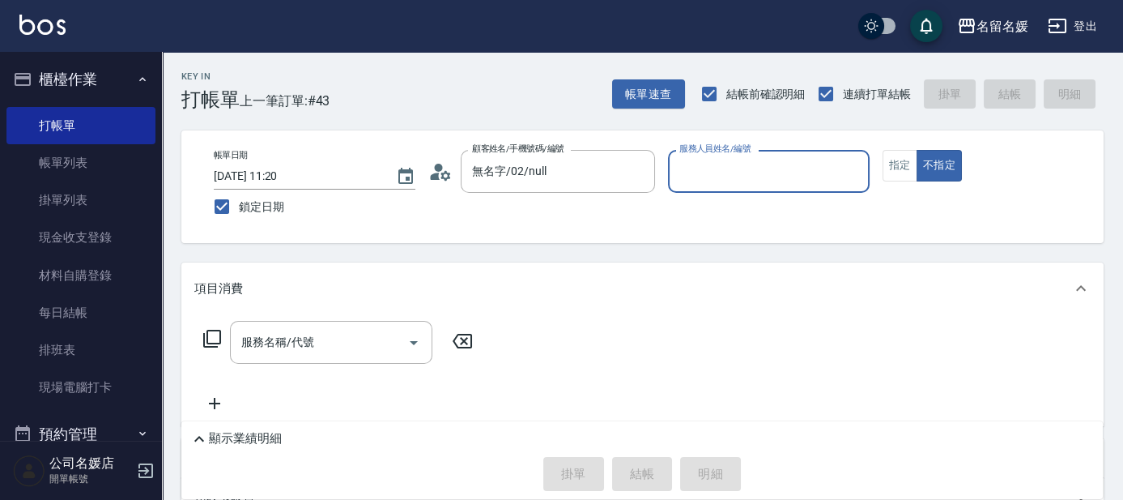
click at [714, 164] on input "服務人員姓名/編號" at bounding box center [769, 171] width 187 height 28
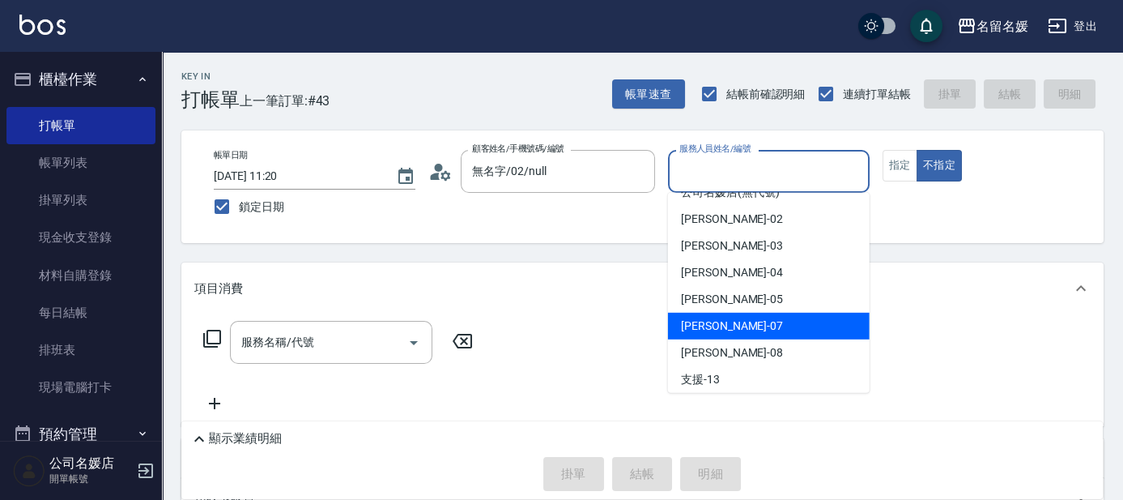
scroll to position [73, 0]
click at [719, 326] on span "許明雅 -08" at bounding box center [732, 326] width 102 height 17
type input "許明雅-08"
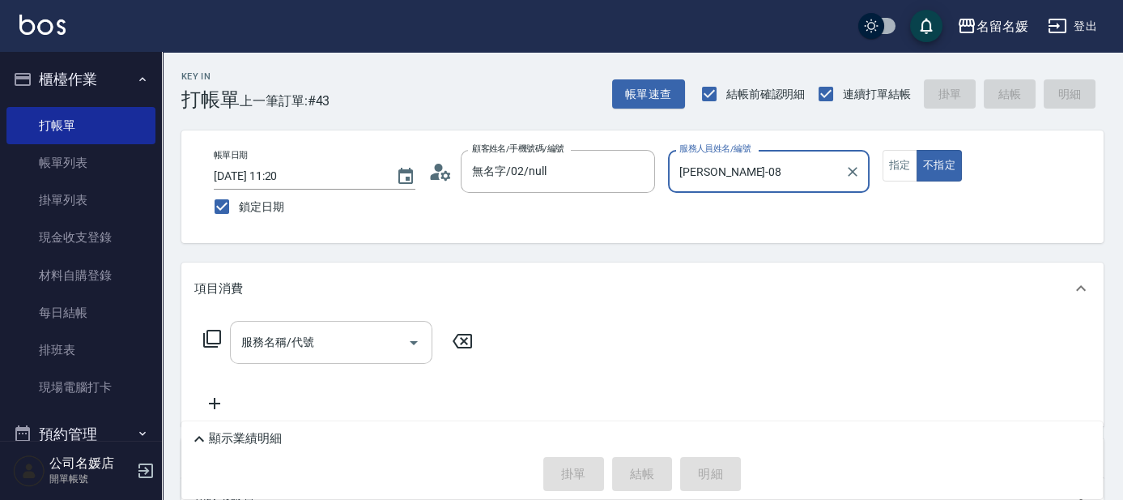
click at [318, 353] on input "服務名稱/代號" at bounding box center [319, 342] width 164 height 28
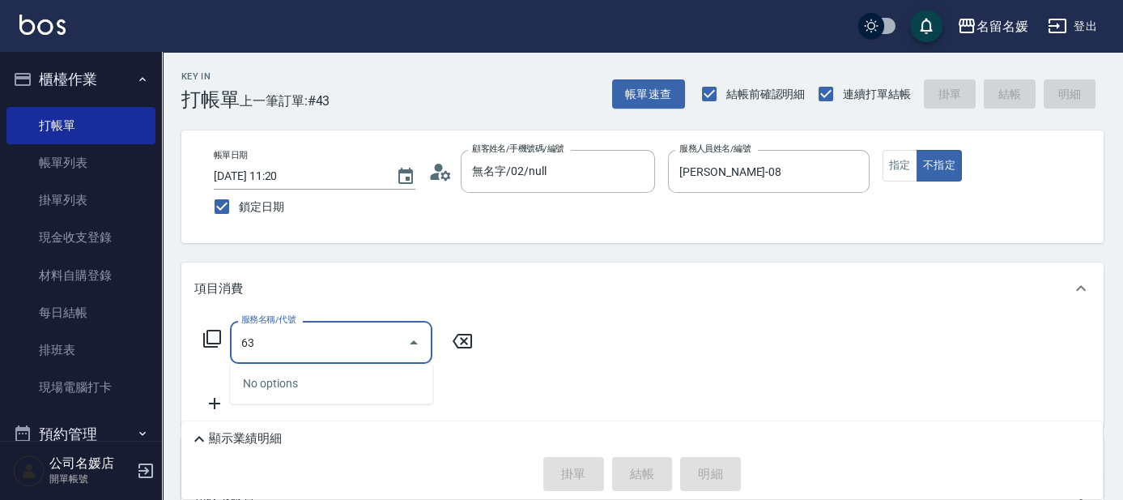
type input "638"
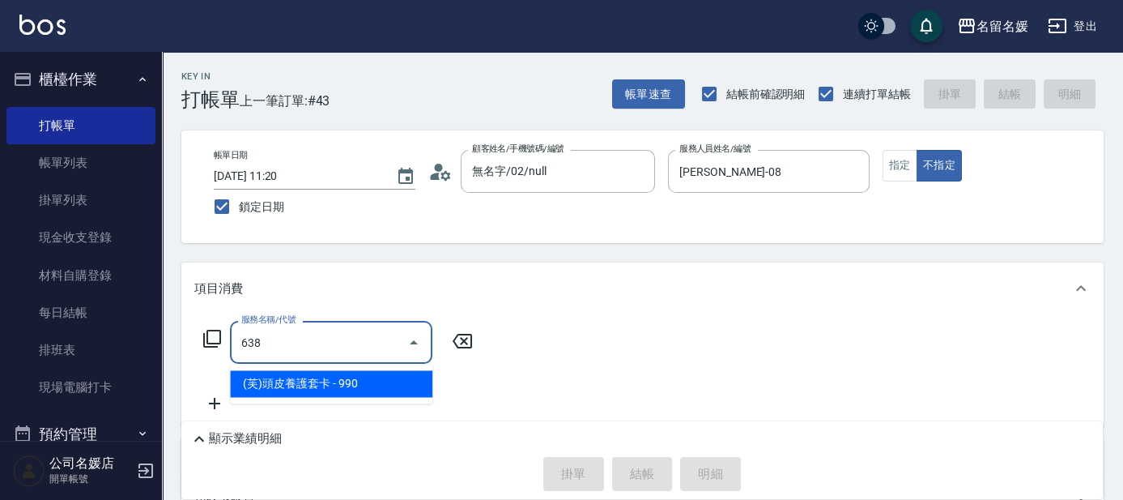
click at [335, 386] on span "(芙)頭皮養護套卡 - 990" at bounding box center [331, 383] width 202 height 27
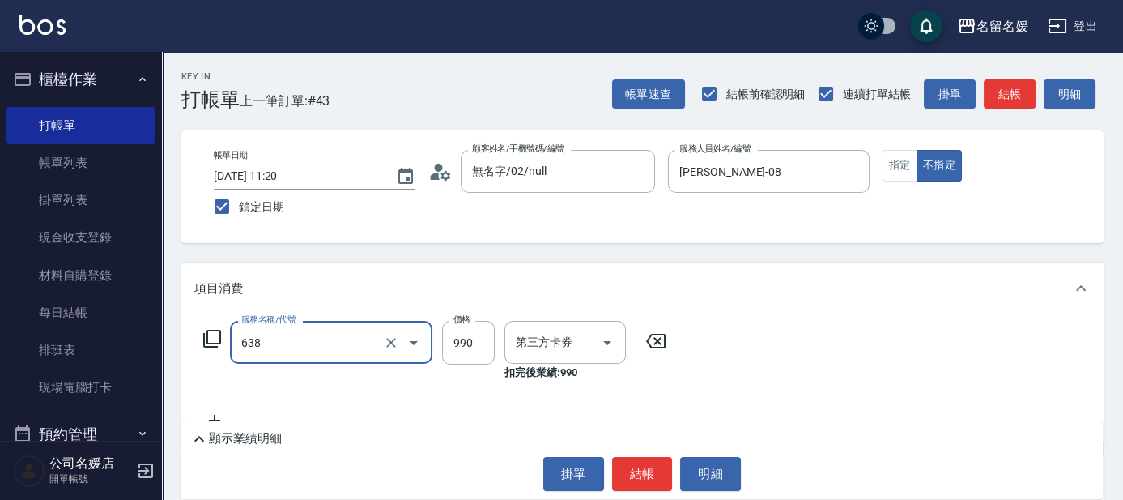
click at [324, 346] on input "638" at bounding box center [308, 342] width 143 height 28
type input "舊有卡券"
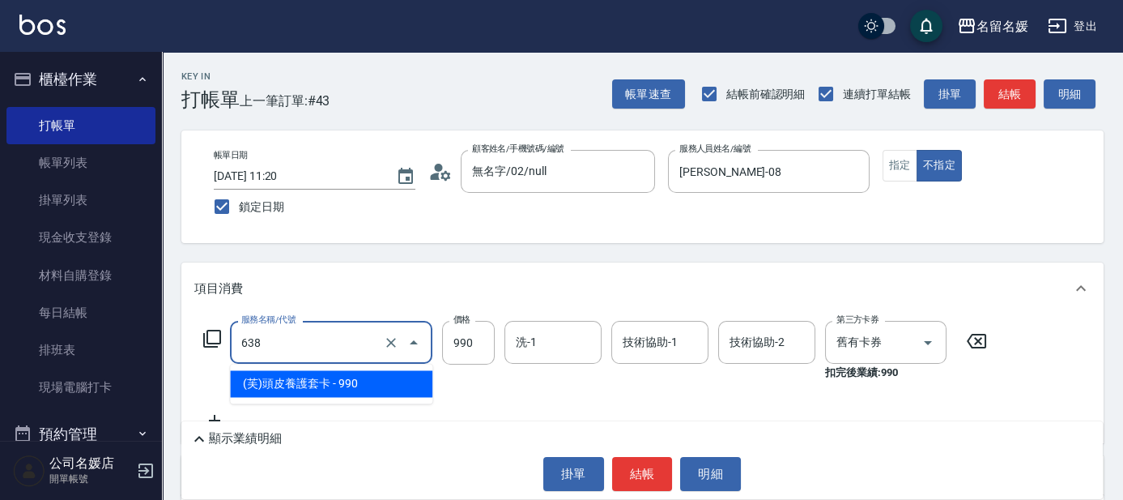
drag, startPoint x: 352, startPoint y: 398, endPoint x: 373, endPoint y: 387, distance: 23.5
click at [358, 396] on ul "(芙)頭皮養護套卡 - 990" at bounding box center [331, 384] width 202 height 40
click at [403, 382] on span "(芙)頭皮養護套卡 - 990" at bounding box center [331, 383] width 202 height 27
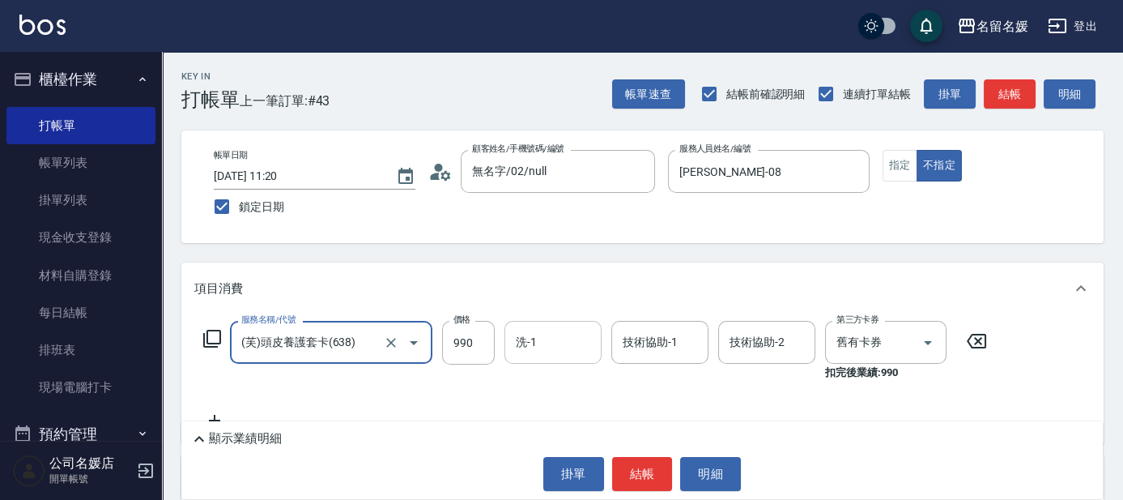
type input "(芙)頭皮養護套卡(638)"
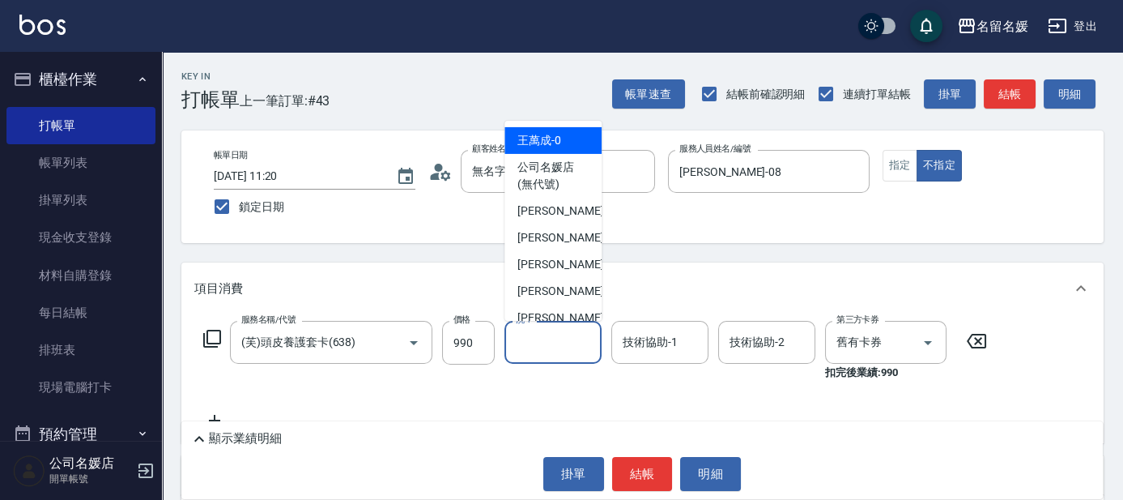
click at [551, 343] on input "洗-1" at bounding box center [553, 342] width 83 height 28
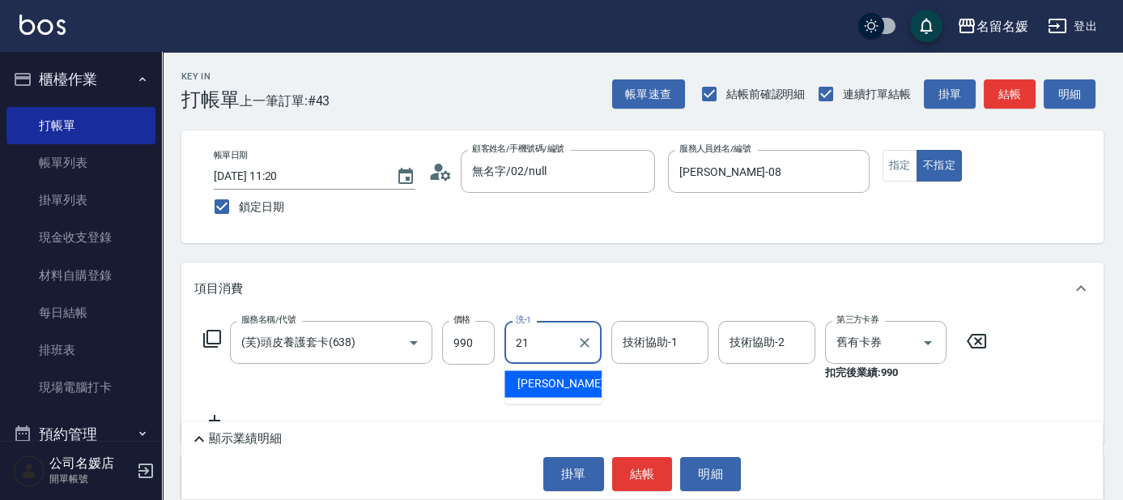
click at [533, 385] on span "許庭瑀 -21" at bounding box center [569, 383] width 102 height 17
click at [667, 357] on div "技術協助-1" at bounding box center [660, 342] width 97 height 43
type input "許庭瑀-21"
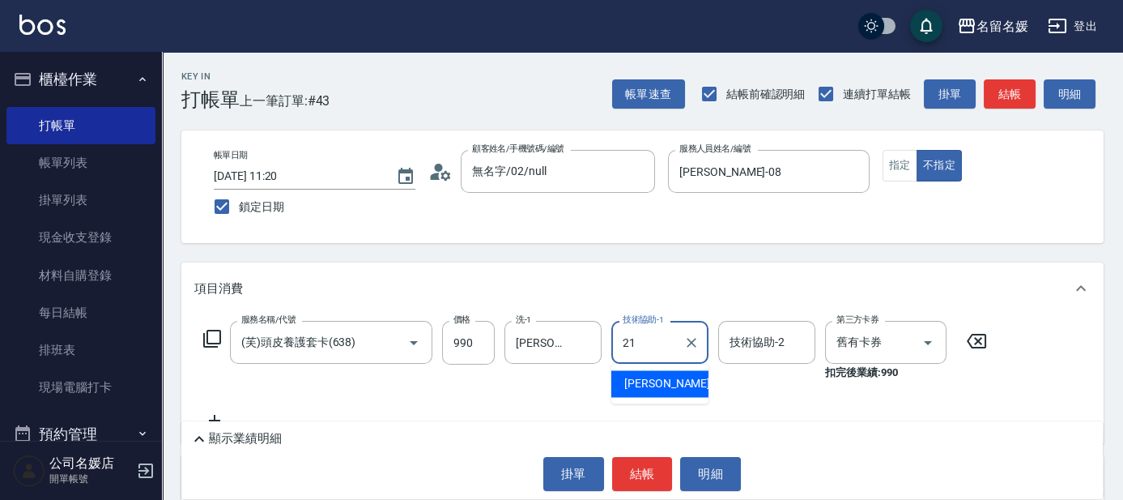
click at [648, 377] on span "許庭瑀 -21" at bounding box center [676, 383] width 102 height 17
type input "許庭瑀-21"
click at [647, 473] on button "結帳" at bounding box center [642, 474] width 61 height 34
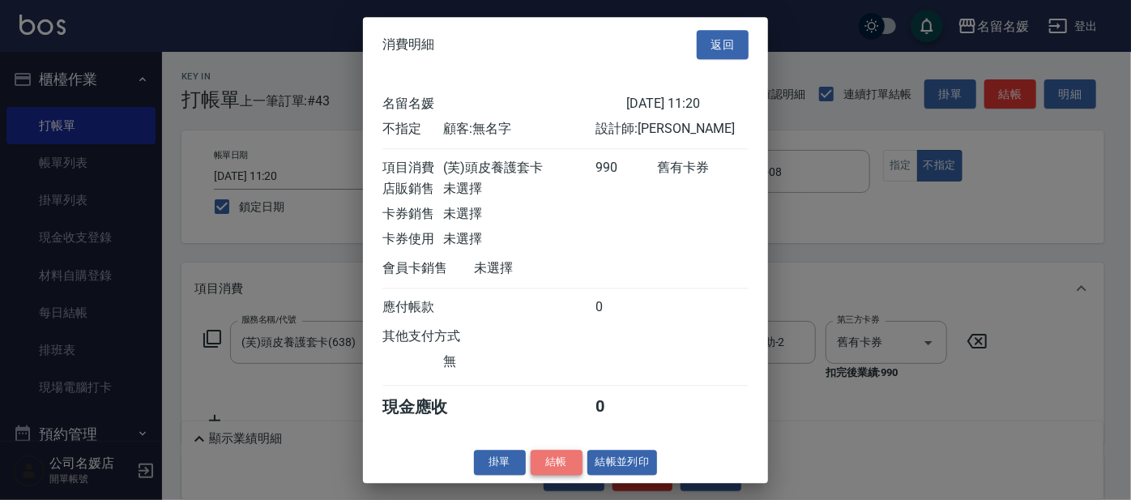
click at [559, 473] on button "結帳" at bounding box center [557, 462] width 52 height 25
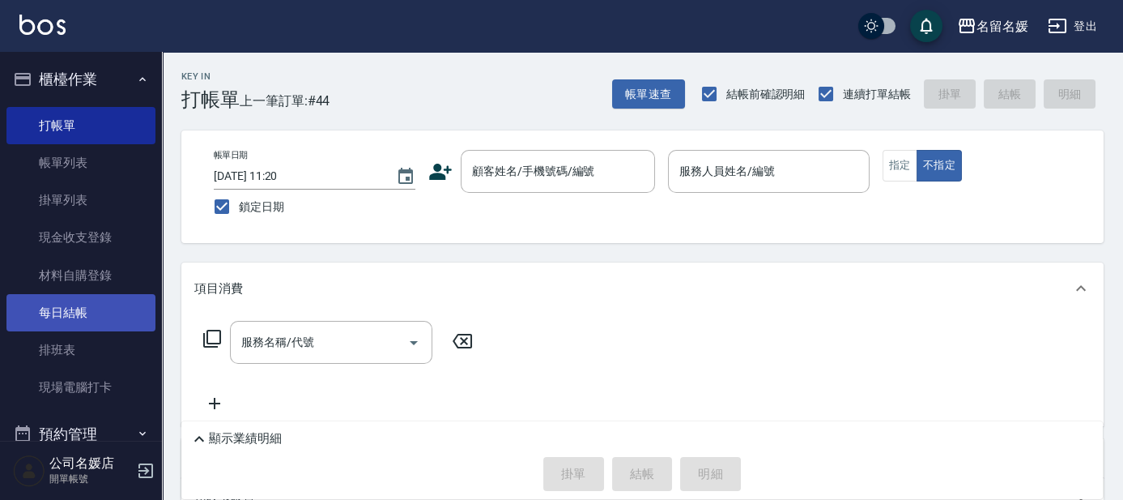
click at [100, 313] on link "每日結帳" at bounding box center [80, 312] width 149 height 37
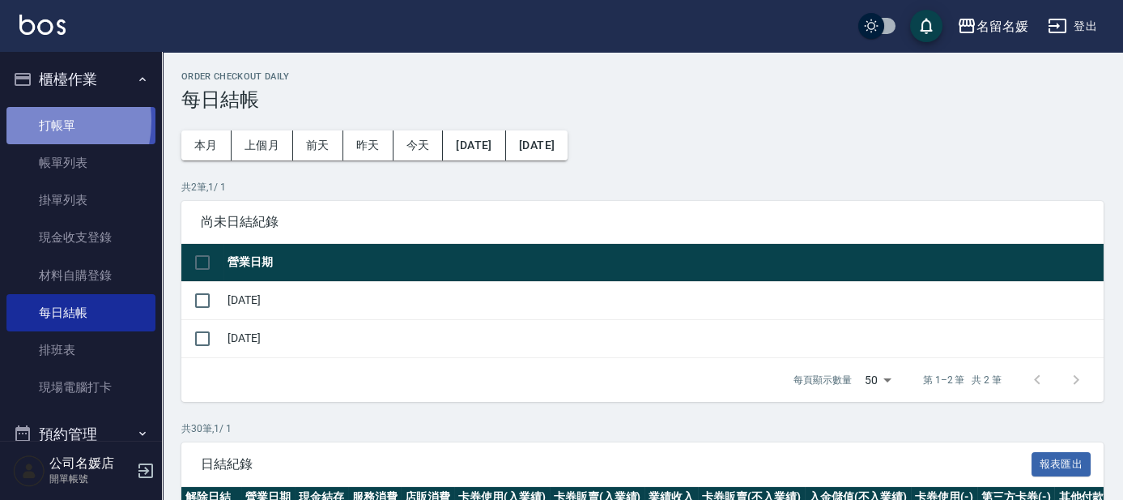
click at [39, 121] on link "打帳單" at bounding box center [80, 125] width 149 height 37
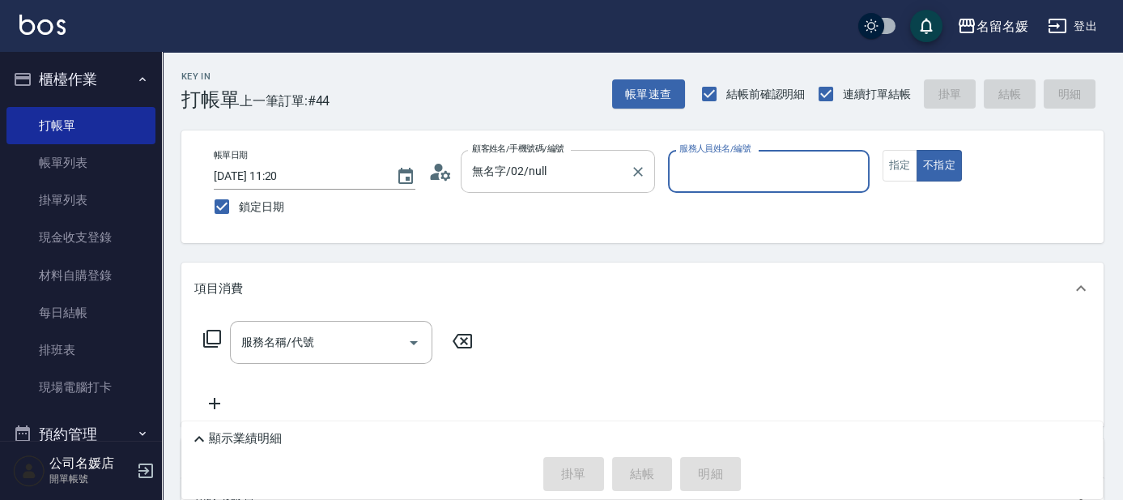
scroll to position [73, 0]
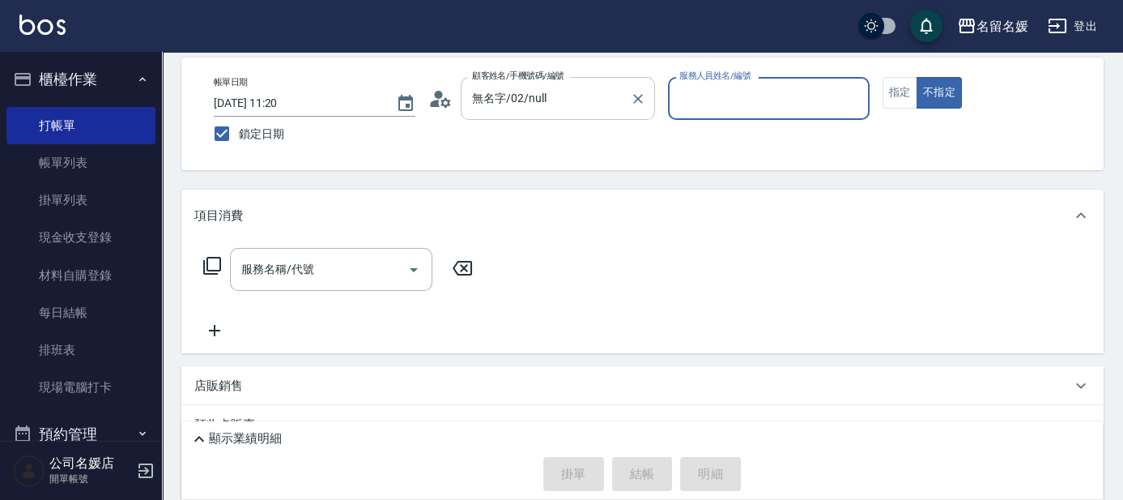
type input "新客人 姓名未設定/0/null"
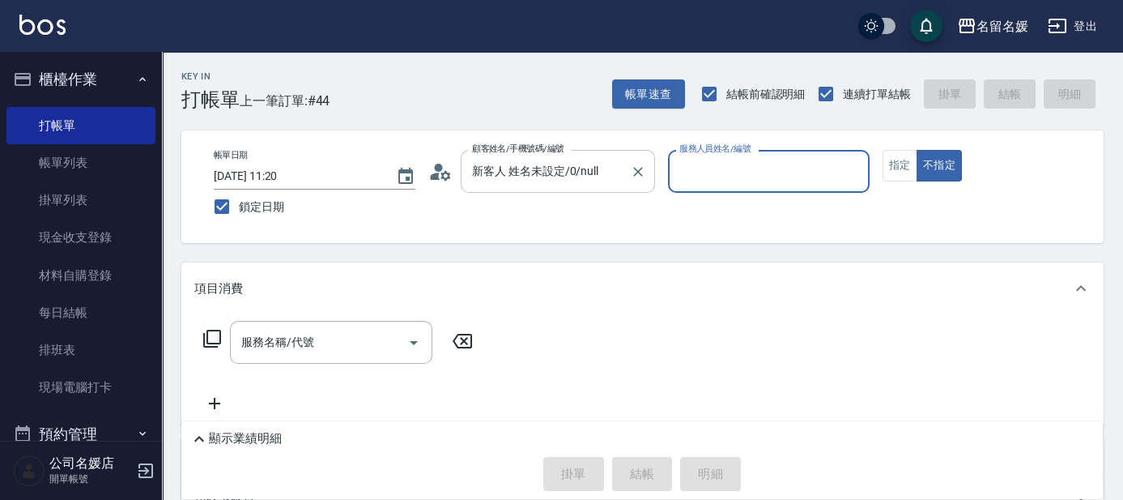
type input "0"
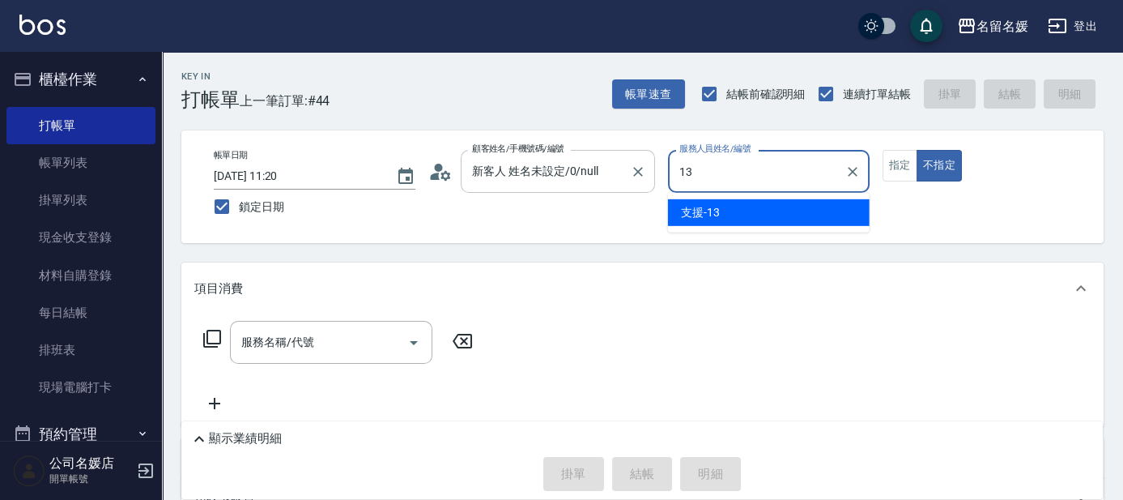
type input "13"
type button "false"
type input "支援-13"
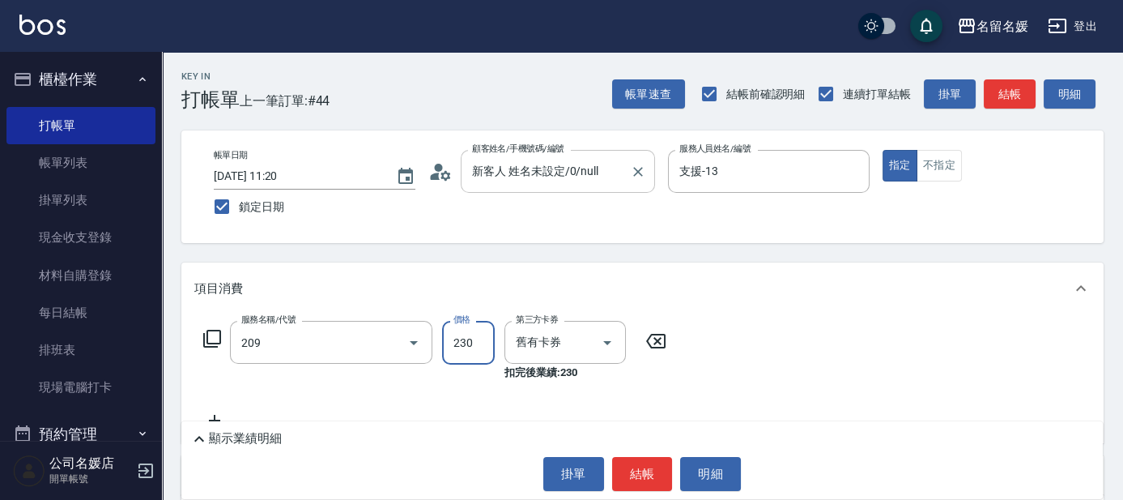
type input "洗髮券-(卡)230(209)"
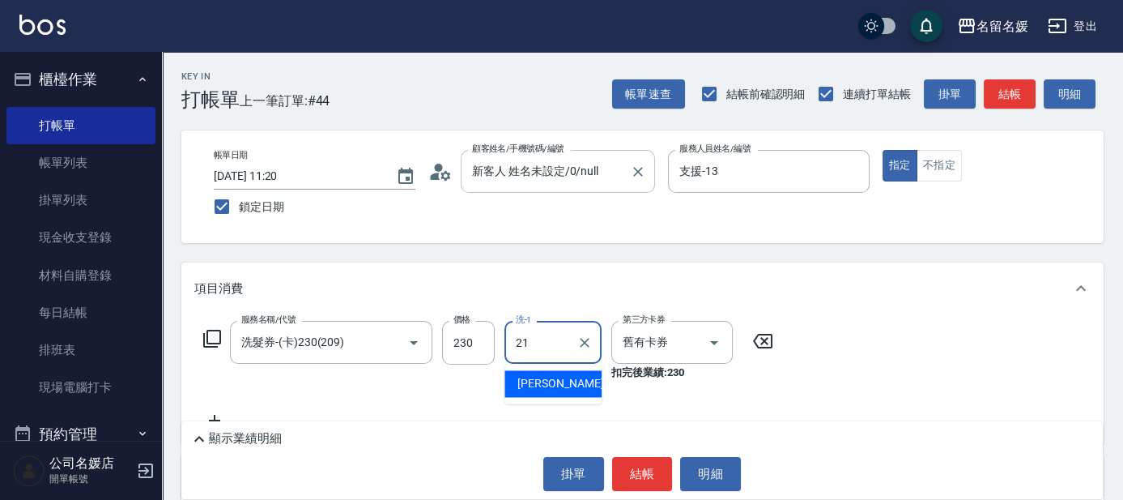
type input "許庭瑀-21"
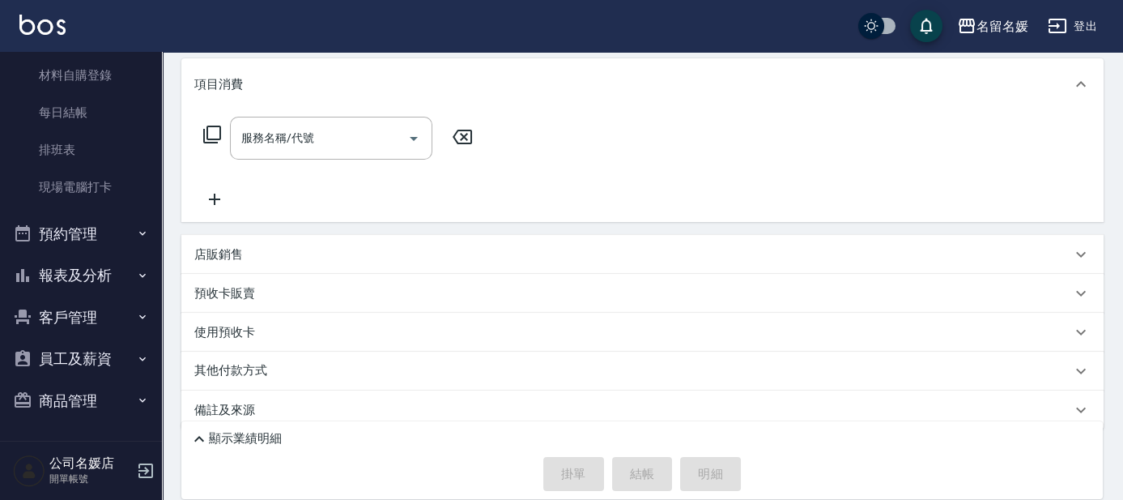
scroll to position [220, 0]
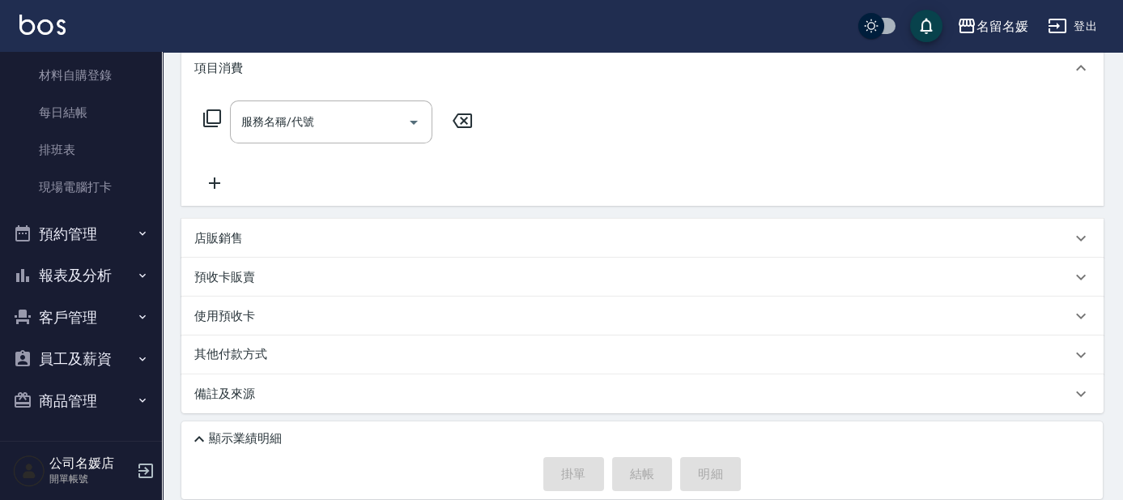
click at [92, 277] on button "報表及分析" at bounding box center [80, 275] width 149 height 42
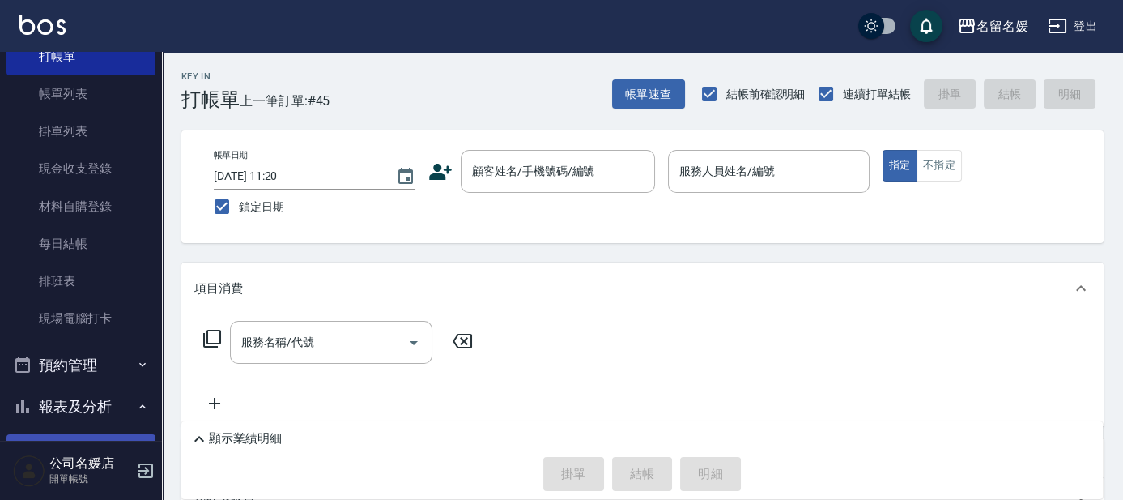
scroll to position [45, 0]
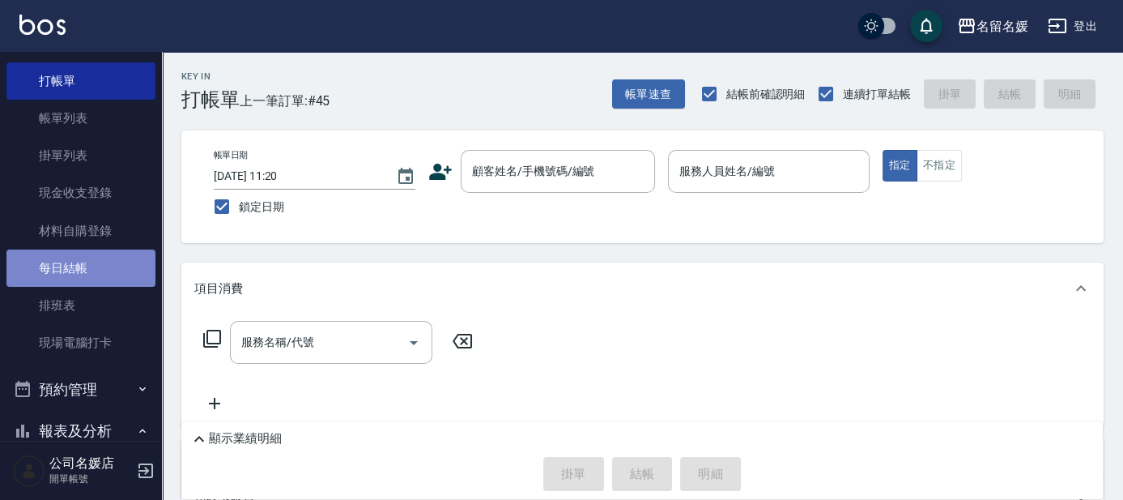
click at [92, 264] on link "每日結帳" at bounding box center [80, 267] width 149 height 37
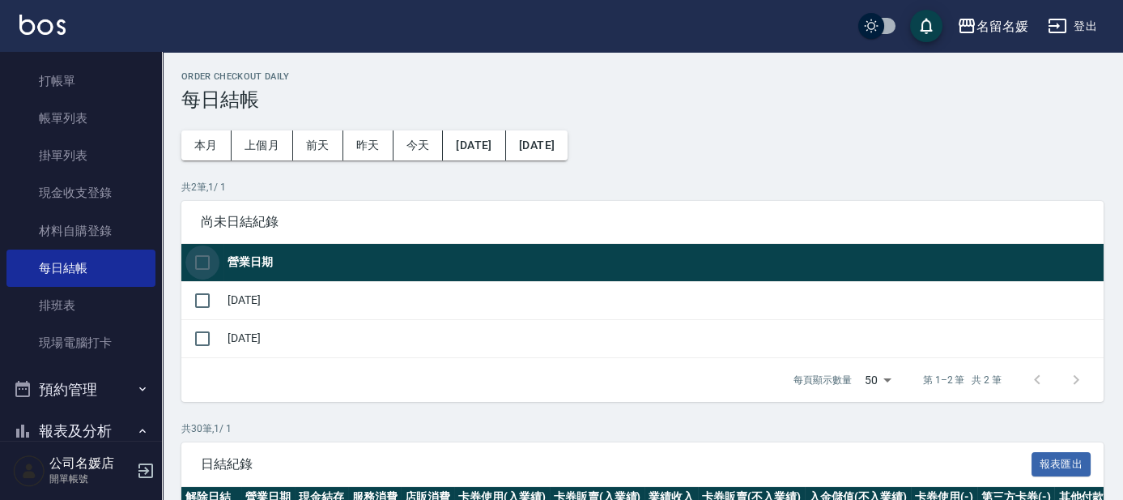
click at [205, 255] on input "checkbox" at bounding box center [202, 262] width 34 height 34
checkbox input "true"
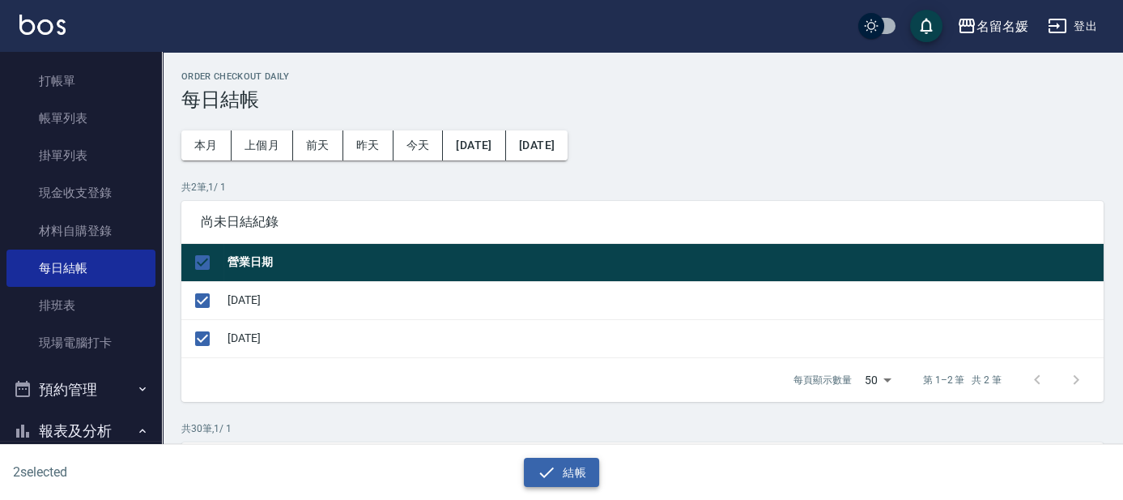
click at [562, 469] on button "結帳" at bounding box center [561, 473] width 75 height 30
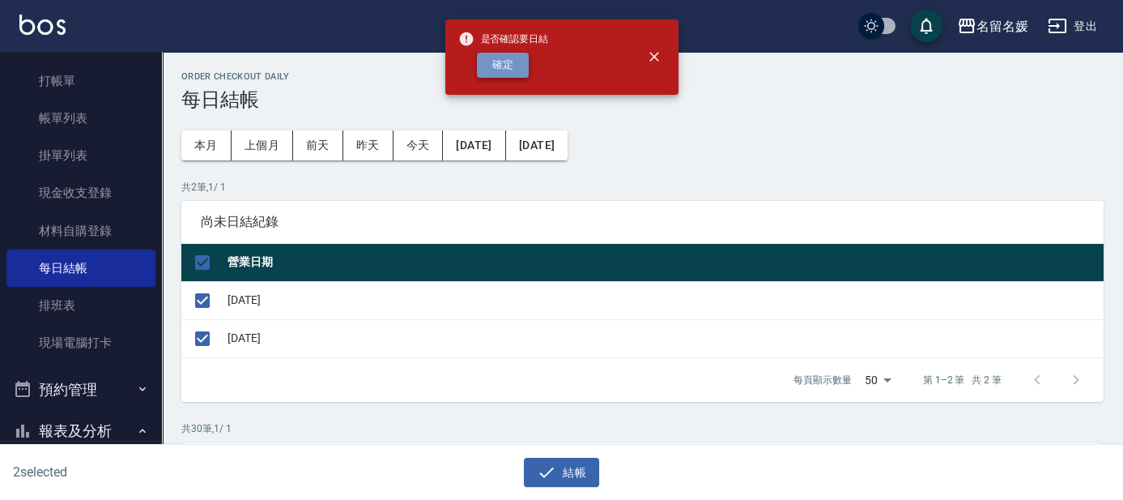
click at [501, 58] on button "確定" at bounding box center [503, 65] width 52 height 25
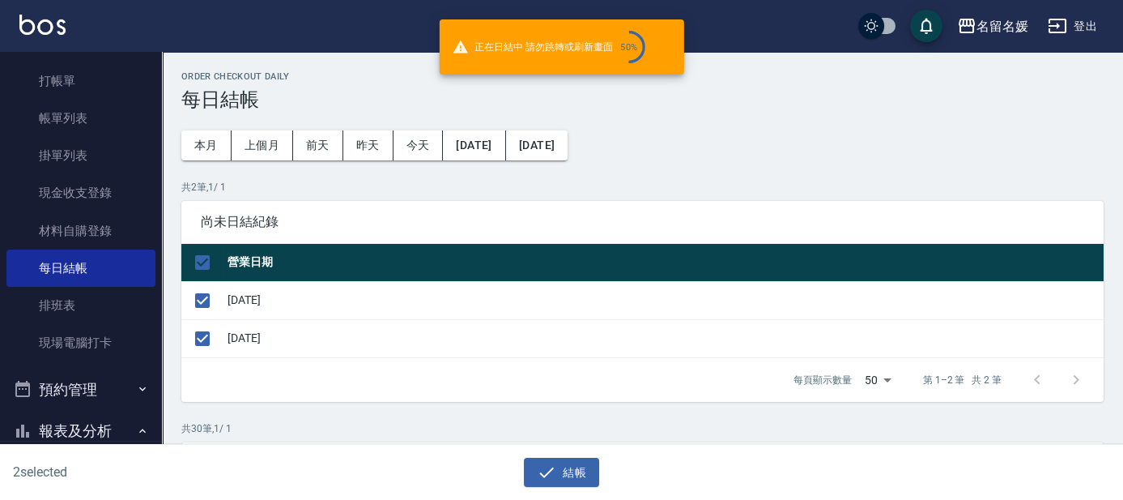
checkbox input "false"
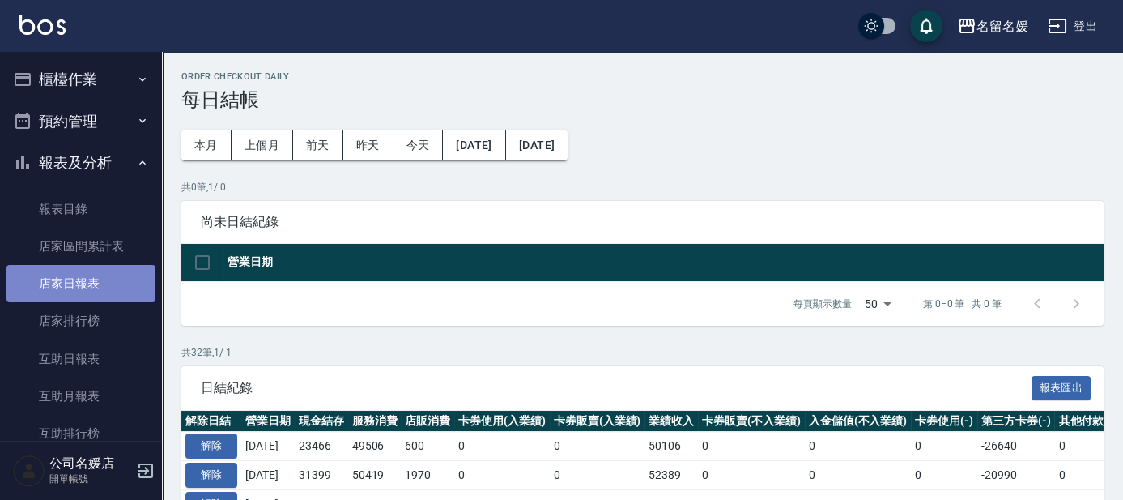
click at [82, 288] on link "店家日報表" at bounding box center [80, 283] width 149 height 37
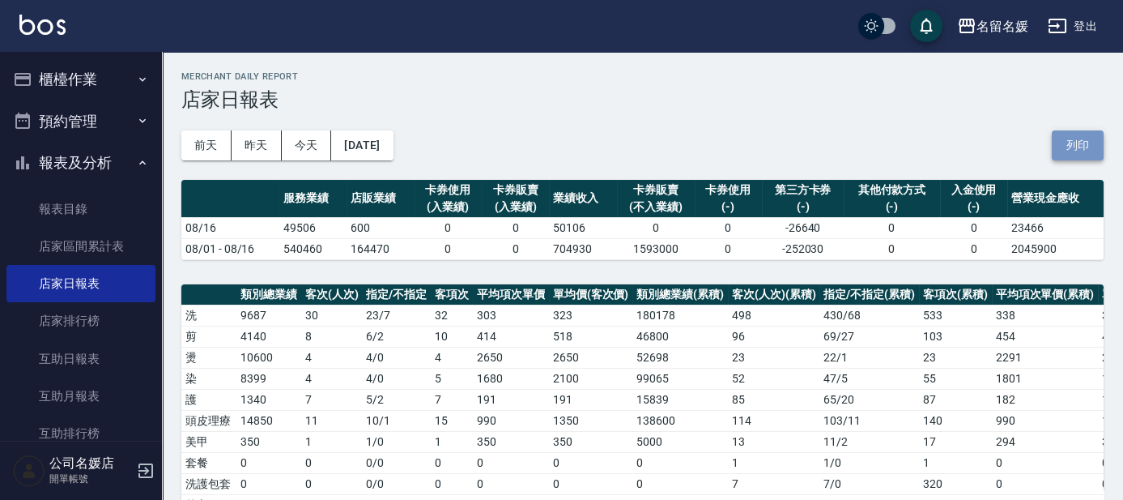
click at [1085, 141] on button "列印" at bounding box center [1078, 145] width 52 height 30
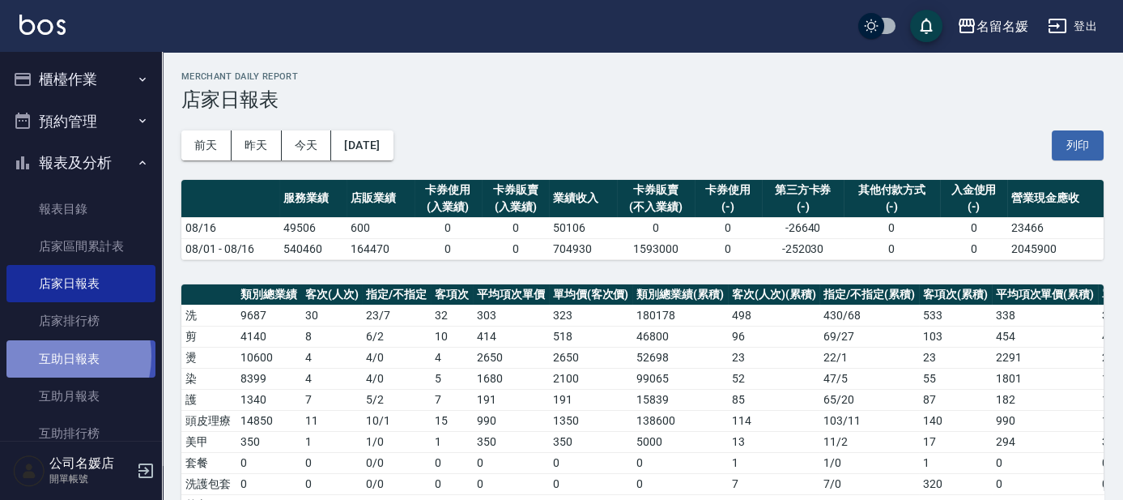
click at [49, 356] on link "互助日報表" at bounding box center [80, 358] width 149 height 37
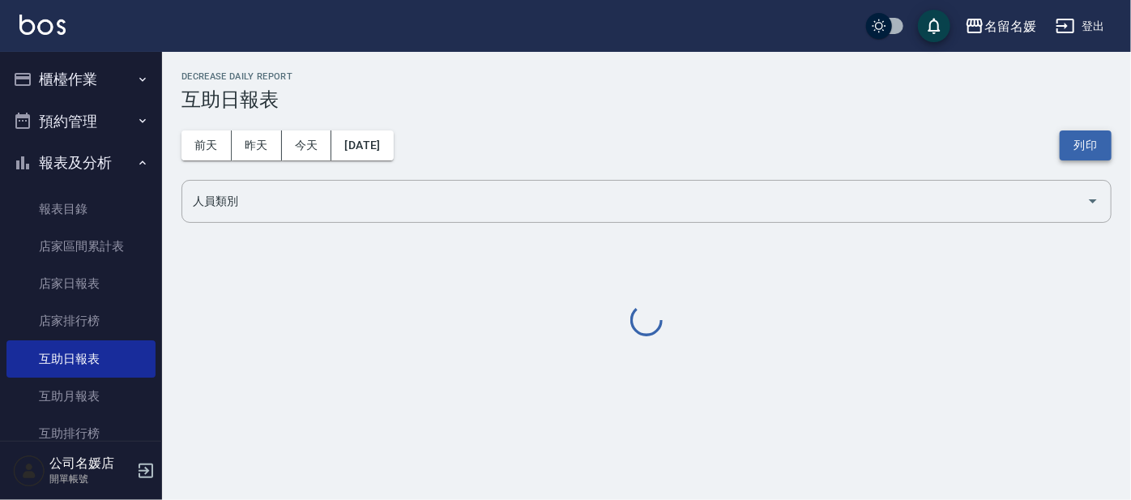
click at [1079, 143] on button "列印" at bounding box center [1085, 145] width 52 height 30
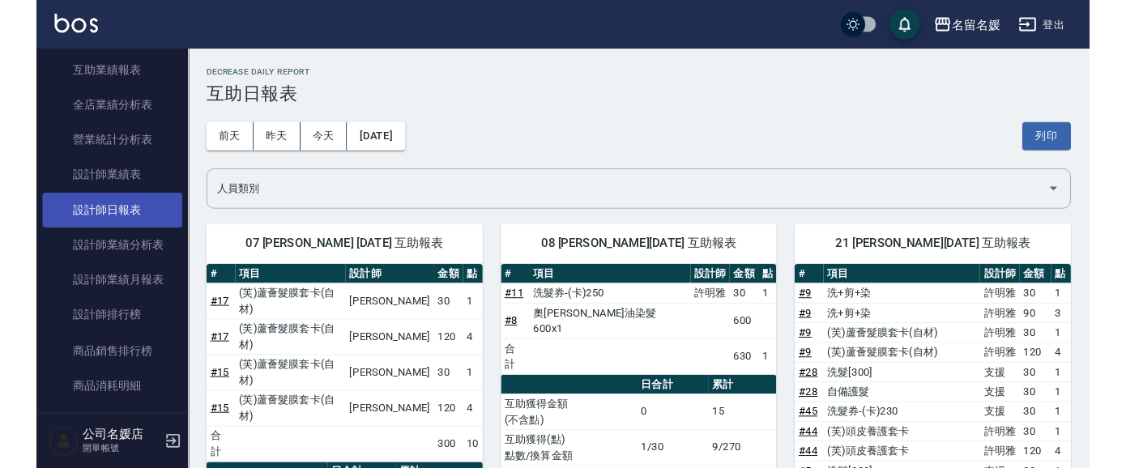
scroll to position [441, 0]
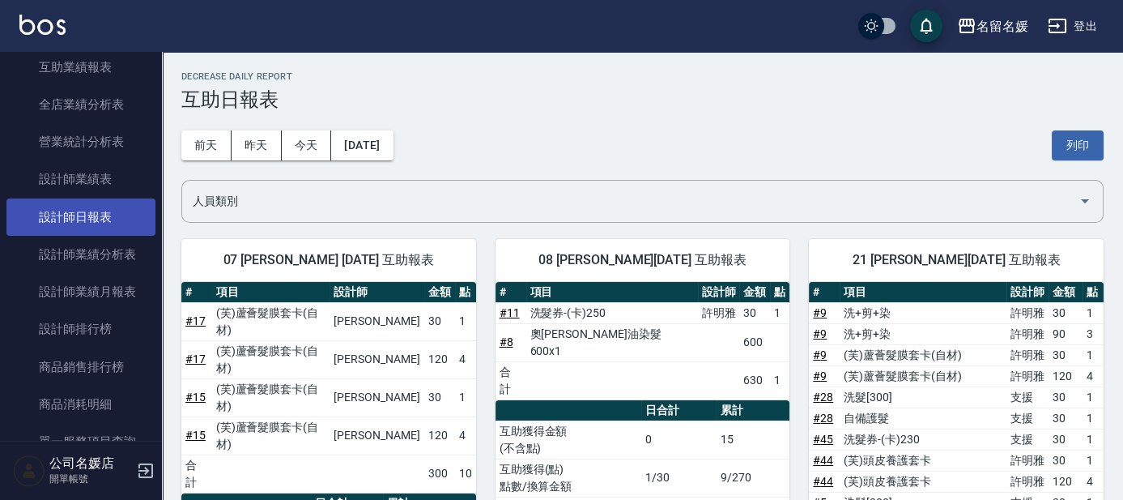
click at [116, 216] on link "設計師日報表" at bounding box center [80, 216] width 149 height 37
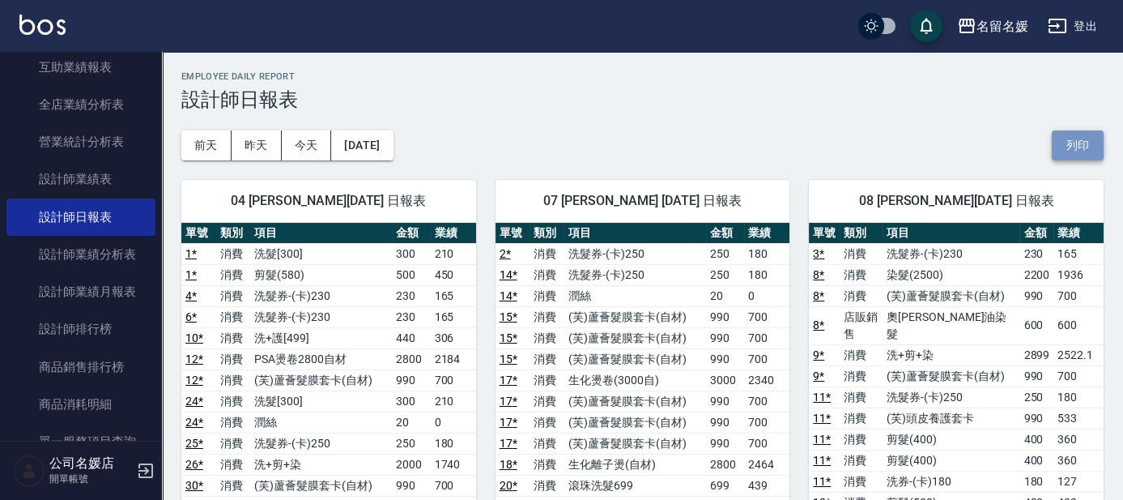
click at [1077, 139] on button "列印" at bounding box center [1078, 145] width 52 height 30
